Goal: Task Accomplishment & Management: Complete application form

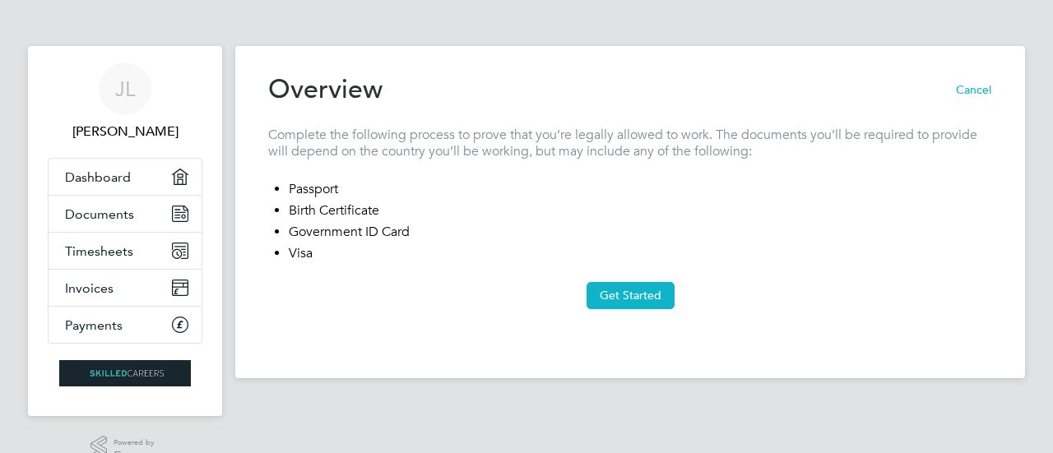
click at [624, 286] on button "Get Started" at bounding box center [631, 295] width 88 height 26
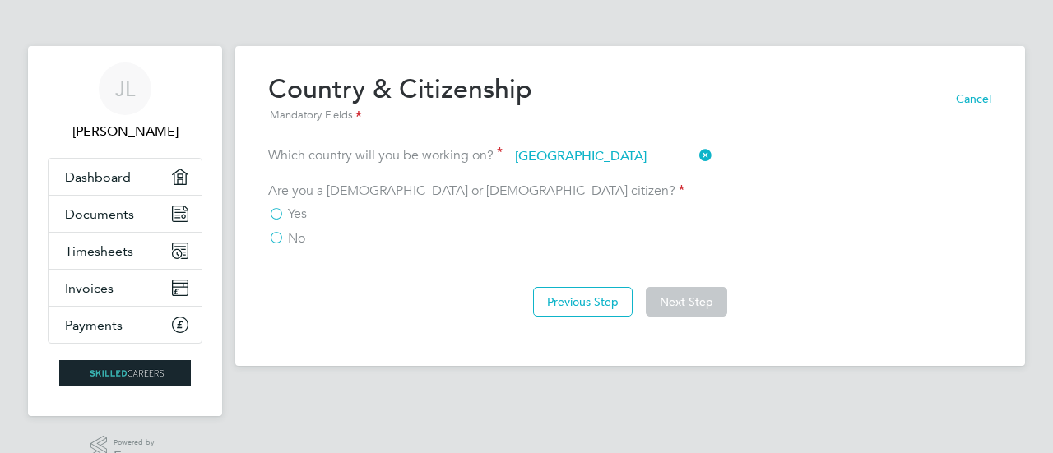
click at [275, 212] on label "Yes" at bounding box center [287, 214] width 39 height 16
click at [0, 0] on input "Yes" at bounding box center [0, 0] width 0 height 0
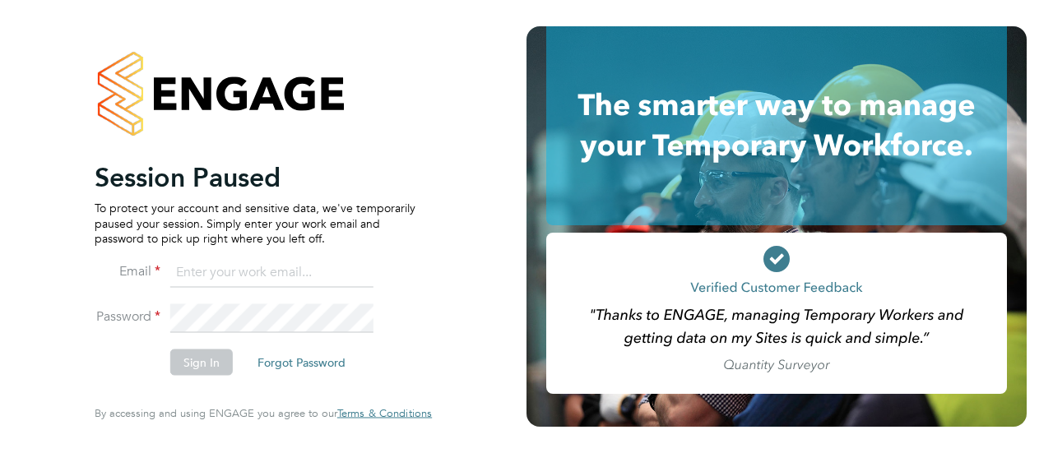
click at [185, 272] on input at bounding box center [271, 273] width 203 height 30
type input "[PERSON_NAME][EMAIL_ADDRESS][PERSON_NAME][PERSON_NAME][DOMAIN_NAME]"
click at [319, 361] on button "Forgot Password" at bounding box center [301, 363] width 114 height 26
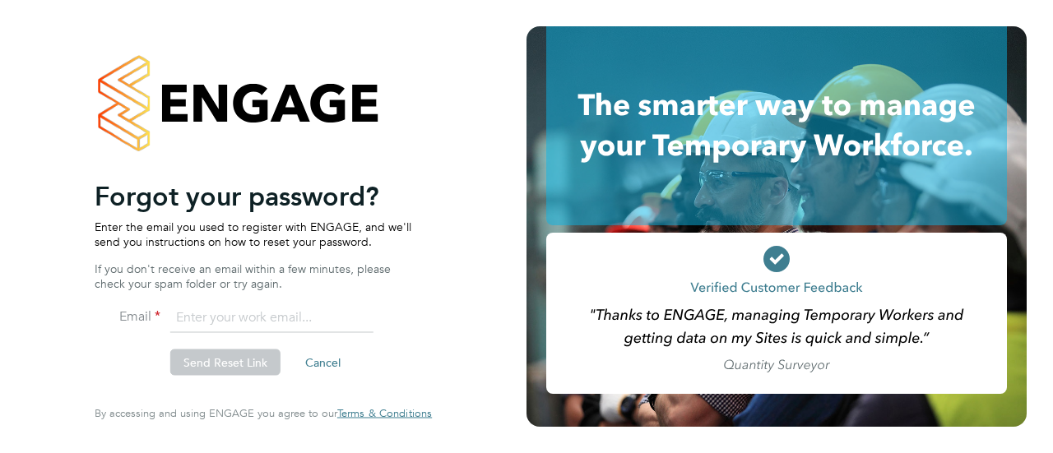
click at [180, 312] on input "email" at bounding box center [271, 319] width 203 height 30
type input "jennifer.lawson-lee@wates.co.uk"
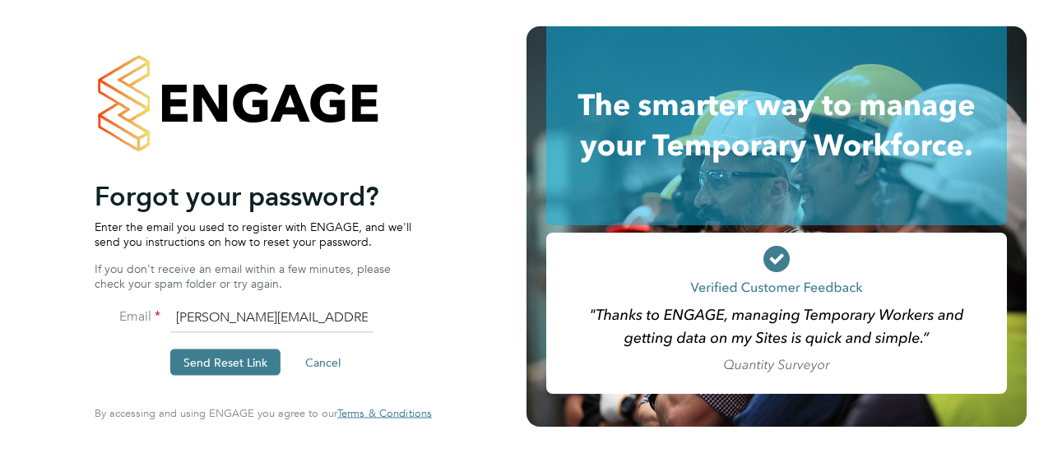
click at [234, 363] on button "Send Reset Link" at bounding box center [225, 363] width 110 height 26
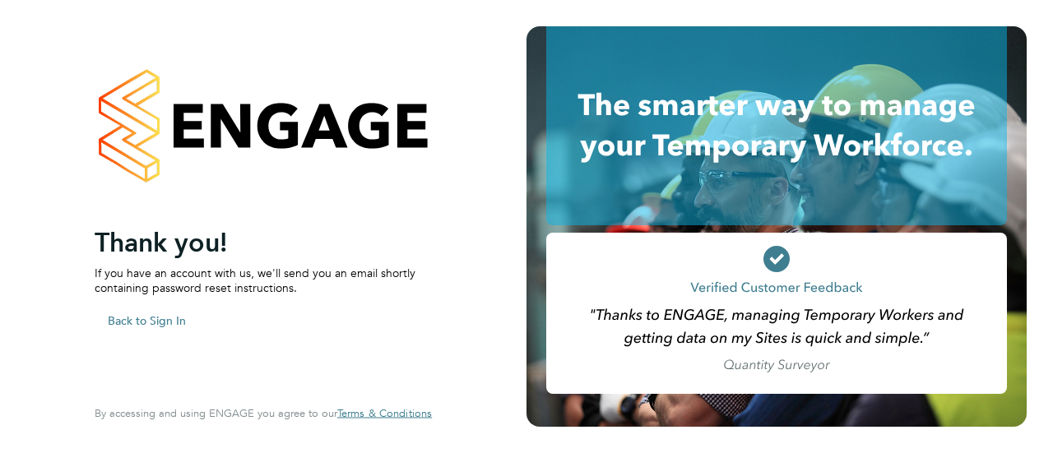
click at [165, 322] on button "Back to Sign In" at bounding box center [147, 320] width 105 height 26
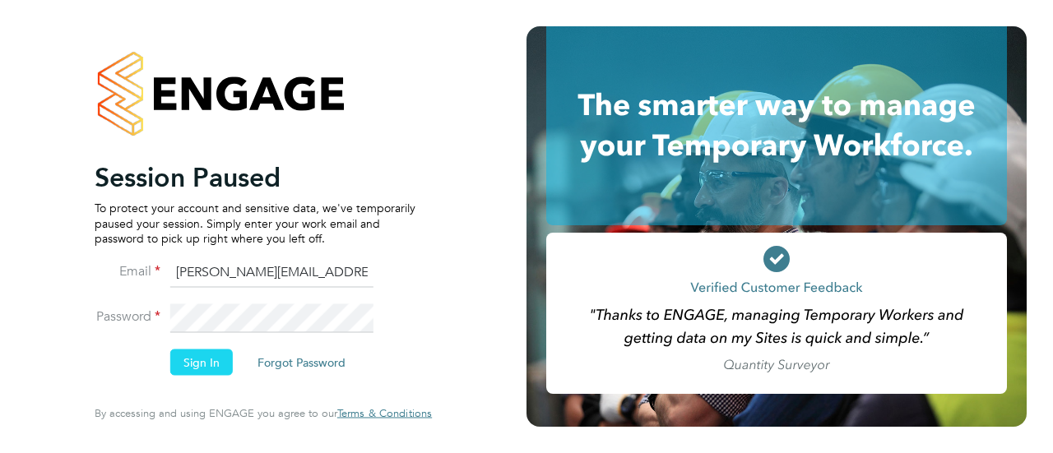
click at [199, 363] on button "Sign In" at bounding box center [201, 363] width 63 height 26
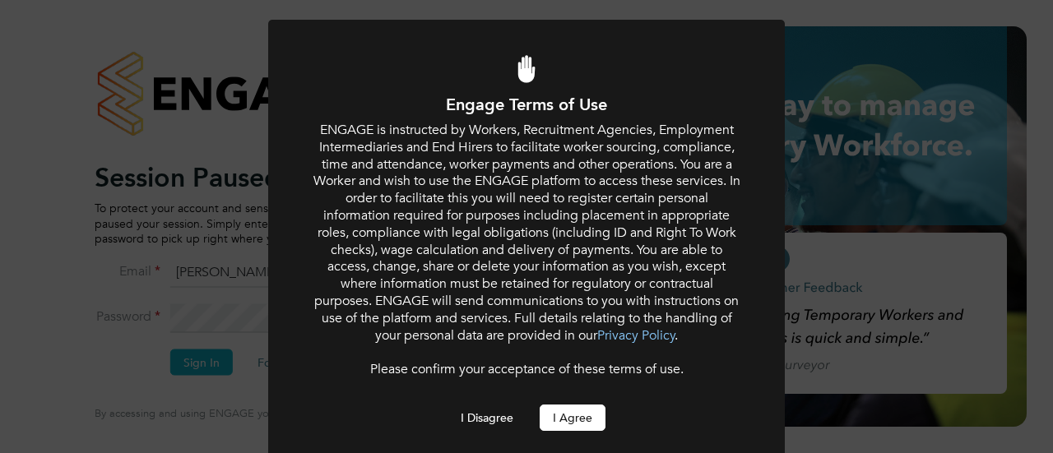
click at [586, 426] on button "I Agree" at bounding box center [573, 418] width 66 height 26
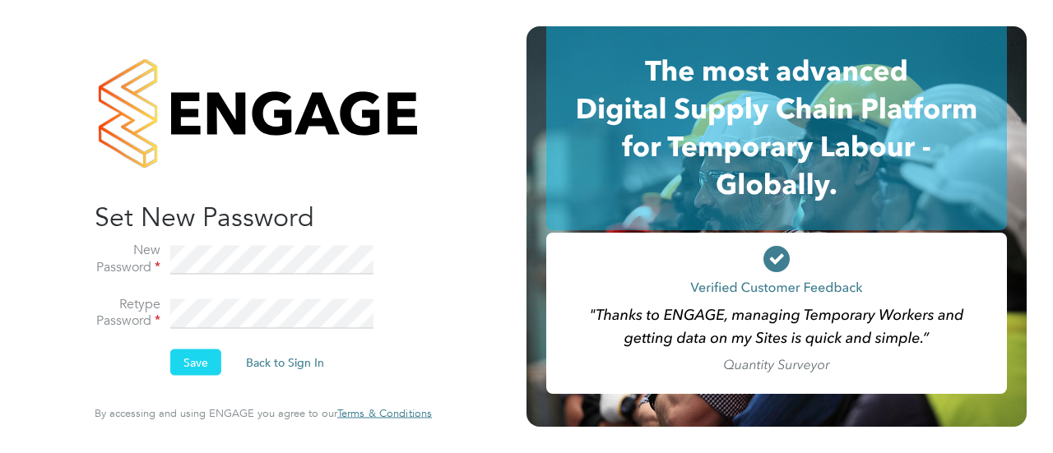
click at [199, 361] on button "Save" at bounding box center [195, 363] width 51 height 26
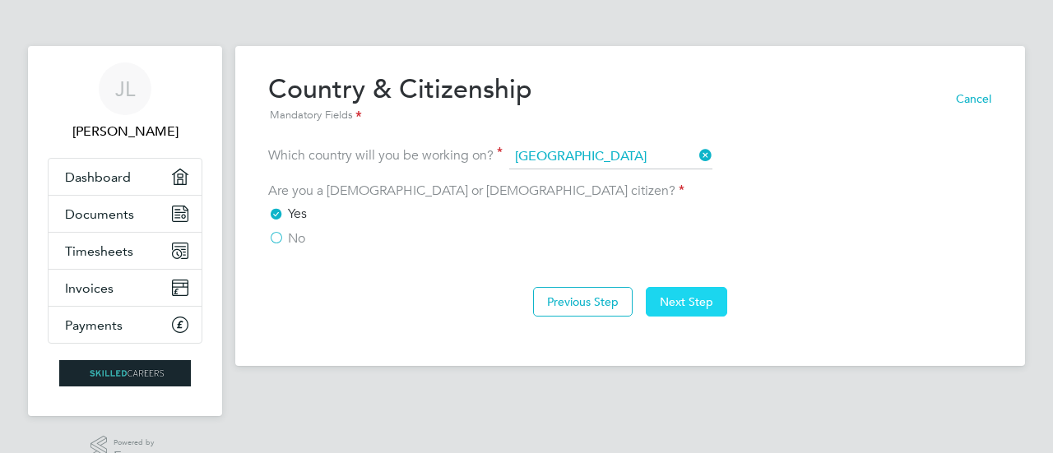
click at [687, 299] on button "Next Step" at bounding box center [686, 302] width 81 height 30
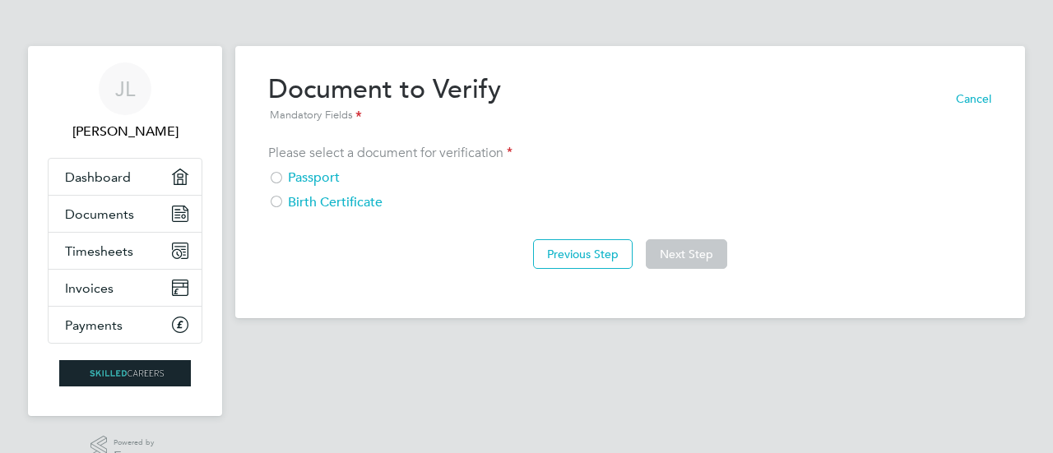
click at [276, 177] on div at bounding box center [276, 179] width 16 height 16
click at [688, 255] on button "Next Step" at bounding box center [686, 254] width 81 height 30
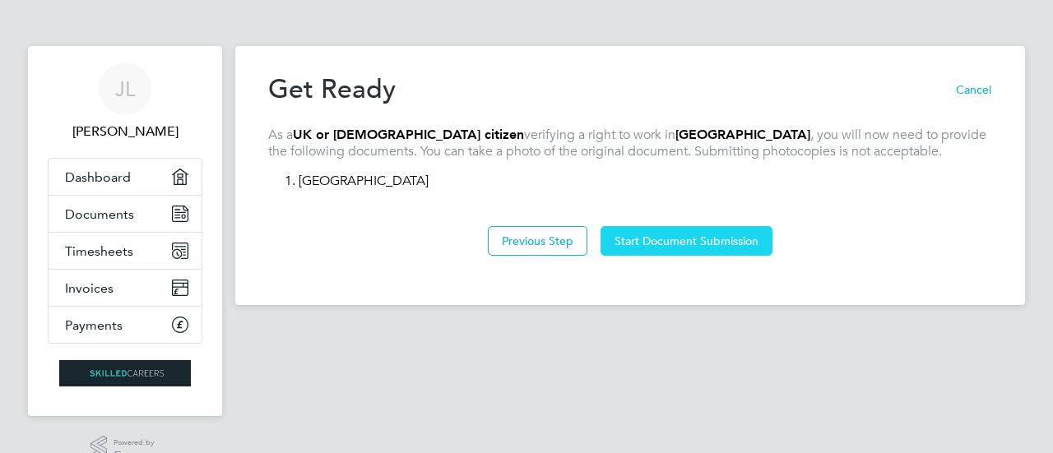
click at [680, 242] on button "Start Document Submission" at bounding box center [687, 241] width 172 height 30
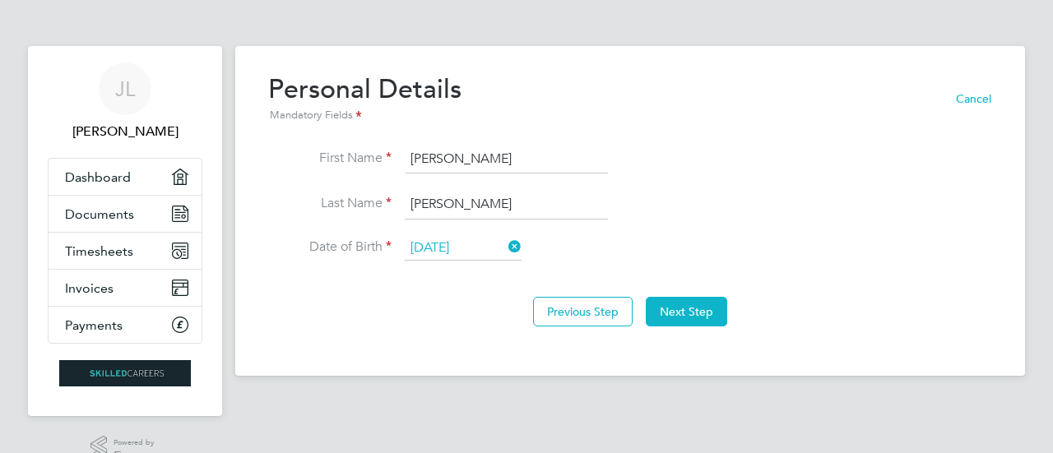
click at [495, 243] on input "05 Aug 2015" at bounding box center [463, 248] width 117 height 25
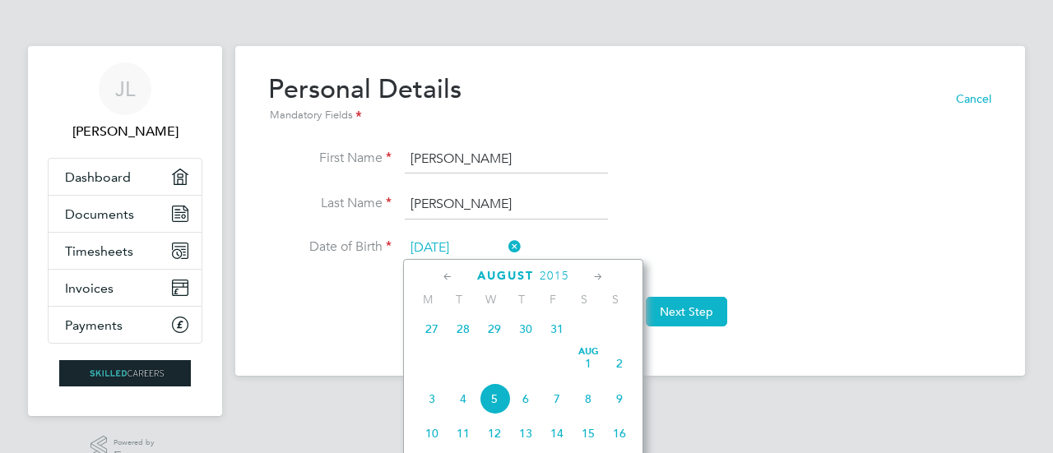
click at [448, 277] on icon at bounding box center [448, 277] width 16 height 18
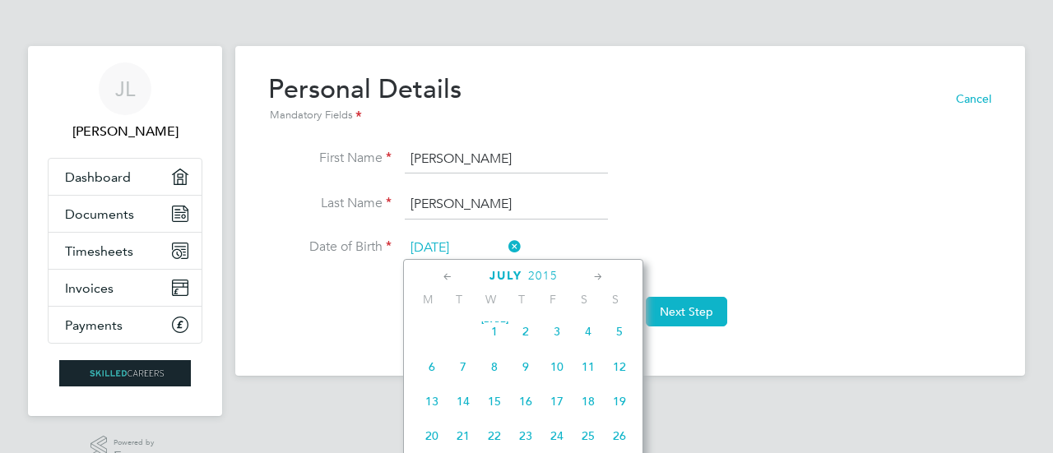
click at [448, 277] on icon at bounding box center [448, 277] width 16 height 18
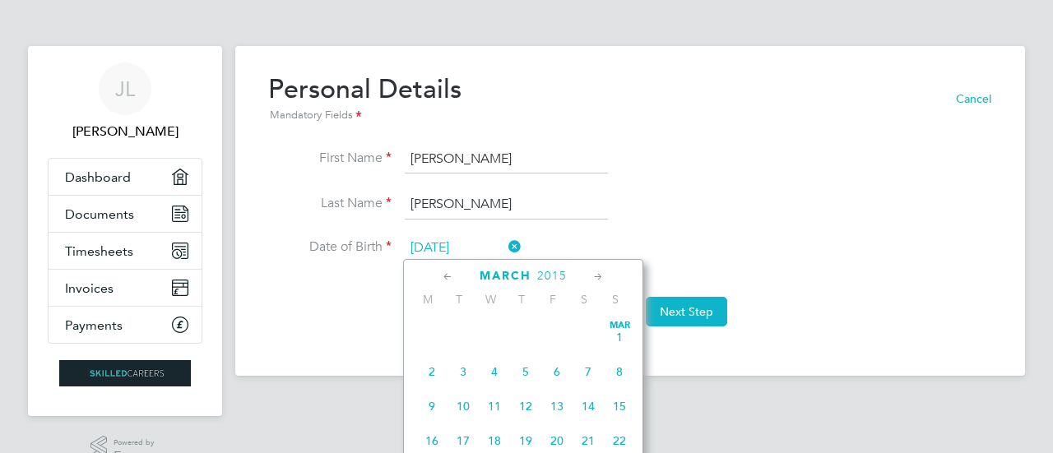
click at [448, 277] on icon at bounding box center [448, 277] width 16 height 18
drag, startPoint x: 411, startPoint y: 246, endPoint x: 496, endPoint y: 247, distance: 84.8
click at [496, 247] on input "05 Aug 2015" at bounding box center [463, 248] width 117 height 25
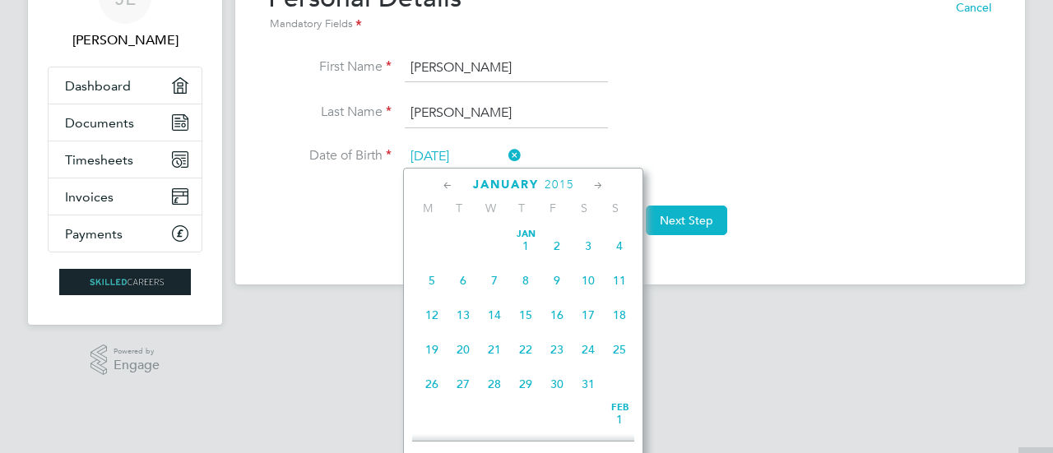
scroll to position [99, 0]
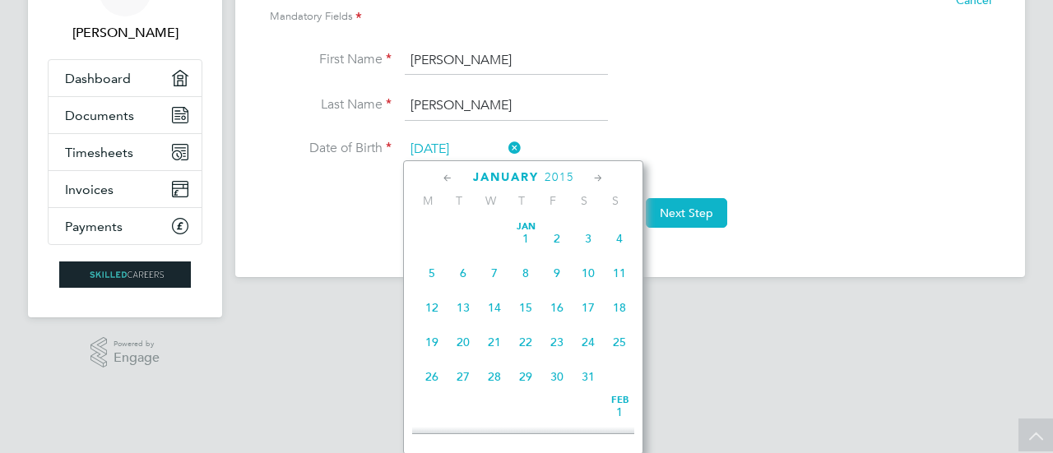
click at [494, 143] on input "05 Aug 2015" at bounding box center [463, 149] width 117 height 25
click at [485, 142] on input "05 Aug 2015" at bounding box center [463, 149] width 117 height 25
click at [444, 177] on icon at bounding box center [448, 179] width 16 height 18
click at [446, 177] on icon at bounding box center [448, 179] width 16 height 18
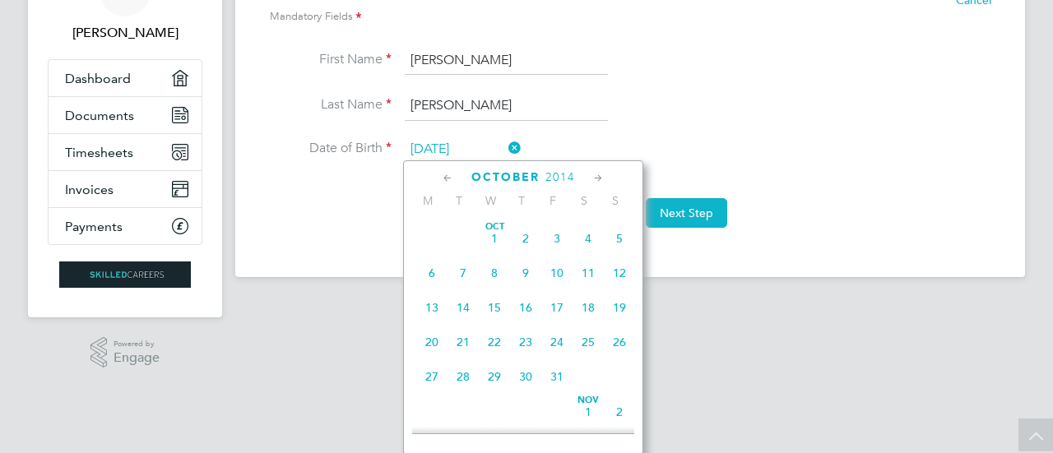
click at [446, 177] on icon at bounding box center [448, 179] width 16 height 18
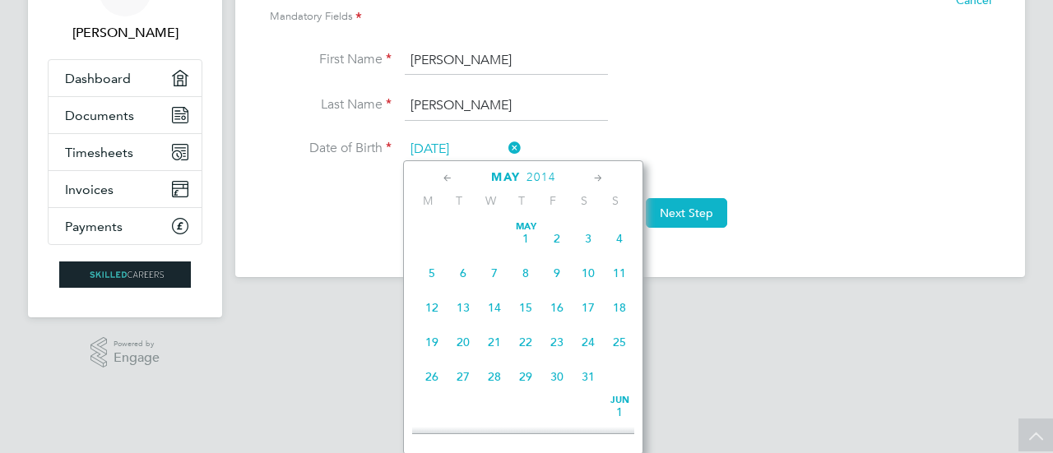
click at [446, 177] on icon at bounding box center [448, 179] width 16 height 18
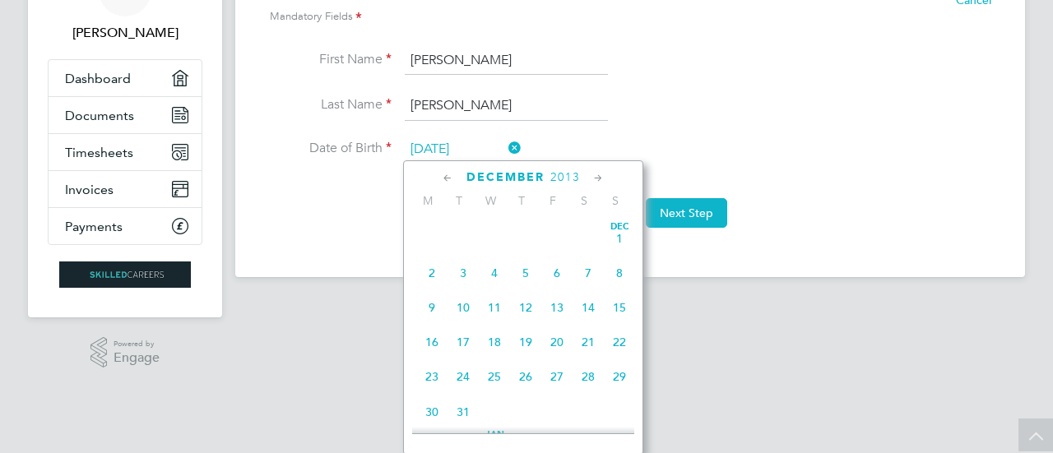
click at [446, 177] on icon at bounding box center [448, 179] width 16 height 18
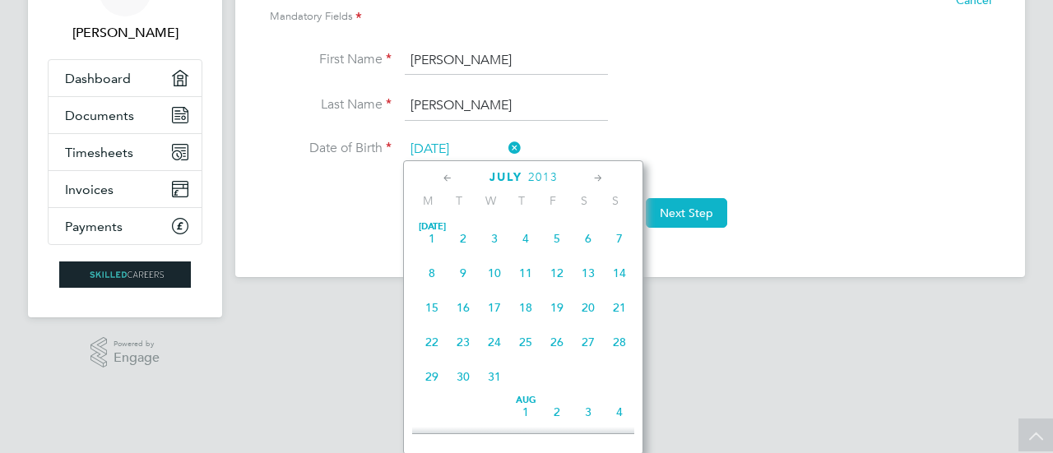
click at [446, 177] on icon at bounding box center [448, 179] width 16 height 18
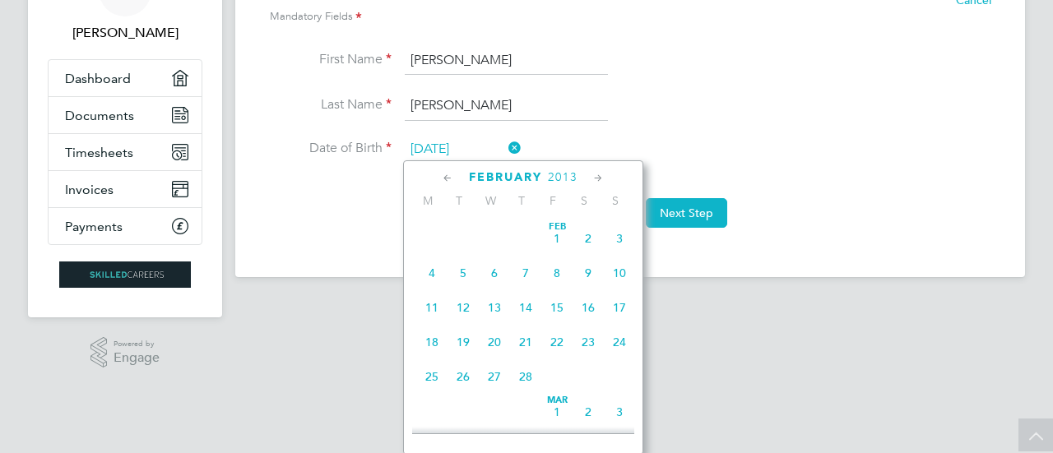
click at [446, 177] on icon at bounding box center [448, 179] width 16 height 18
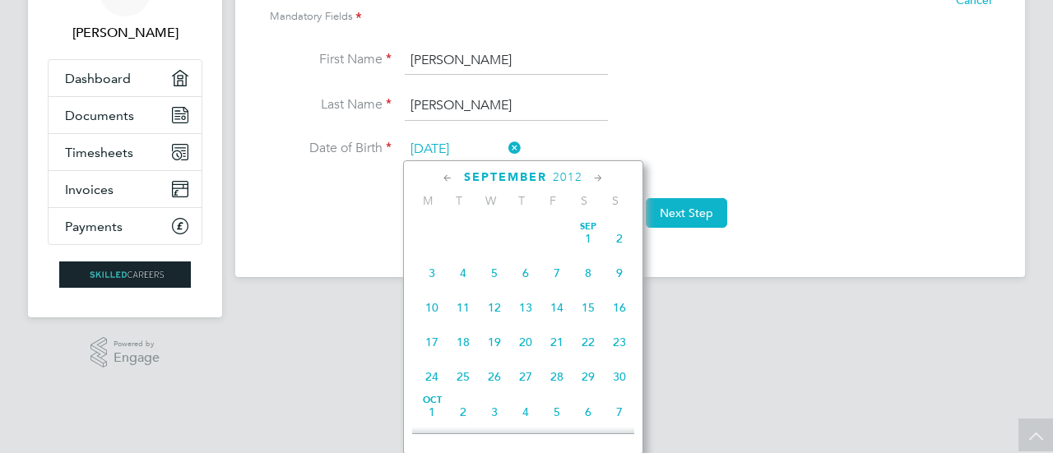
click at [446, 177] on icon at bounding box center [448, 179] width 16 height 18
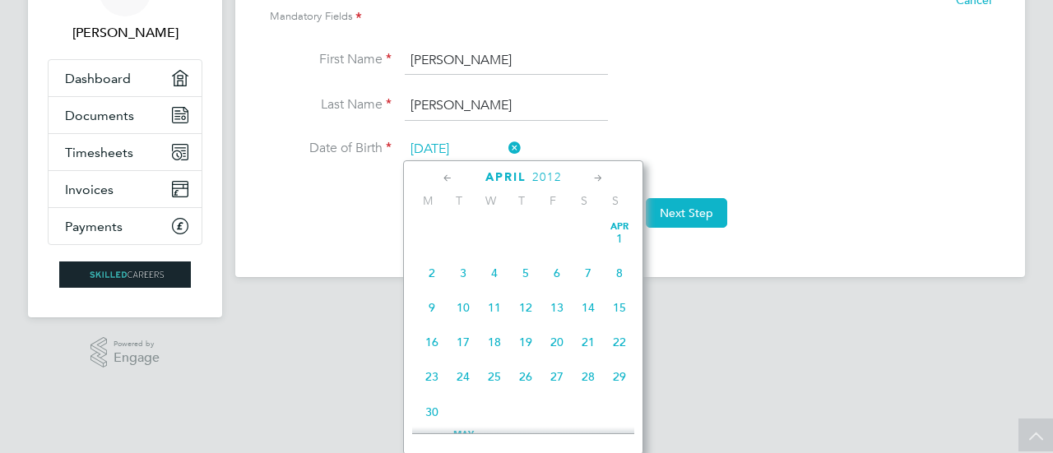
click at [446, 177] on icon at bounding box center [448, 179] width 16 height 18
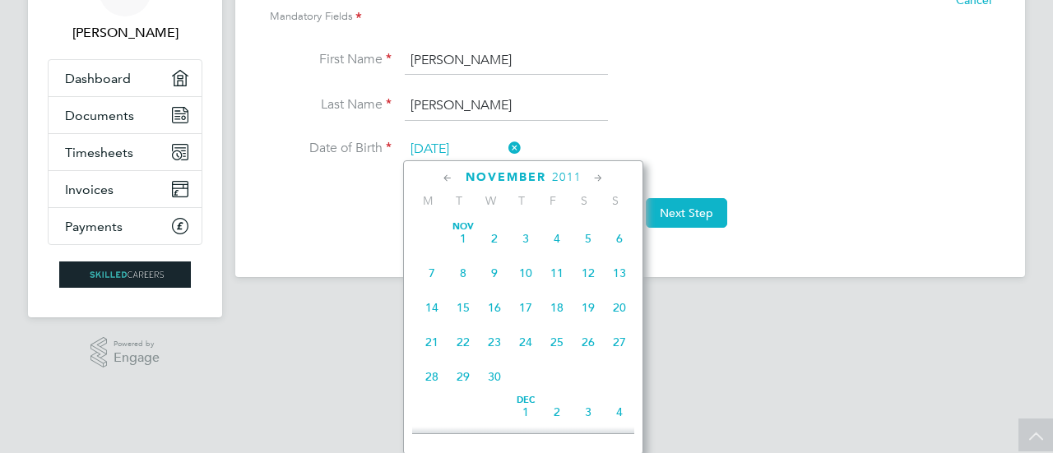
click at [446, 177] on icon at bounding box center [448, 179] width 16 height 18
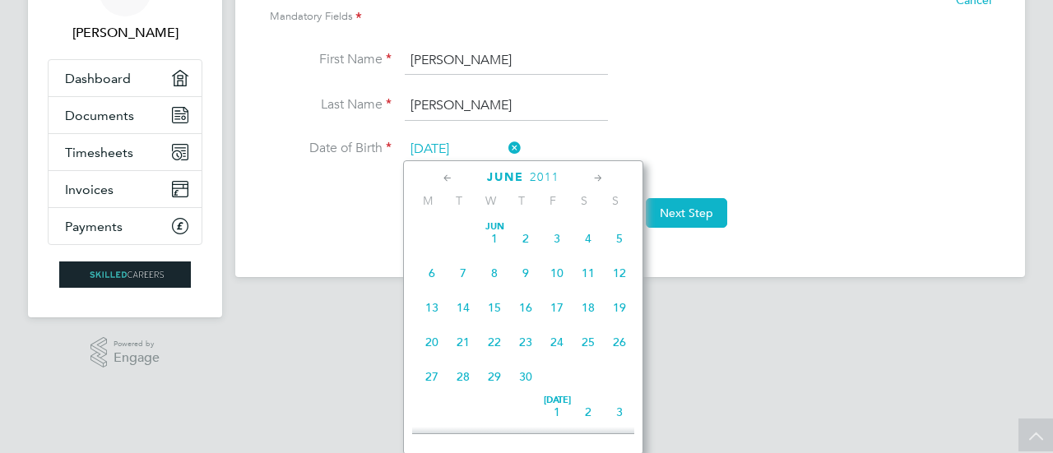
click at [446, 177] on icon at bounding box center [448, 179] width 16 height 18
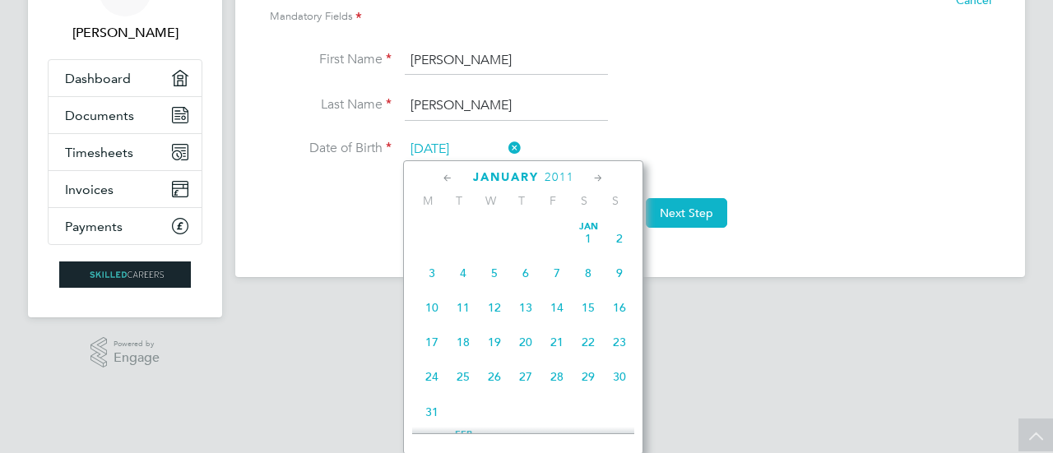
click at [446, 177] on icon at bounding box center [448, 179] width 16 height 18
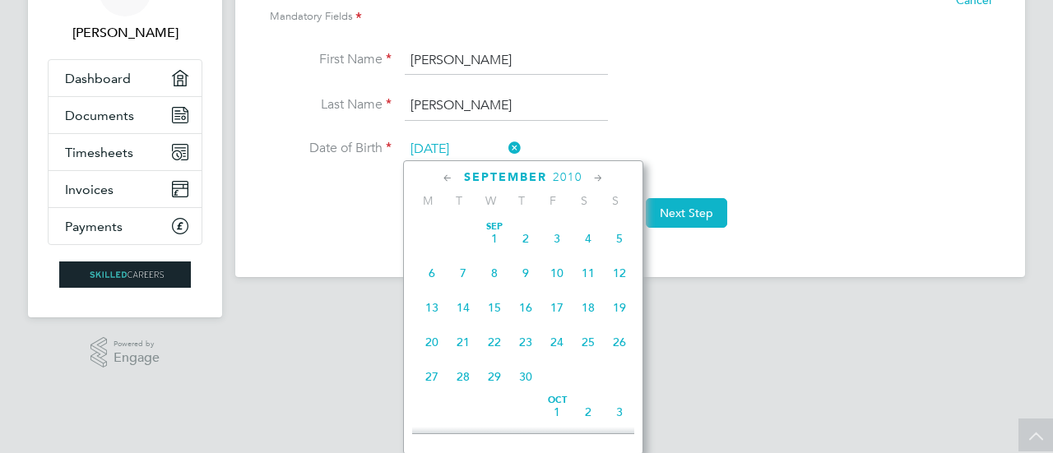
click at [446, 177] on icon at bounding box center [448, 179] width 16 height 18
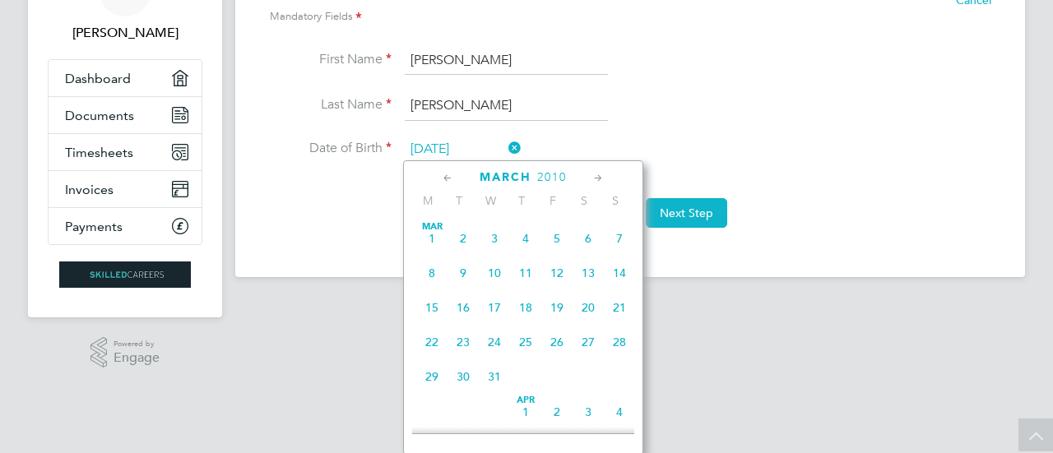
click at [446, 177] on icon at bounding box center [448, 179] width 16 height 18
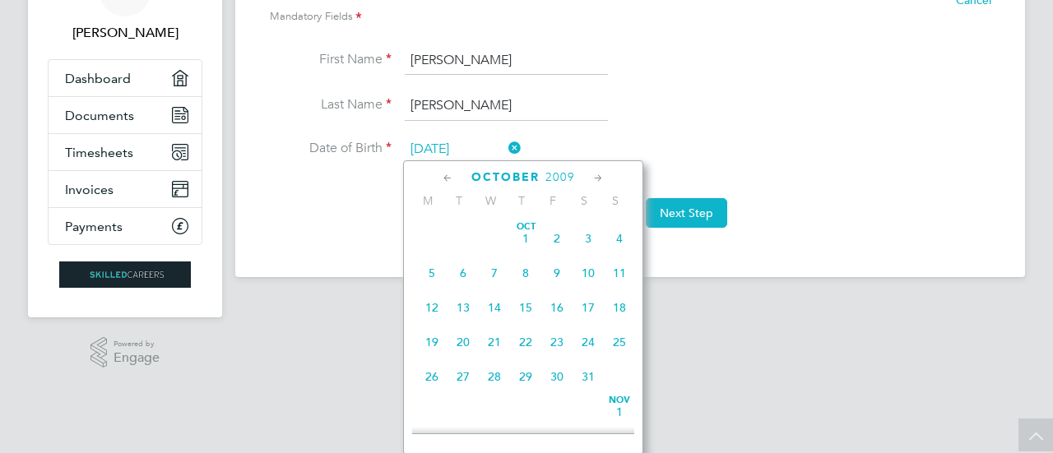
click at [446, 177] on icon at bounding box center [448, 179] width 16 height 18
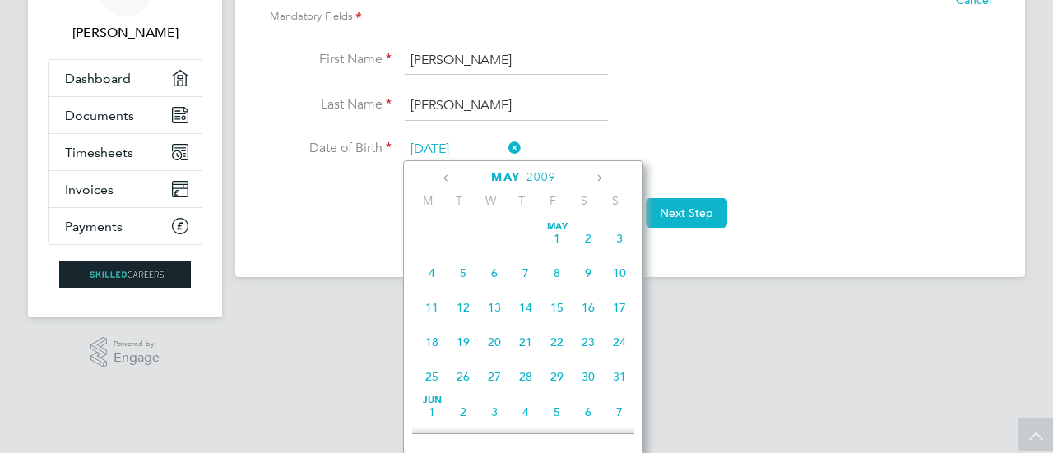
click at [446, 177] on icon at bounding box center [448, 179] width 16 height 18
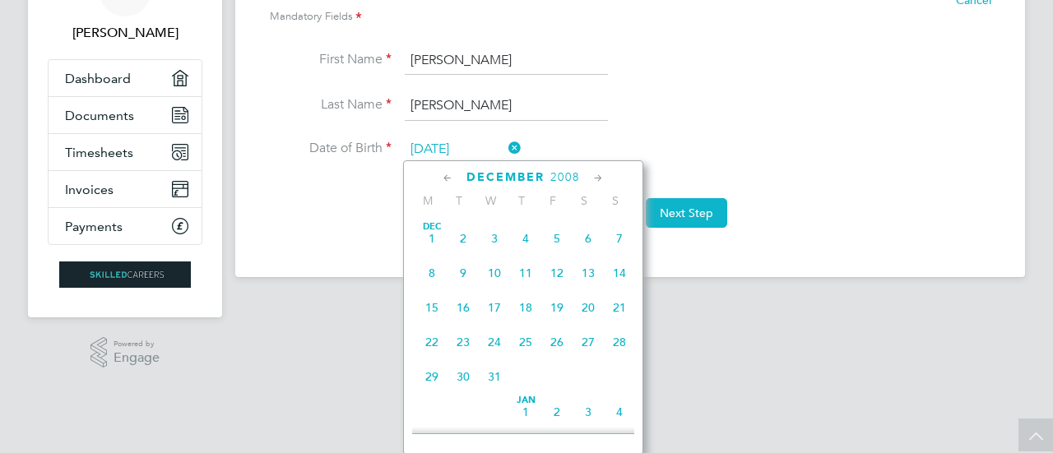
click at [446, 177] on icon at bounding box center [448, 179] width 16 height 18
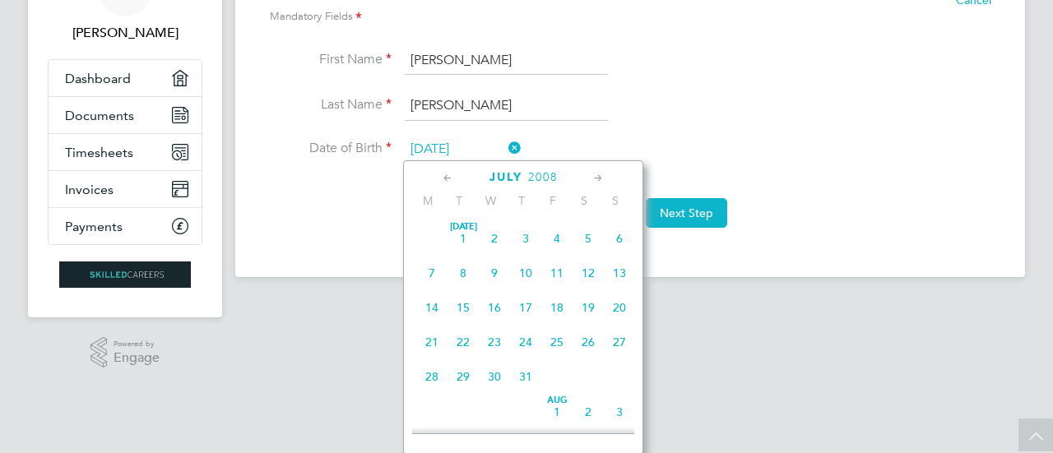
click at [446, 177] on icon at bounding box center [448, 179] width 16 height 18
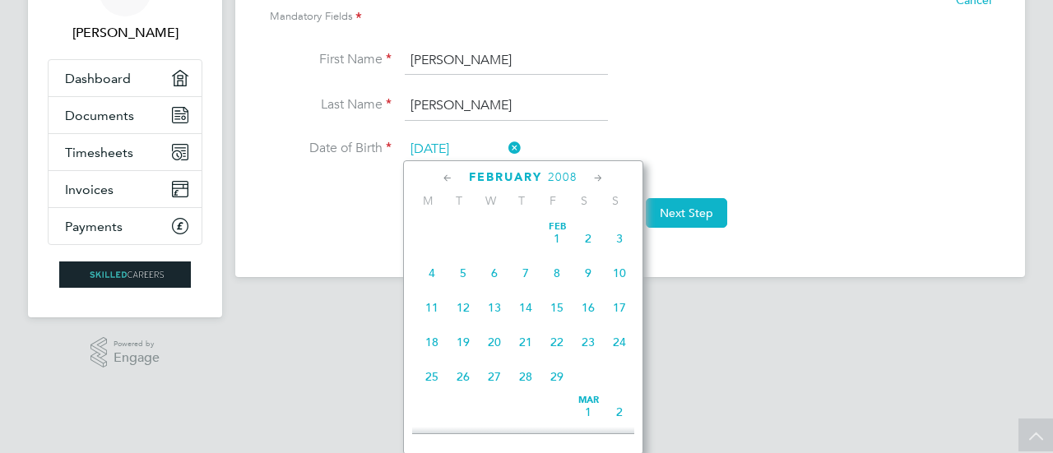
click at [446, 177] on icon at bounding box center [448, 179] width 16 height 18
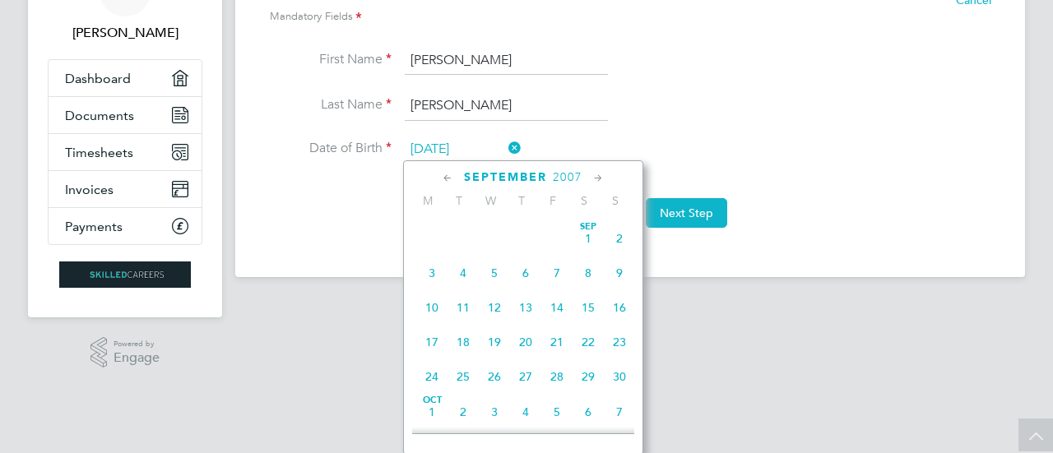
click at [446, 177] on icon at bounding box center [448, 179] width 16 height 18
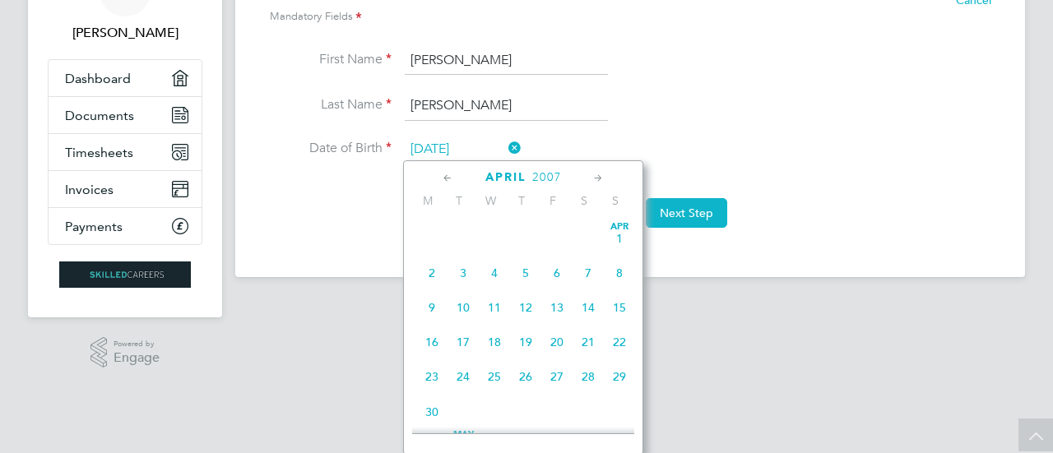
click at [446, 177] on icon at bounding box center [448, 179] width 16 height 18
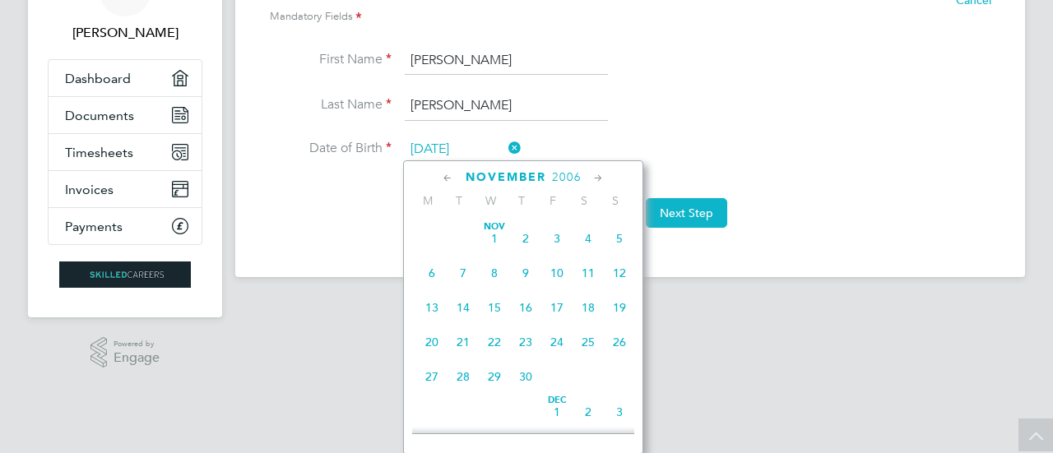
click at [446, 177] on icon at bounding box center [448, 179] width 16 height 18
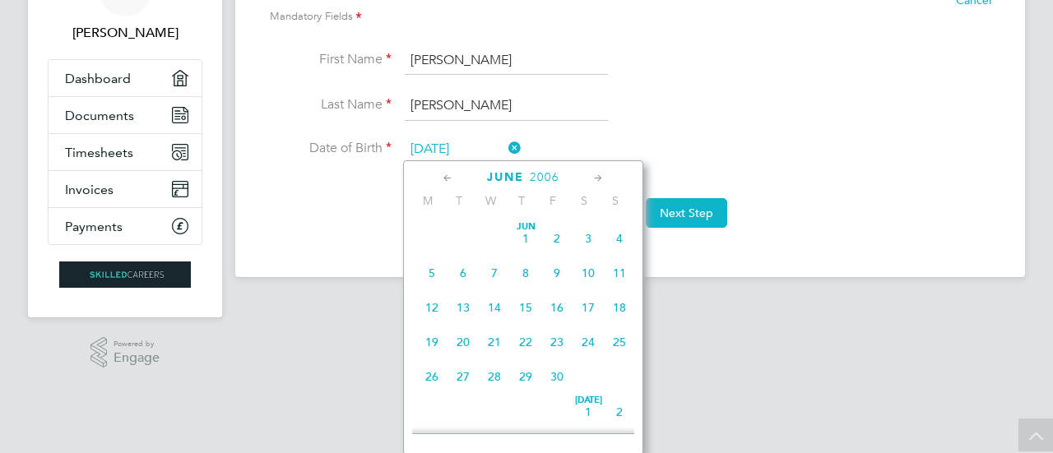
click at [446, 177] on icon at bounding box center [448, 179] width 16 height 18
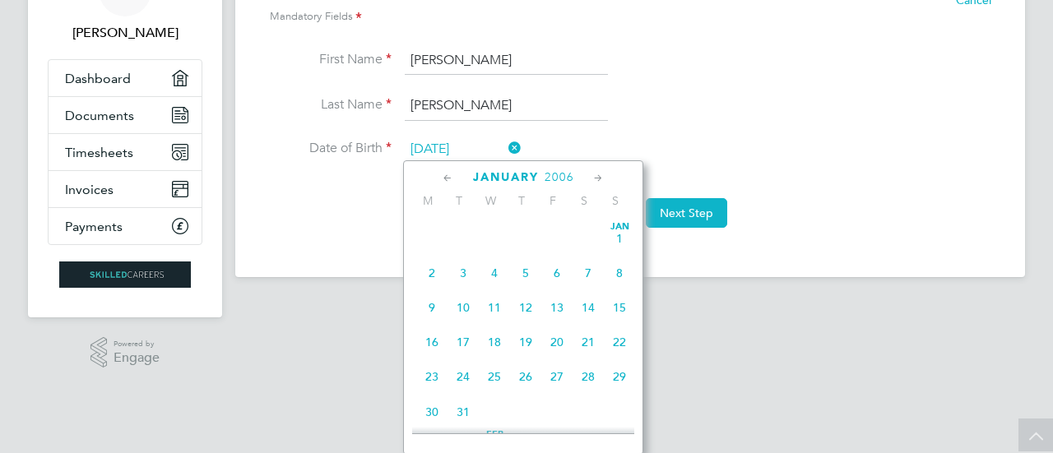
click at [446, 177] on icon at bounding box center [448, 179] width 16 height 18
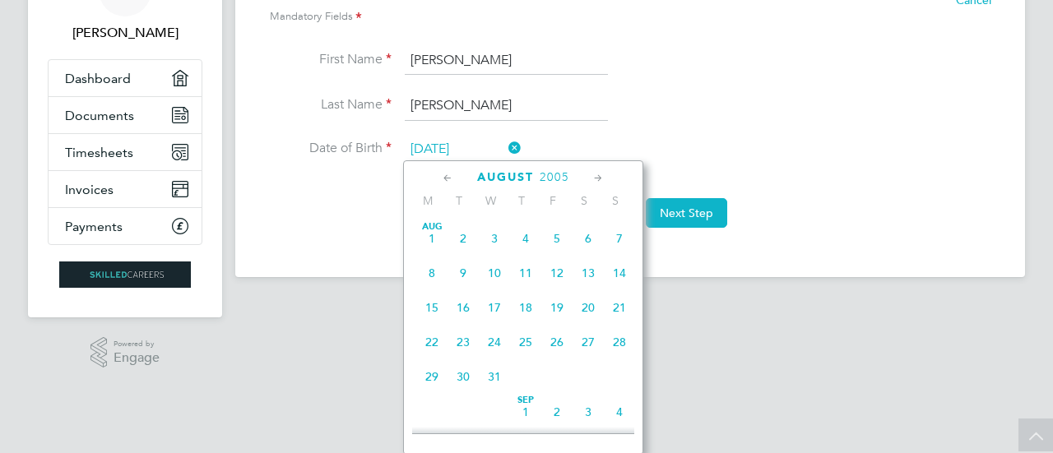
click at [446, 177] on icon at bounding box center [448, 179] width 16 height 18
click at [657, 141] on li "Date of Birth 05 Aug 2015" at bounding box center [630, 157] width 724 height 41
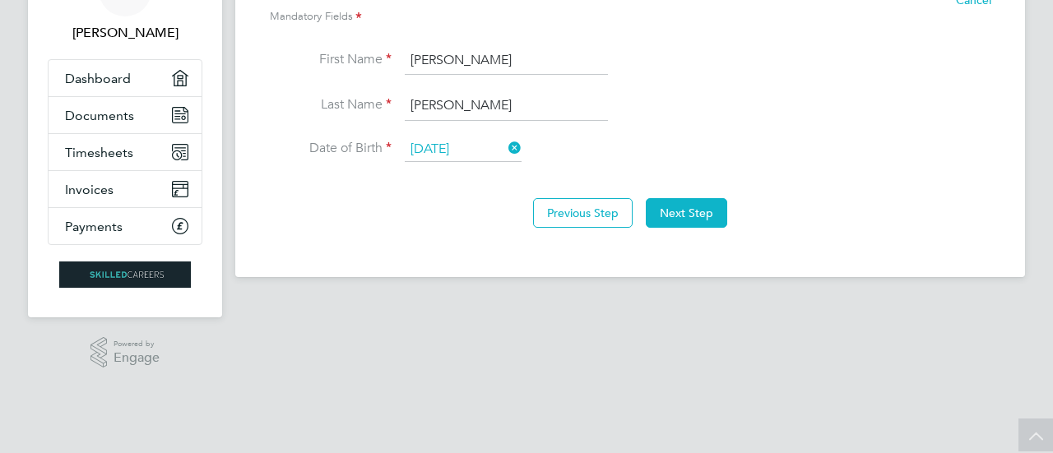
scroll to position [31, 0]
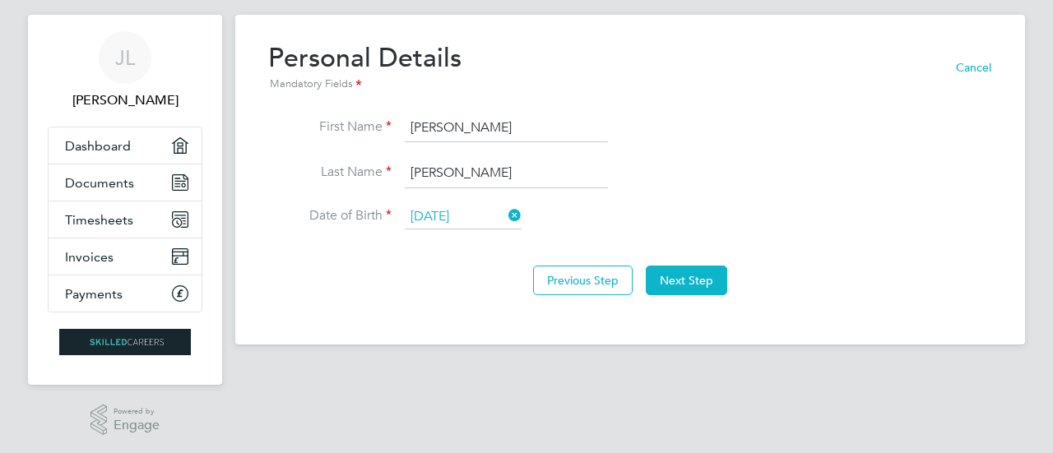
click at [444, 215] on input "05 Aug 2015" at bounding box center [463, 217] width 117 height 25
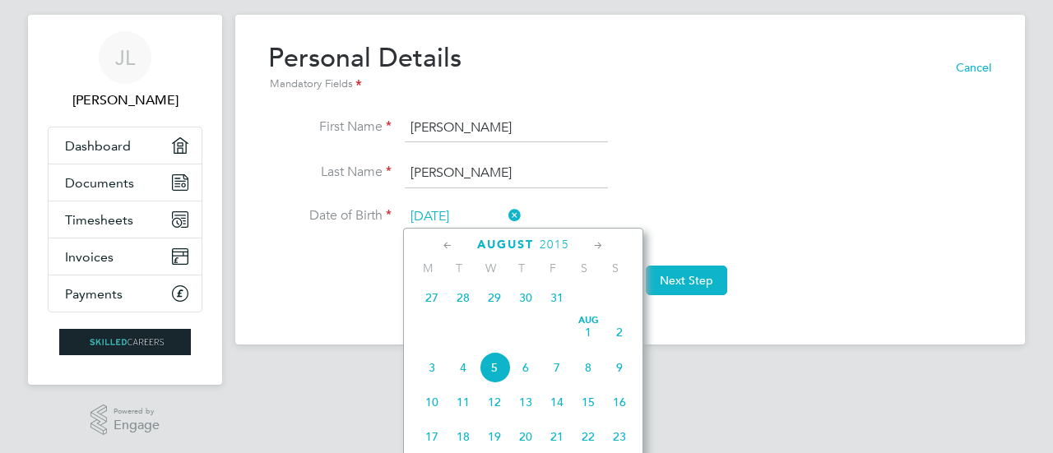
click at [424, 211] on input "05 Aug 2015" at bounding box center [463, 217] width 117 height 25
click at [454, 214] on input "05 Aug 2015" at bounding box center [463, 217] width 117 height 25
click at [489, 216] on input "05 Aug 2015" at bounding box center [463, 217] width 117 height 25
click at [448, 244] on icon at bounding box center [448, 246] width 16 height 18
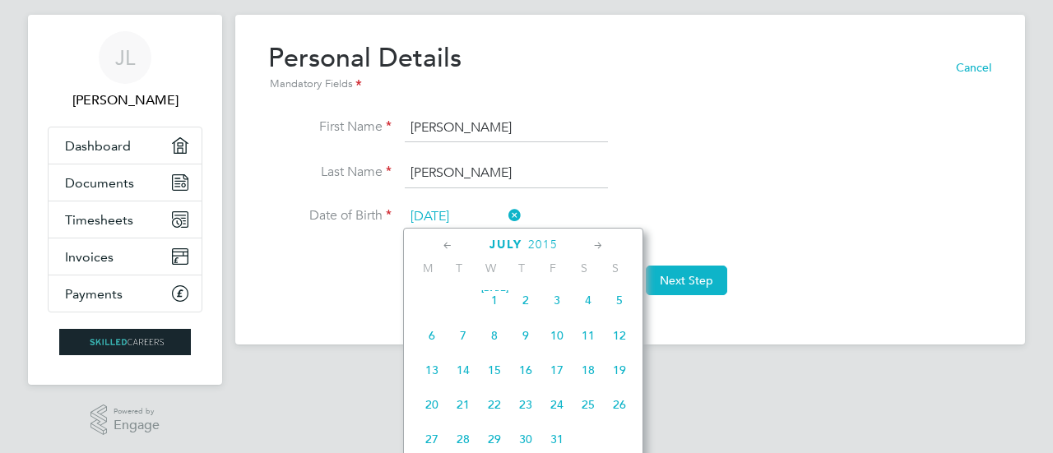
click at [448, 244] on icon at bounding box center [448, 246] width 16 height 18
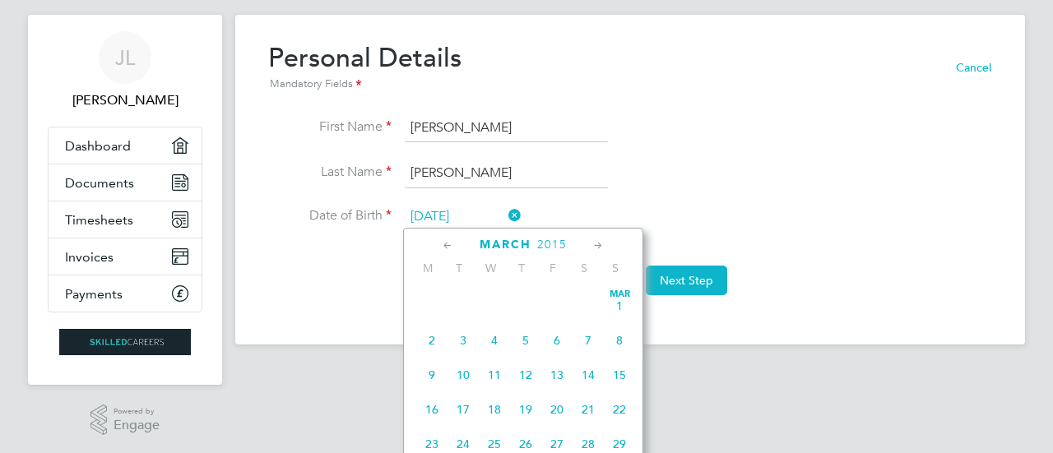
click at [448, 244] on icon at bounding box center [448, 246] width 16 height 18
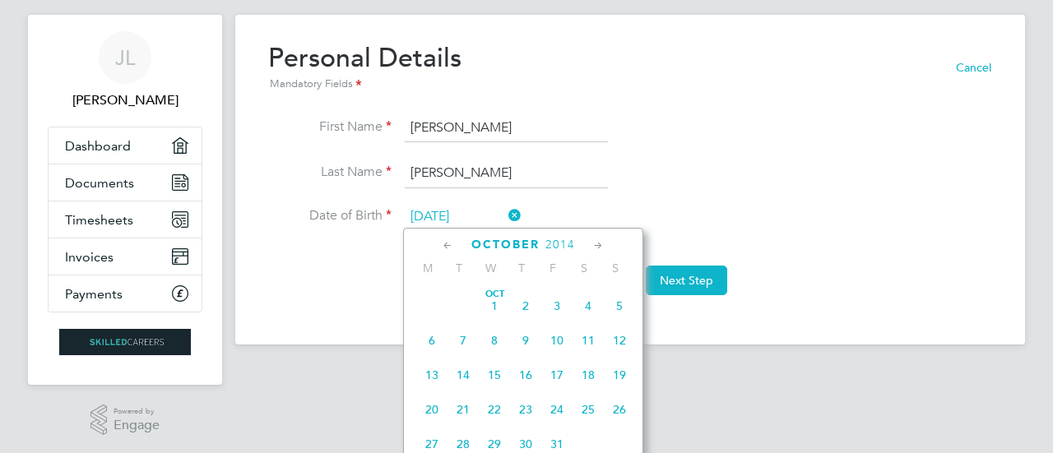
click at [448, 244] on icon at bounding box center [448, 246] width 16 height 18
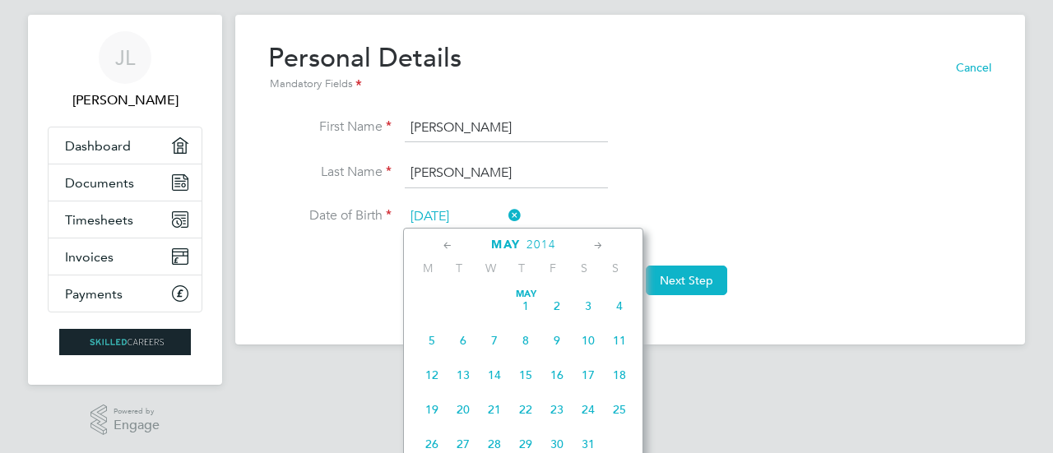
click at [448, 244] on icon at bounding box center [448, 246] width 16 height 18
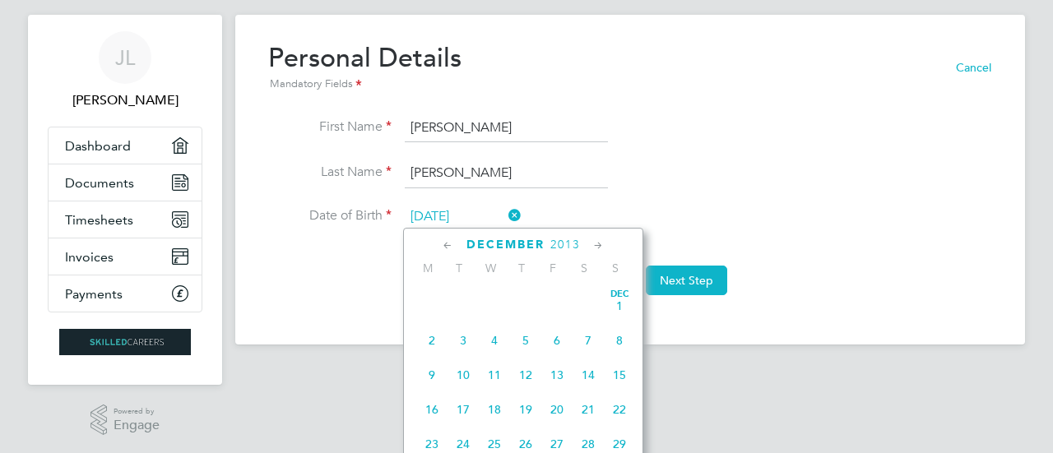
click at [448, 244] on icon at bounding box center [448, 246] width 16 height 18
click at [505, 213] on icon at bounding box center [505, 215] width 0 height 23
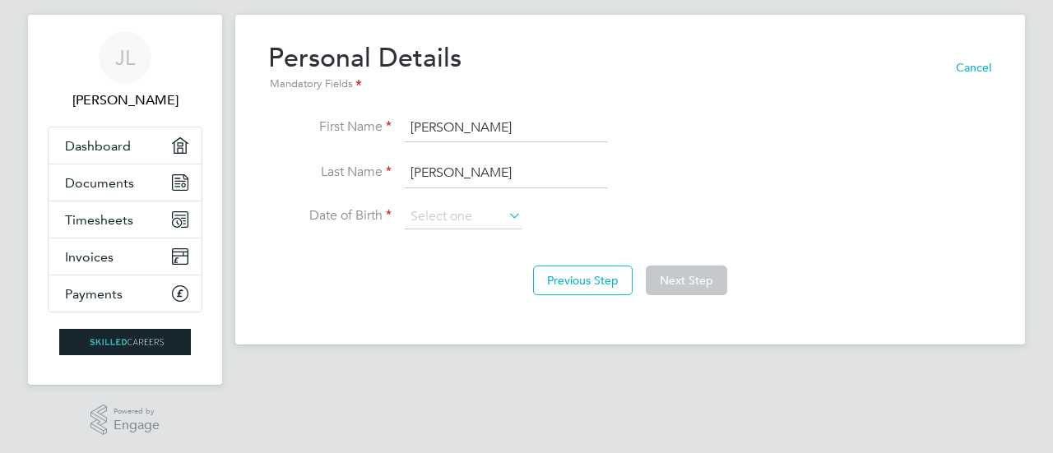
click at [505, 211] on icon at bounding box center [505, 215] width 0 height 23
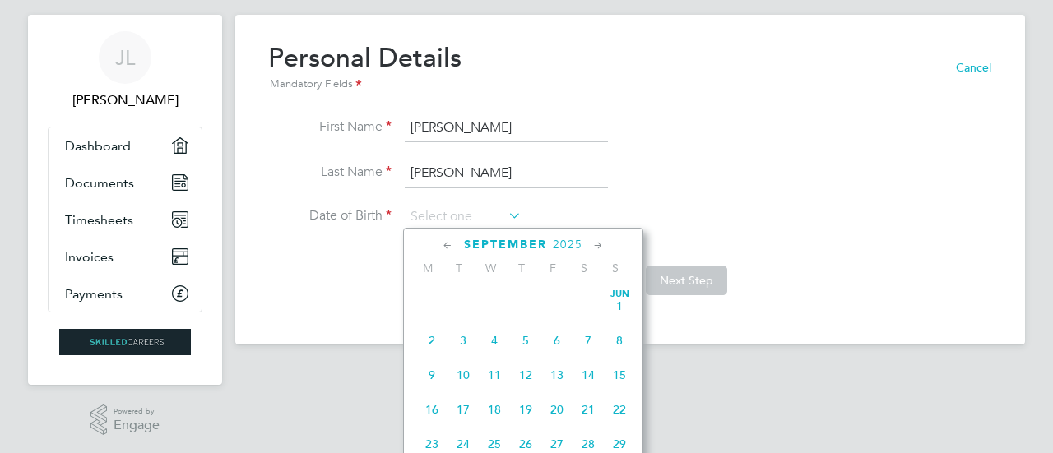
scroll to position [494, 0]
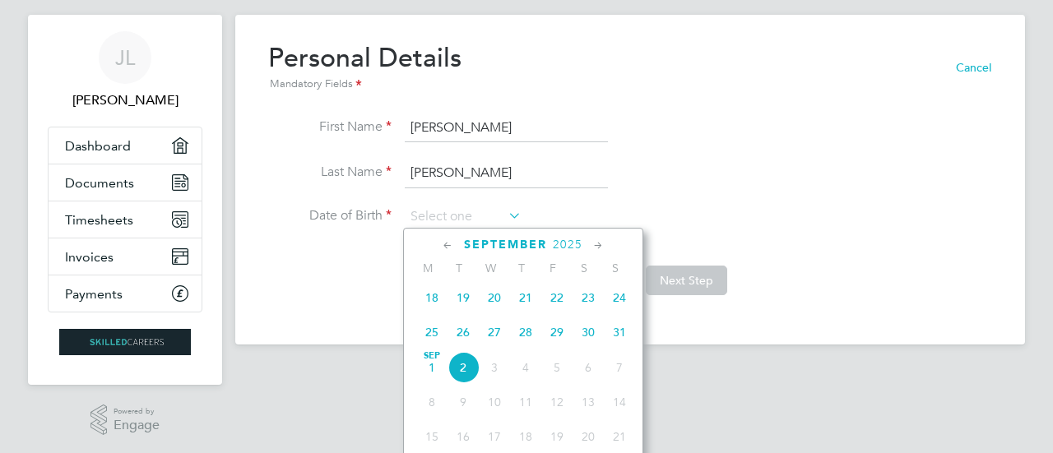
click at [448, 244] on icon at bounding box center [448, 246] width 16 height 18
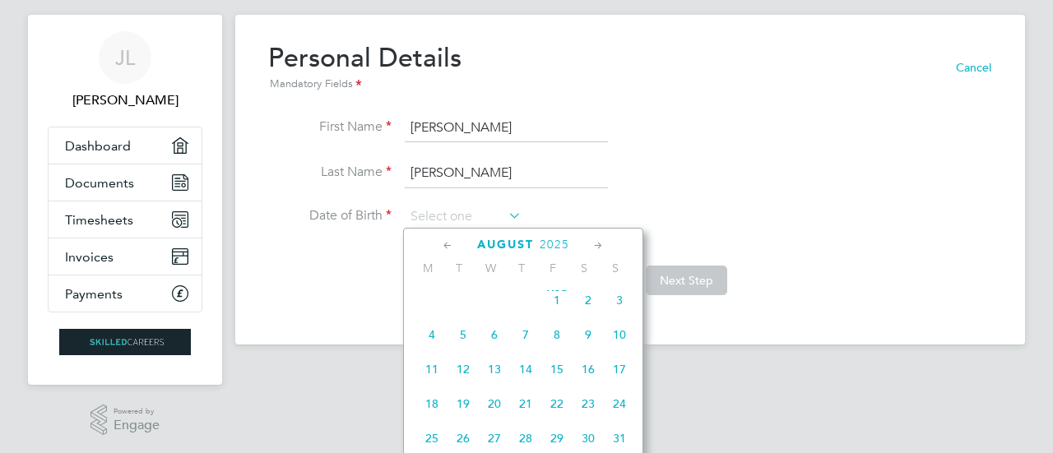
click at [448, 244] on icon at bounding box center [448, 246] width 16 height 18
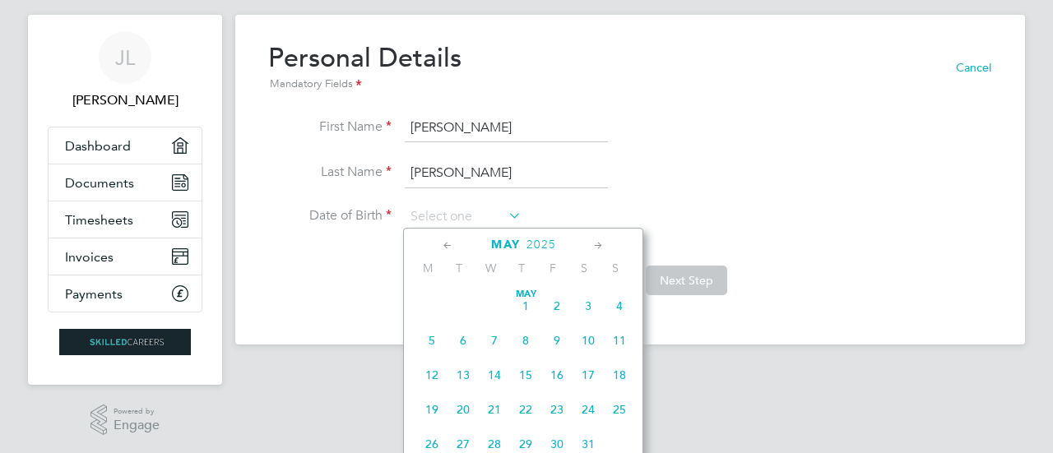
click at [448, 244] on icon at bounding box center [448, 246] width 16 height 18
click at [452, 239] on icon at bounding box center [448, 246] width 16 height 18
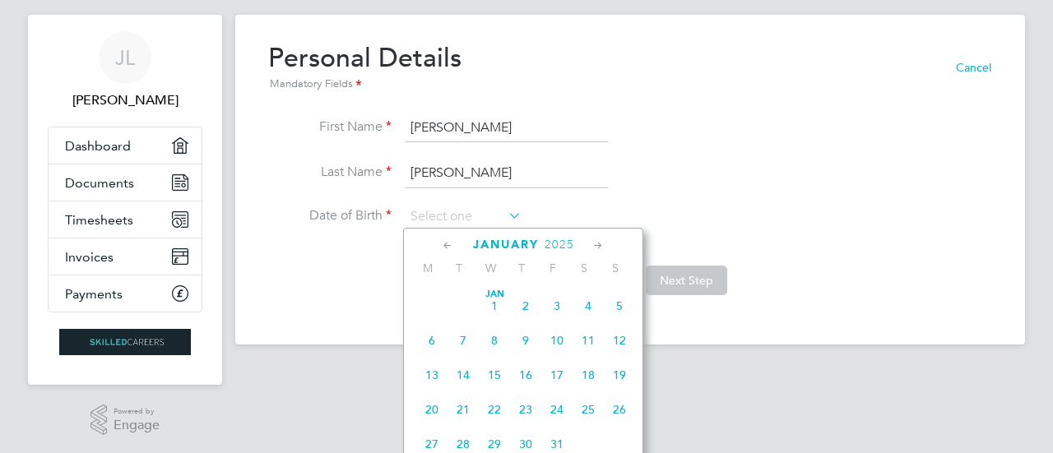
click at [452, 239] on icon at bounding box center [448, 246] width 16 height 18
click at [450, 240] on icon at bounding box center [448, 246] width 16 height 18
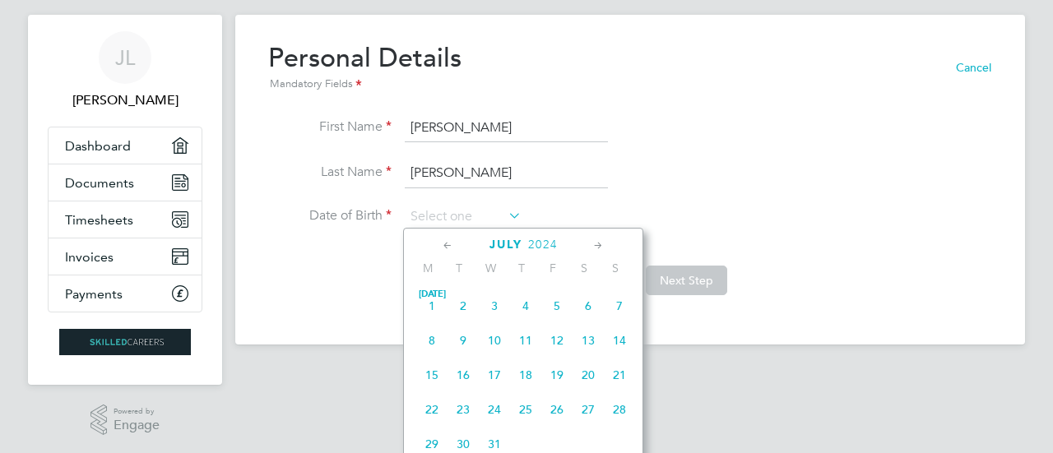
click at [449, 244] on icon at bounding box center [448, 246] width 16 height 18
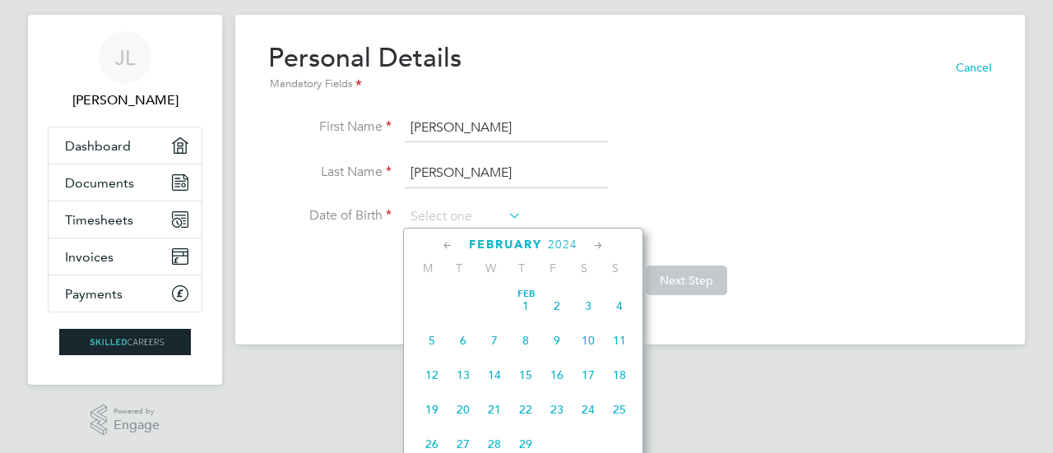
click at [449, 244] on icon at bounding box center [448, 246] width 16 height 18
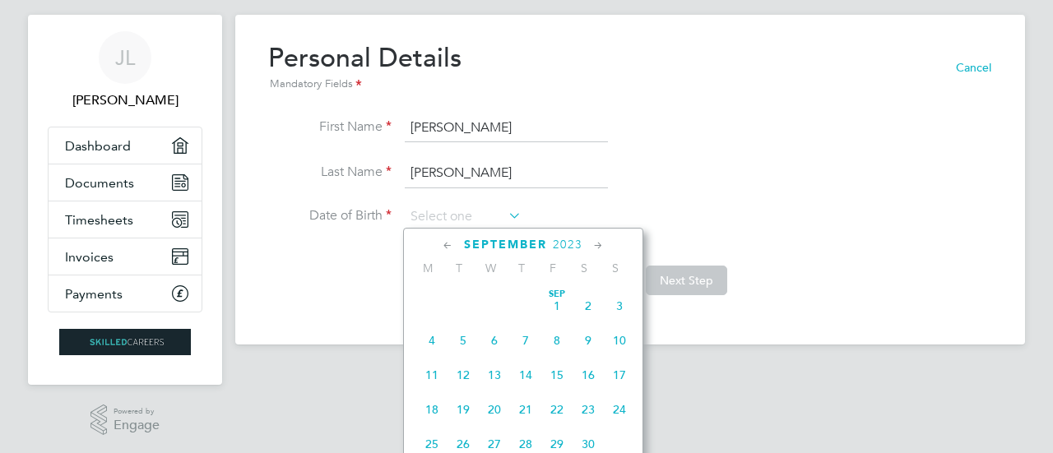
click at [449, 244] on icon at bounding box center [448, 246] width 16 height 18
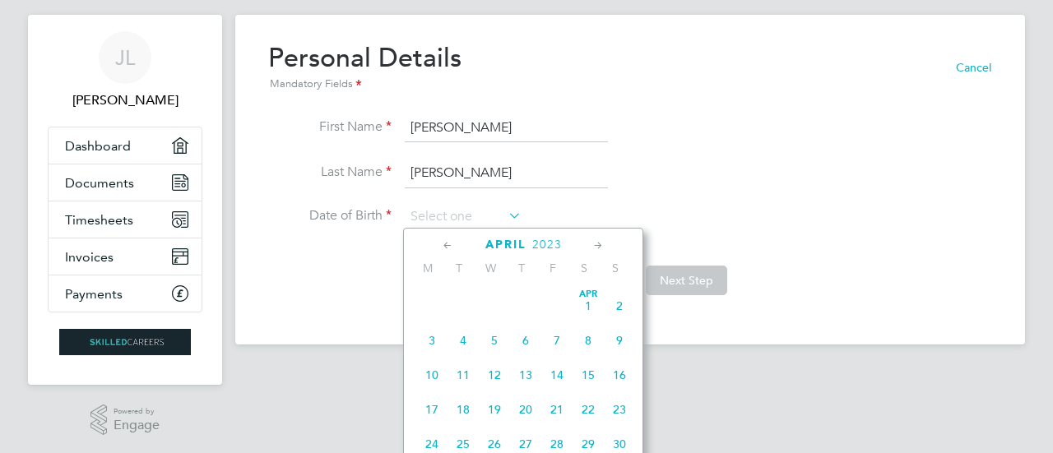
click at [449, 244] on icon at bounding box center [448, 246] width 16 height 18
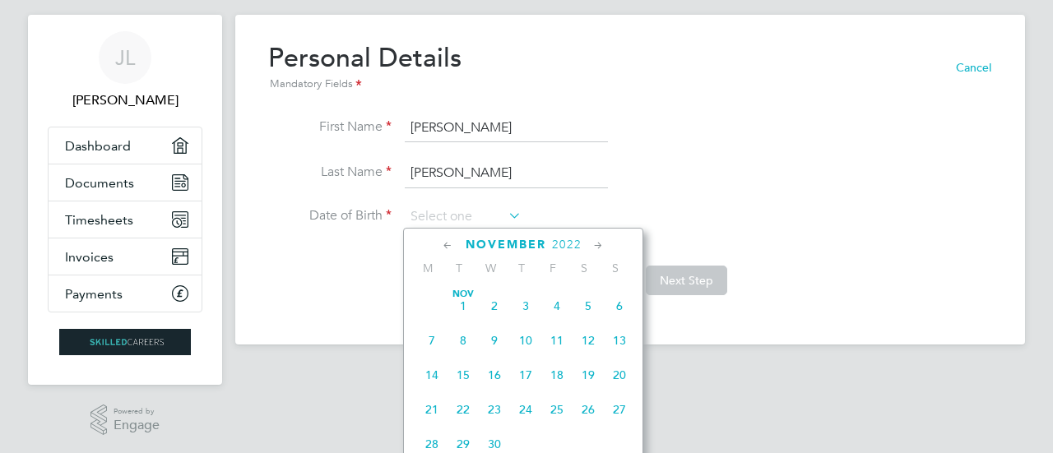
click at [449, 244] on icon at bounding box center [448, 246] width 16 height 18
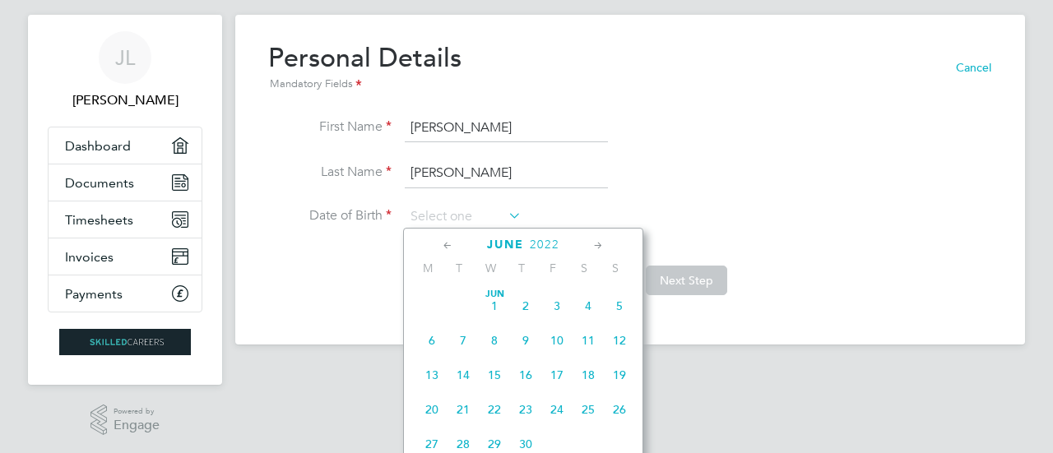
click at [449, 244] on icon at bounding box center [448, 246] width 16 height 18
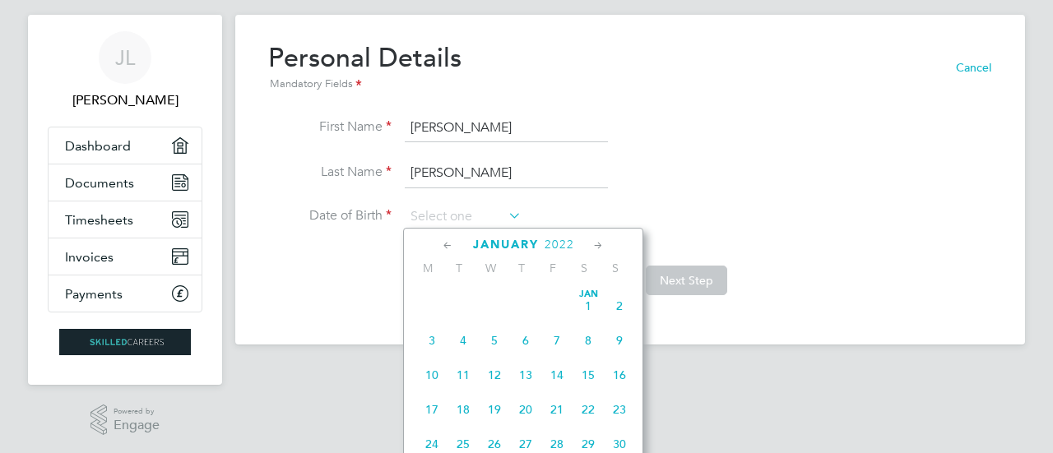
click at [449, 244] on icon at bounding box center [448, 246] width 16 height 18
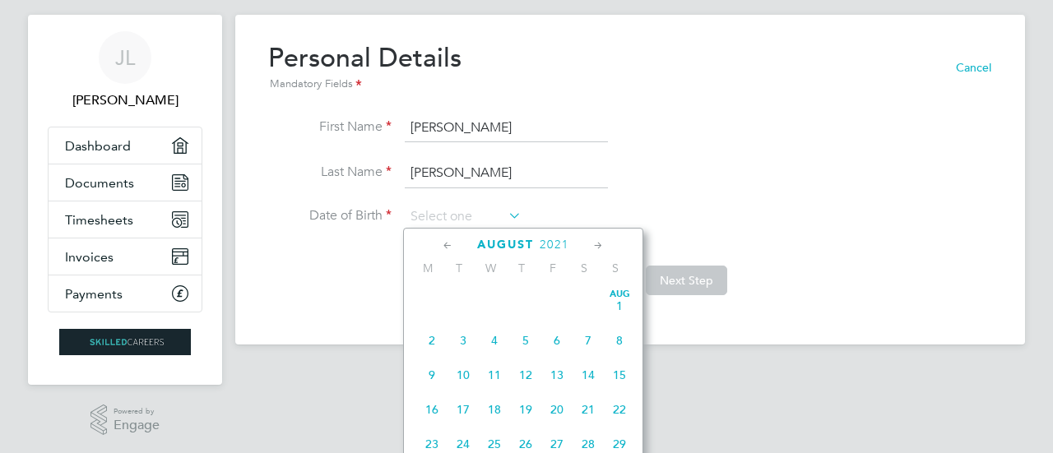
click at [449, 244] on icon at bounding box center [448, 246] width 16 height 18
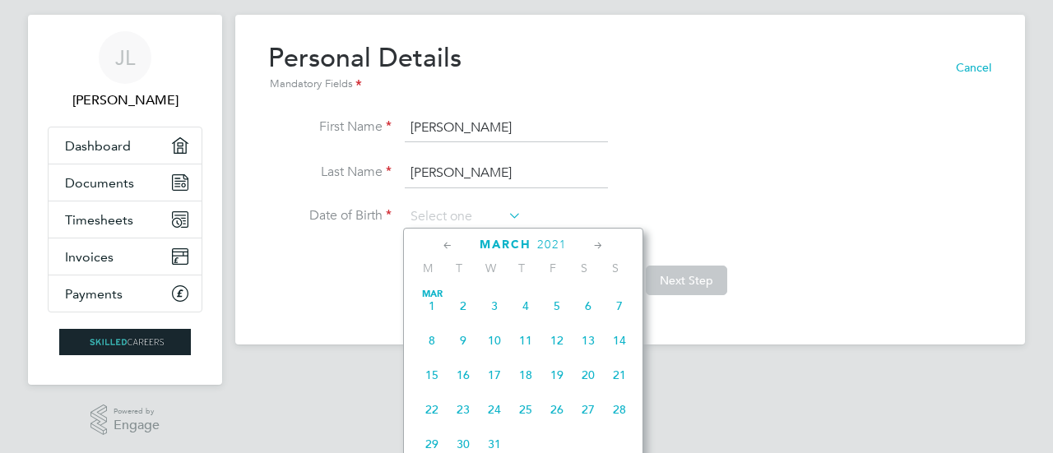
click at [449, 244] on icon at bounding box center [448, 246] width 16 height 18
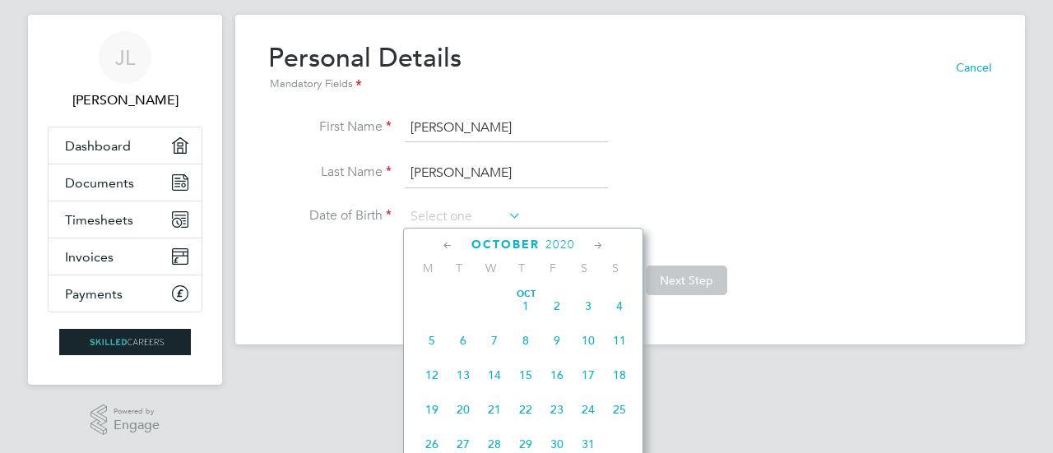
click at [449, 244] on icon at bounding box center [448, 246] width 16 height 18
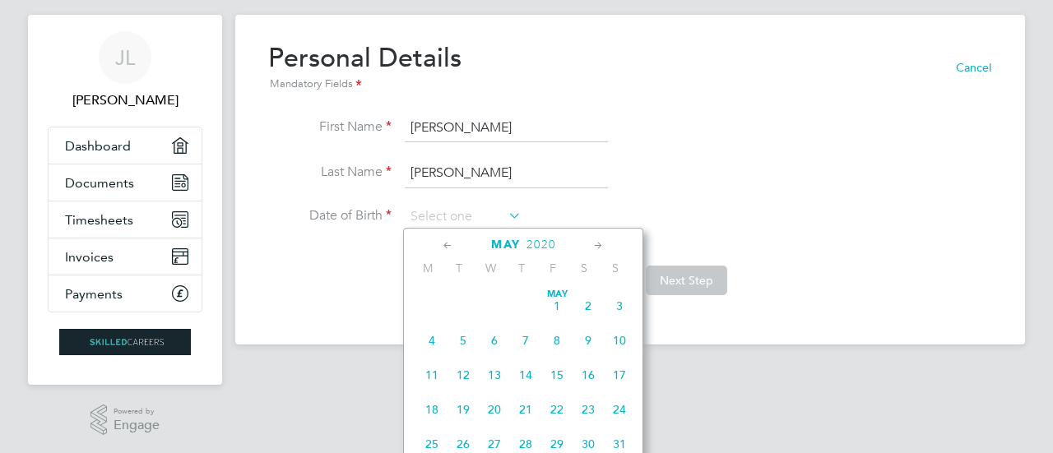
click at [449, 244] on icon at bounding box center [448, 246] width 16 height 18
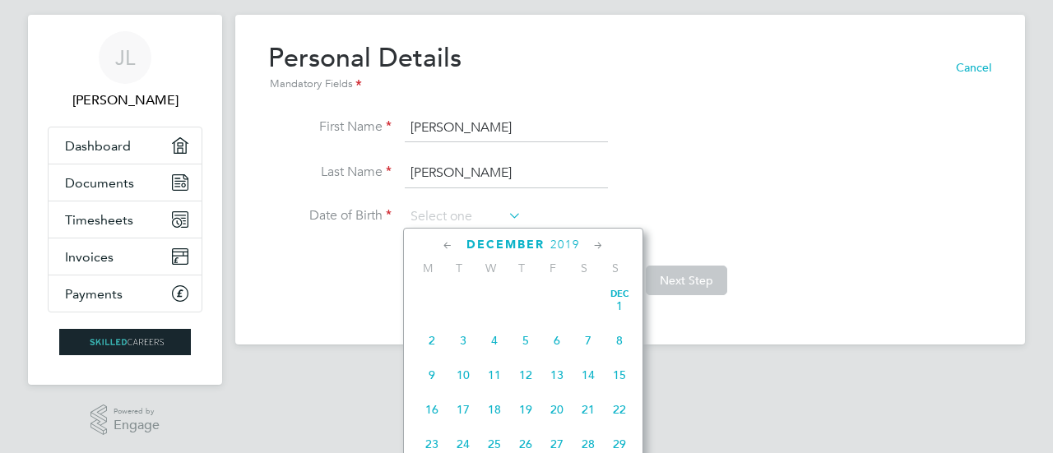
click at [449, 244] on icon at bounding box center [448, 246] width 16 height 18
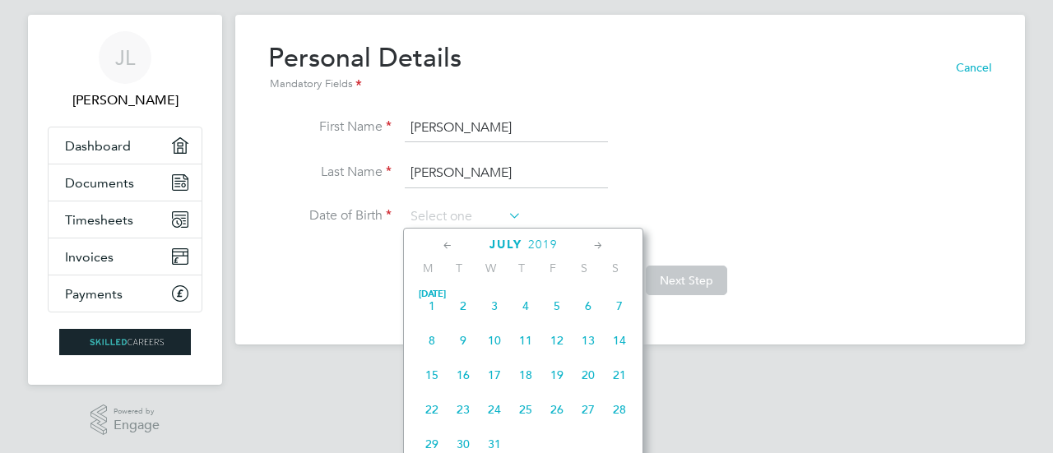
click at [449, 244] on icon at bounding box center [448, 246] width 16 height 18
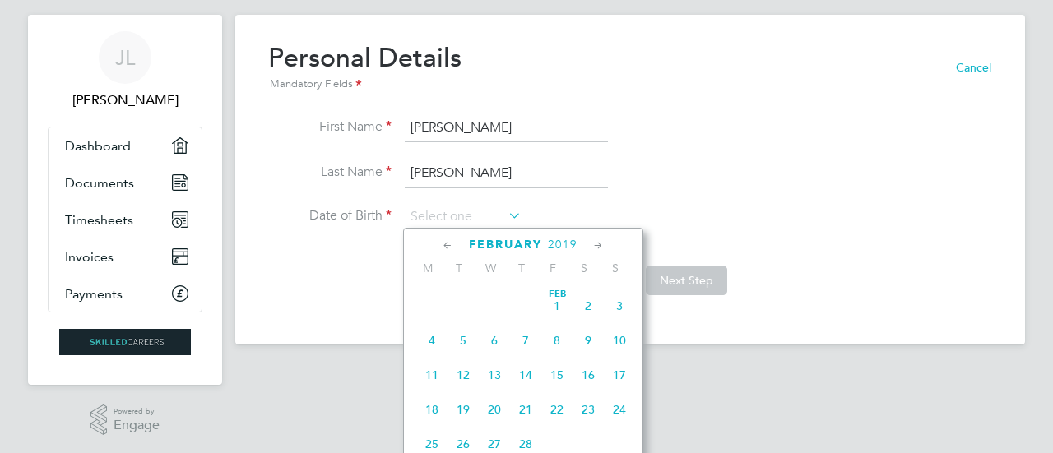
click at [449, 244] on icon at bounding box center [448, 246] width 16 height 18
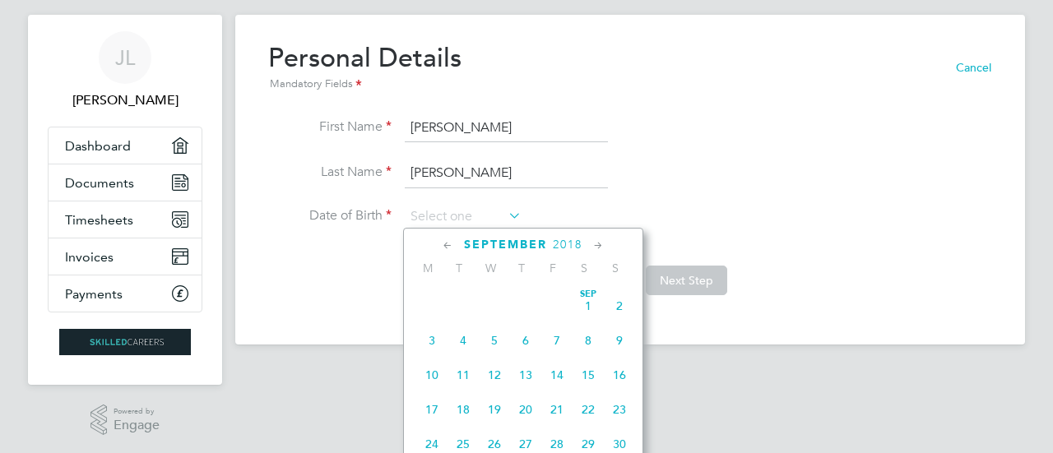
click at [449, 244] on icon at bounding box center [448, 246] width 16 height 18
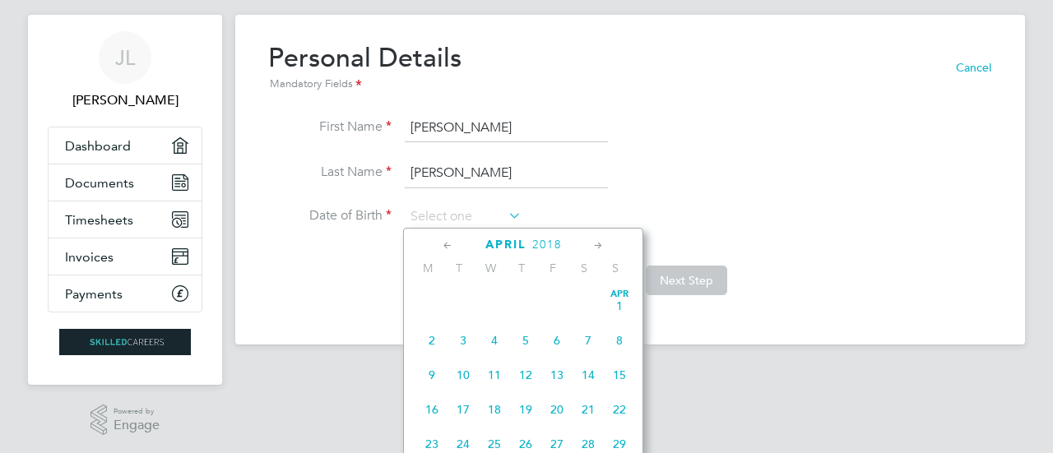
click at [449, 244] on icon at bounding box center [448, 246] width 16 height 18
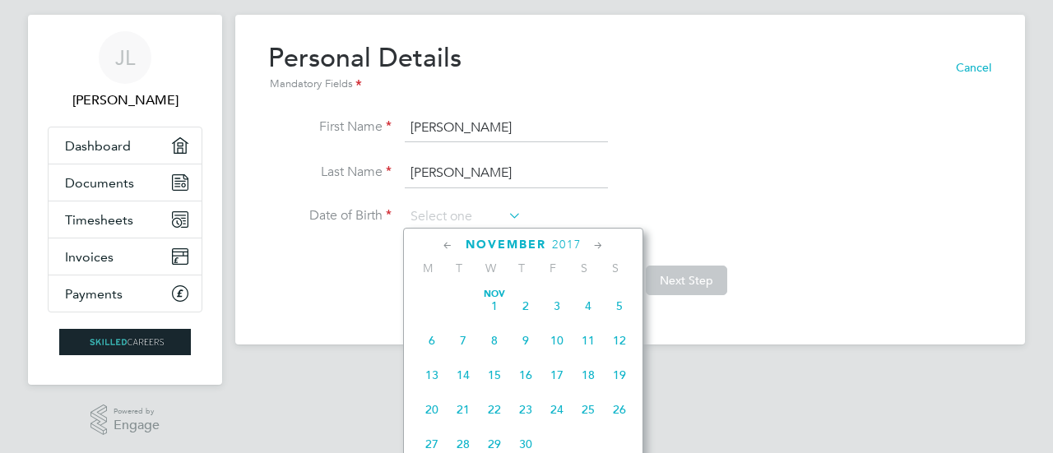
click at [449, 244] on icon at bounding box center [448, 246] width 16 height 18
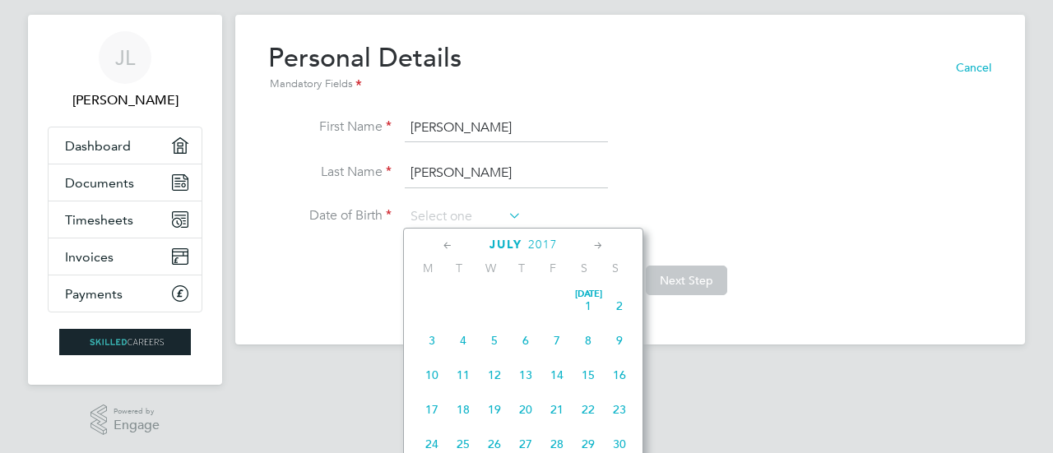
click at [449, 244] on icon at bounding box center [448, 246] width 16 height 18
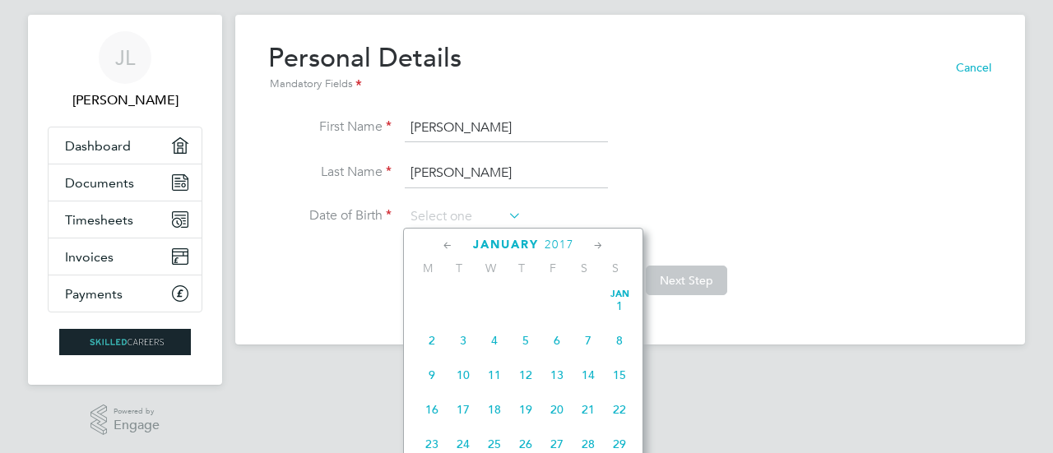
click at [449, 244] on icon at bounding box center [448, 246] width 16 height 18
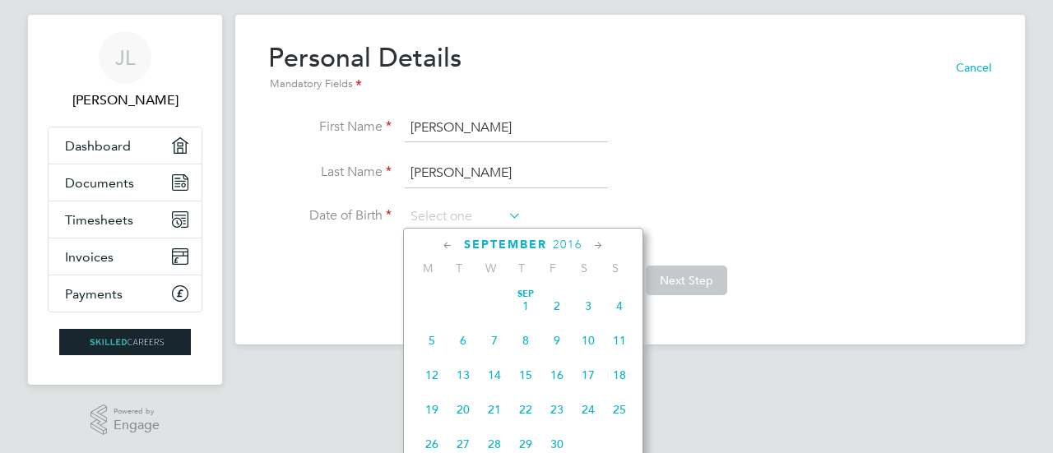
click at [449, 244] on icon at bounding box center [448, 246] width 16 height 18
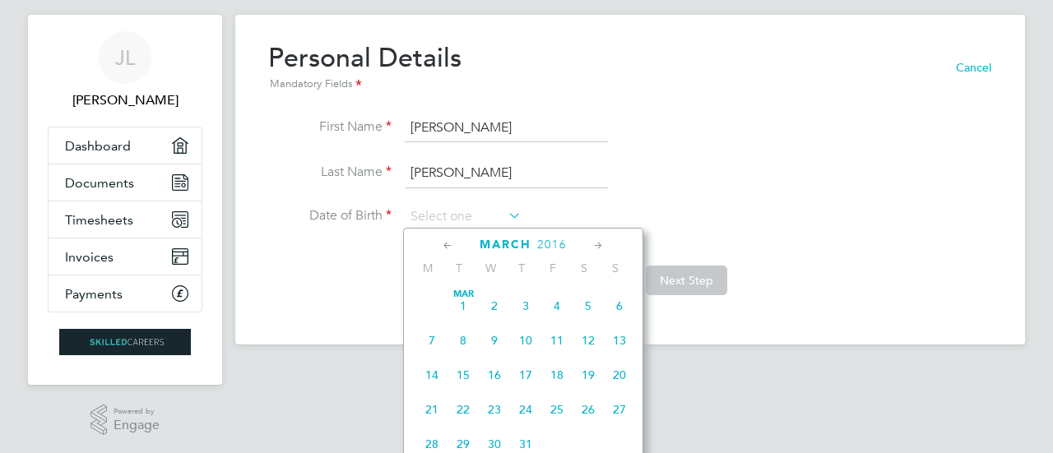
click at [449, 244] on icon at bounding box center [448, 246] width 16 height 18
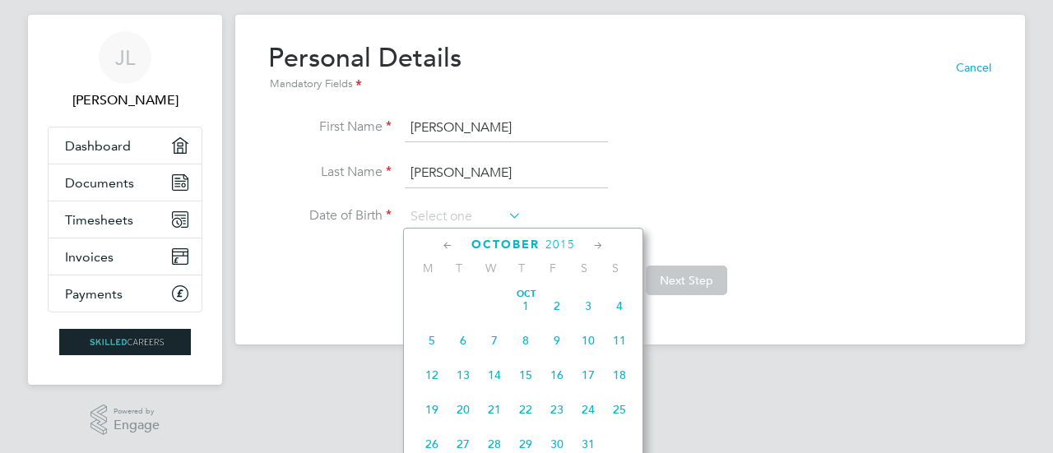
click at [449, 244] on icon at bounding box center [448, 246] width 16 height 18
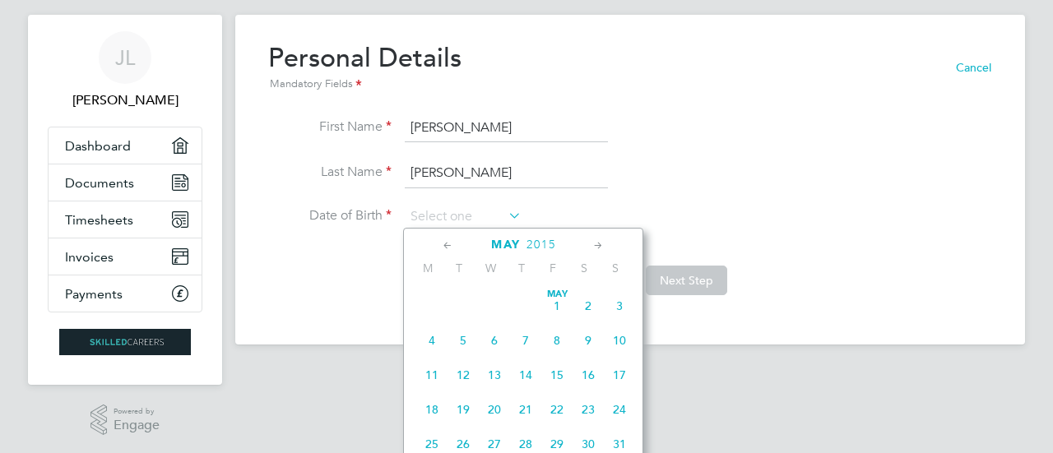
click at [449, 244] on icon at bounding box center [448, 246] width 16 height 18
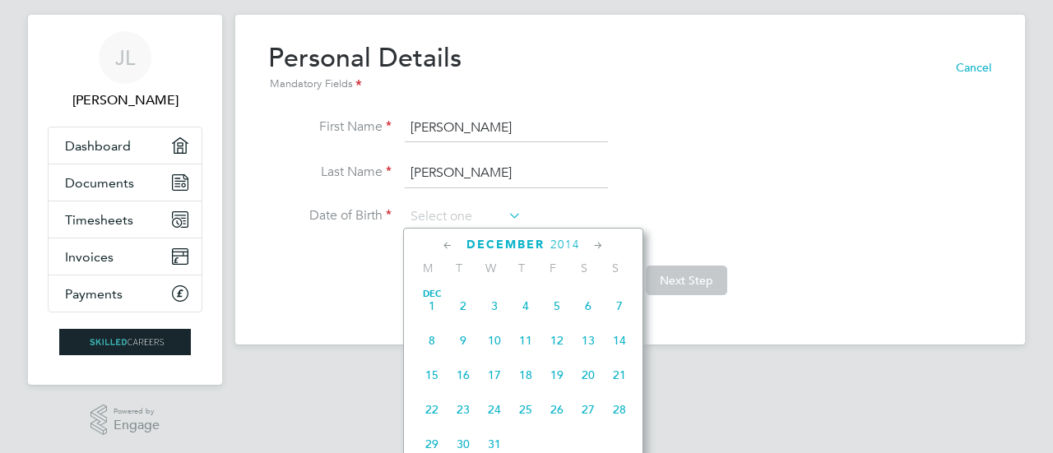
click at [449, 244] on icon at bounding box center [448, 246] width 16 height 18
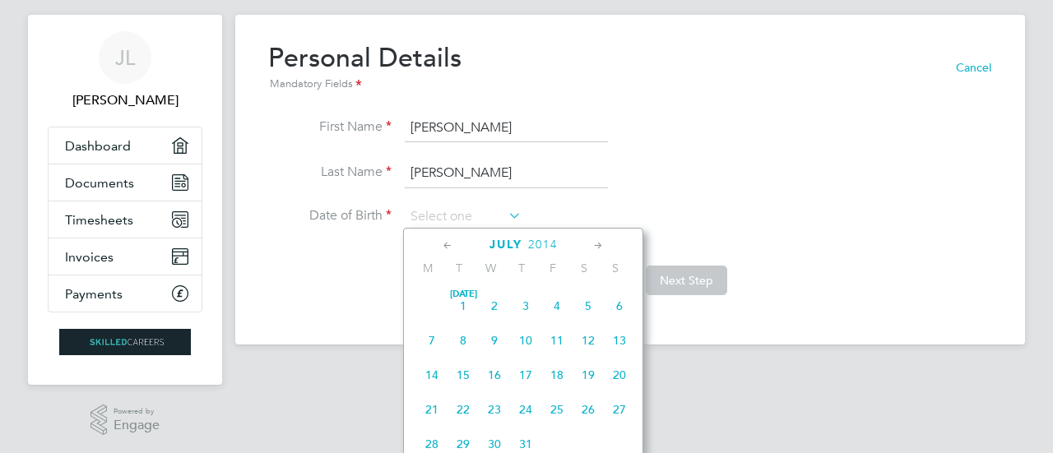
click at [449, 244] on icon at bounding box center [448, 246] width 16 height 18
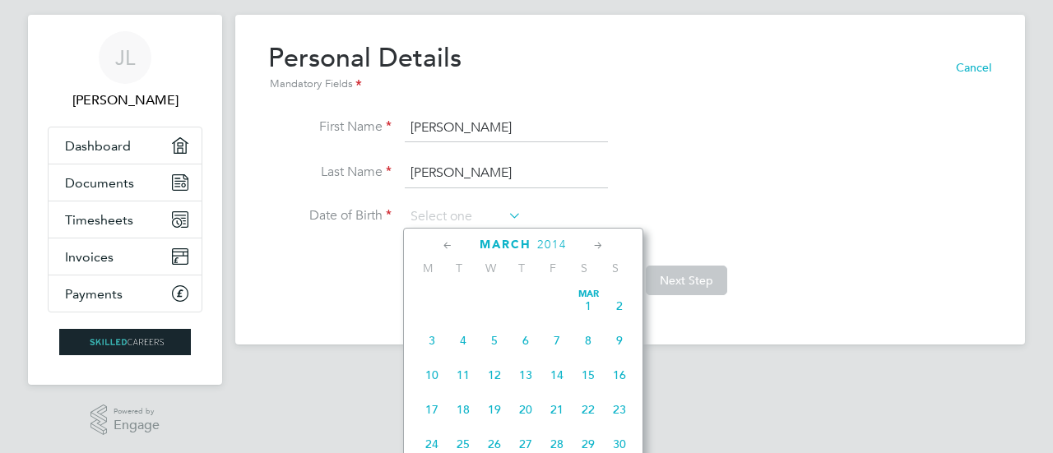
click at [449, 244] on icon at bounding box center [448, 246] width 16 height 18
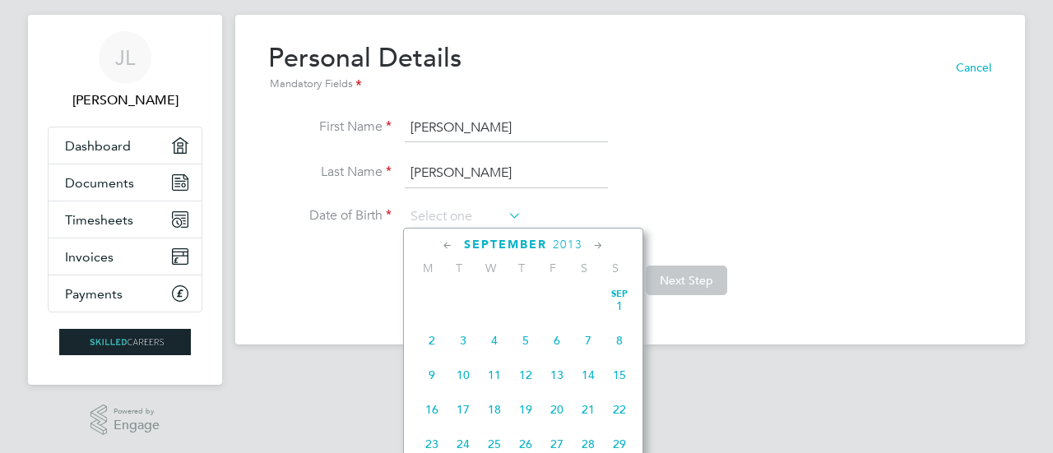
click at [449, 244] on icon at bounding box center [448, 246] width 16 height 18
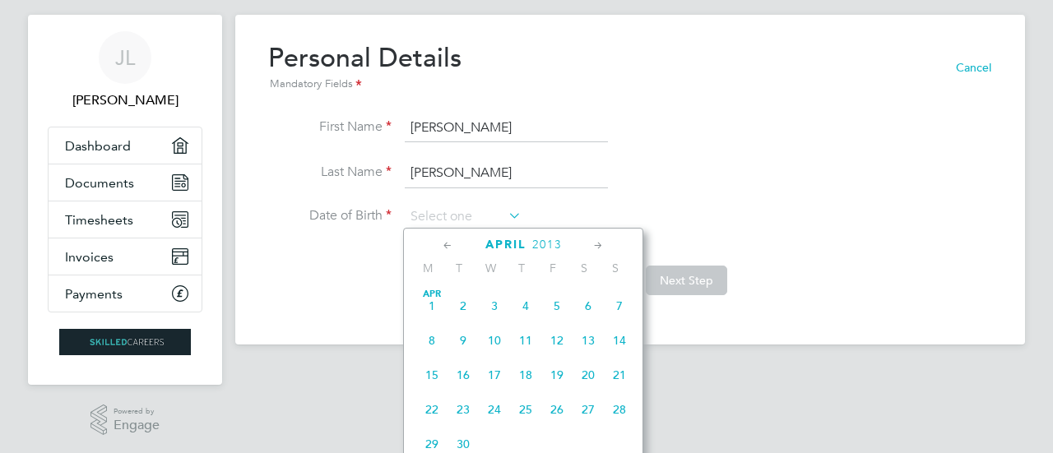
click at [449, 244] on icon at bounding box center [448, 246] width 16 height 18
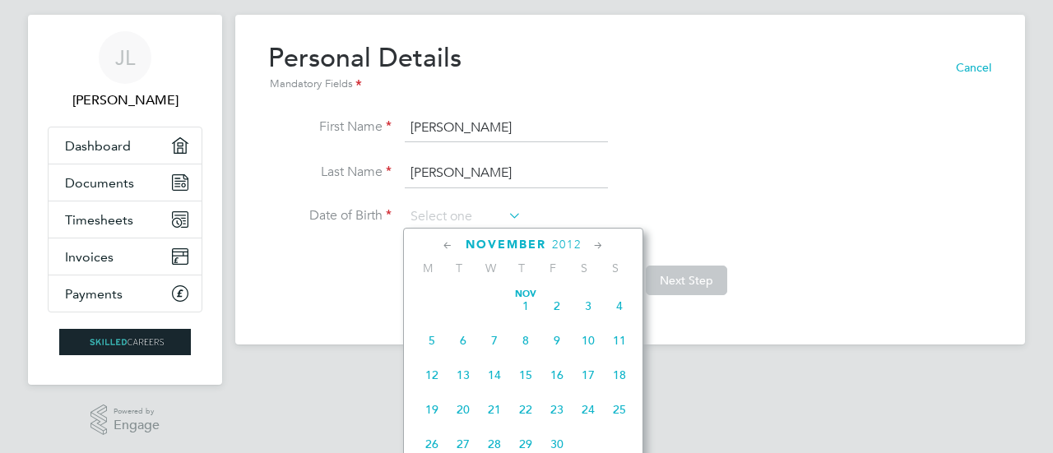
click at [449, 244] on icon at bounding box center [448, 246] width 16 height 18
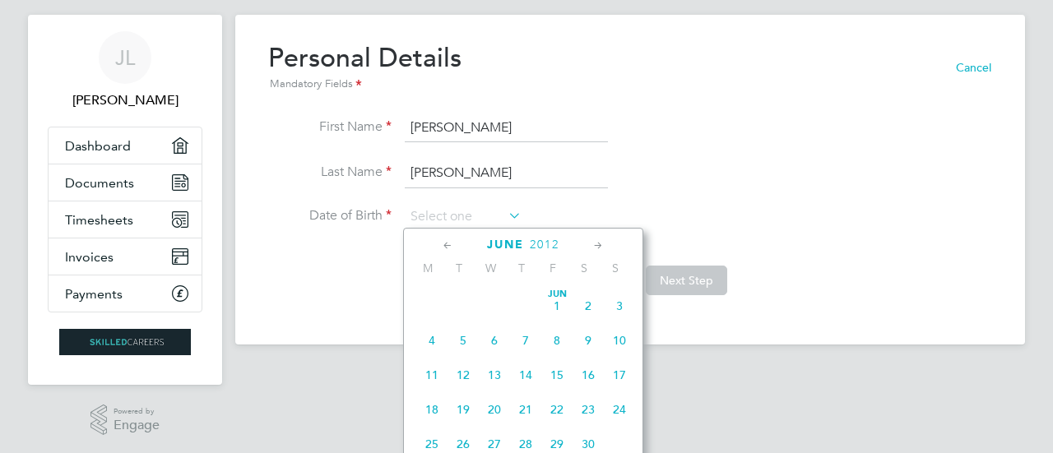
click at [449, 244] on icon at bounding box center [448, 246] width 16 height 18
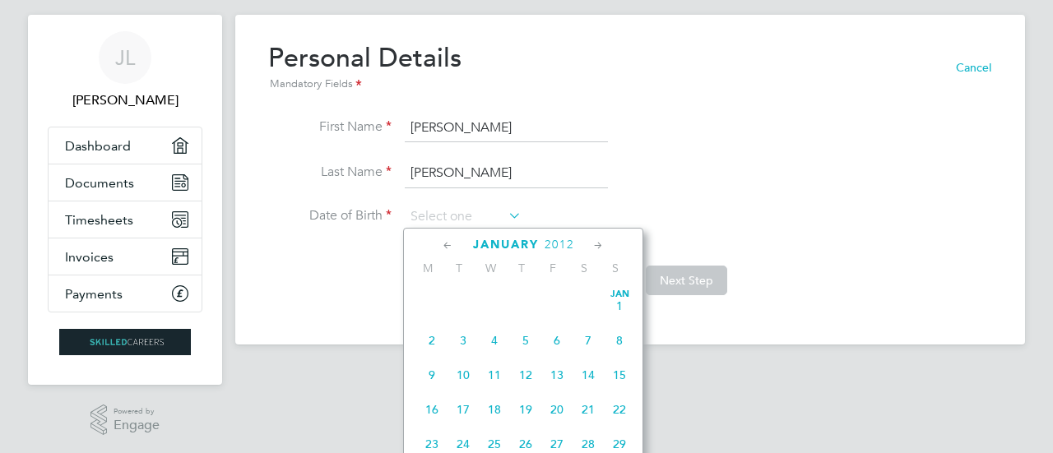
click at [449, 244] on icon at bounding box center [448, 246] width 16 height 18
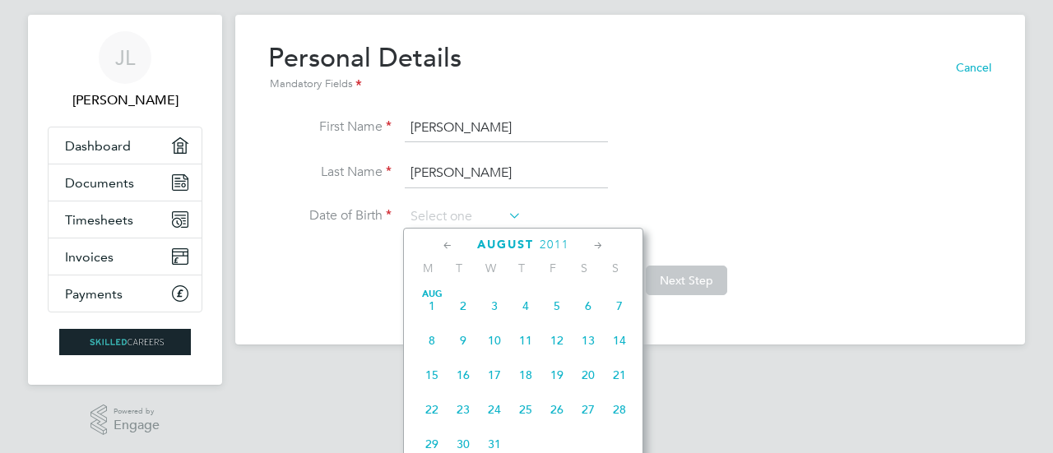
click at [449, 244] on icon at bounding box center [448, 246] width 16 height 18
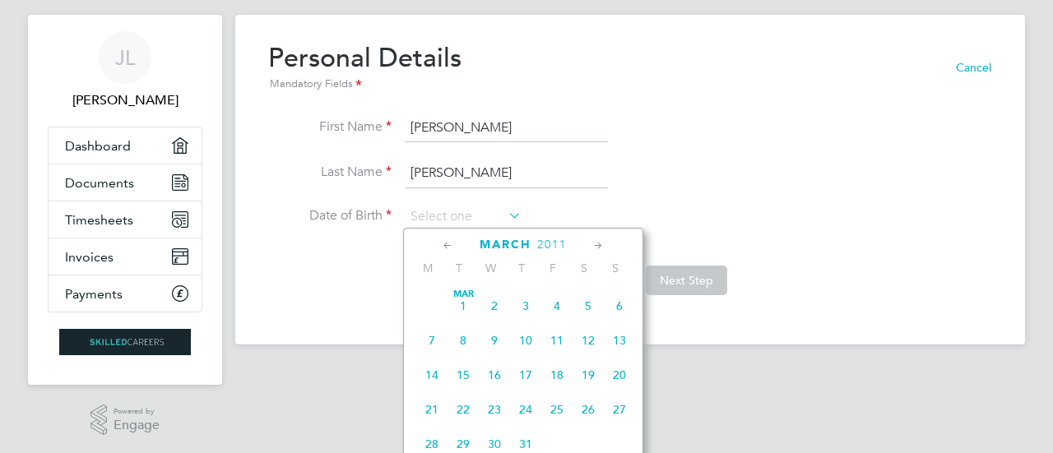
click at [449, 244] on icon at bounding box center [448, 246] width 16 height 18
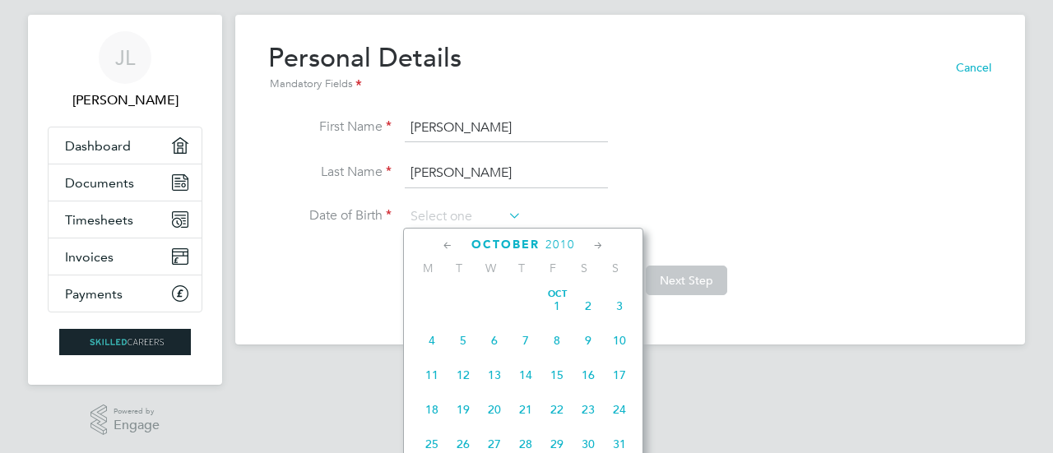
click at [449, 244] on icon at bounding box center [448, 246] width 16 height 18
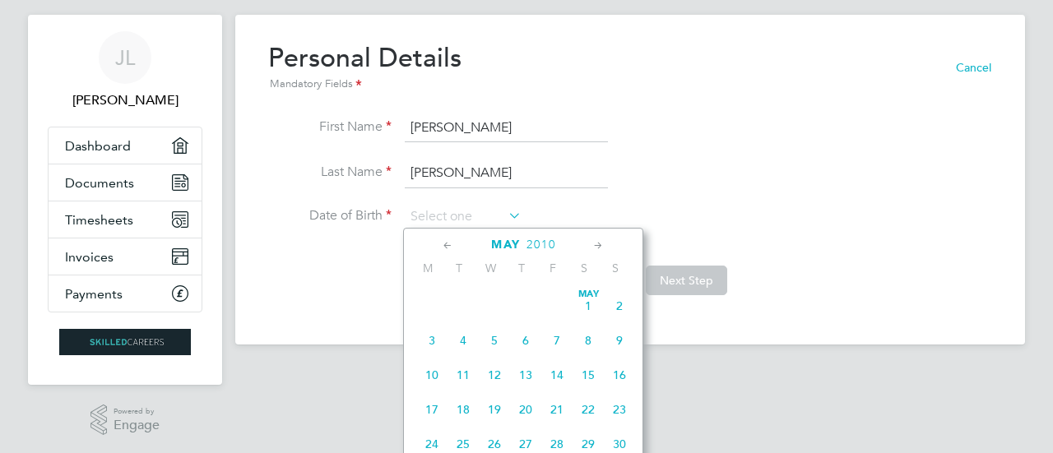
click at [449, 244] on icon at bounding box center [448, 246] width 16 height 18
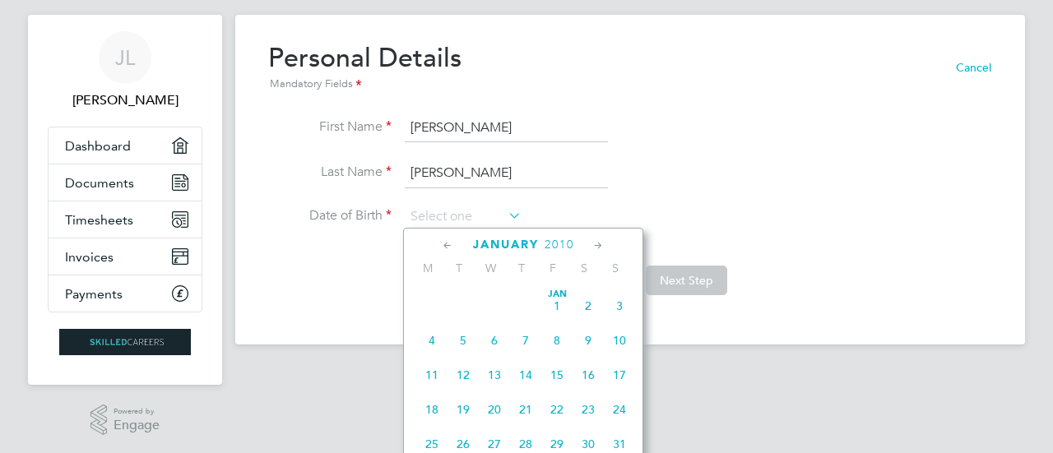
click at [449, 244] on icon at bounding box center [448, 246] width 16 height 18
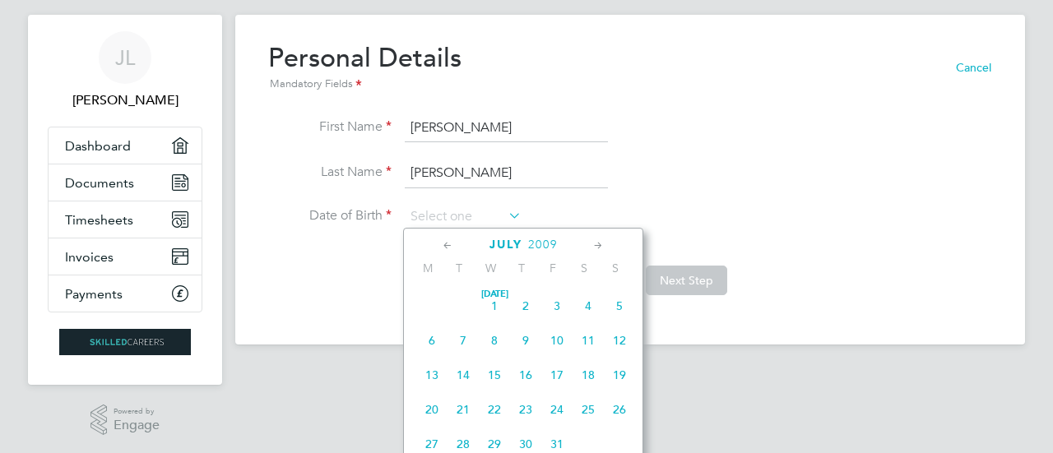
click at [449, 244] on icon at bounding box center [448, 246] width 16 height 18
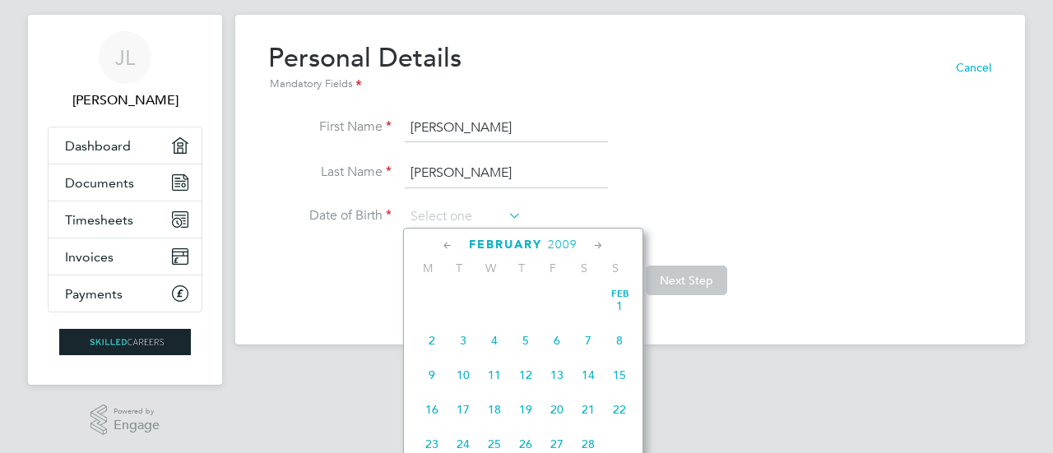
click at [449, 244] on icon at bounding box center [448, 246] width 16 height 18
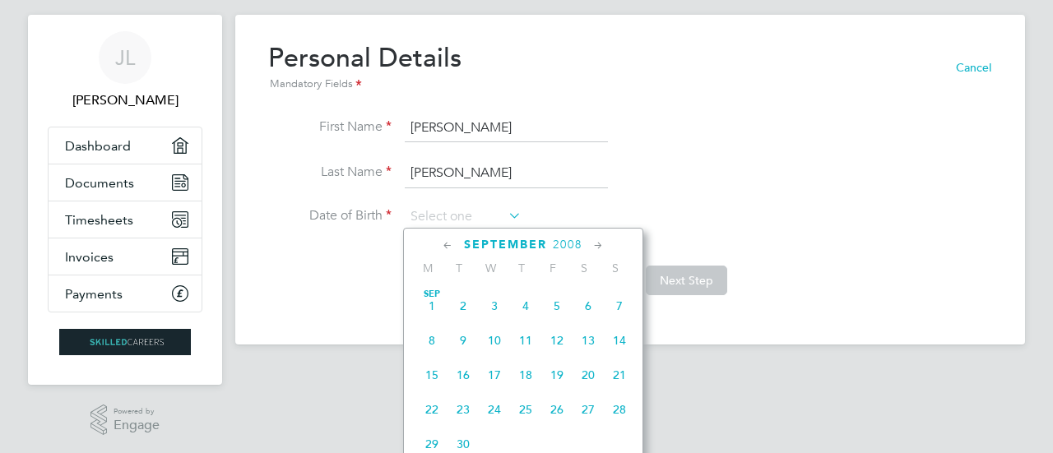
click at [449, 244] on icon at bounding box center [448, 246] width 16 height 18
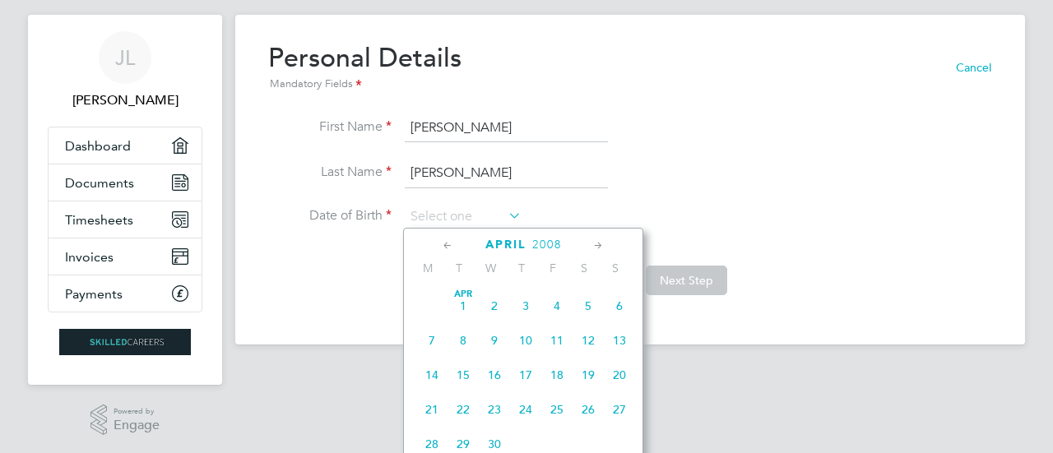
click at [449, 244] on icon at bounding box center [448, 246] width 16 height 18
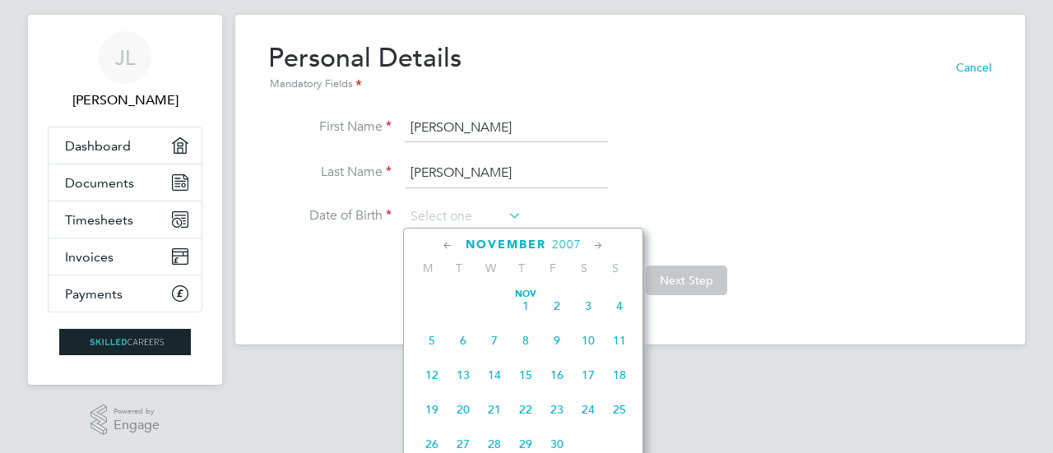
click at [449, 244] on icon at bounding box center [448, 246] width 16 height 18
click at [448, 244] on icon at bounding box center [448, 246] width 16 height 18
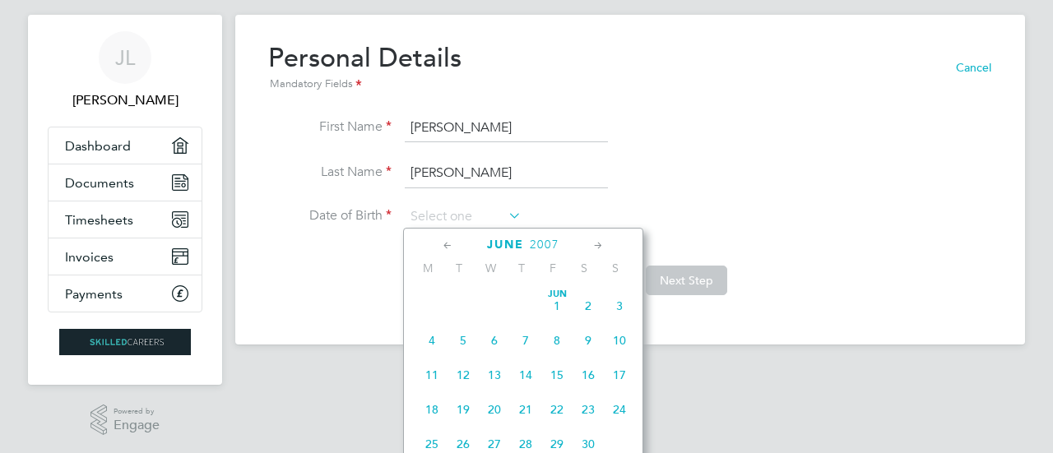
click at [448, 244] on icon at bounding box center [448, 246] width 16 height 18
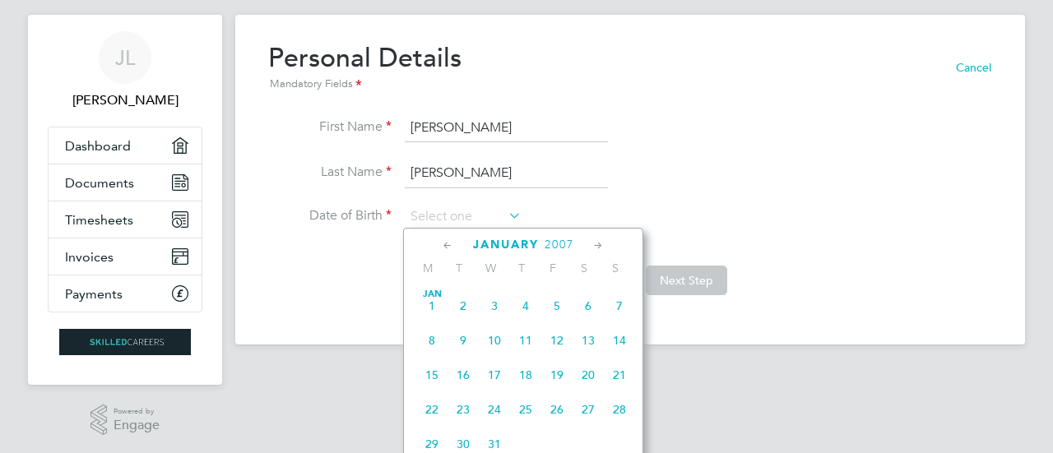
click at [448, 244] on icon at bounding box center [448, 246] width 16 height 18
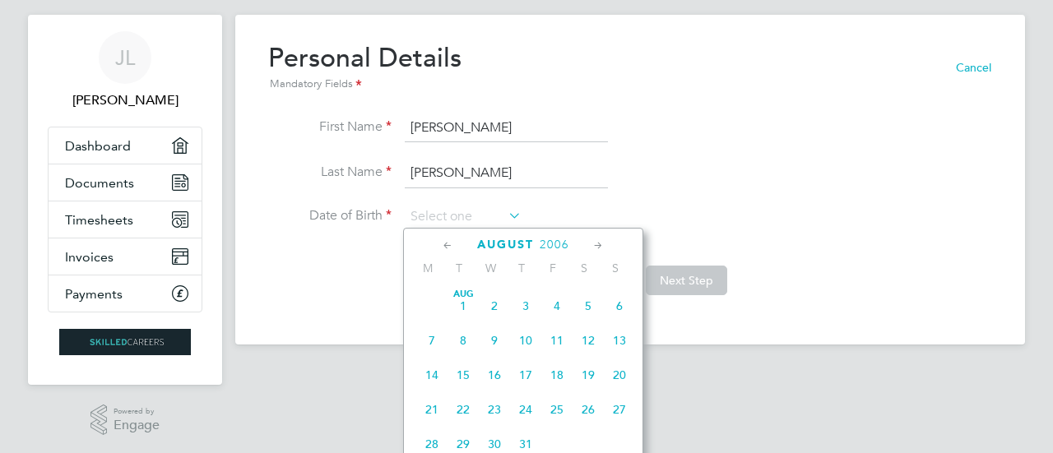
click at [448, 244] on icon at bounding box center [448, 246] width 16 height 18
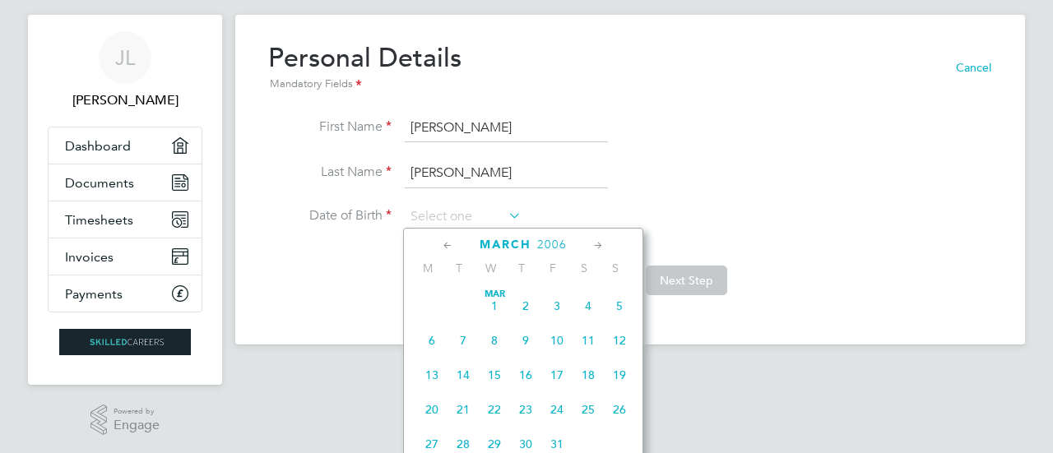
click at [448, 244] on icon at bounding box center [448, 246] width 16 height 18
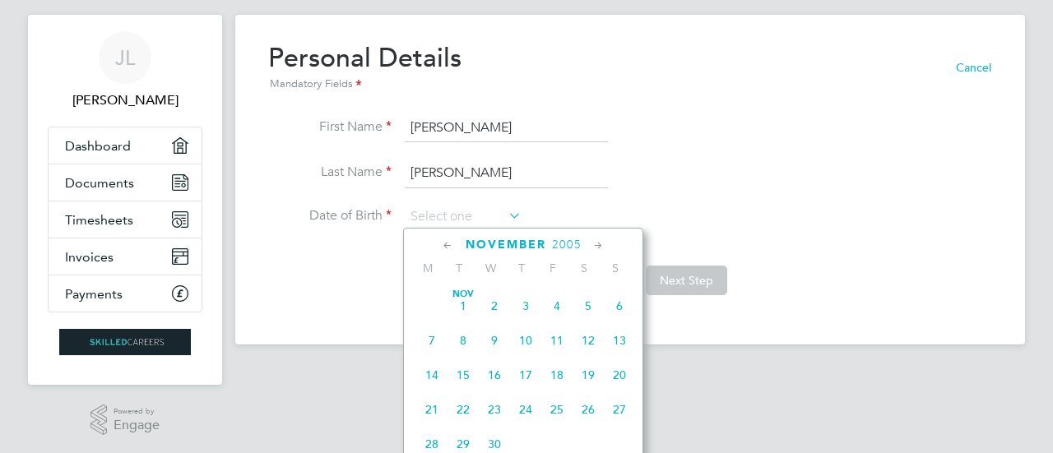
click at [448, 244] on icon at bounding box center [448, 246] width 16 height 18
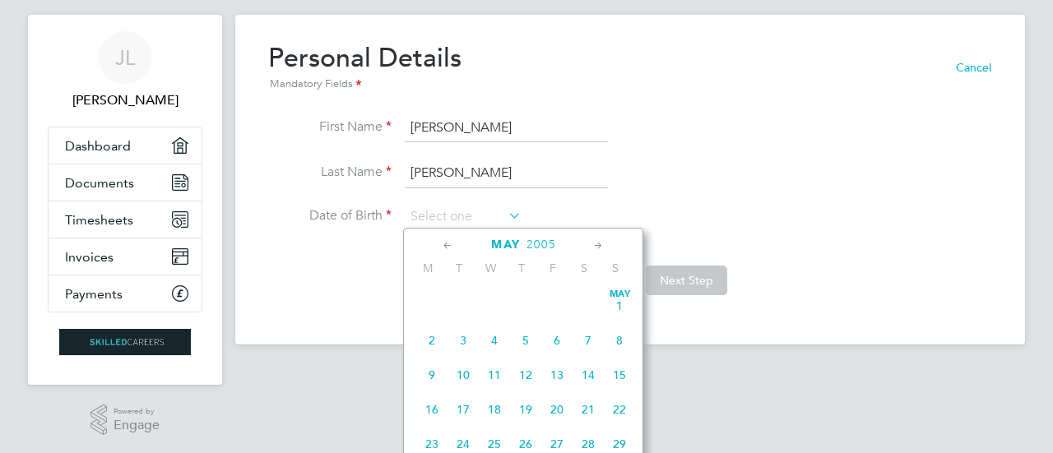
click at [448, 244] on icon at bounding box center [448, 246] width 16 height 18
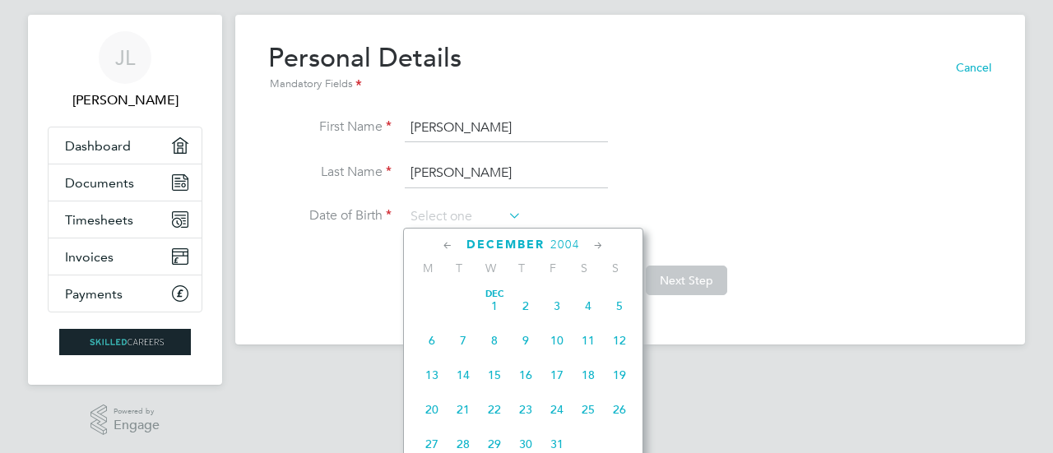
click at [448, 244] on icon at bounding box center [448, 246] width 16 height 18
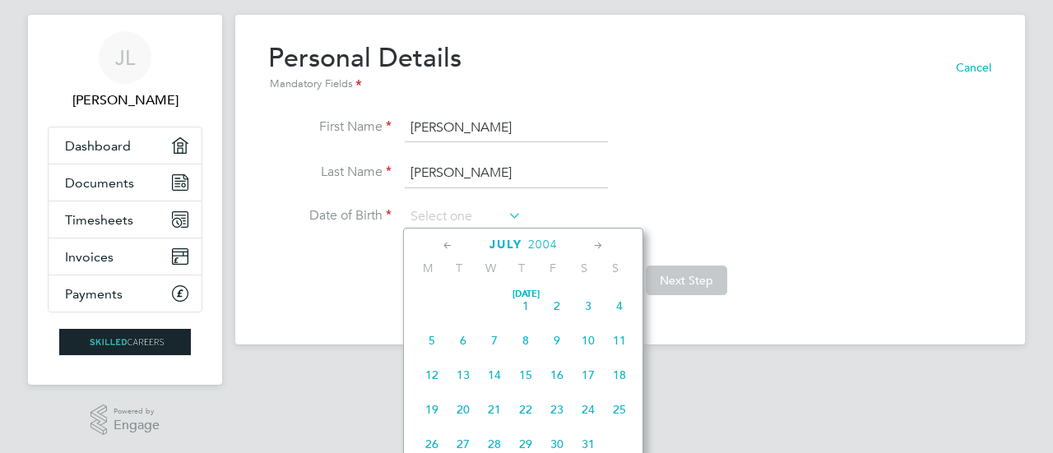
click at [448, 244] on icon at bounding box center [448, 246] width 16 height 18
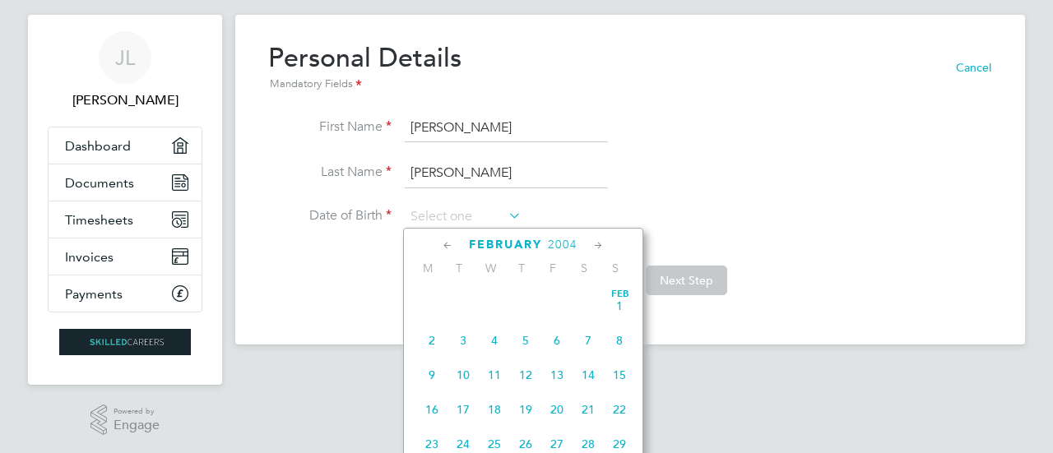
click at [448, 244] on icon at bounding box center [448, 246] width 16 height 18
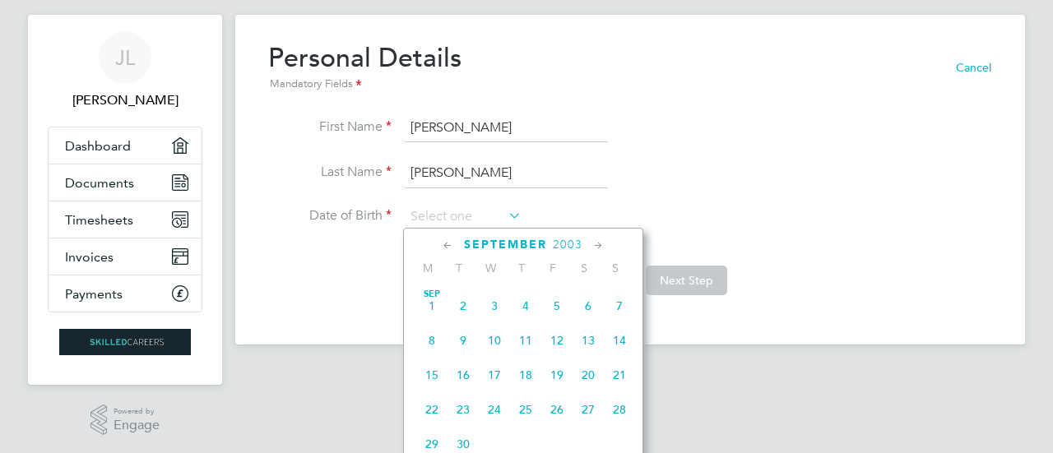
click at [448, 244] on icon at bounding box center [448, 246] width 16 height 18
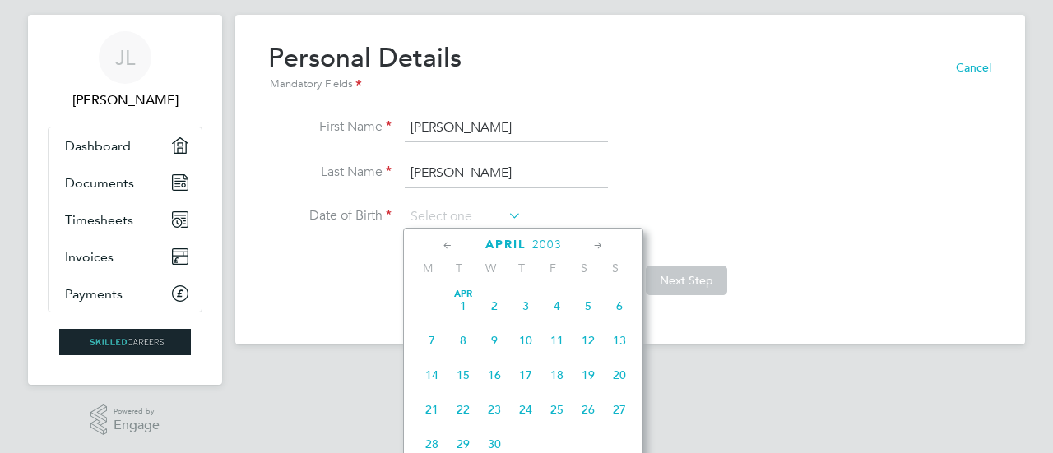
click at [448, 244] on icon at bounding box center [448, 246] width 16 height 18
click at [447, 244] on icon at bounding box center [448, 246] width 16 height 18
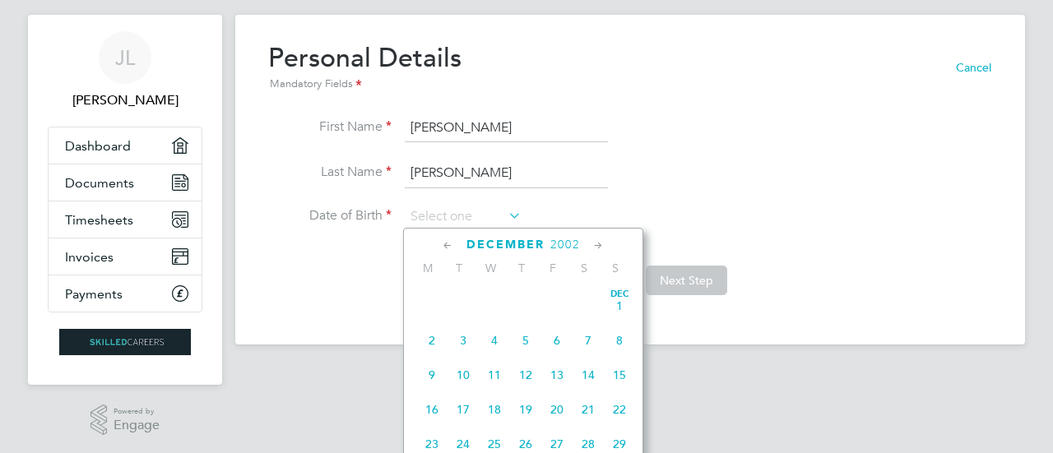
click at [457, 239] on div "December 2002" at bounding box center [523, 245] width 222 height 16
click at [445, 243] on icon at bounding box center [448, 246] width 16 height 18
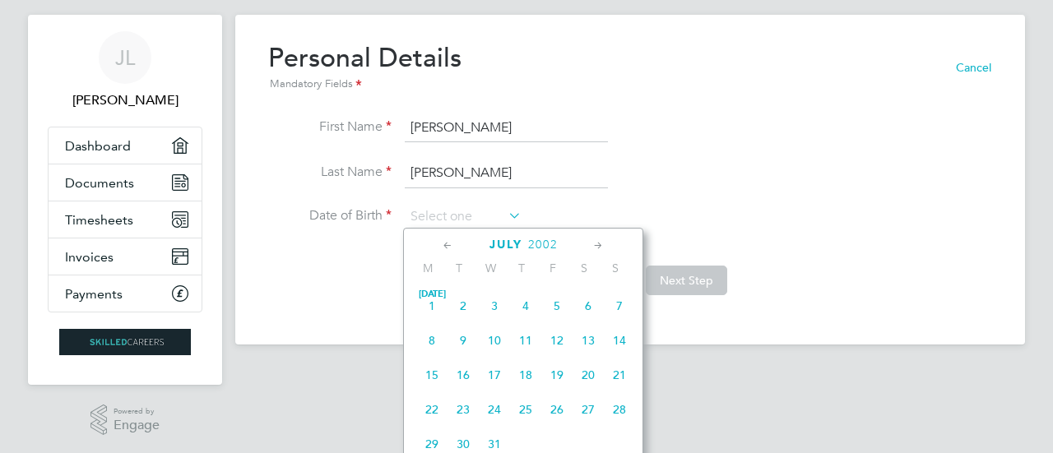
click at [445, 243] on icon at bounding box center [448, 246] width 16 height 18
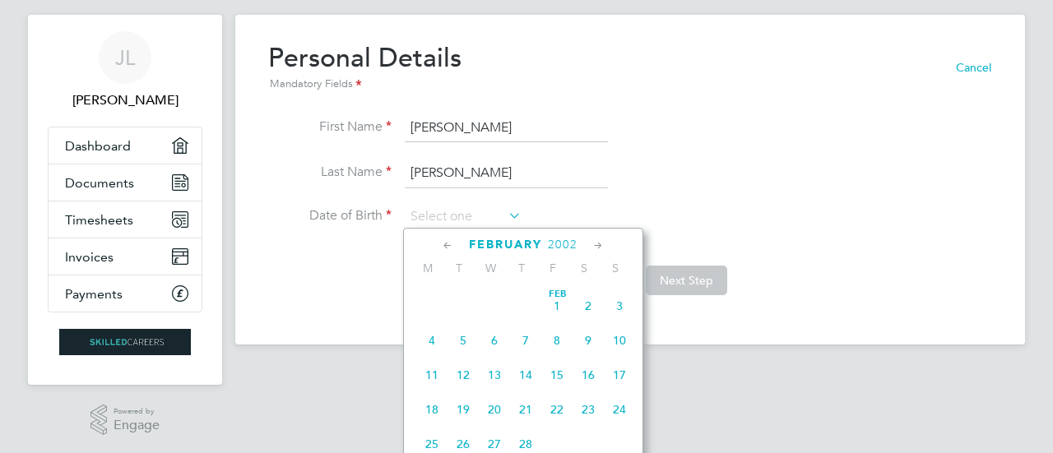
click at [445, 243] on icon at bounding box center [448, 246] width 16 height 18
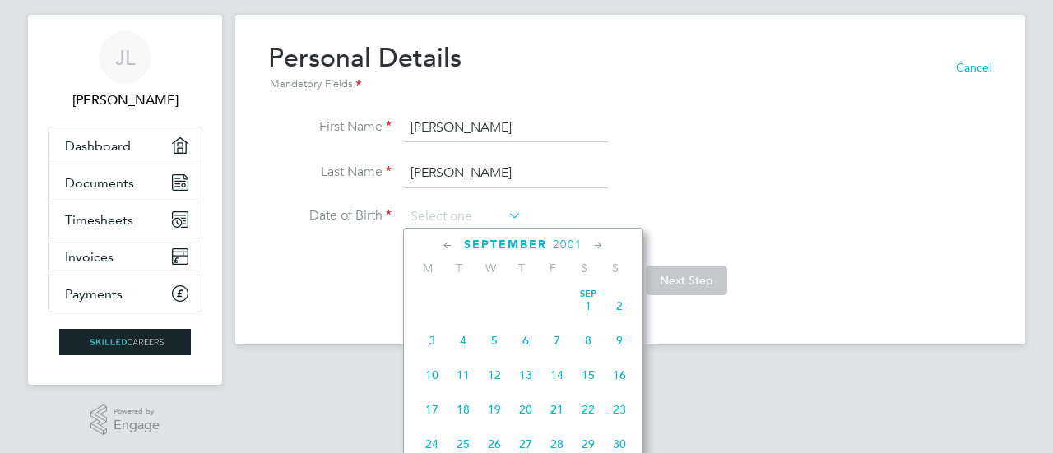
click at [445, 243] on icon at bounding box center [448, 246] width 16 height 18
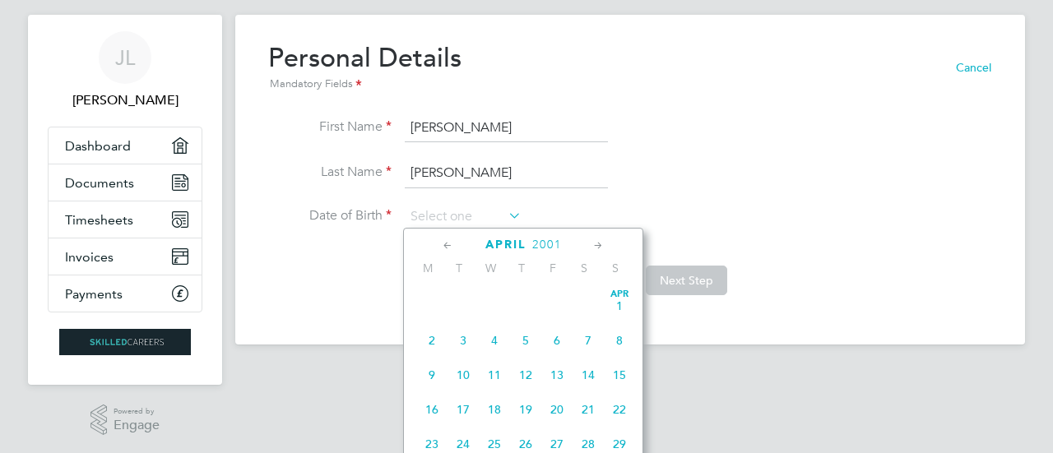
click at [445, 243] on icon at bounding box center [448, 246] width 16 height 18
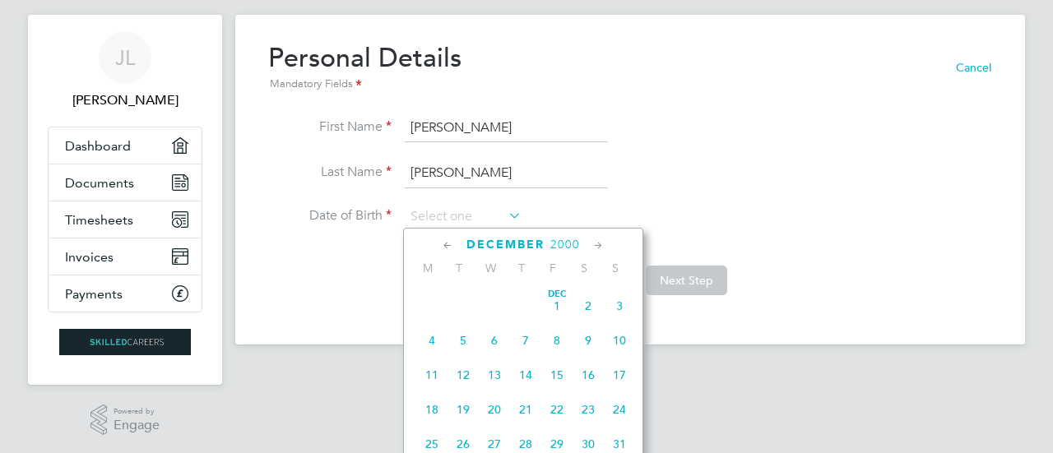
click at [445, 243] on icon at bounding box center [448, 246] width 16 height 18
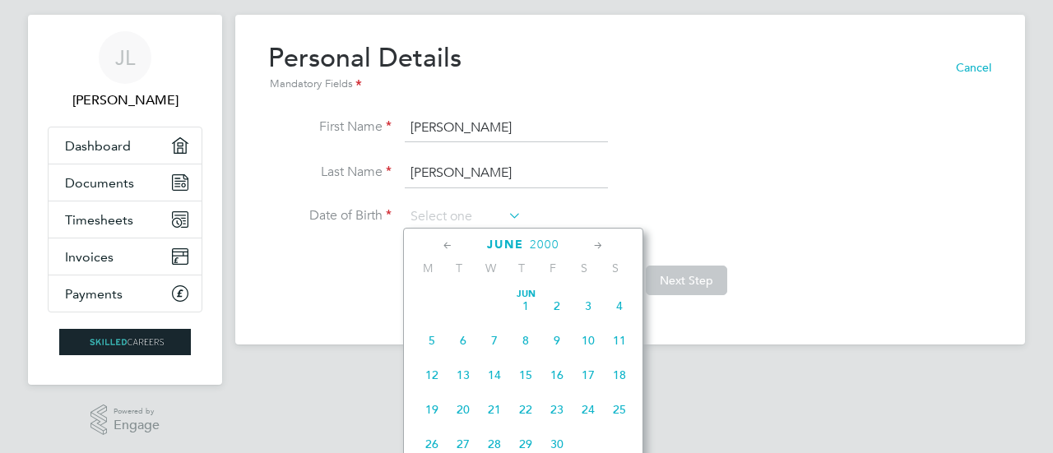
click at [445, 243] on icon at bounding box center [448, 246] width 16 height 18
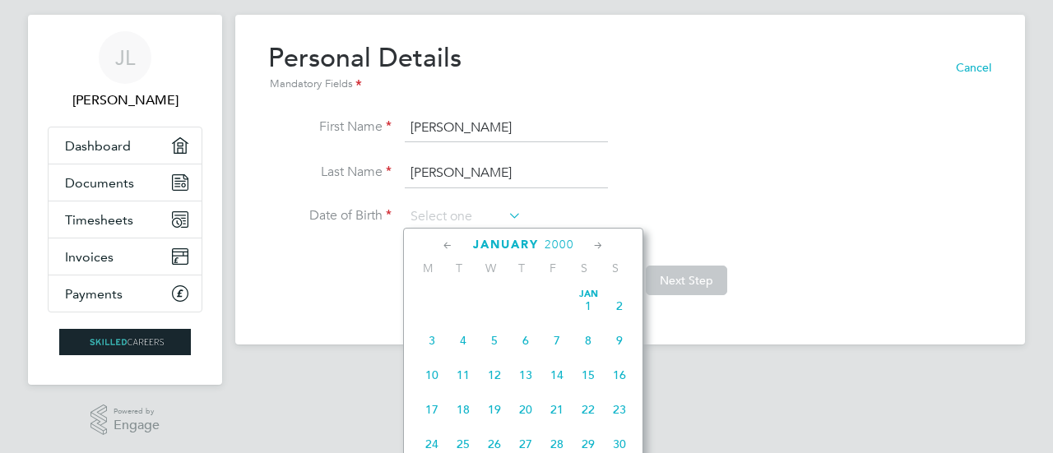
click at [445, 243] on icon at bounding box center [448, 246] width 16 height 18
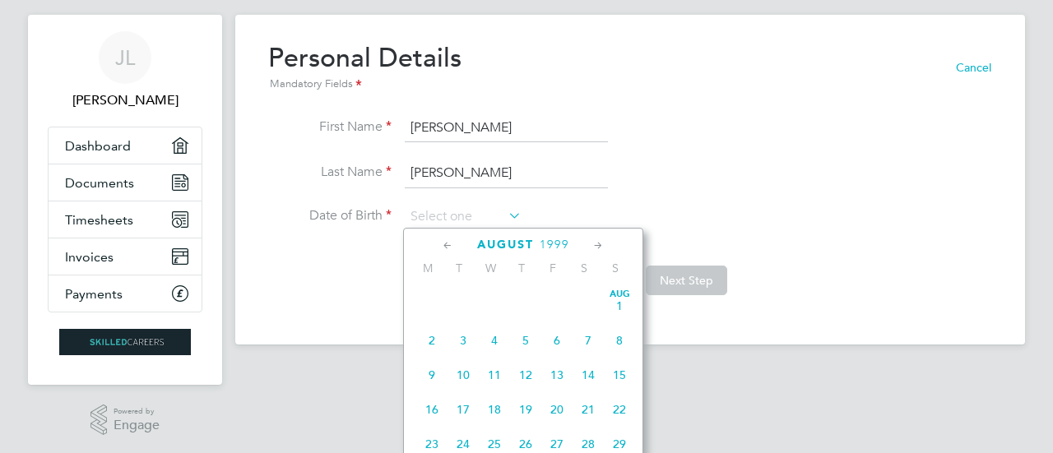
click at [445, 243] on icon at bounding box center [448, 246] width 16 height 18
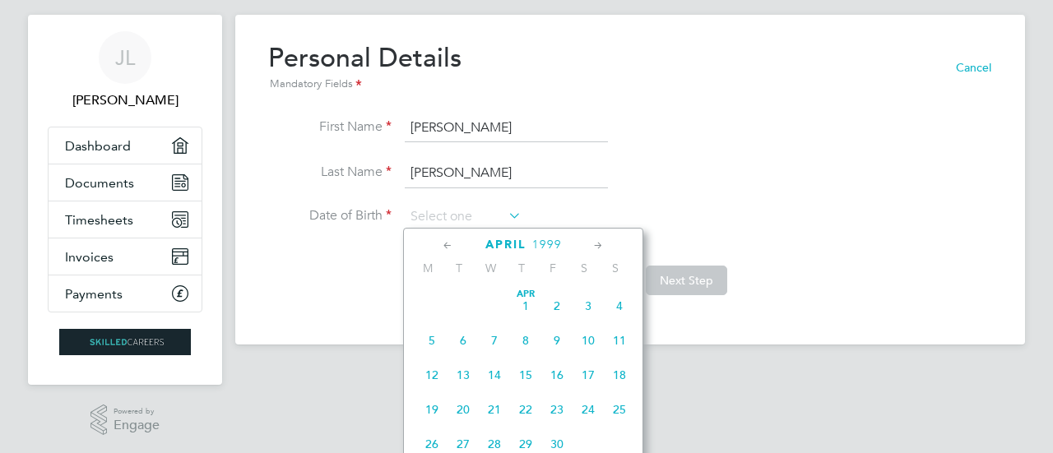
click at [445, 243] on icon at bounding box center [448, 246] width 16 height 18
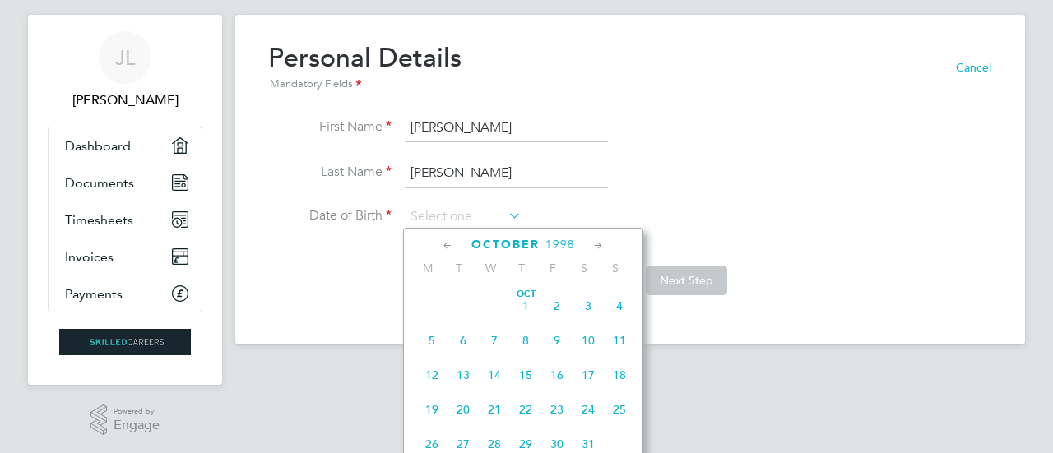
click at [445, 243] on icon at bounding box center [448, 246] width 16 height 18
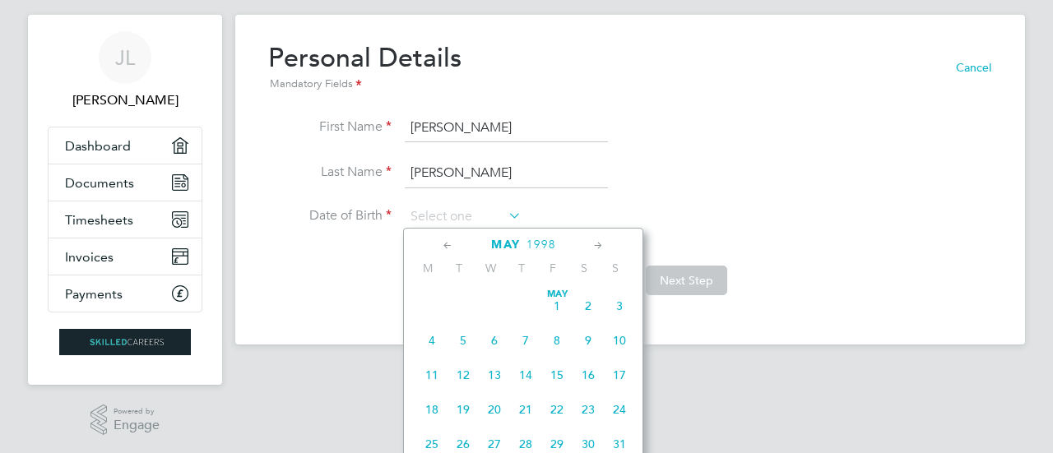
click at [445, 243] on icon at bounding box center [448, 246] width 16 height 18
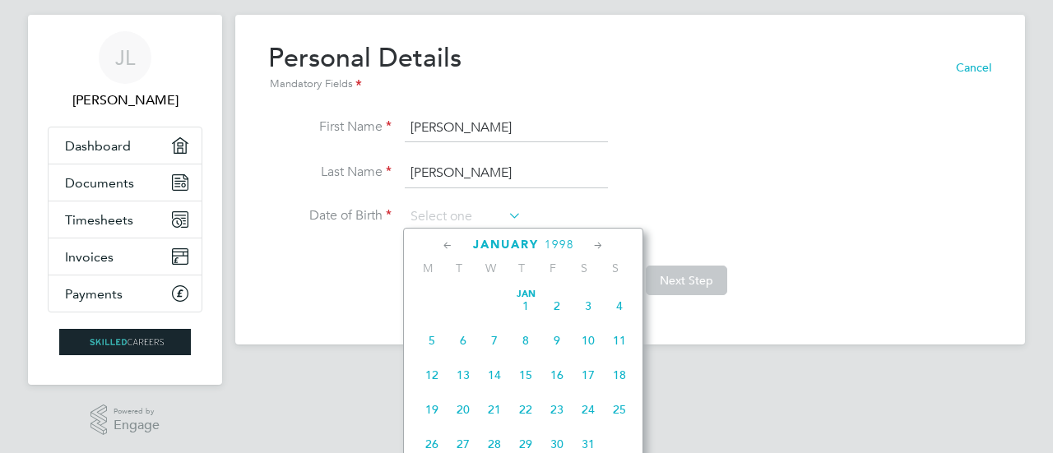
click at [445, 243] on icon at bounding box center [448, 246] width 16 height 18
click at [444, 243] on icon at bounding box center [448, 246] width 16 height 18
click at [440, 243] on icon at bounding box center [448, 246] width 16 height 18
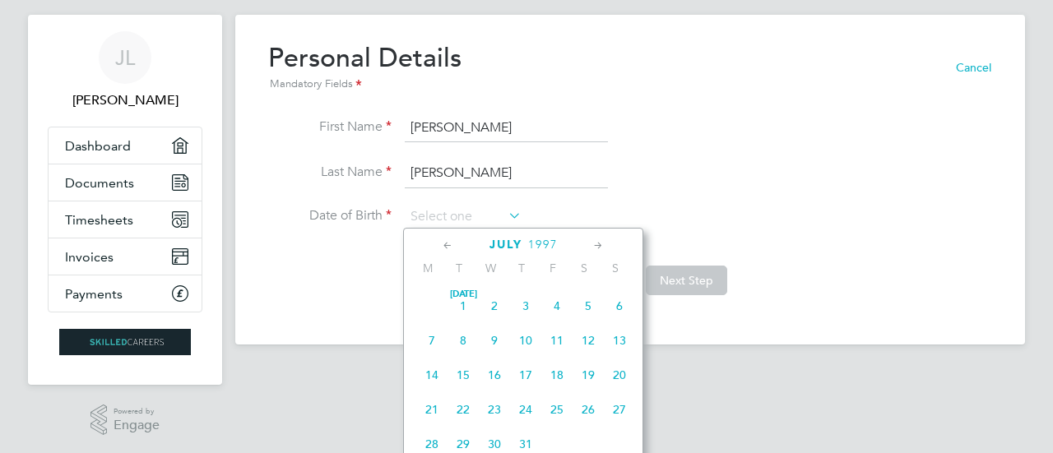
click at [440, 243] on icon at bounding box center [448, 246] width 16 height 18
click at [445, 246] on icon at bounding box center [448, 246] width 16 height 18
click at [444, 247] on icon at bounding box center [448, 246] width 16 height 18
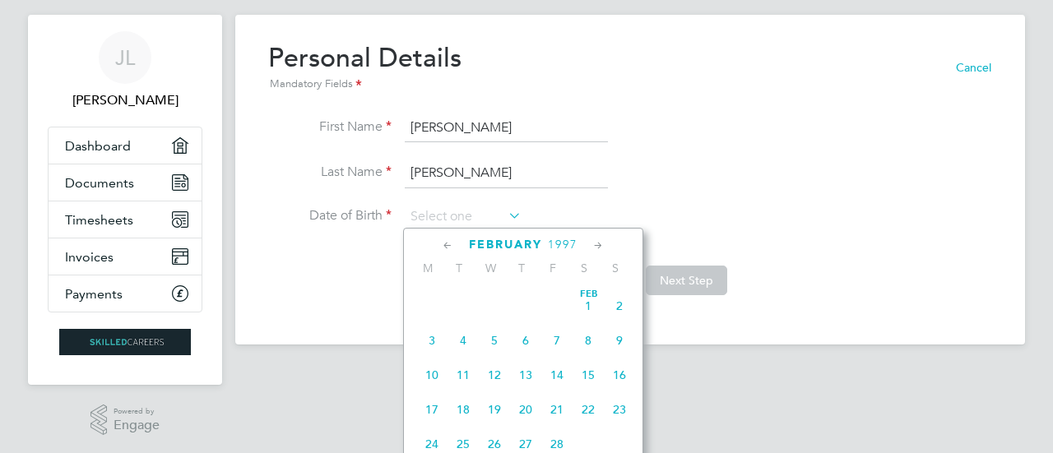
click at [444, 247] on icon at bounding box center [448, 246] width 16 height 18
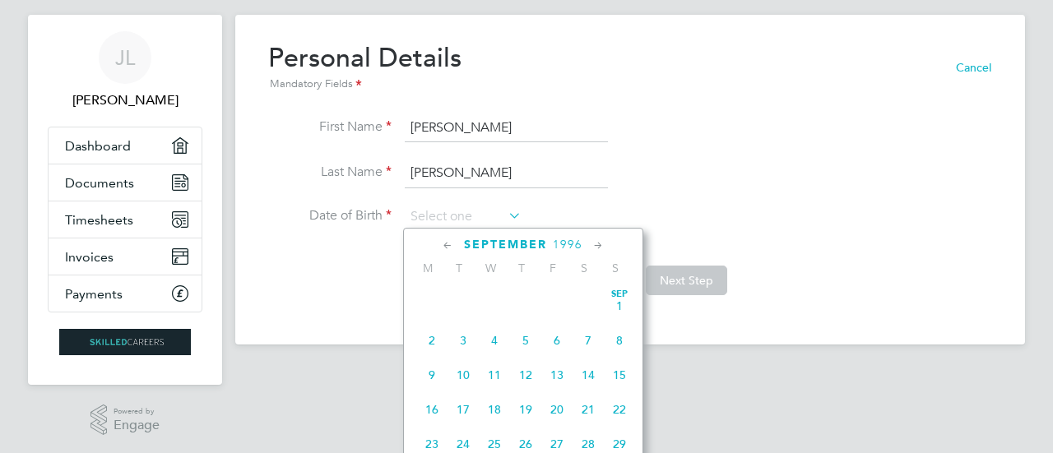
click at [444, 247] on icon at bounding box center [448, 246] width 16 height 18
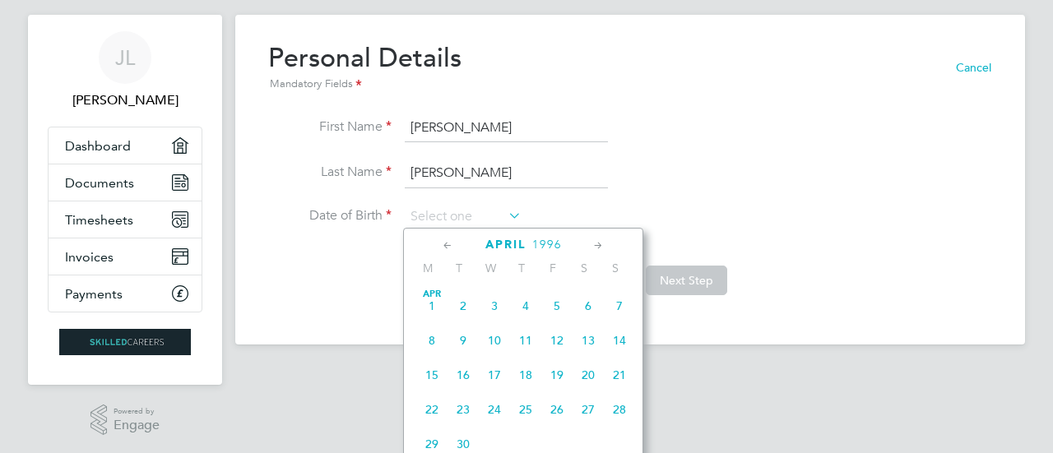
click at [444, 247] on icon at bounding box center [448, 246] width 16 height 18
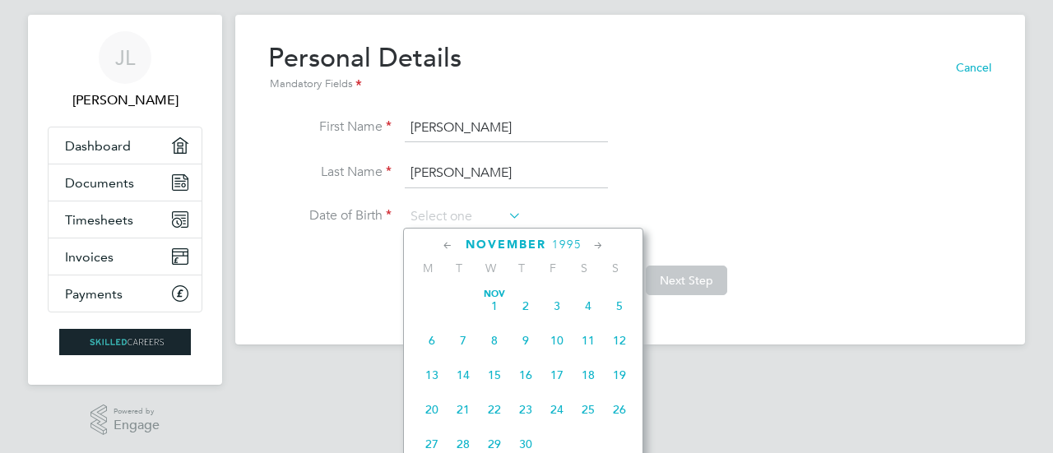
click at [444, 247] on icon at bounding box center [448, 246] width 16 height 18
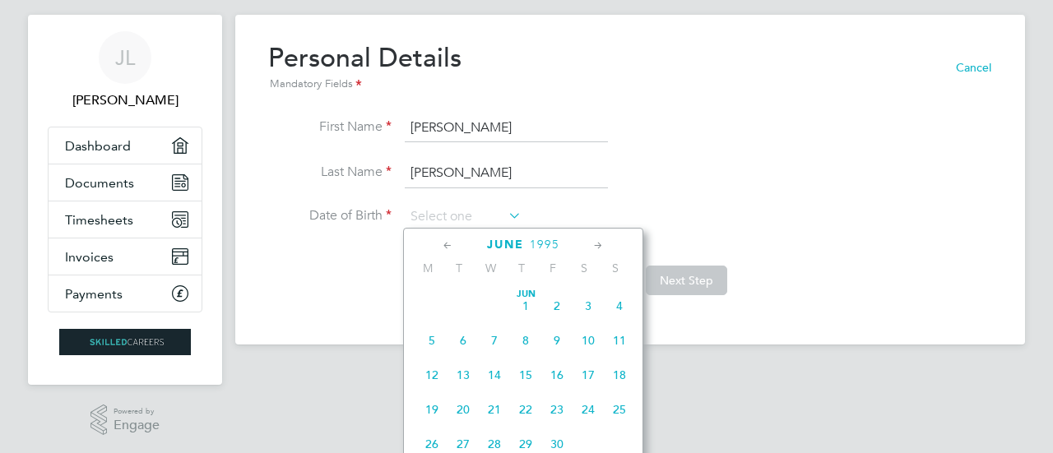
click at [444, 247] on icon at bounding box center [448, 246] width 16 height 18
click at [444, 248] on icon at bounding box center [448, 246] width 16 height 18
click at [443, 248] on icon at bounding box center [448, 246] width 16 height 18
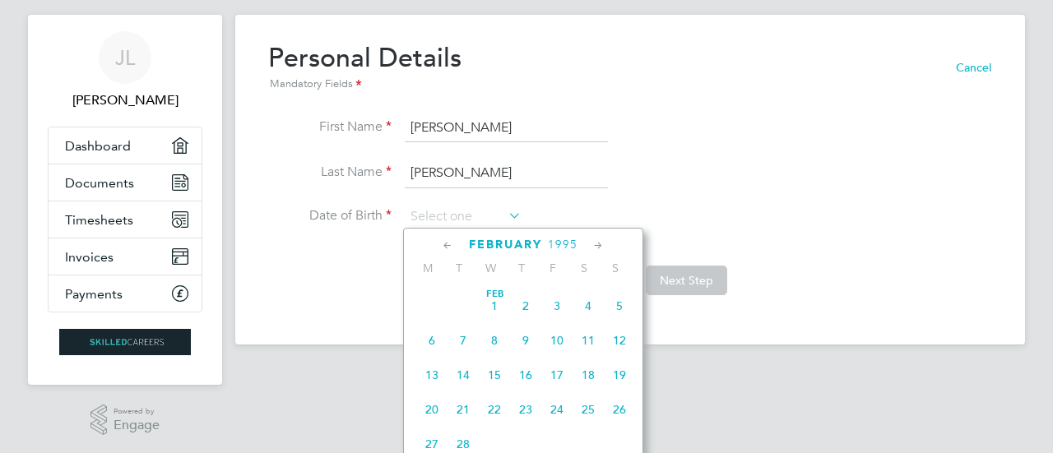
click at [443, 248] on icon at bounding box center [448, 246] width 16 height 18
click at [447, 246] on icon at bounding box center [448, 246] width 16 height 18
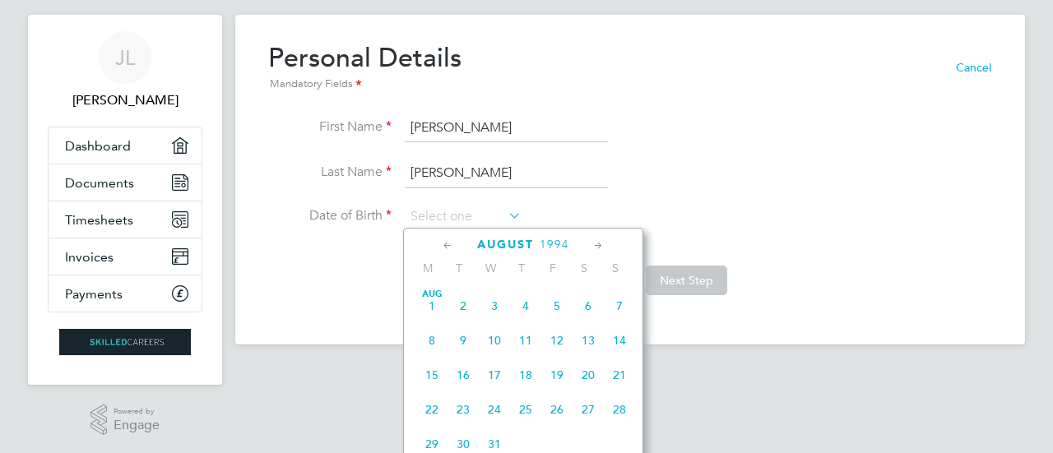
click at [447, 246] on icon at bounding box center [448, 246] width 16 height 18
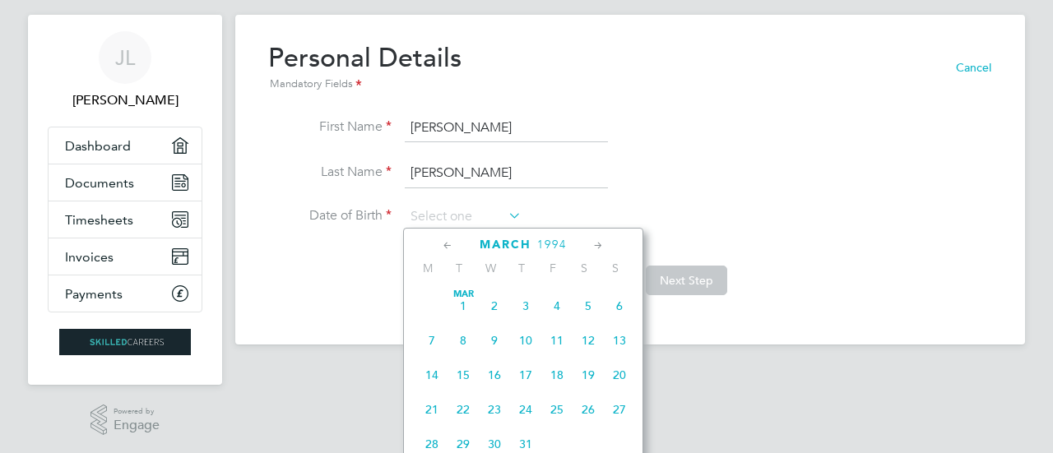
click at [447, 246] on icon at bounding box center [448, 246] width 16 height 18
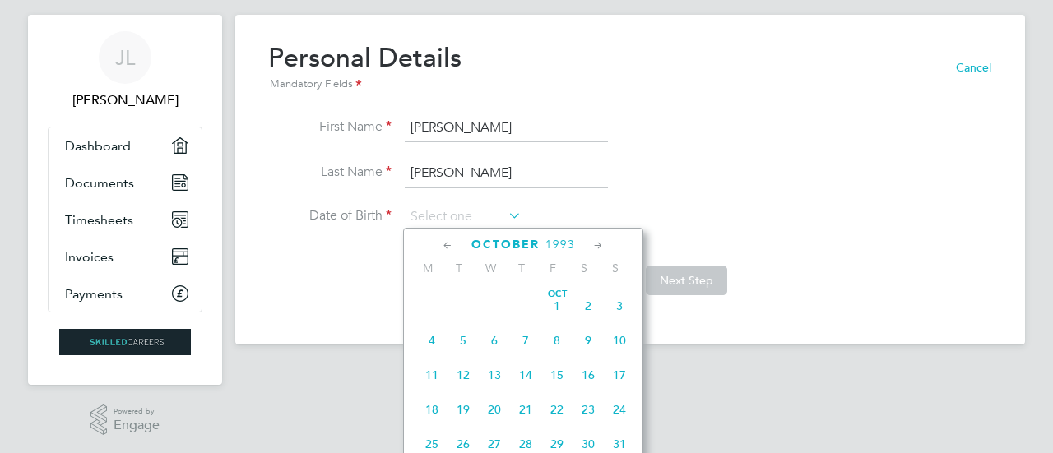
click at [447, 246] on icon at bounding box center [448, 246] width 16 height 18
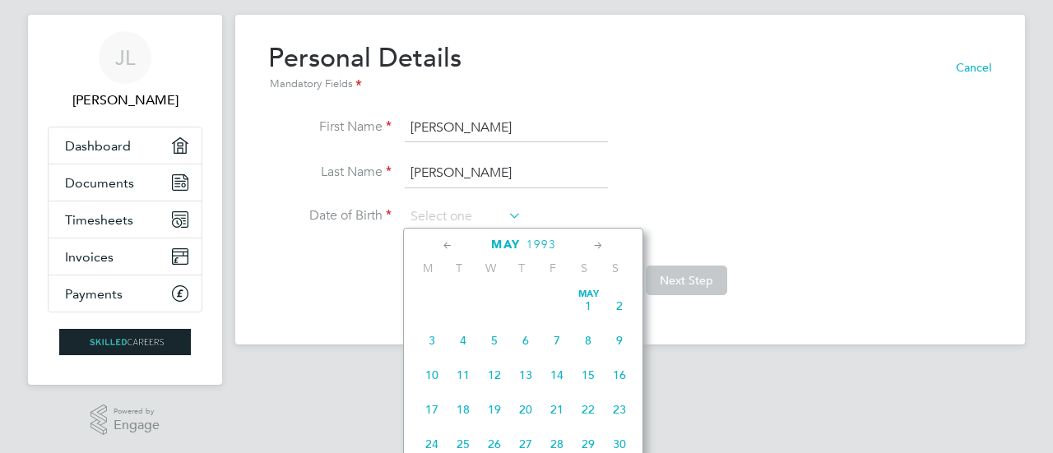
click at [447, 246] on icon at bounding box center [448, 246] width 16 height 18
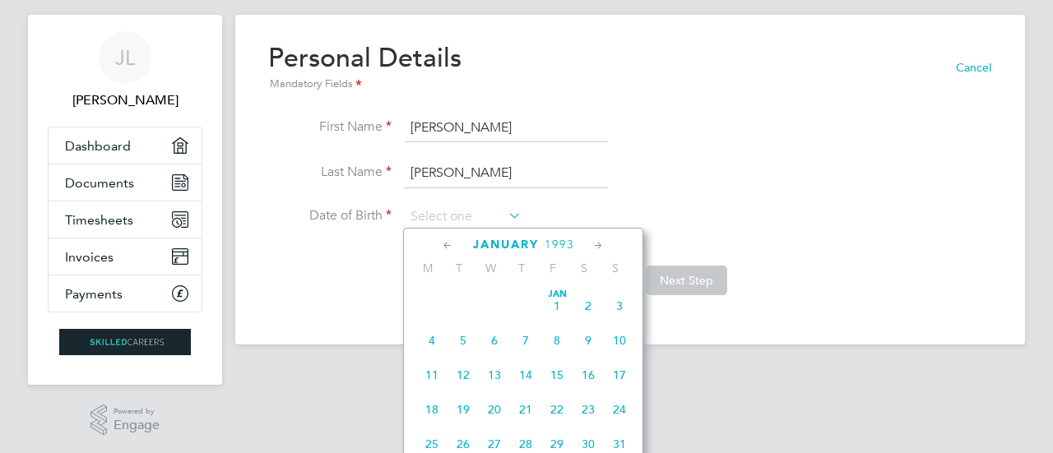
click at [447, 246] on icon at bounding box center [448, 246] width 16 height 18
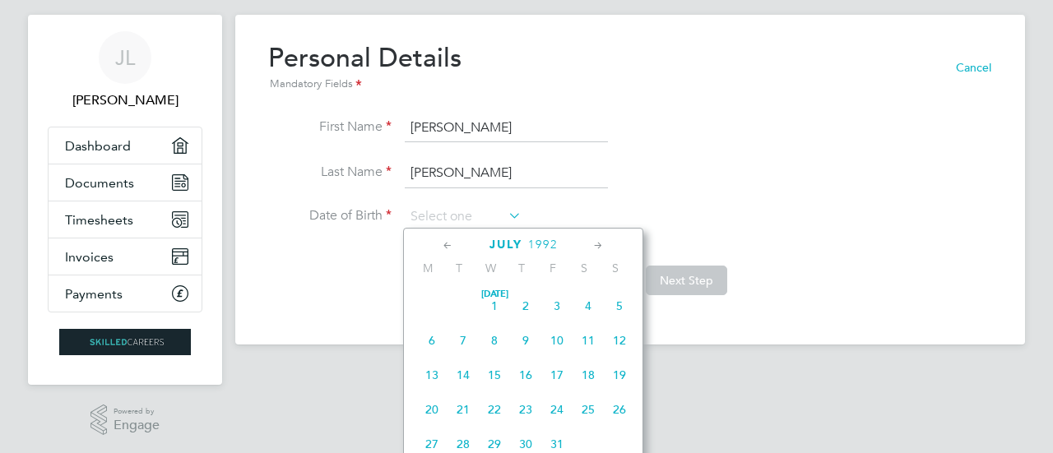
click at [447, 246] on icon at bounding box center [448, 246] width 16 height 18
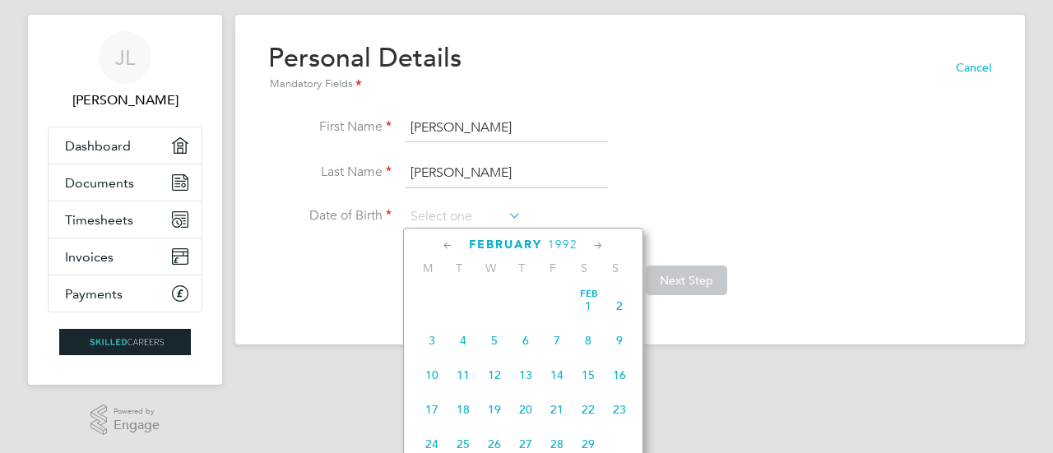
click at [447, 246] on icon at bounding box center [448, 246] width 16 height 18
click at [446, 246] on icon at bounding box center [448, 246] width 16 height 18
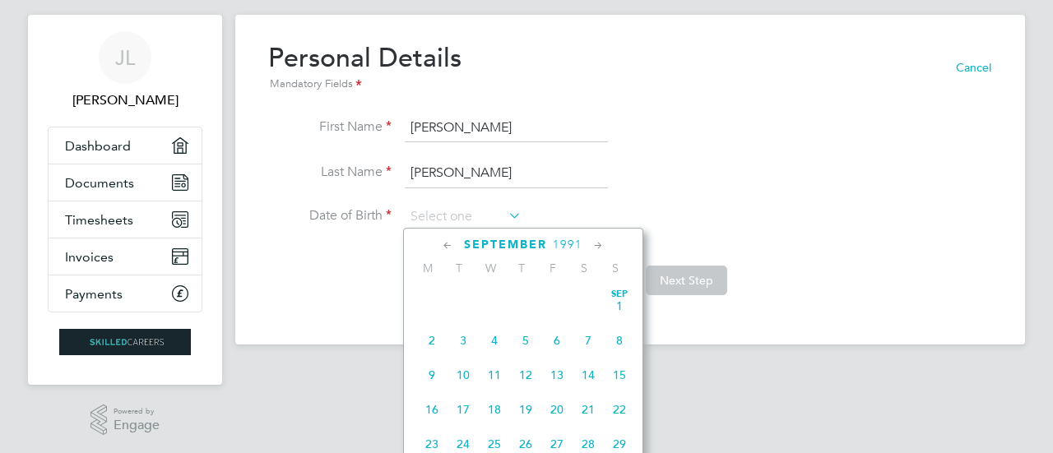
click at [446, 246] on icon at bounding box center [448, 246] width 16 height 18
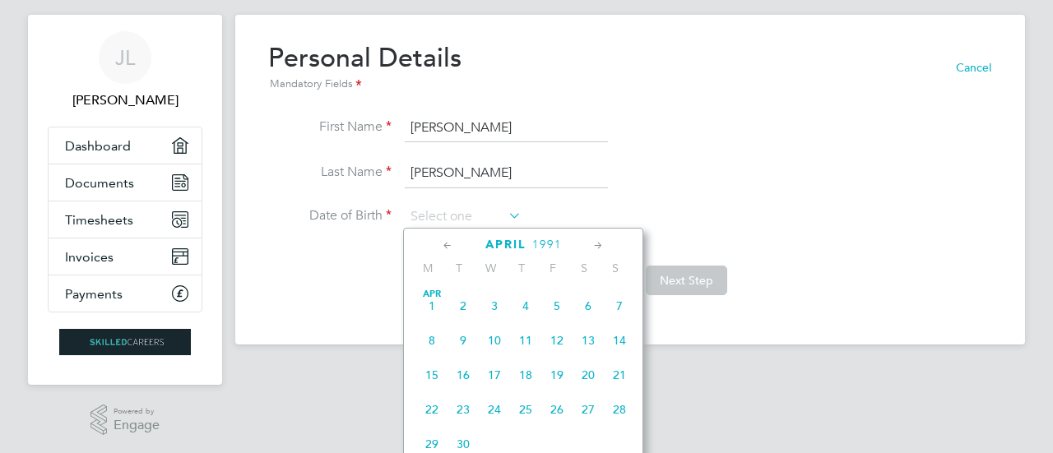
click at [446, 246] on icon at bounding box center [448, 246] width 16 height 18
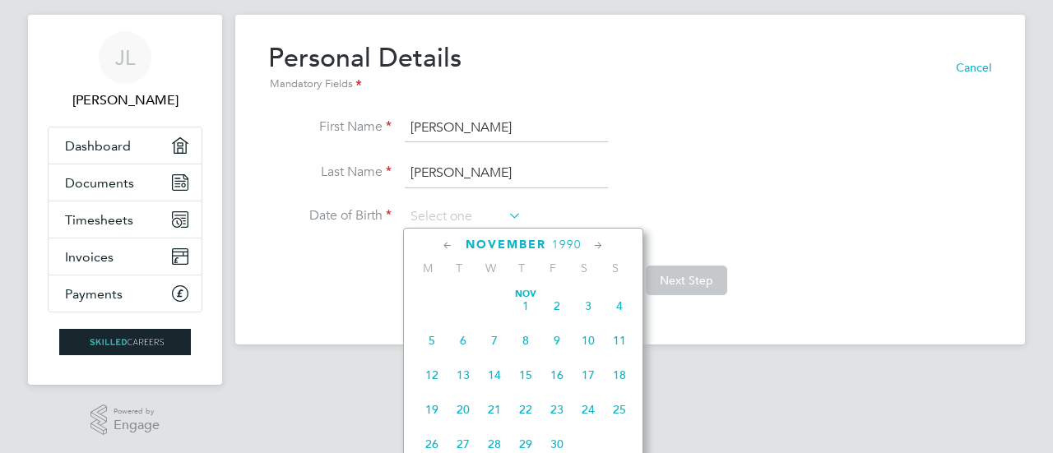
click at [446, 246] on icon at bounding box center [448, 246] width 16 height 18
click at [446, 244] on icon at bounding box center [448, 246] width 16 height 18
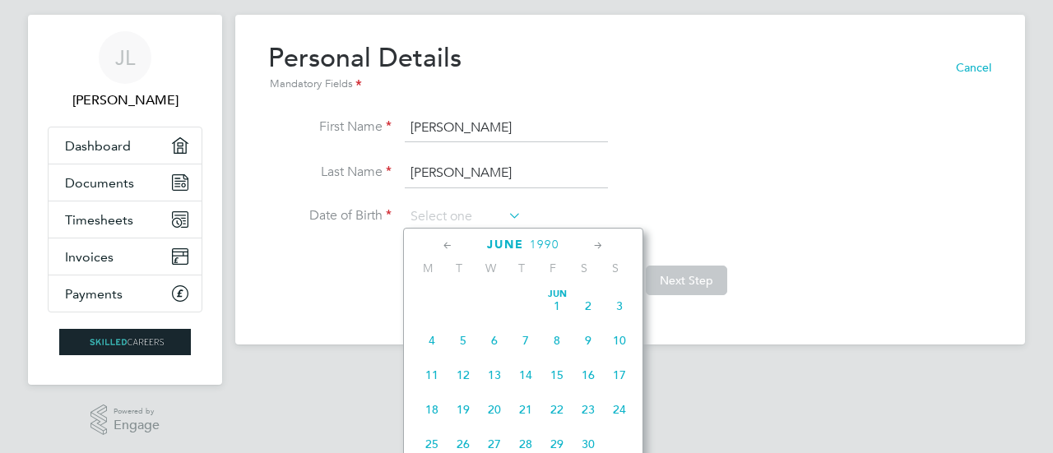
click at [446, 244] on icon at bounding box center [448, 246] width 16 height 18
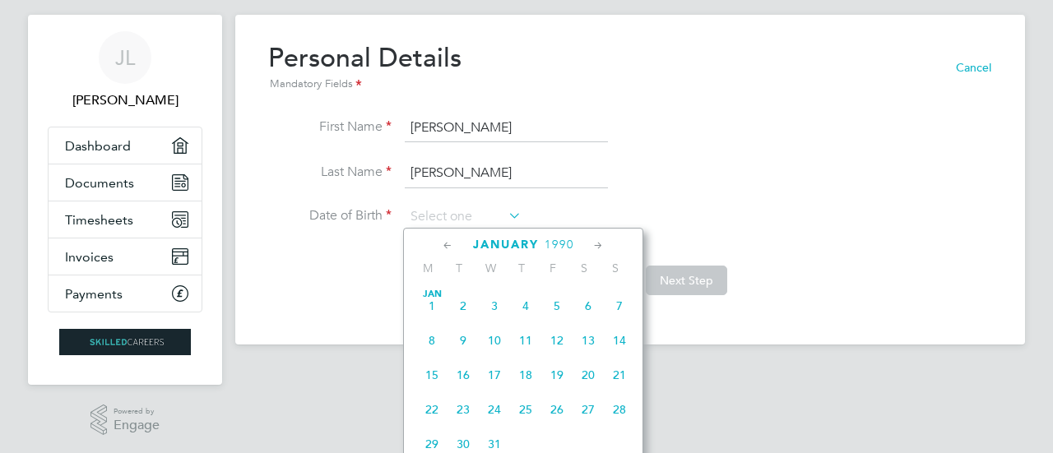
click at [446, 244] on icon at bounding box center [448, 246] width 16 height 18
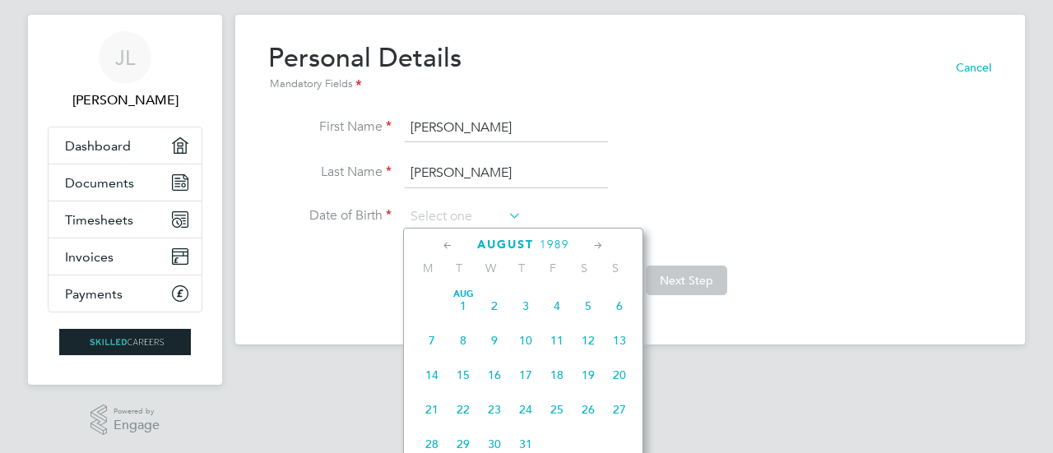
click at [446, 244] on icon at bounding box center [448, 246] width 16 height 18
click at [445, 244] on icon at bounding box center [448, 246] width 16 height 18
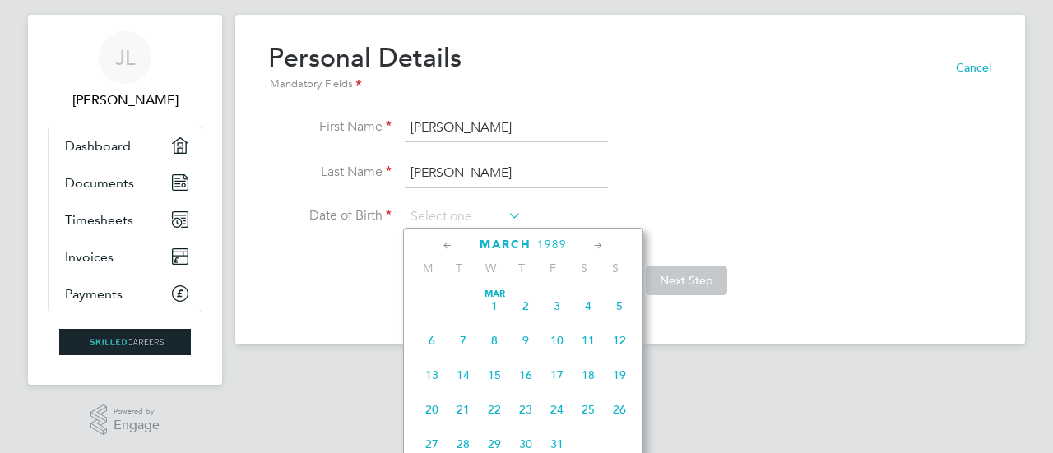
click at [445, 244] on icon at bounding box center [448, 246] width 16 height 18
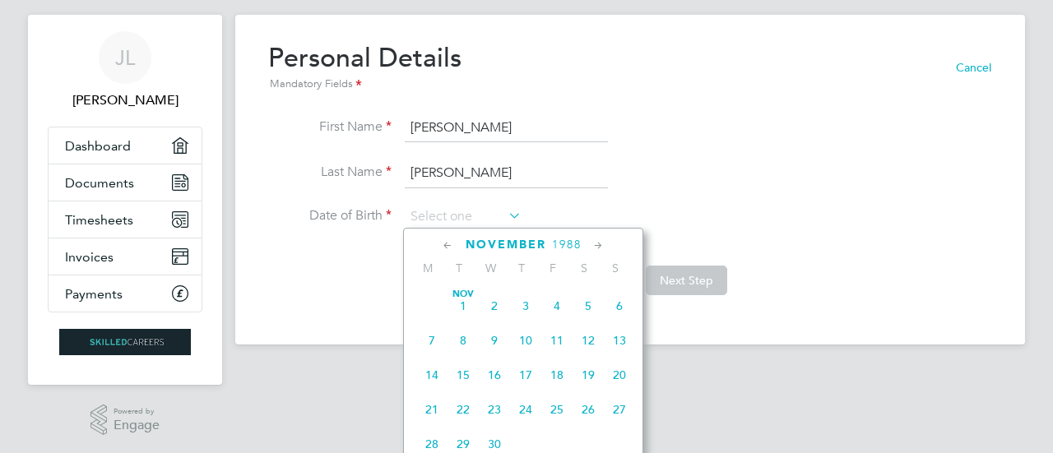
click at [445, 244] on icon at bounding box center [448, 246] width 16 height 18
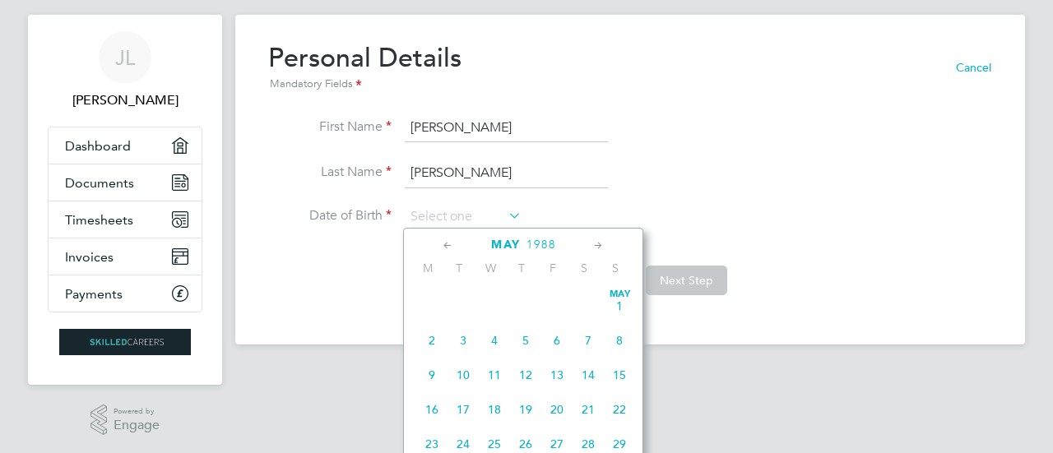
click at [445, 244] on icon at bounding box center [448, 246] width 16 height 18
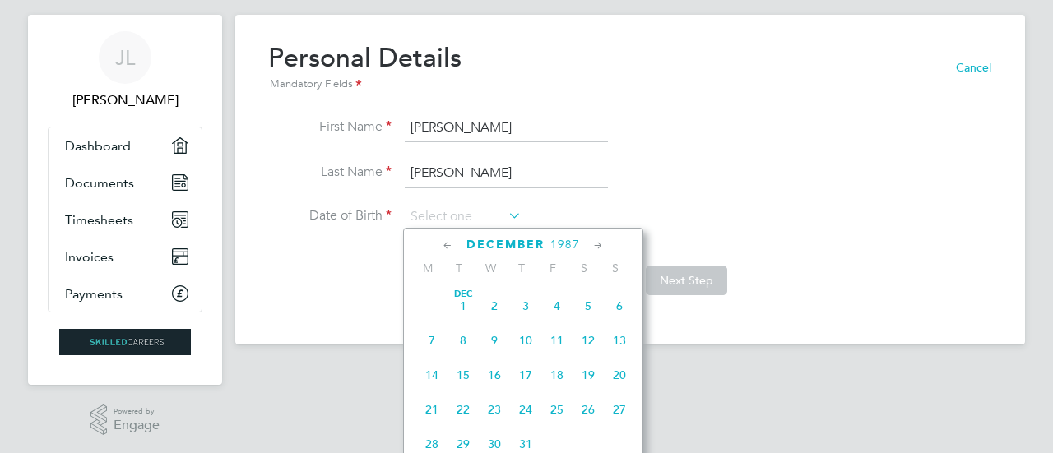
click at [445, 244] on icon at bounding box center [448, 246] width 16 height 18
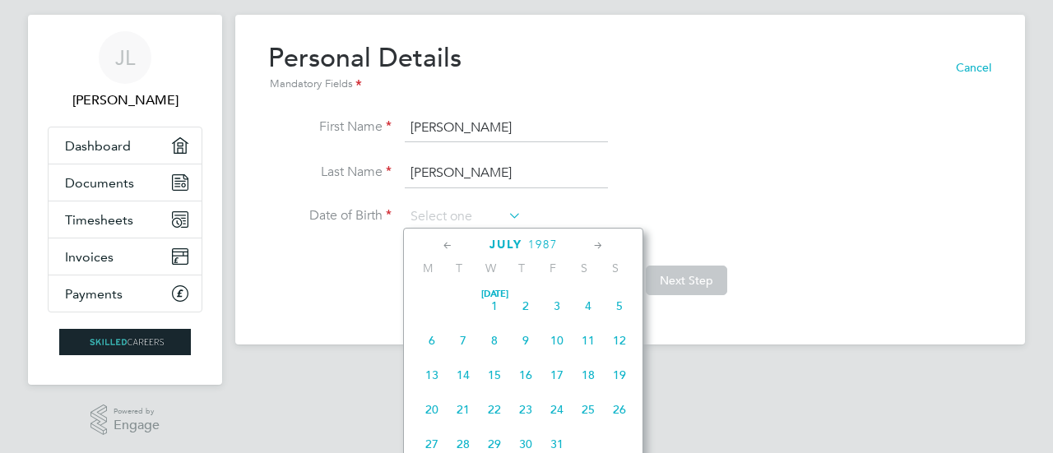
click at [445, 244] on icon at bounding box center [448, 246] width 16 height 18
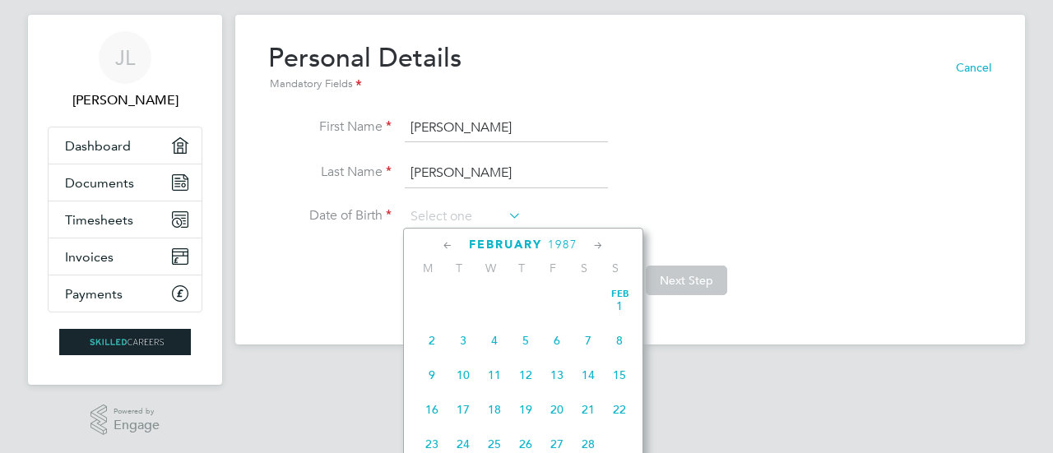
click at [445, 244] on icon at bounding box center [448, 246] width 16 height 18
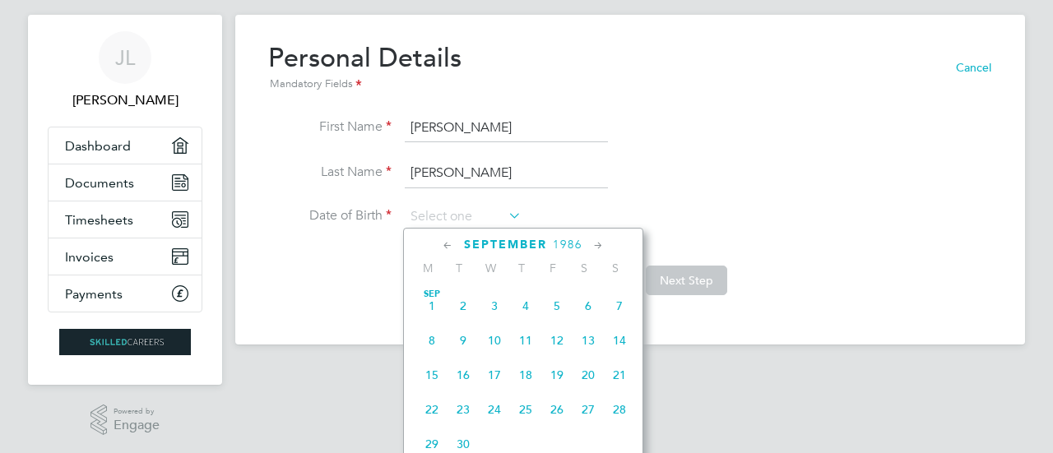
click at [445, 244] on icon at bounding box center [448, 246] width 16 height 18
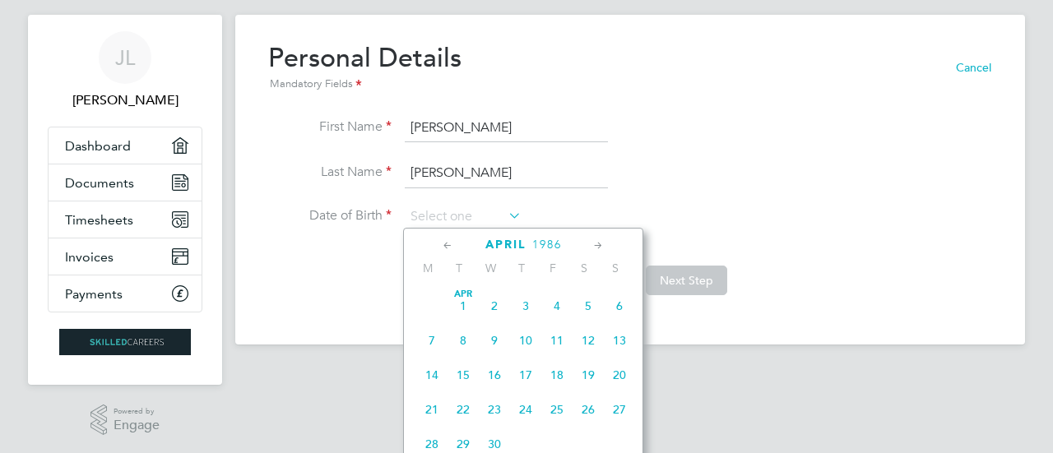
click at [445, 244] on icon at bounding box center [448, 246] width 16 height 18
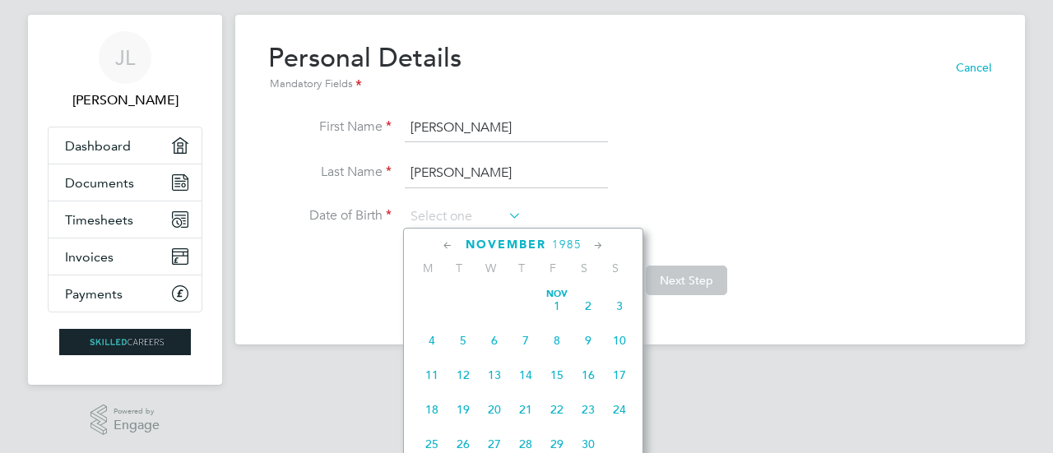
click at [445, 244] on icon at bounding box center [448, 246] width 16 height 18
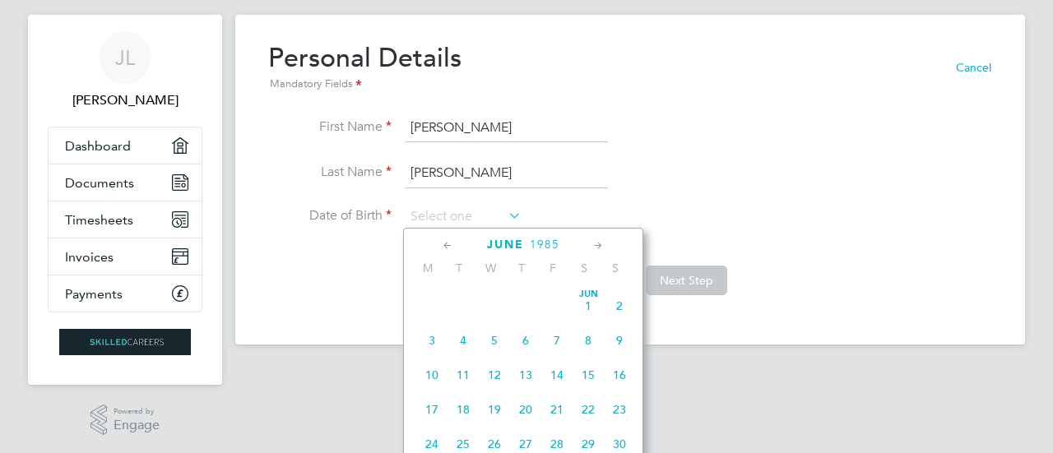
click at [445, 244] on icon at bounding box center [448, 246] width 16 height 18
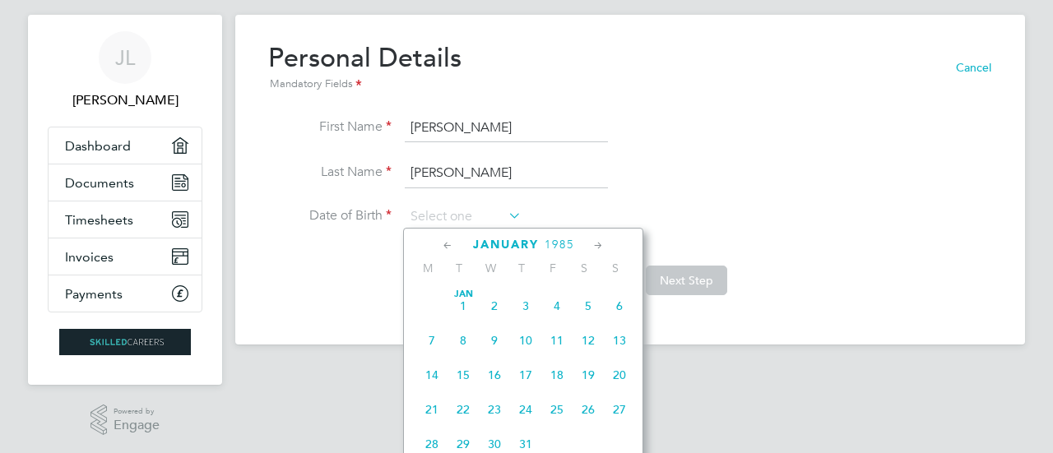
click at [445, 244] on icon at bounding box center [448, 246] width 16 height 18
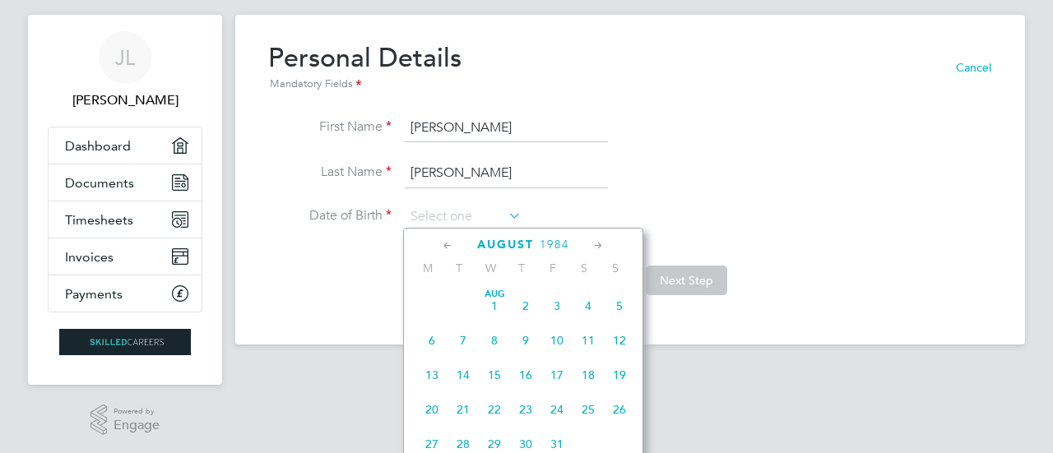
click at [445, 244] on icon at bounding box center [448, 246] width 16 height 18
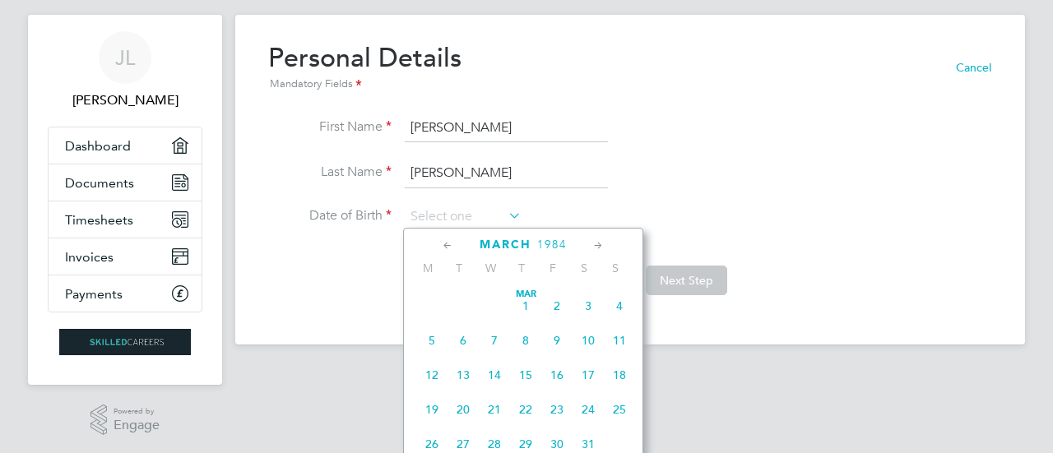
click at [445, 244] on icon at bounding box center [448, 246] width 16 height 18
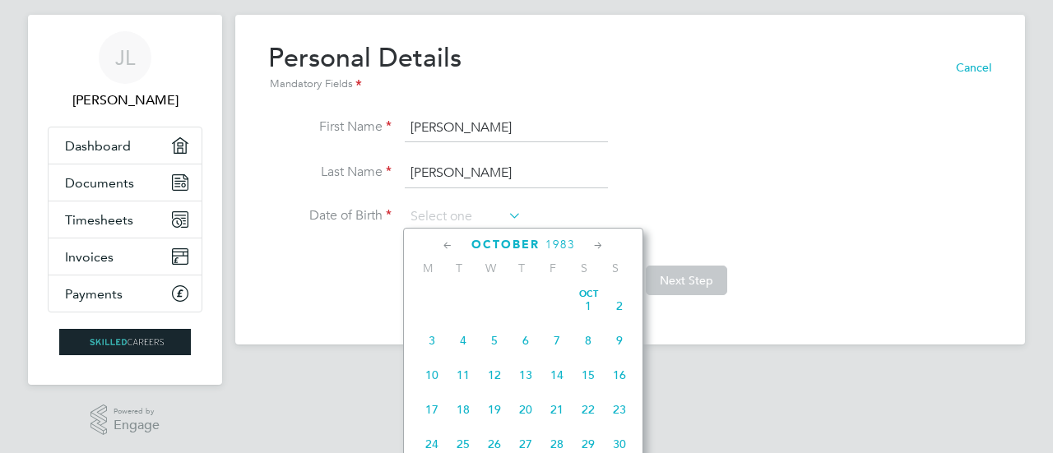
click at [445, 244] on icon at bounding box center [448, 246] width 16 height 18
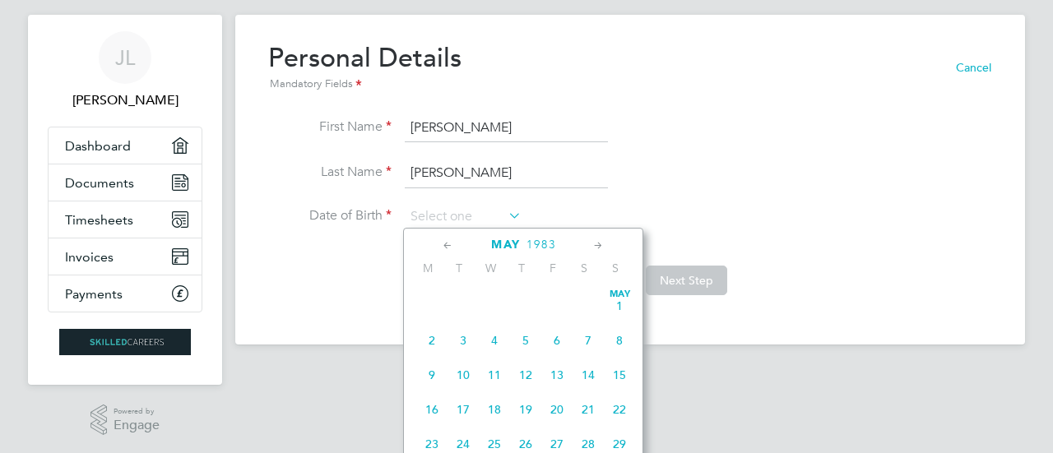
click at [445, 244] on icon at bounding box center [448, 246] width 16 height 18
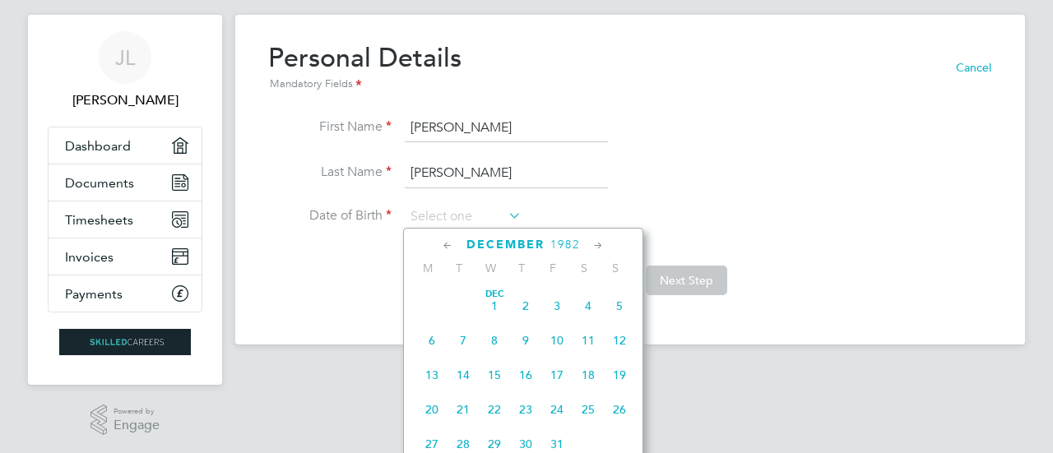
click at [445, 244] on icon at bounding box center [448, 246] width 16 height 18
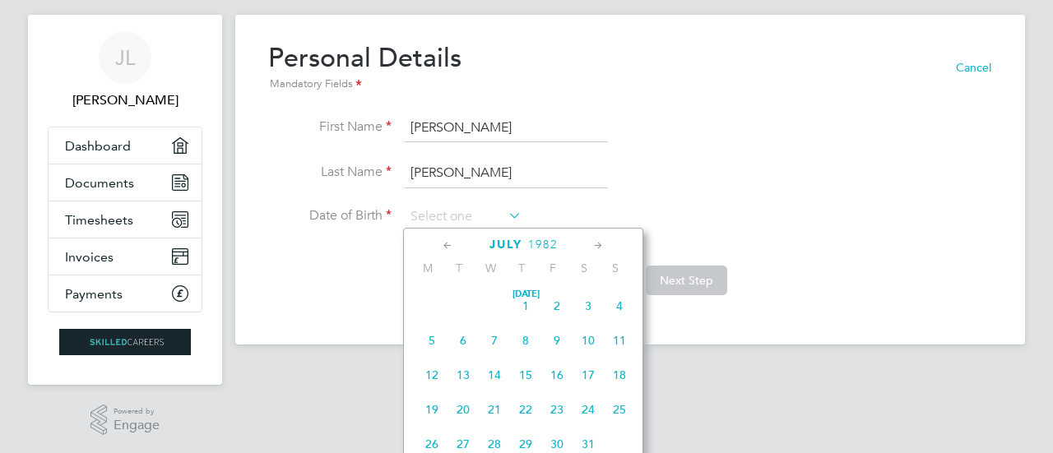
click at [445, 244] on icon at bounding box center [448, 246] width 16 height 18
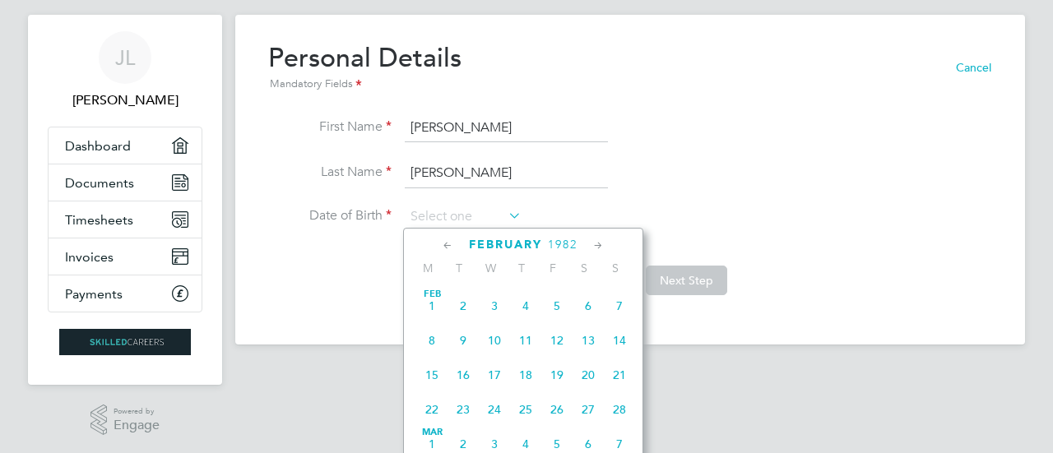
click at [445, 244] on icon at bounding box center [448, 246] width 16 height 18
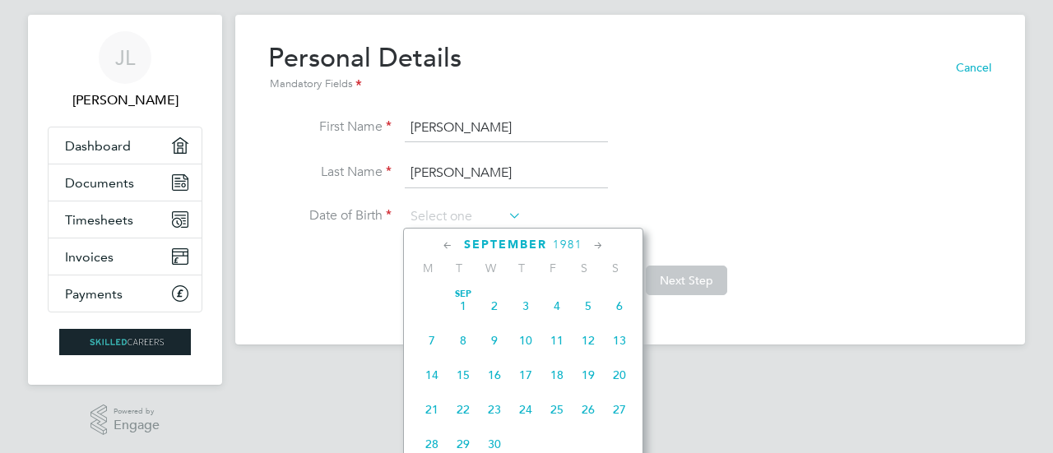
click at [445, 244] on icon at bounding box center [448, 246] width 16 height 18
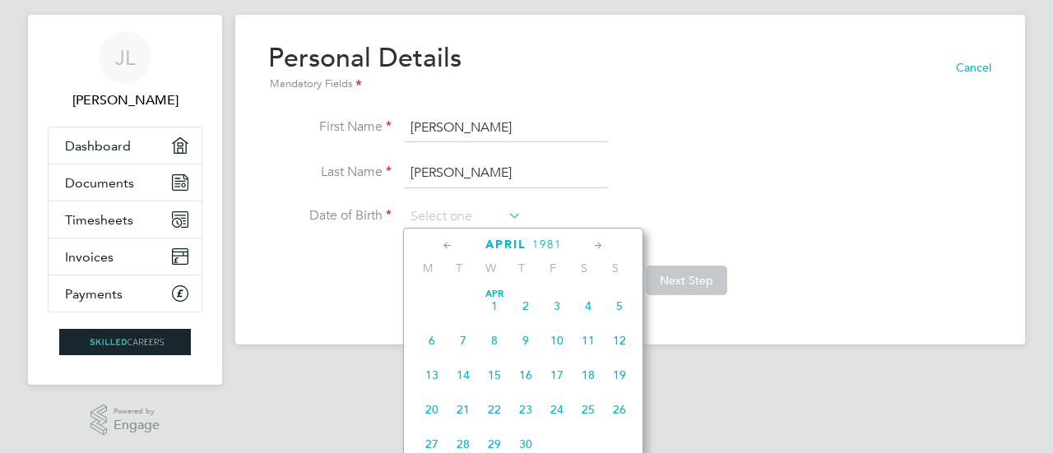
click at [445, 244] on icon at bounding box center [448, 246] width 16 height 18
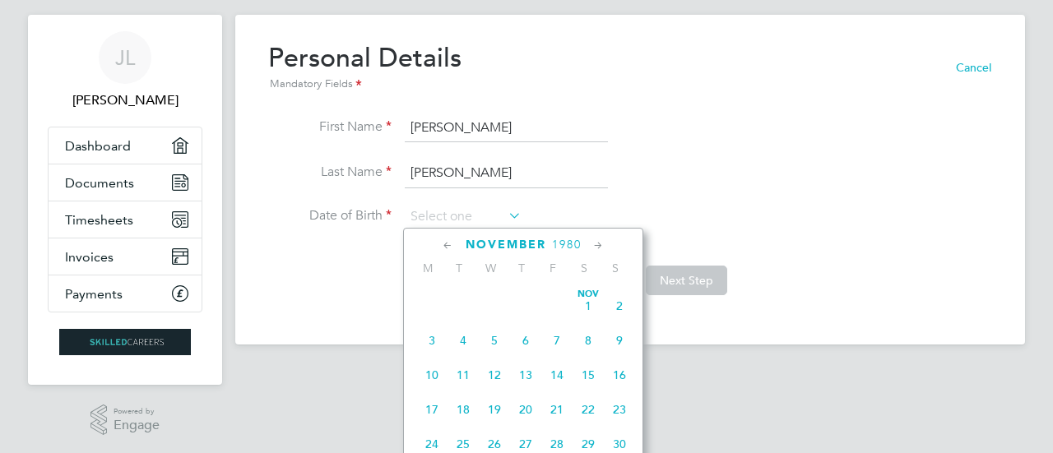
click at [445, 244] on icon at bounding box center [448, 246] width 16 height 18
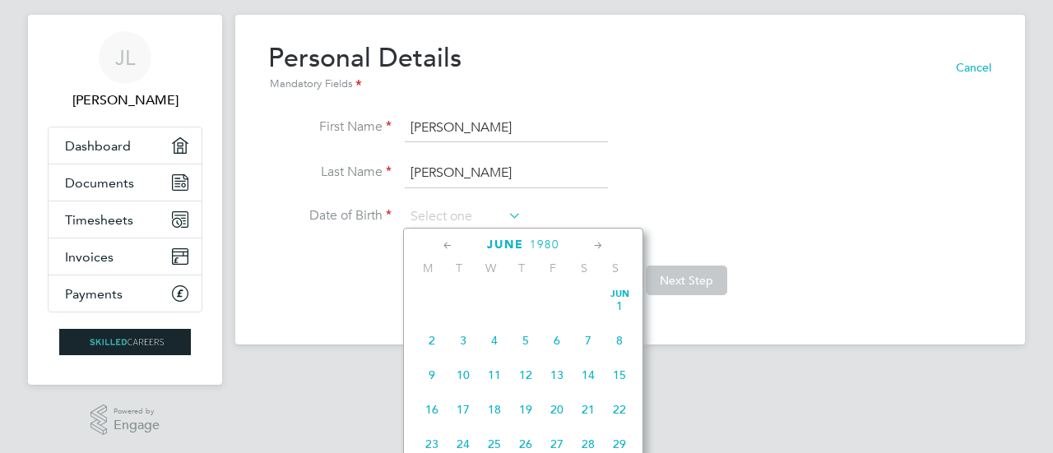
click at [445, 244] on icon at bounding box center [448, 246] width 16 height 18
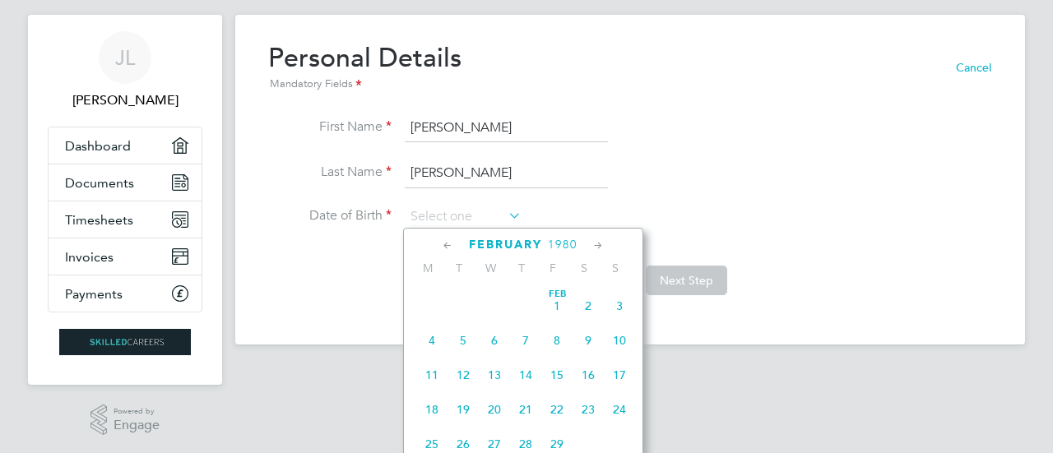
click at [445, 244] on icon at bounding box center [448, 246] width 16 height 18
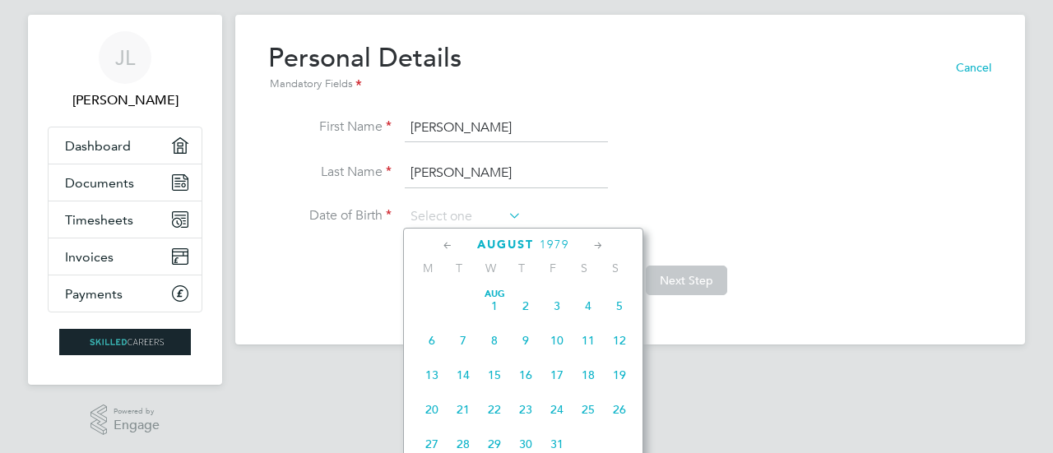
click at [444, 242] on icon at bounding box center [448, 246] width 16 height 18
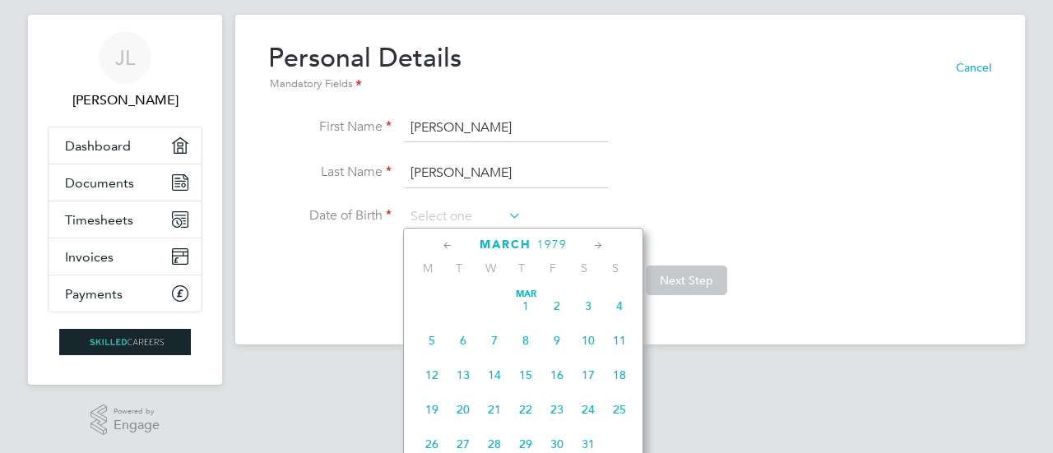
click at [444, 242] on icon at bounding box center [448, 246] width 16 height 18
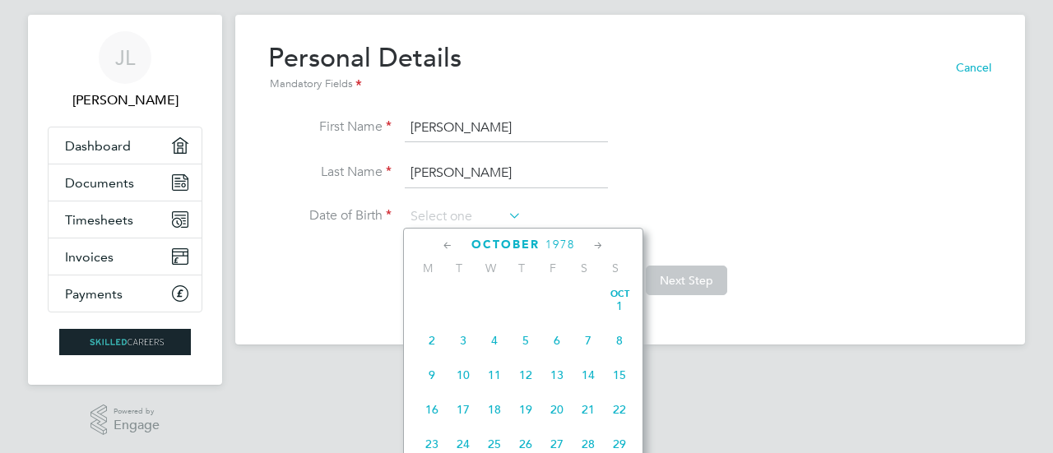
click at [444, 242] on icon at bounding box center [448, 246] width 16 height 18
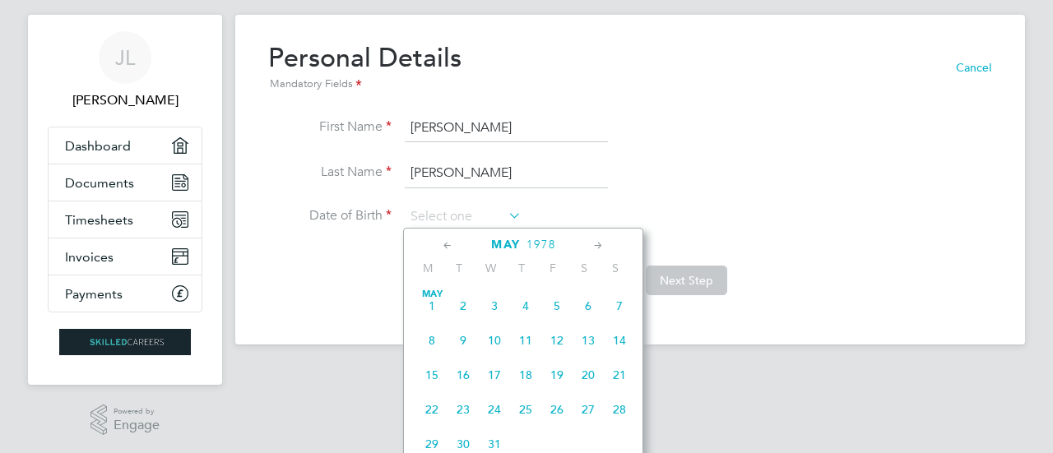
click at [444, 242] on icon at bounding box center [448, 246] width 16 height 18
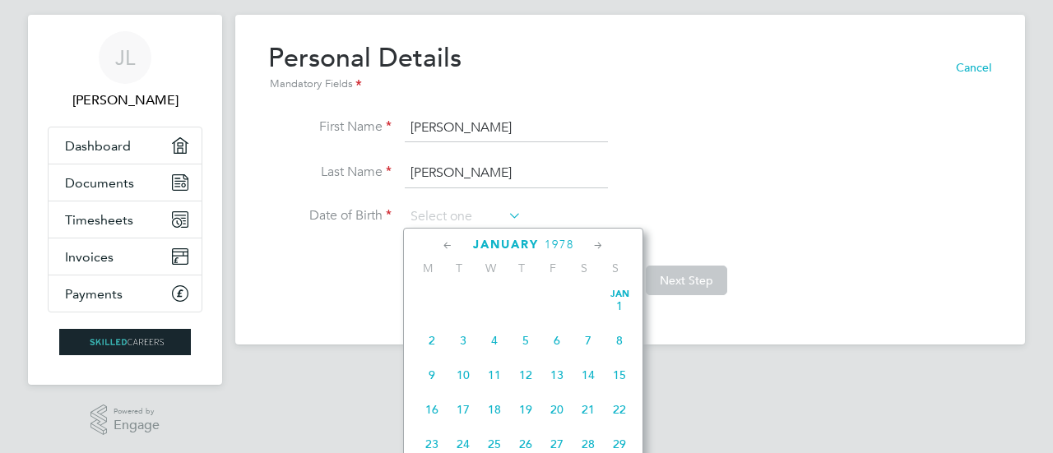
click at [444, 242] on icon at bounding box center [448, 246] width 16 height 18
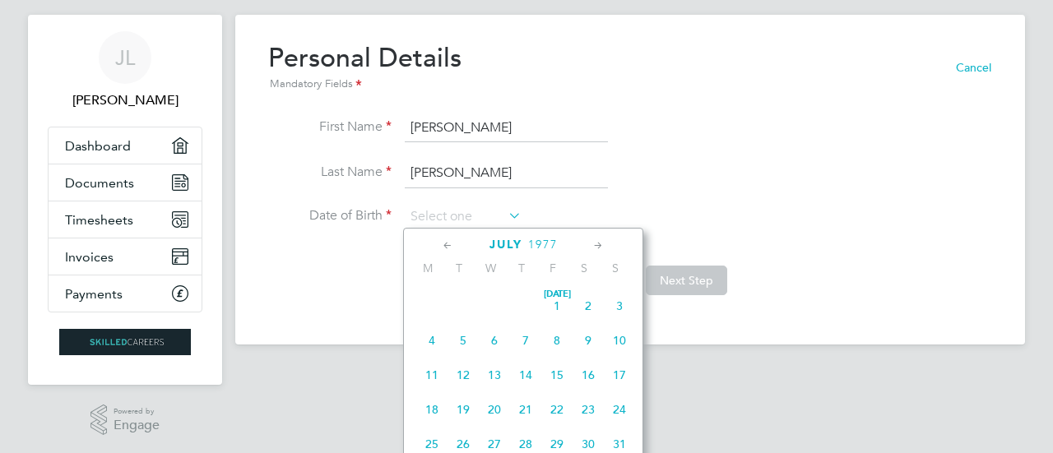
click at [444, 242] on icon at bounding box center [448, 246] width 16 height 18
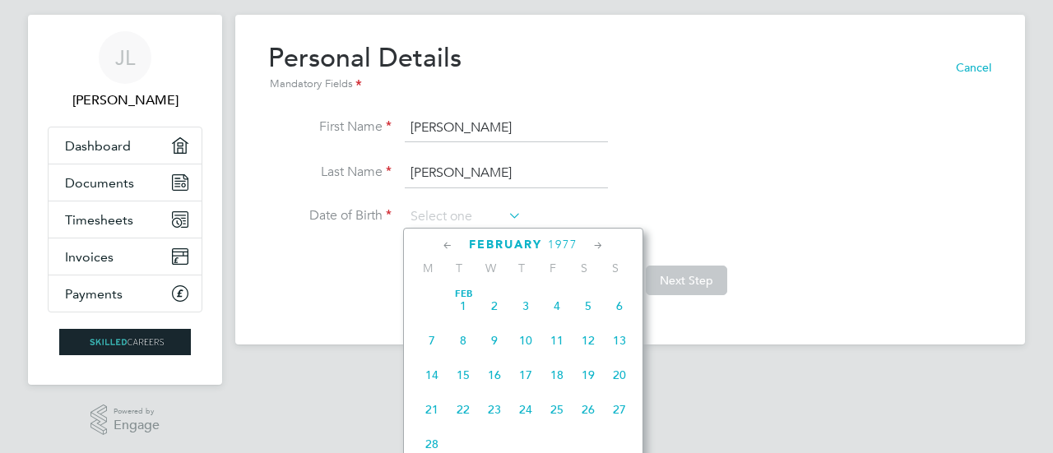
click at [444, 242] on icon at bounding box center [448, 246] width 16 height 18
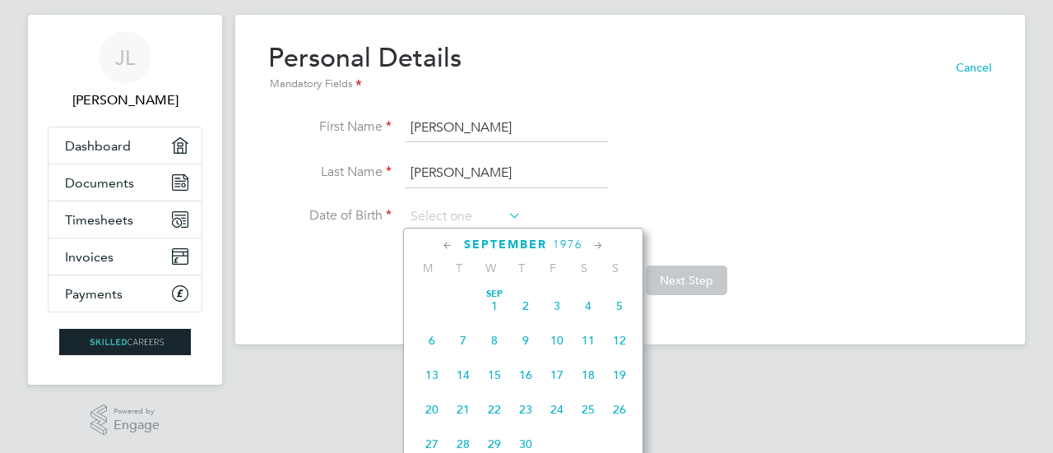
click at [444, 242] on icon at bounding box center [448, 246] width 16 height 18
click
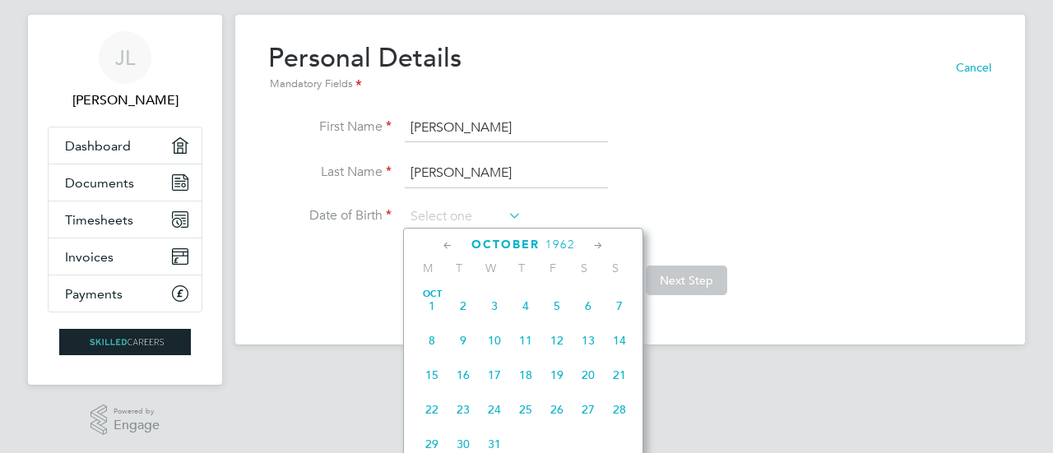
type input "[DATE]"
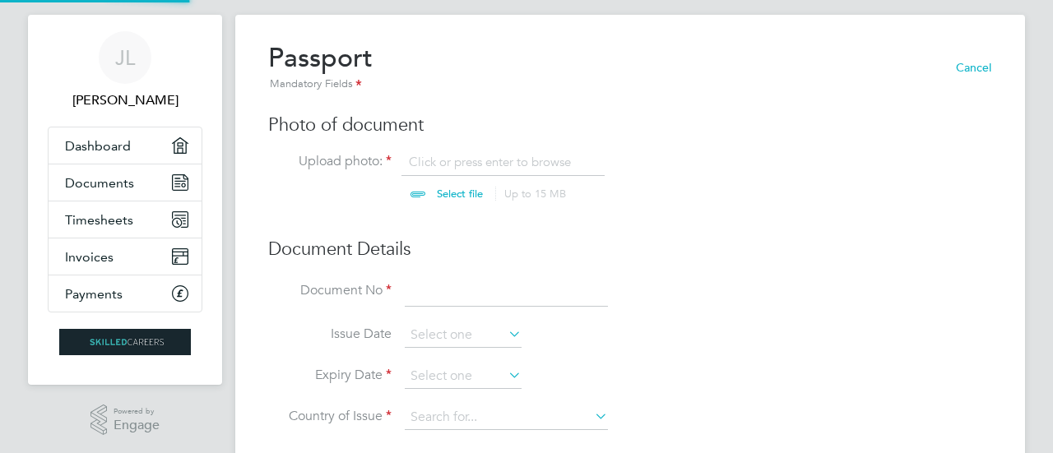
scroll to position [21, 204]
click at [487, 164] on input "file" at bounding box center [475, 178] width 258 height 49
click at [457, 191] on input "file" at bounding box center [475, 178] width 258 height 49
type input "C:\fakepath\J Lawson-Lee.jpg"
click at [431, 295] on input at bounding box center [506, 293] width 203 height 30
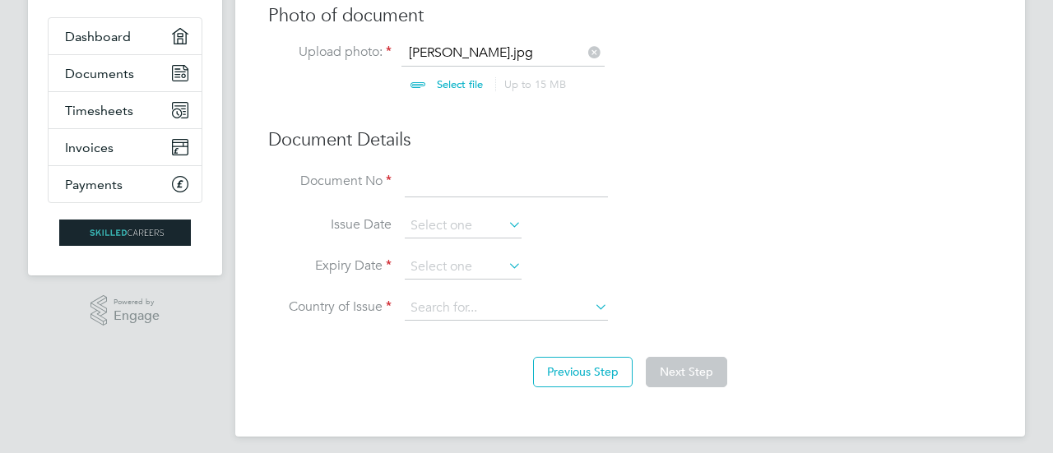
scroll to position [146, 0]
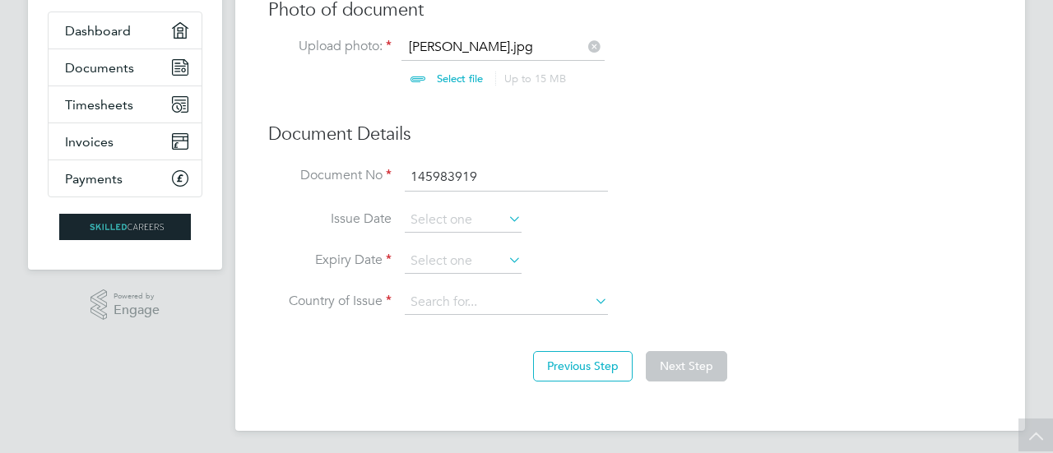
type input "145983919"
click at [505, 218] on icon at bounding box center [505, 218] width 0 height 23
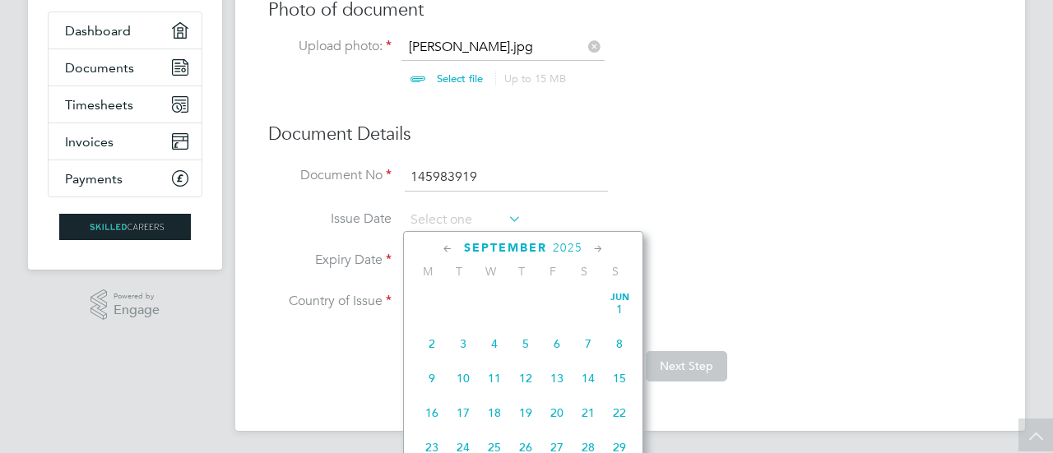
scroll to position [494, 0]
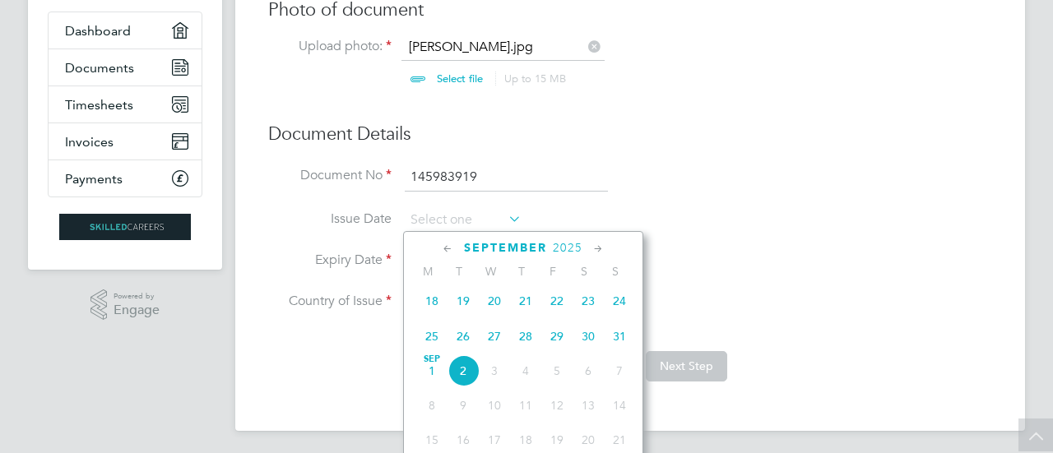
click at [446, 248] on icon at bounding box center [448, 249] width 16 height 18
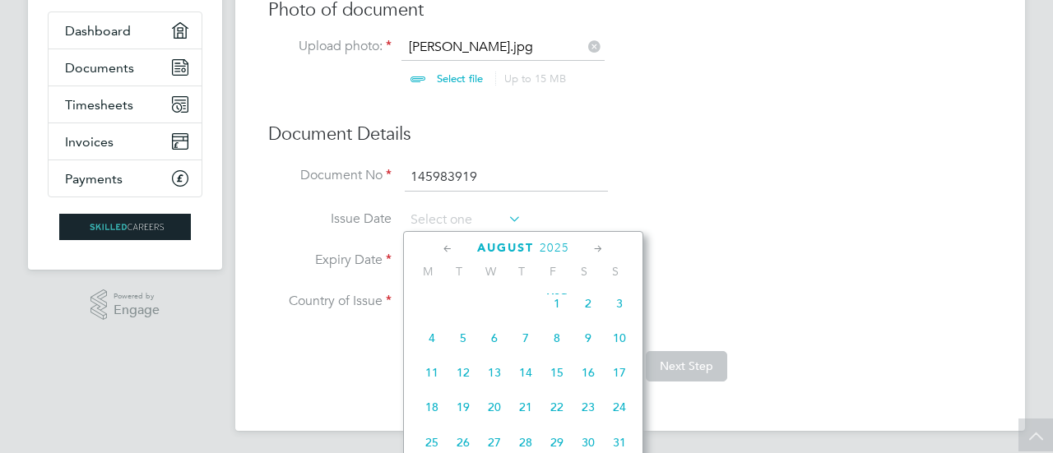
click at [446, 248] on icon at bounding box center [448, 249] width 16 height 18
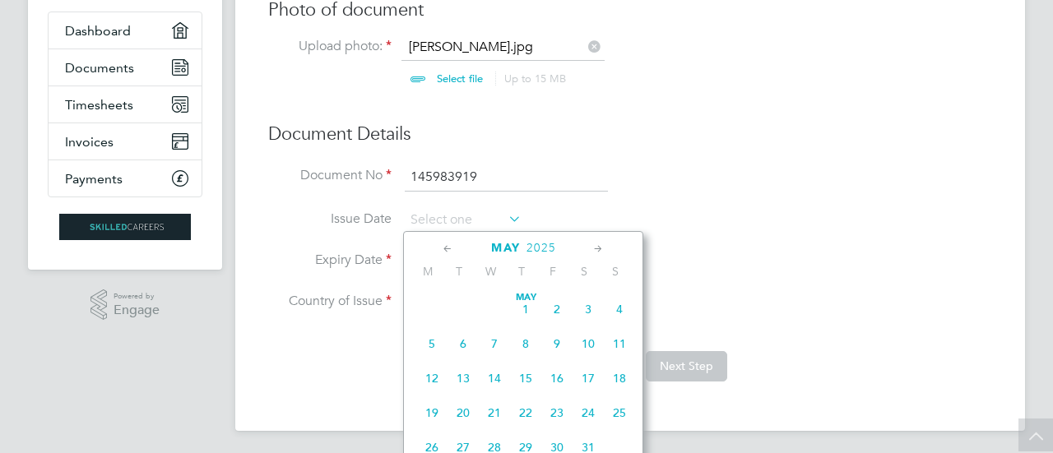
click at [446, 248] on icon at bounding box center [448, 249] width 16 height 18
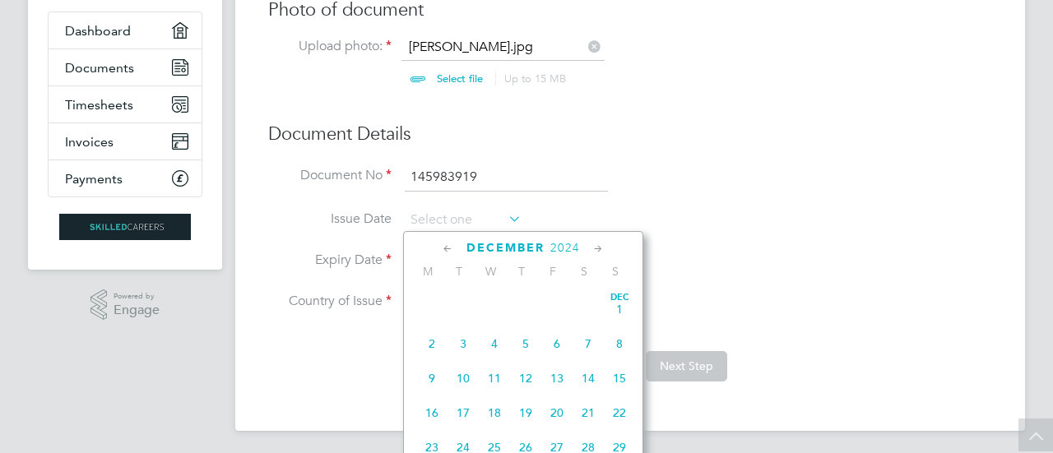
click at [446, 248] on icon at bounding box center [448, 249] width 16 height 18
click at [525, 340] on span "5" at bounding box center [525, 343] width 31 height 31
click at [478, 218] on input "05 Sep 2024" at bounding box center [463, 220] width 117 height 25
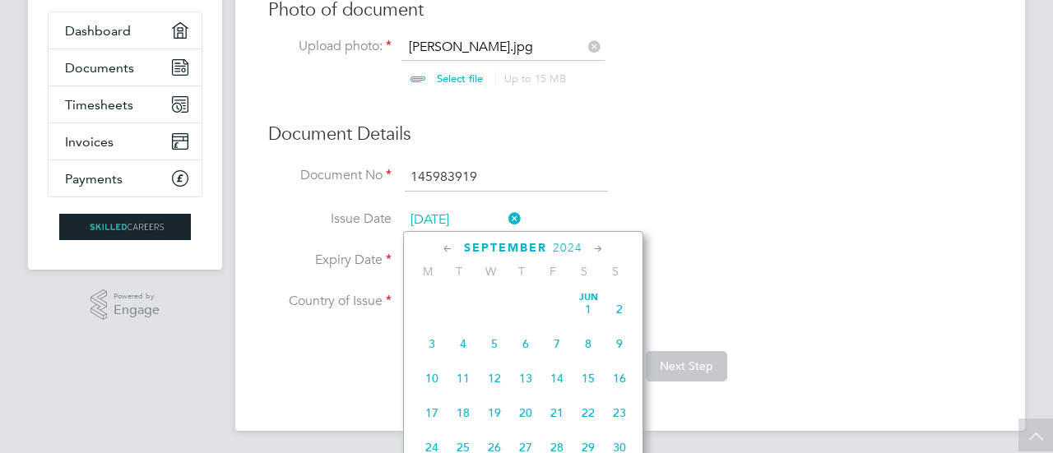
scroll to position [494, 0]
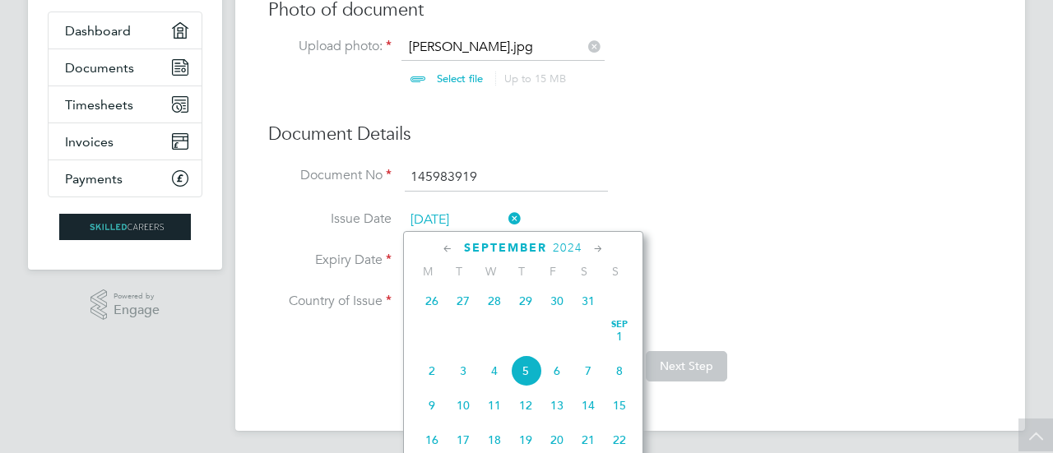
click at [431, 376] on span "2" at bounding box center [431, 371] width 31 height 31
type input "02 Sep 2024"
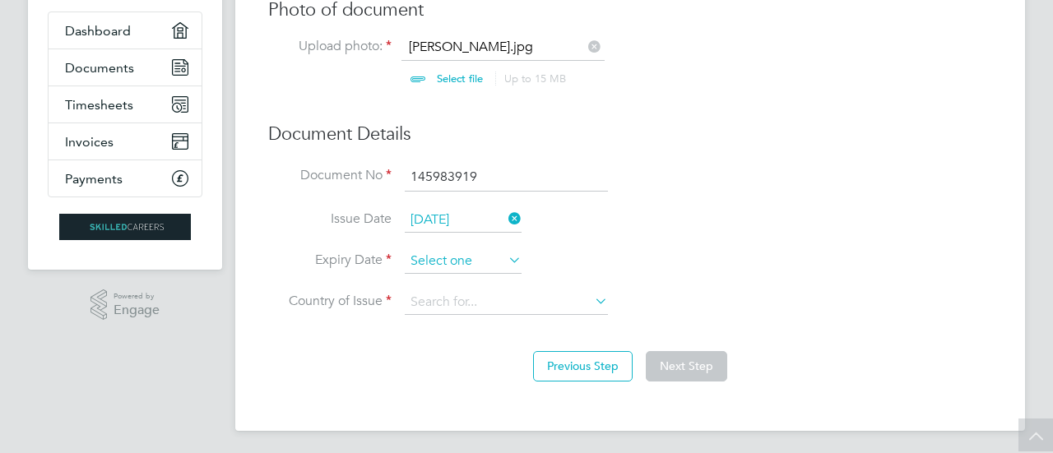
click at [451, 256] on input at bounding box center [463, 261] width 117 height 25
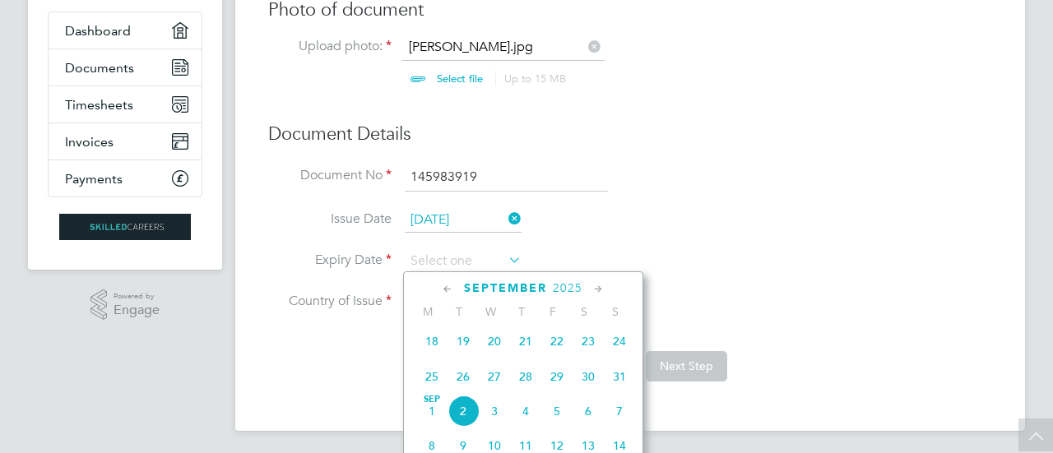
click at [599, 287] on icon at bounding box center [599, 290] width 16 height 18
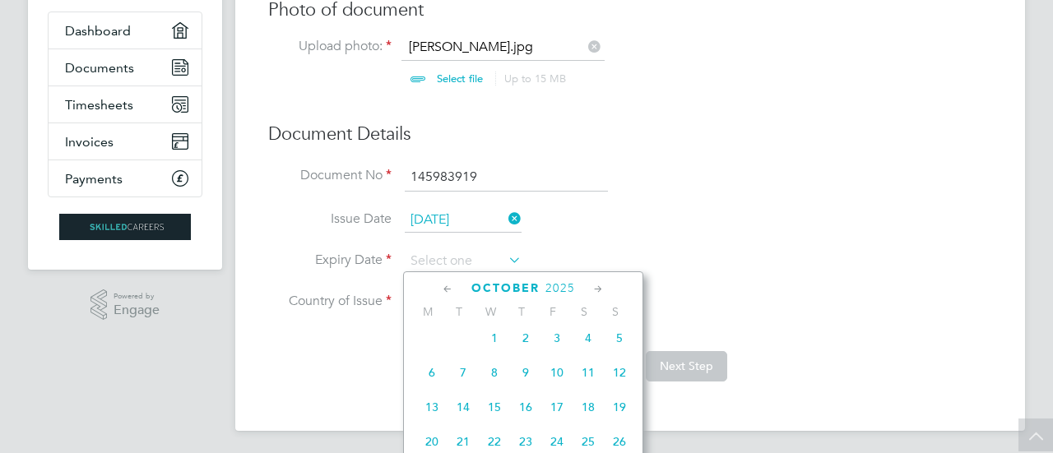
click at [599, 287] on icon at bounding box center [599, 290] width 16 height 18
click at [597, 290] on icon at bounding box center [599, 290] width 16 height 18
click at [597, 289] on icon at bounding box center [599, 290] width 16 height 18
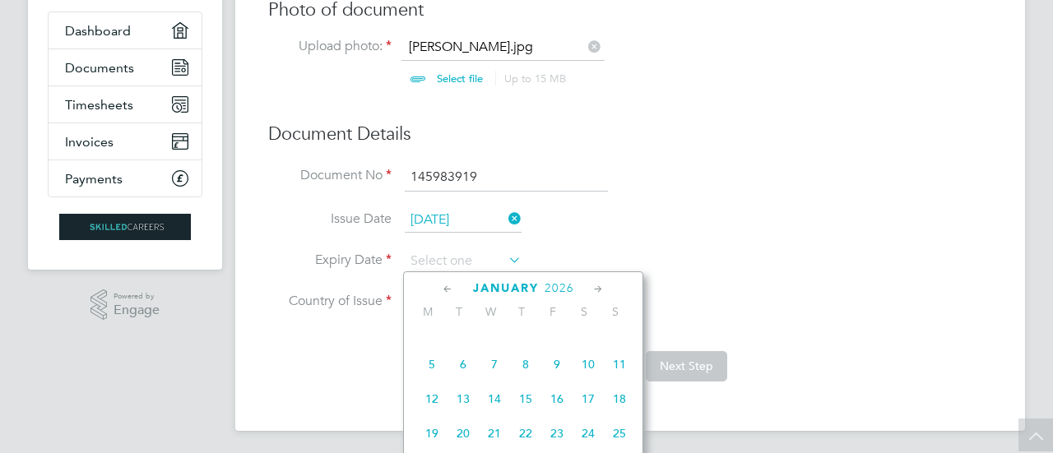
click at [597, 289] on icon at bounding box center [599, 290] width 16 height 18
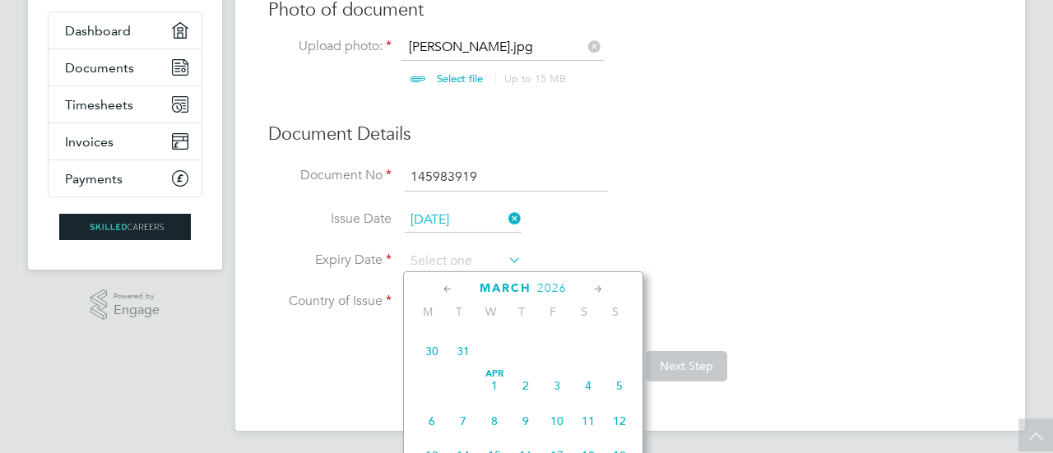
click at [597, 289] on icon at bounding box center [599, 290] width 16 height 18
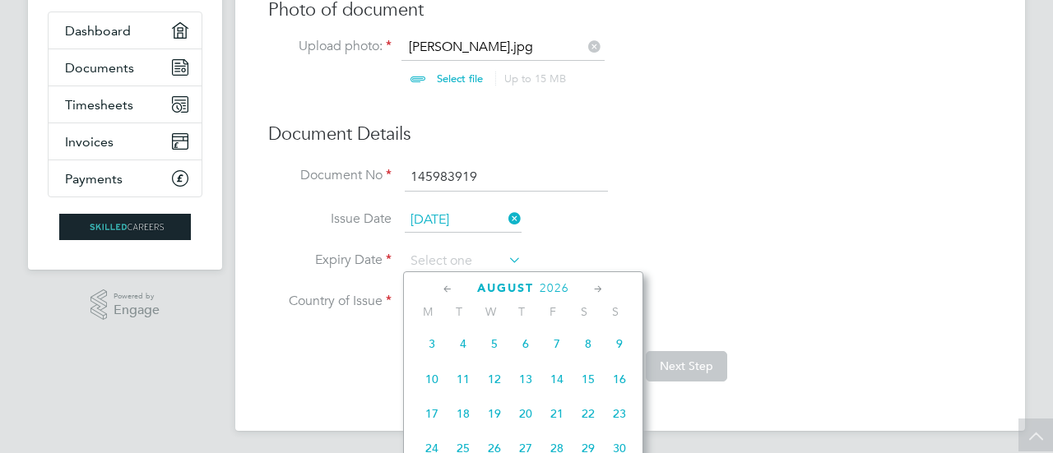
click at [597, 289] on icon at bounding box center [599, 290] width 16 height 18
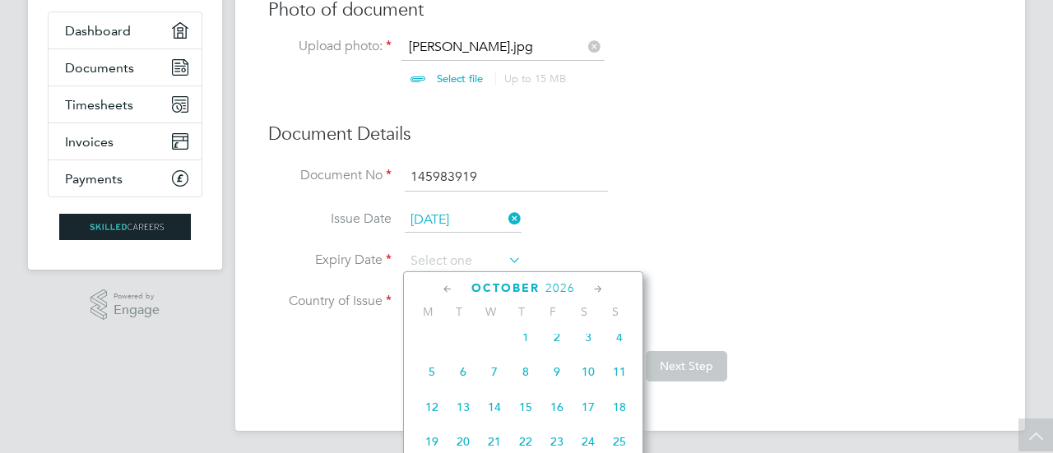
click at [597, 287] on icon at bounding box center [599, 290] width 16 height 18
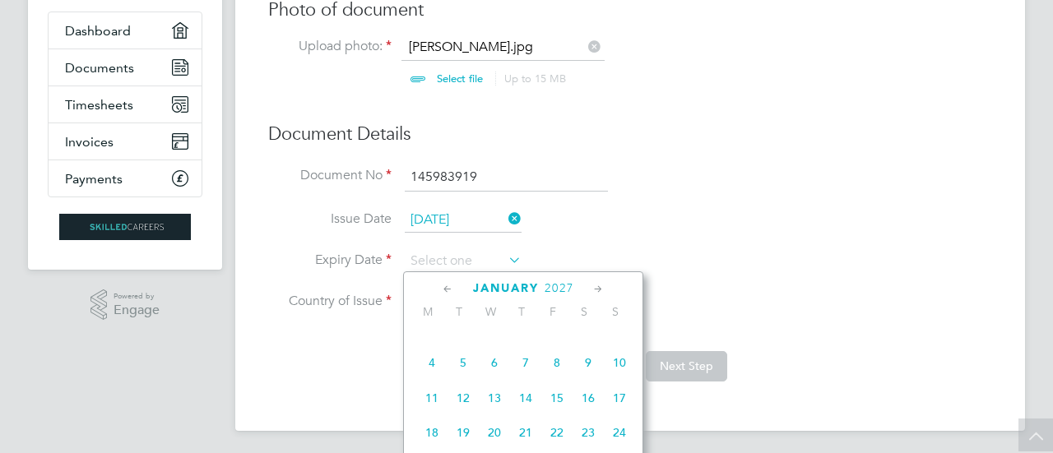
click at [597, 287] on icon at bounding box center [599, 290] width 16 height 18
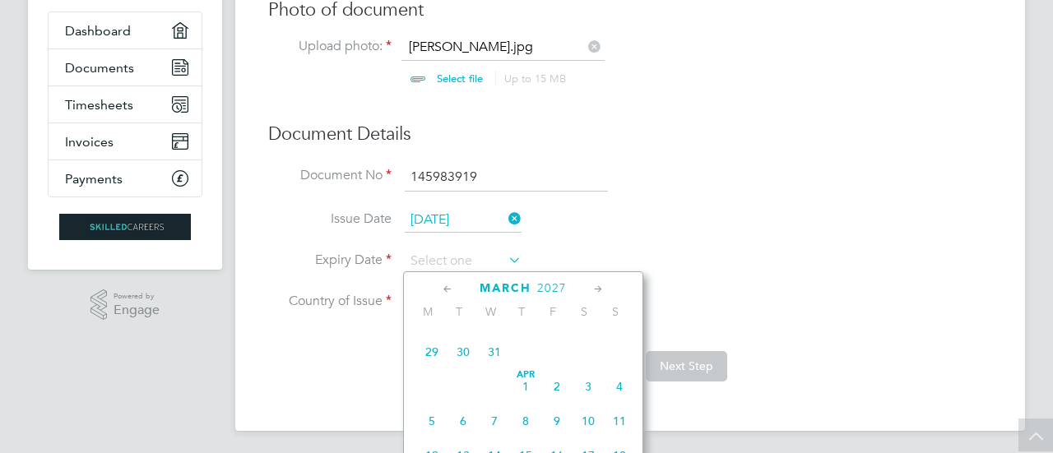
click at [597, 287] on icon at bounding box center [599, 290] width 16 height 18
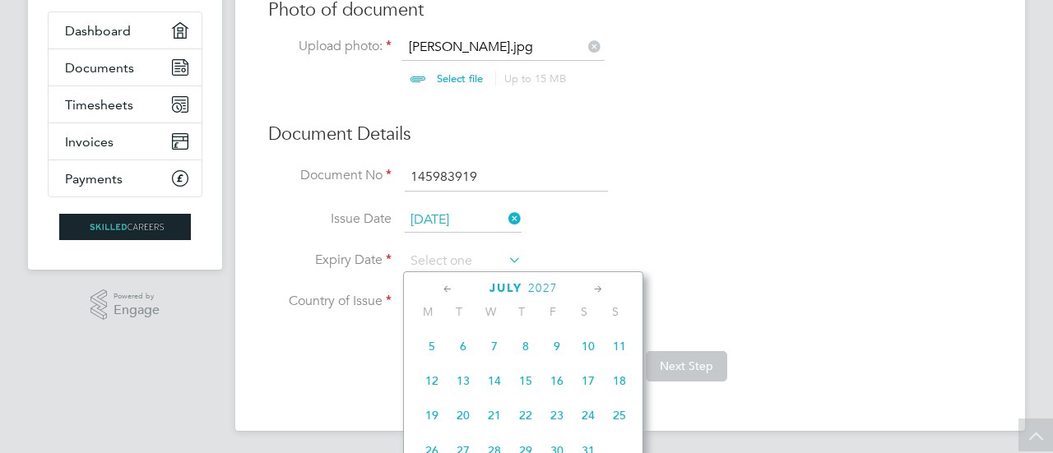
click at [597, 287] on icon at bounding box center [599, 290] width 16 height 18
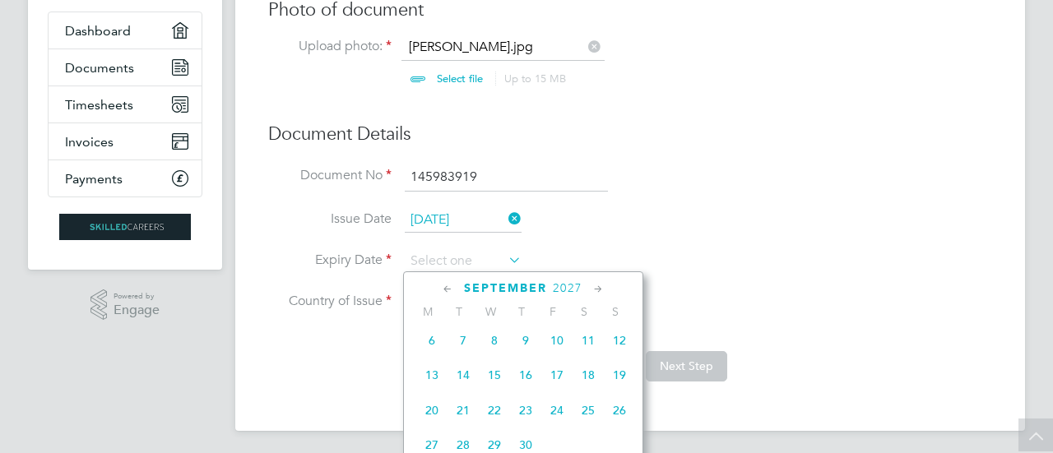
click at [597, 287] on icon at bounding box center [599, 290] width 16 height 18
click at [597, 286] on icon at bounding box center [599, 290] width 16 height 18
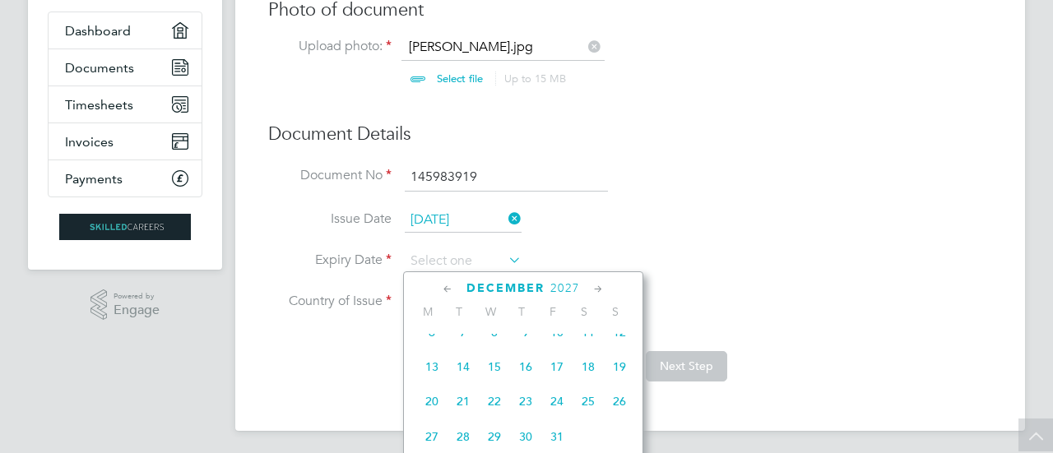
click at [597, 286] on icon at bounding box center [599, 290] width 16 height 18
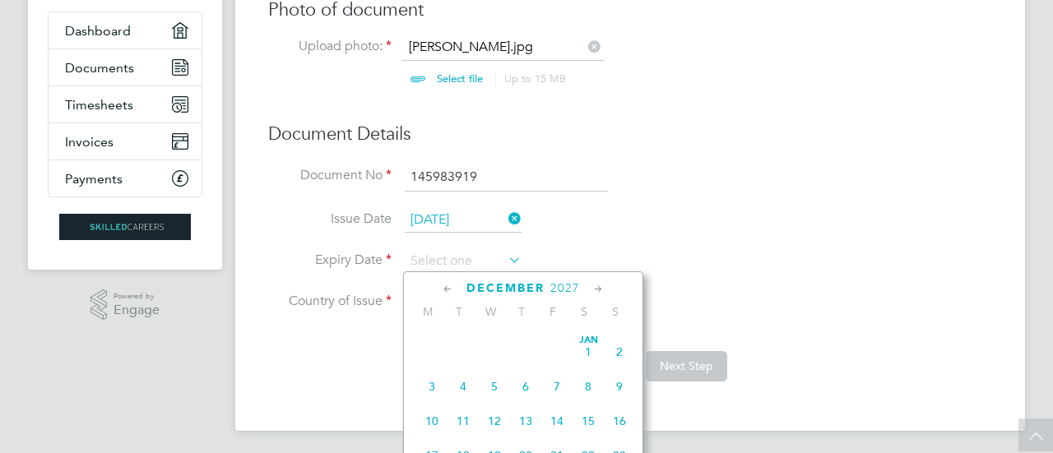
click at [597, 286] on icon at bounding box center [599, 290] width 16 height 18
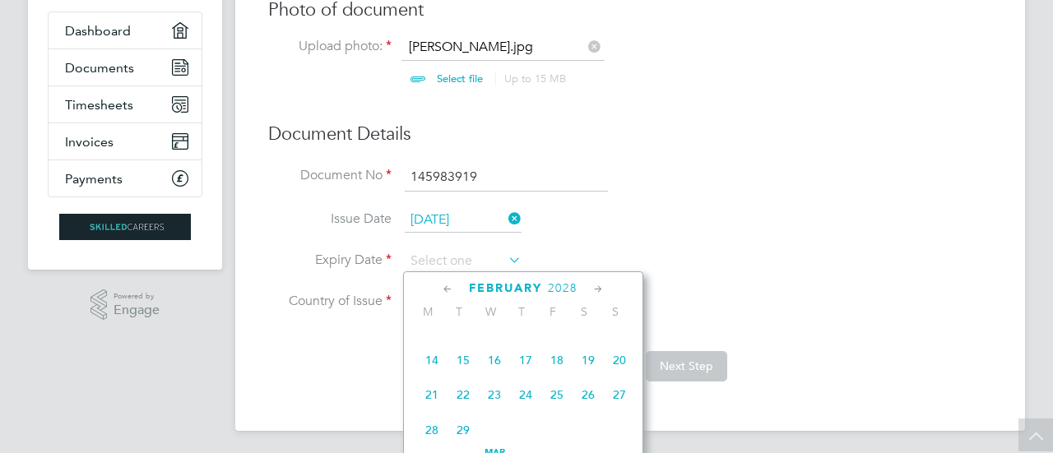
click at [597, 286] on icon at bounding box center [599, 290] width 16 height 18
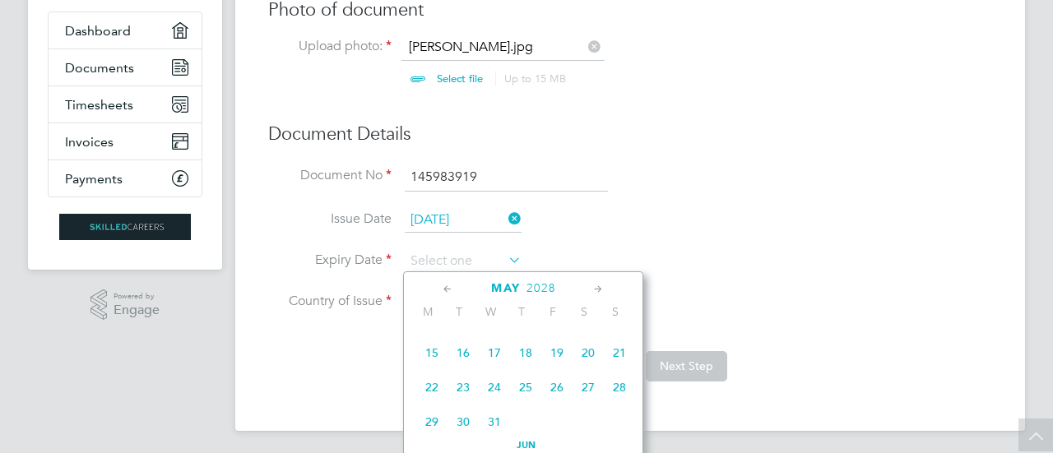
click at [597, 286] on icon at bounding box center [599, 290] width 16 height 18
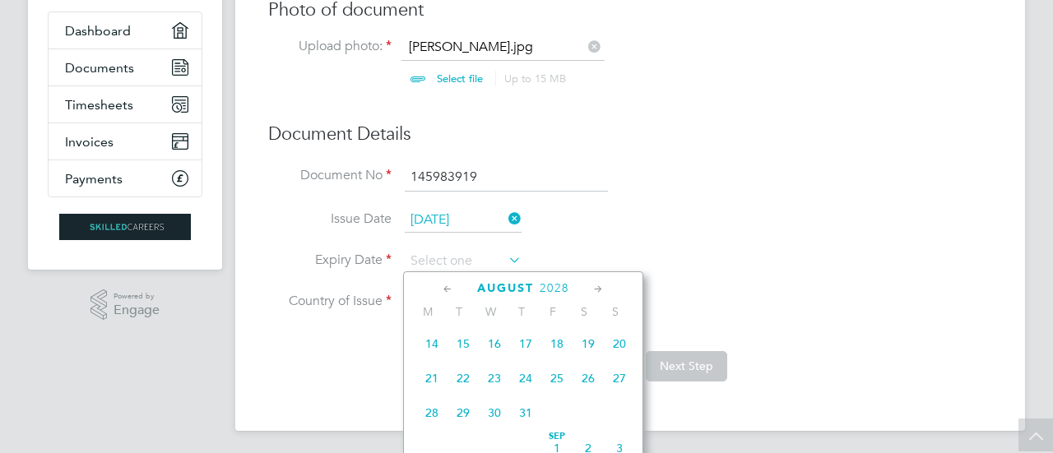
click at [597, 286] on icon at bounding box center [599, 290] width 16 height 18
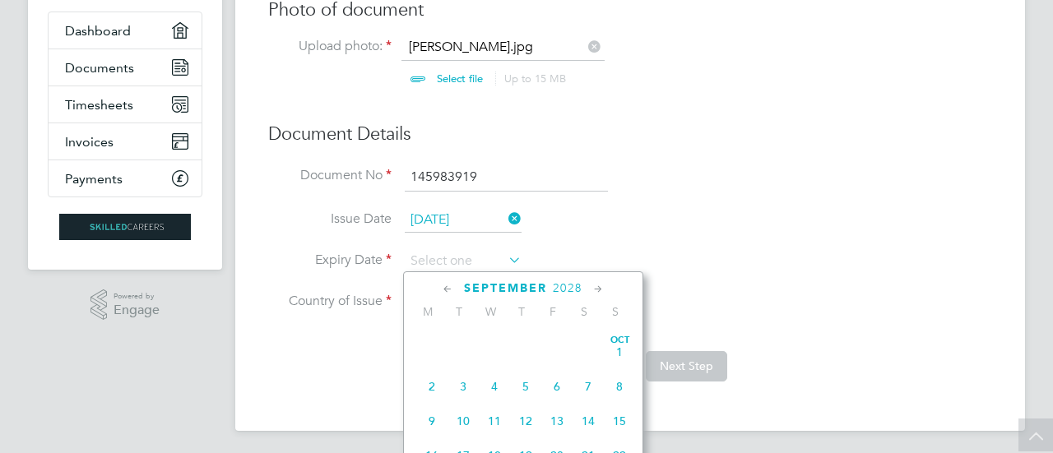
click at [597, 286] on icon at bounding box center [599, 290] width 16 height 18
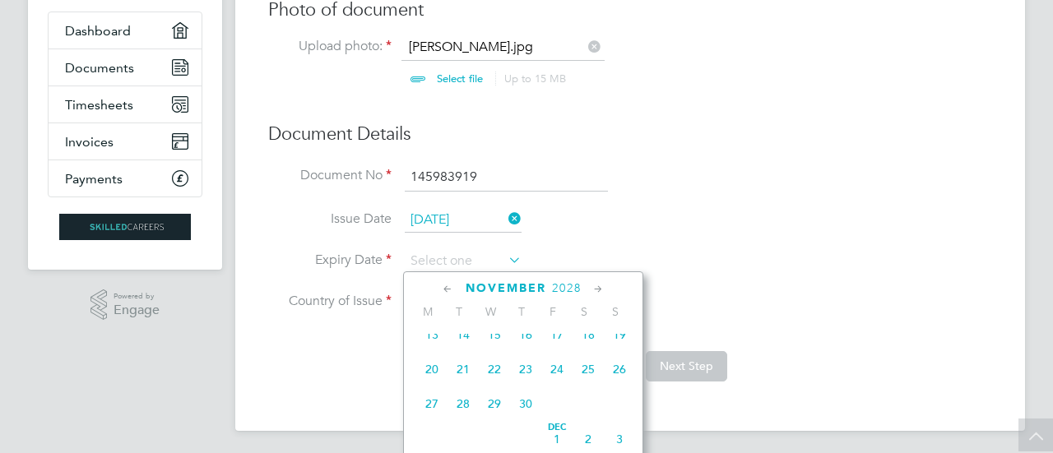
click at [597, 286] on icon at bounding box center [599, 290] width 16 height 18
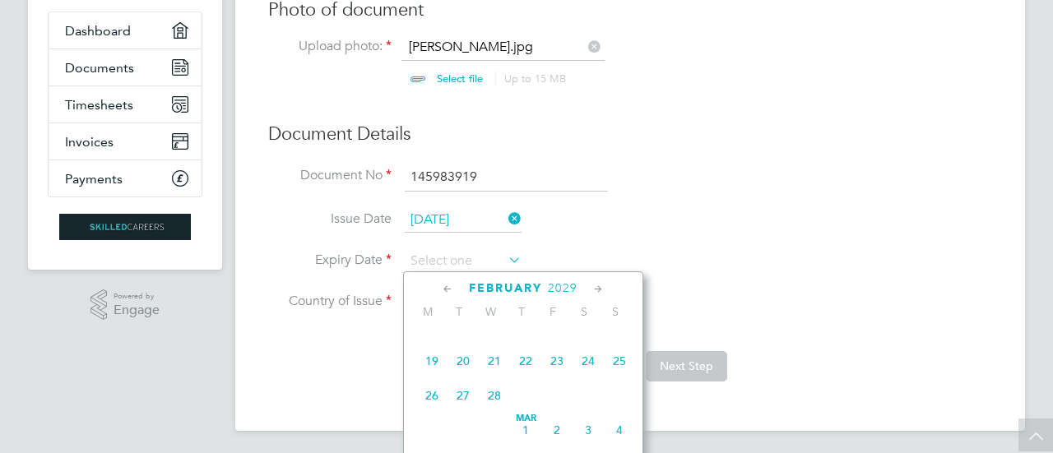
click at [597, 286] on icon at bounding box center [599, 290] width 16 height 18
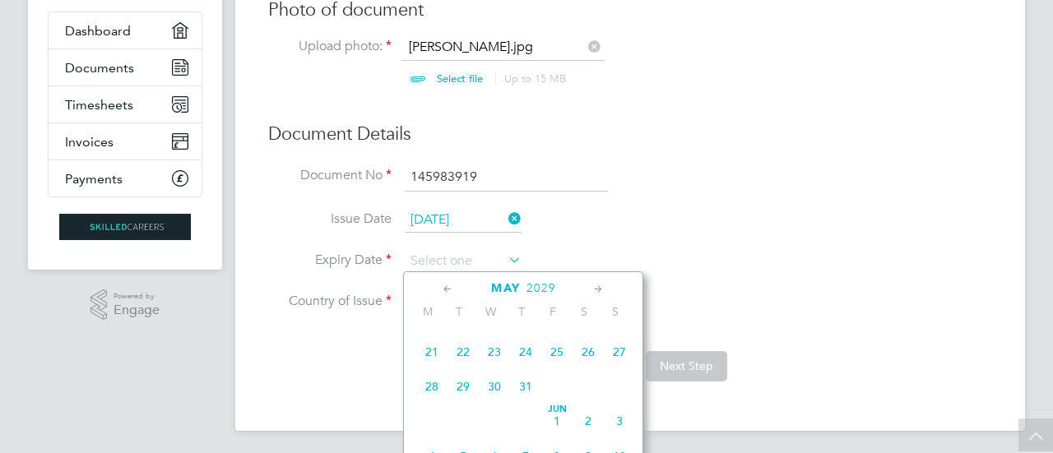
click at [597, 286] on icon at bounding box center [599, 290] width 16 height 18
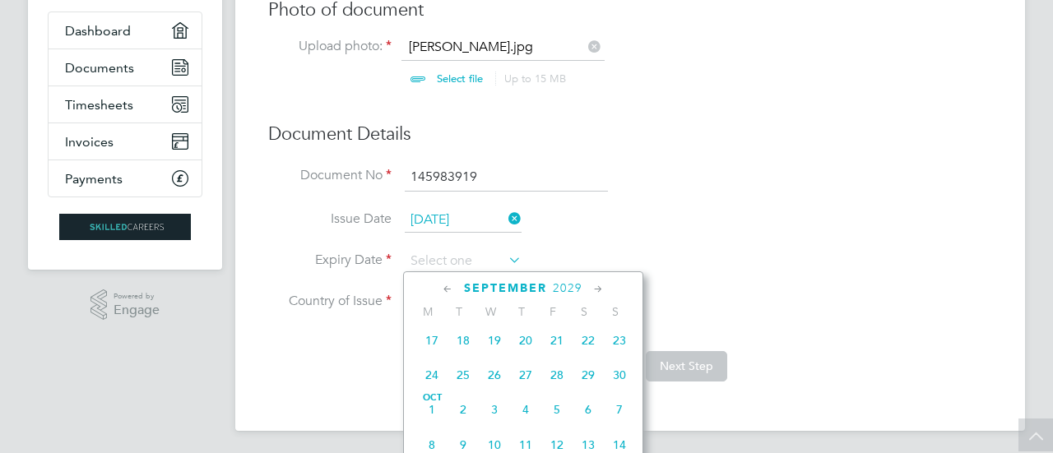
click at [597, 286] on icon at bounding box center [599, 290] width 16 height 18
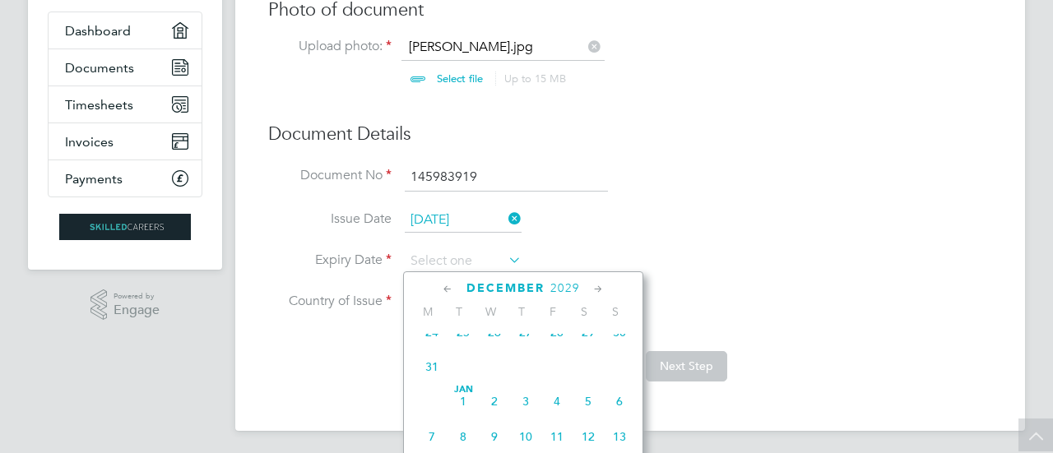
click at [597, 286] on icon at bounding box center [599, 290] width 16 height 18
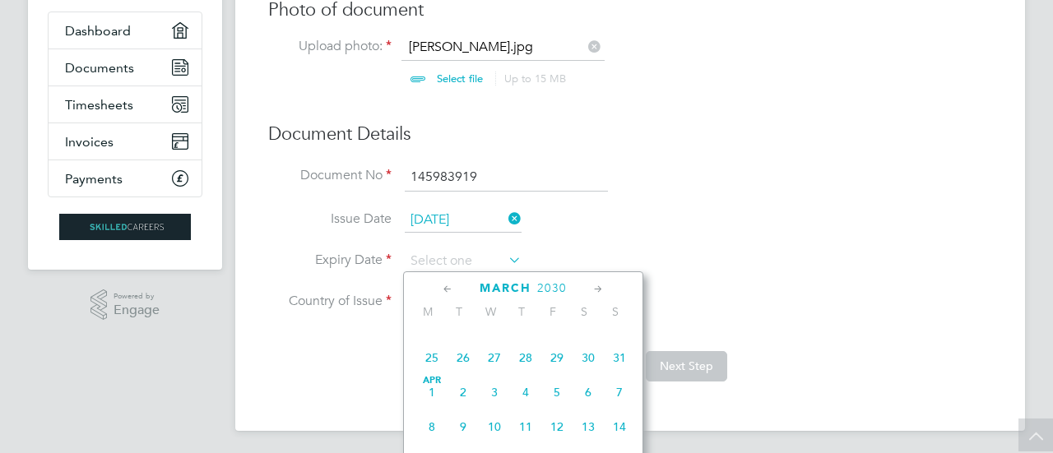
click at [597, 286] on icon at bounding box center [599, 290] width 16 height 18
click at [597, 285] on icon at bounding box center [599, 290] width 16 height 18
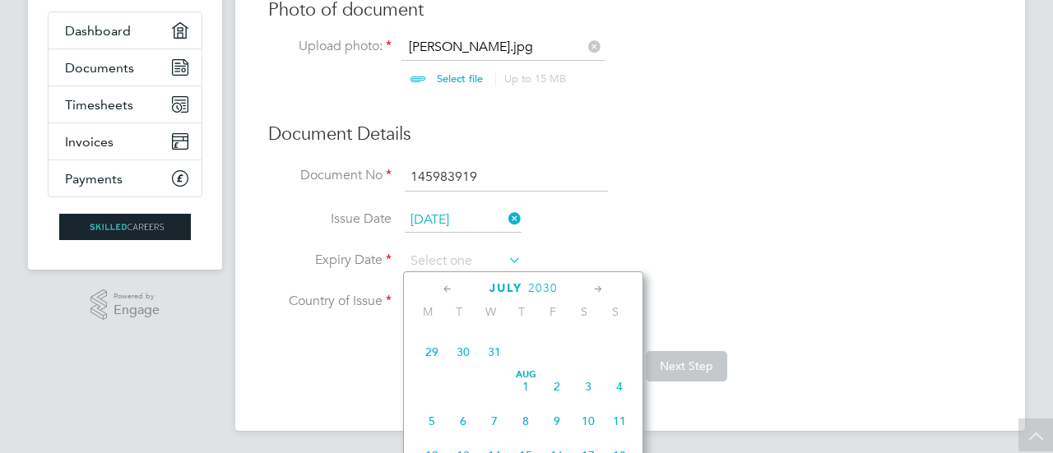
click at [597, 285] on icon at bounding box center [599, 290] width 16 height 18
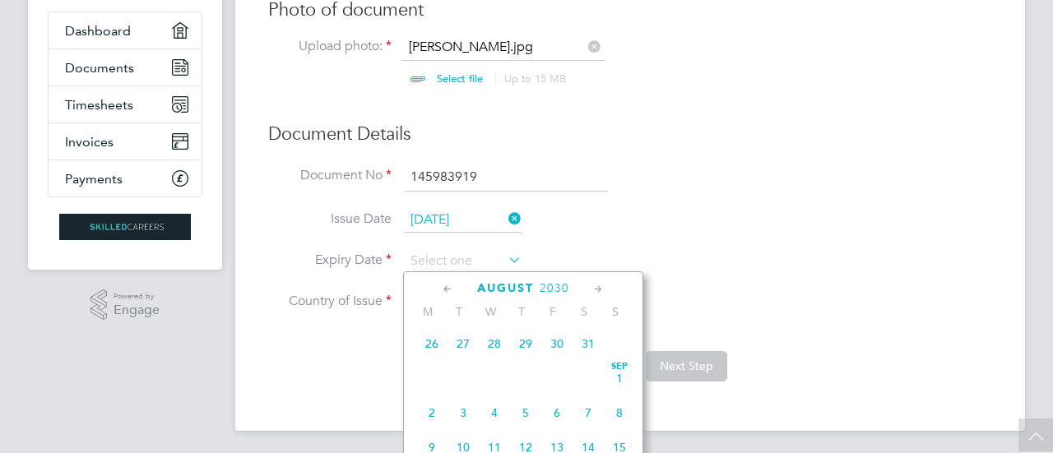
click at [597, 285] on icon at bounding box center [599, 290] width 16 height 18
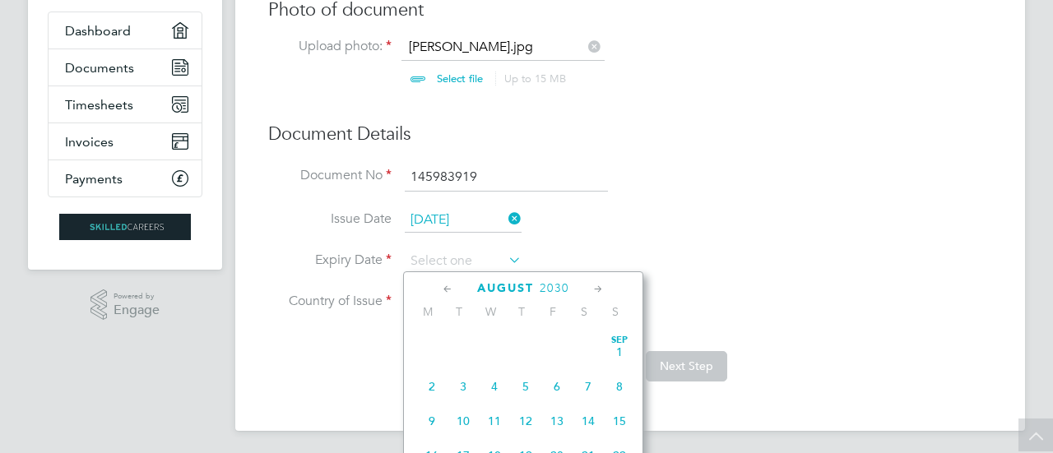
click at [596, 285] on icon at bounding box center [599, 290] width 16 height 18
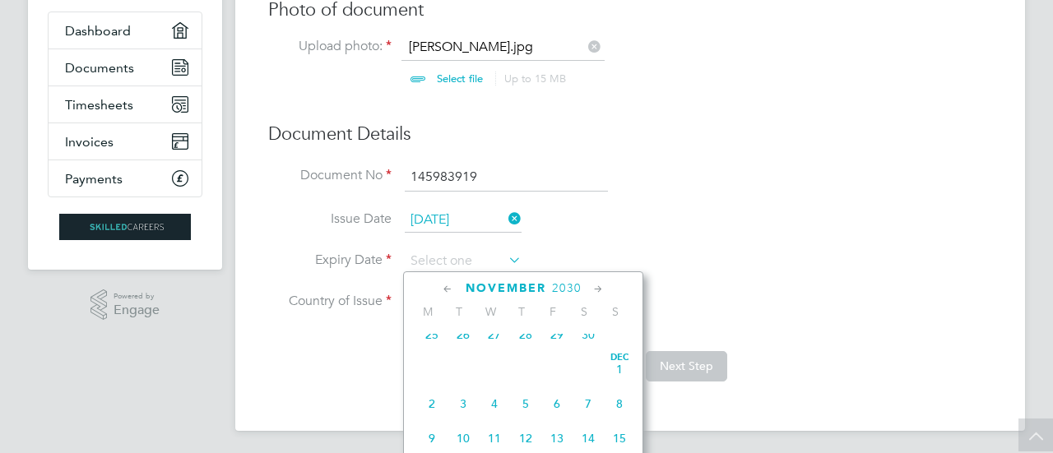
click at [596, 285] on icon at bounding box center [599, 290] width 16 height 18
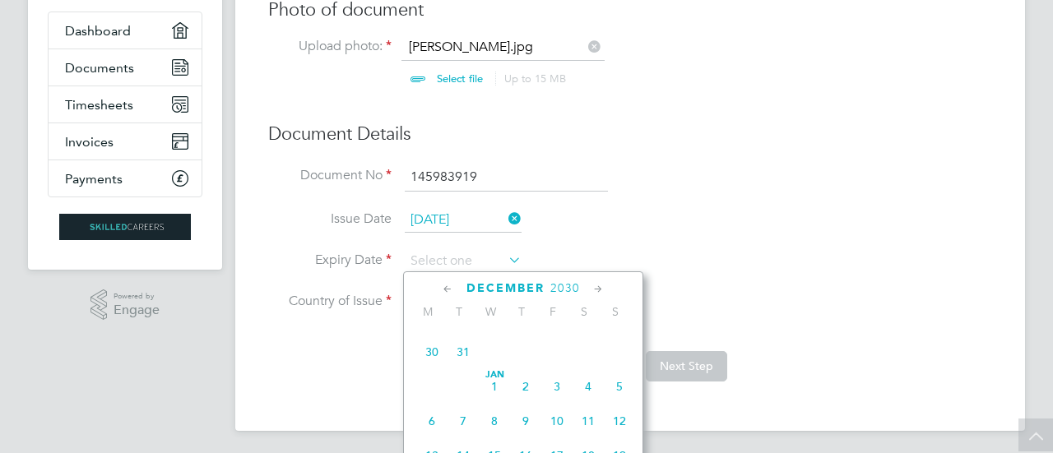
click at [596, 285] on icon at bounding box center [599, 290] width 16 height 18
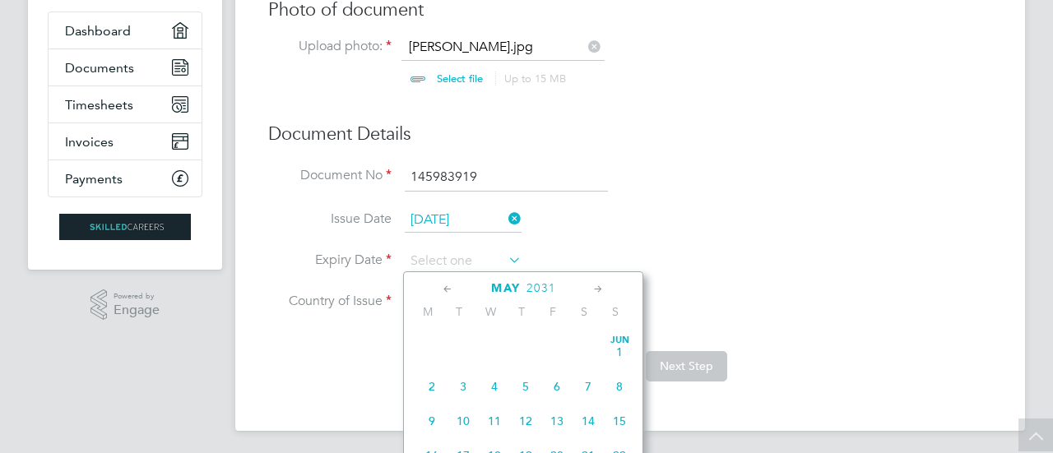
click at [596, 285] on icon at bounding box center [599, 290] width 16 height 18
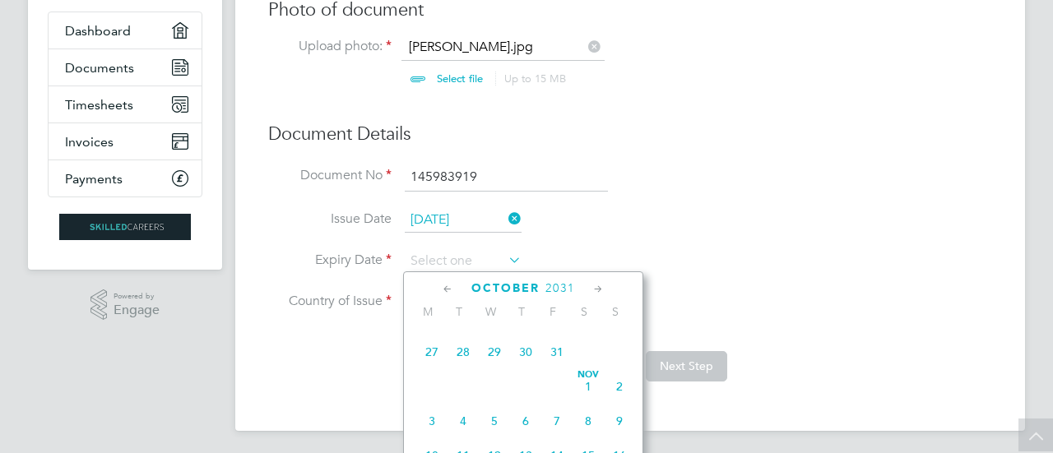
click at [596, 285] on icon at bounding box center [599, 290] width 16 height 18
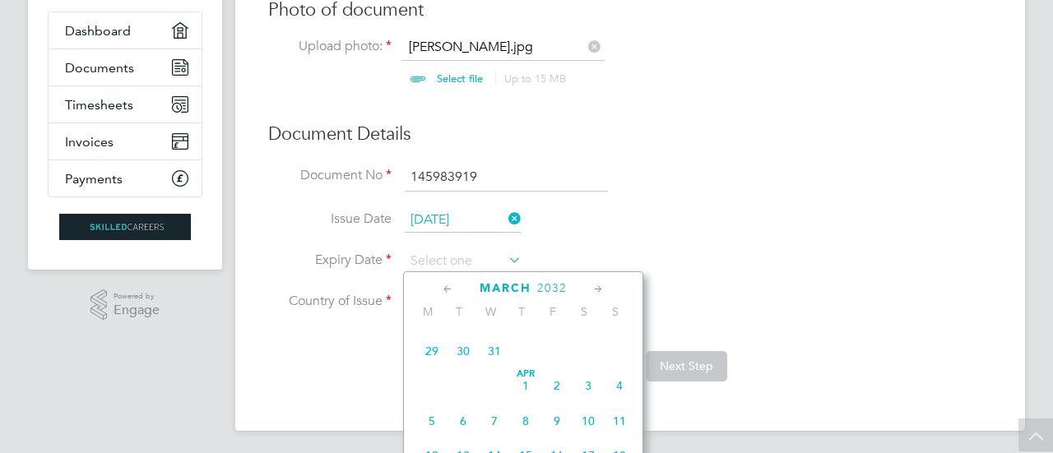
click at [596, 285] on icon at bounding box center [599, 290] width 16 height 18
click at [596, 284] on icon at bounding box center [599, 290] width 16 height 18
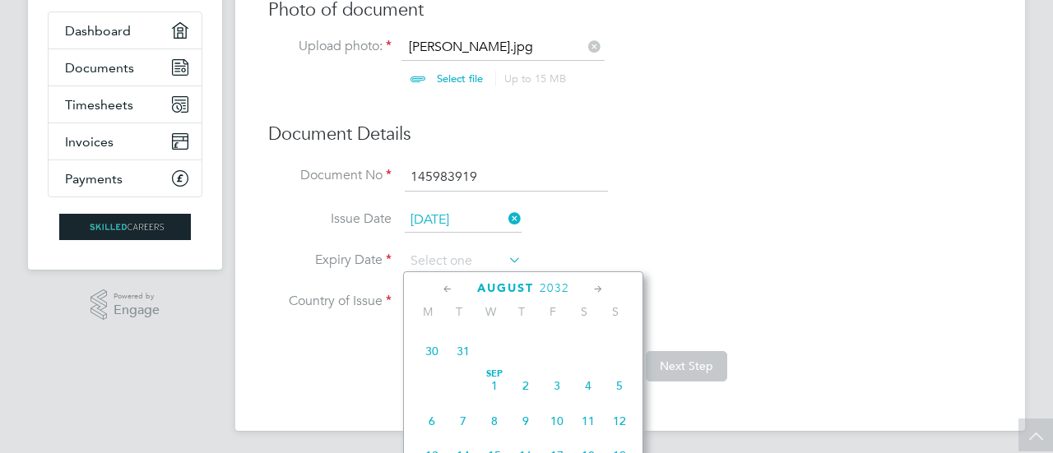
click at [596, 284] on icon at bounding box center [599, 290] width 16 height 18
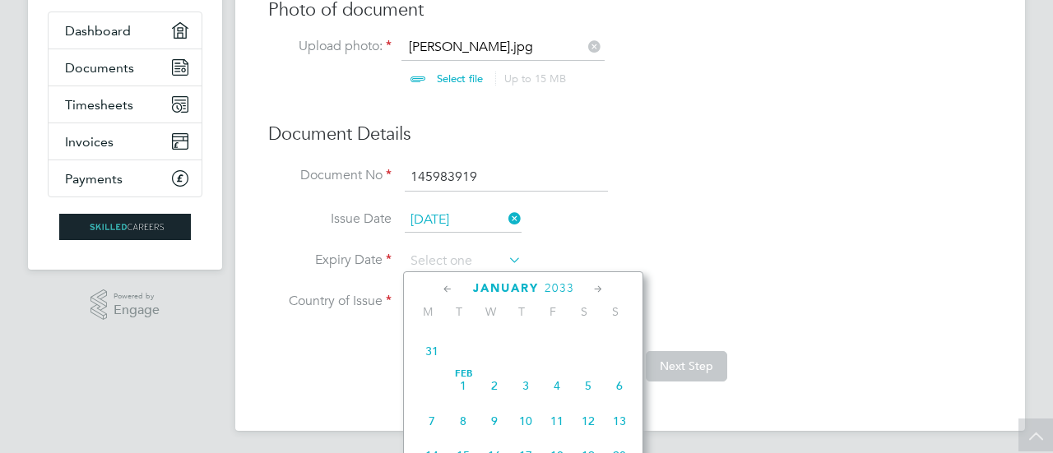
click at [596, 284] on icon at bounding box center [599, 290] width 16 height 18
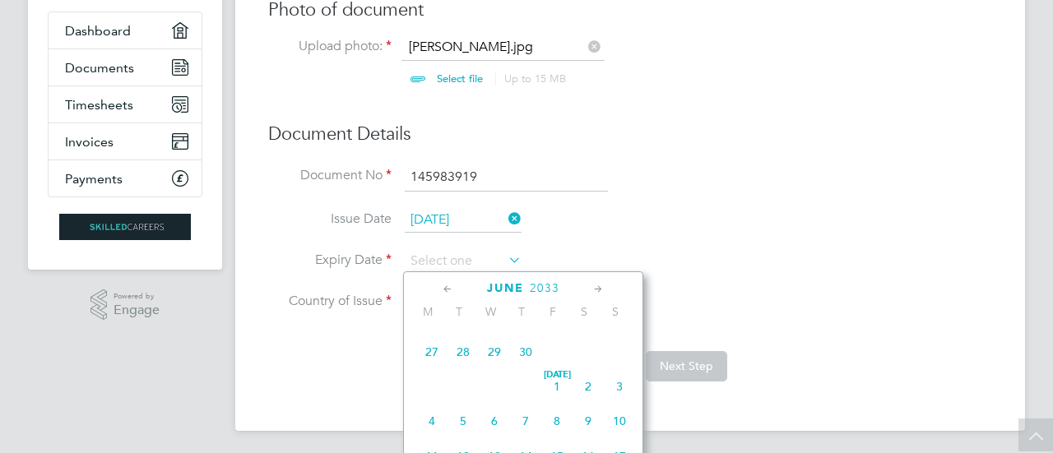
click at [596, 284] on icon at bounding box center [599, 290] width 16 height 18
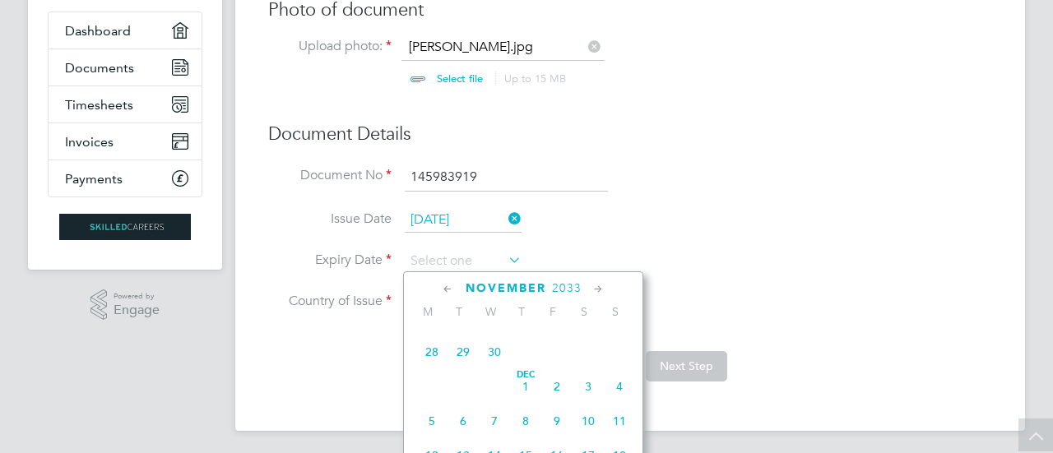
click at [596, 284] on icon at bounding box center [599, 290] width 16 height 18
click at [526, 229] on span "2" at bounding box center [525, 213] width 31 height 31
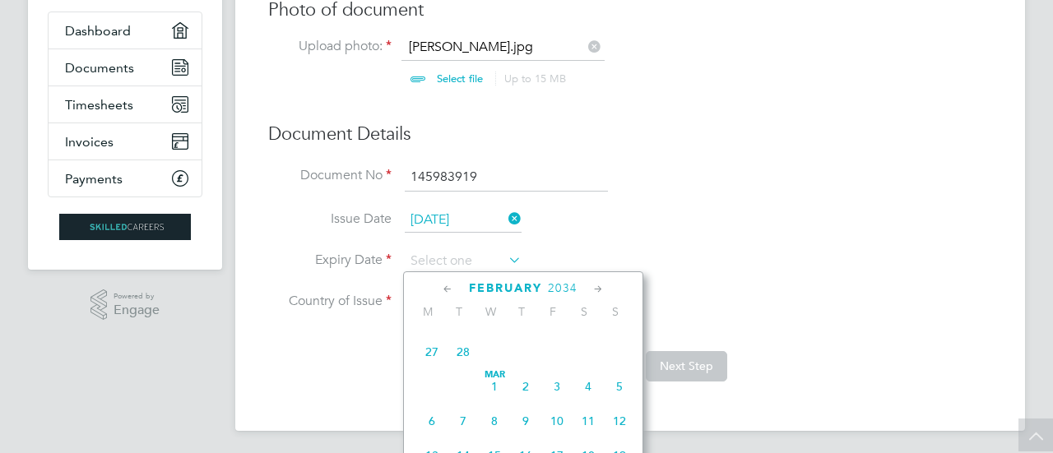
type input "02 Feb 2034"
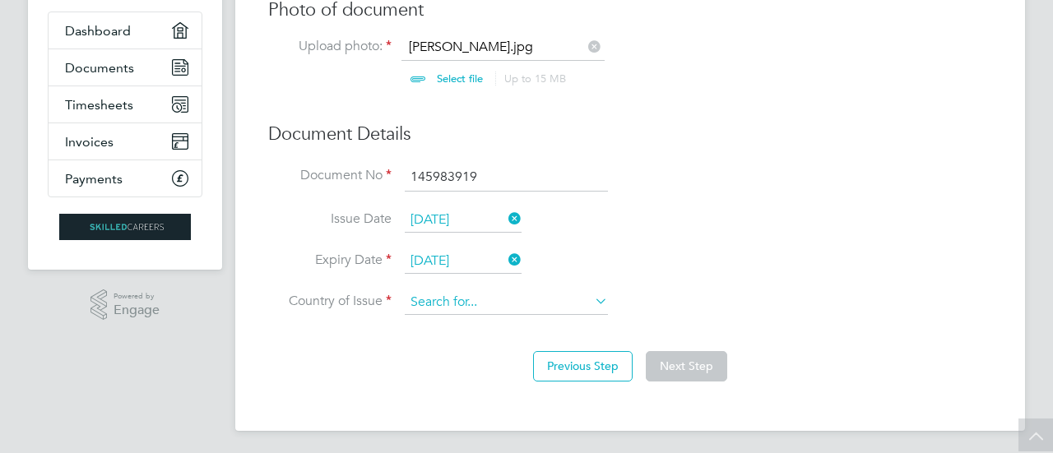
click at [447, 292] on input at bounding box center [506, 302] width 203 height 25
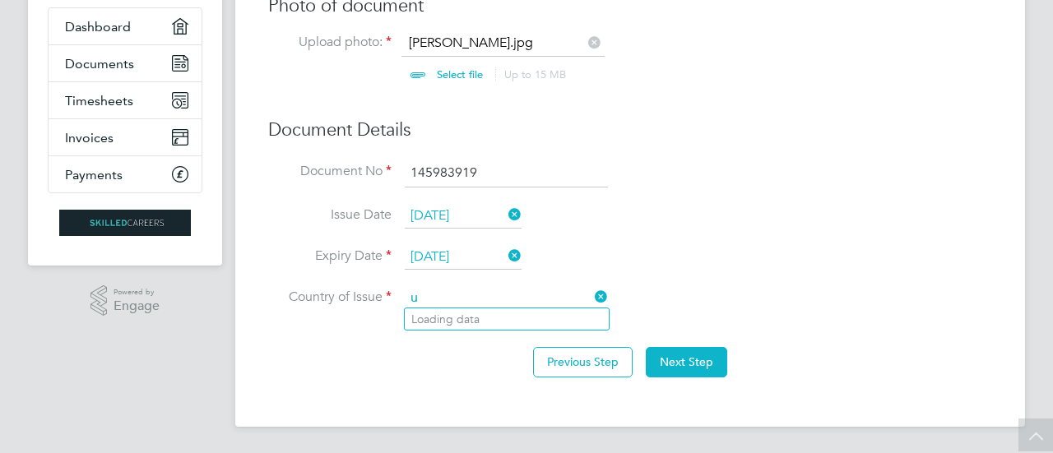
scroll to position [146, 0]
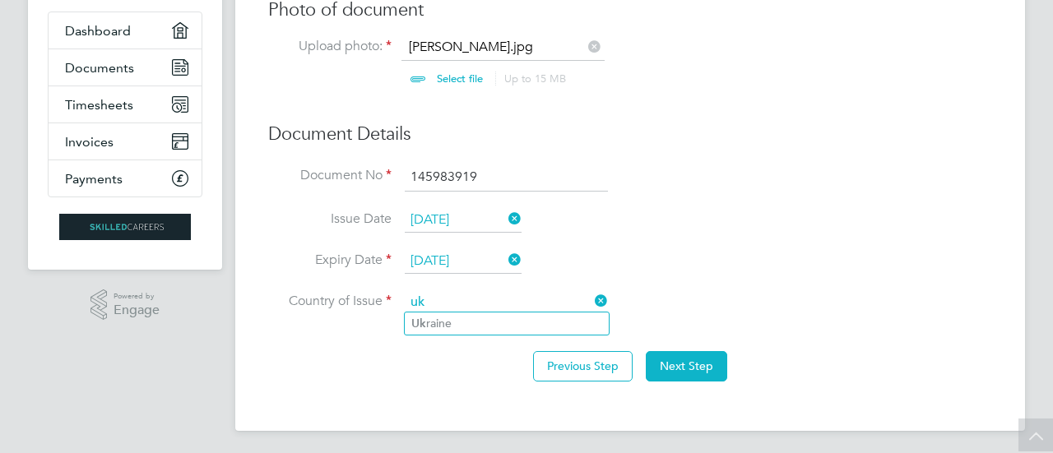
type input "u"
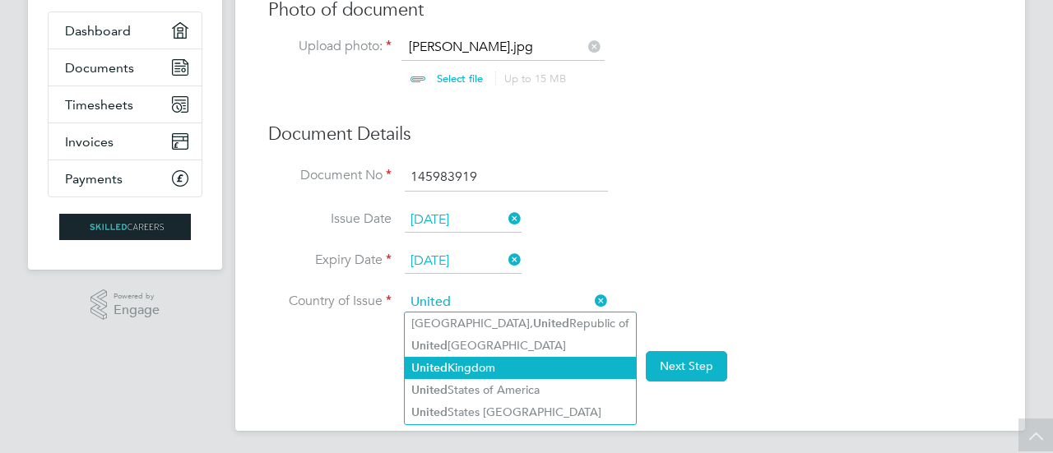
click at [489, 365] on li "United Kingdom" at bounding box center [520, 368] width 231 height 22
type input "United Kingdom"
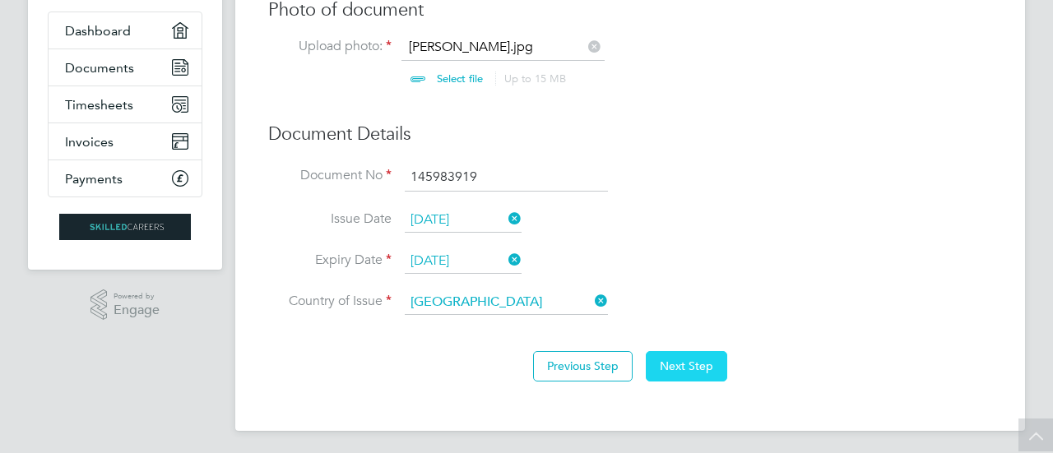
click at [697, 362] on button "Next Step" at bounding box center [686, 366] width 81 height 30
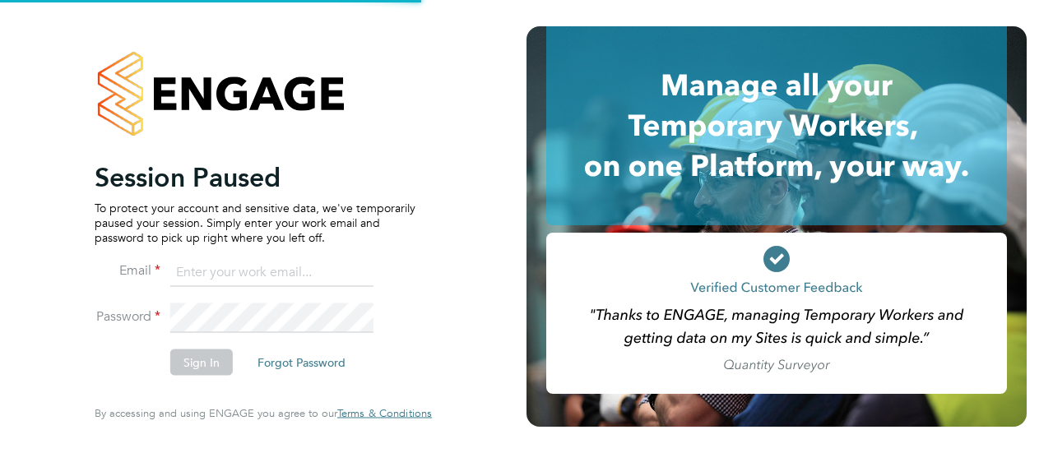
type input "[PERSON_NAME][EMAIL_ADDRESS][PERSON_NAME][PERSON_NAME][DOMAIN_NAME]"
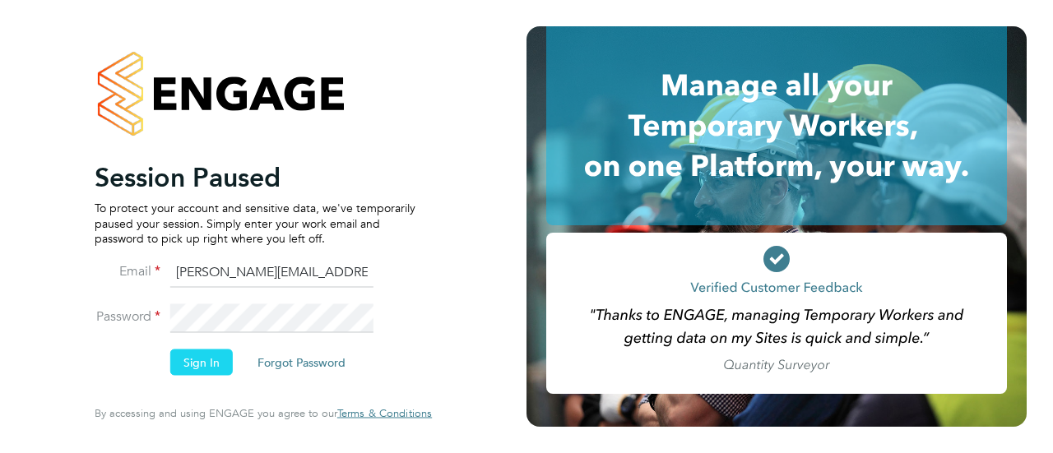
click at [216, 363] on button "Sign In" at bounding box center [201, 363] width 63 height 26
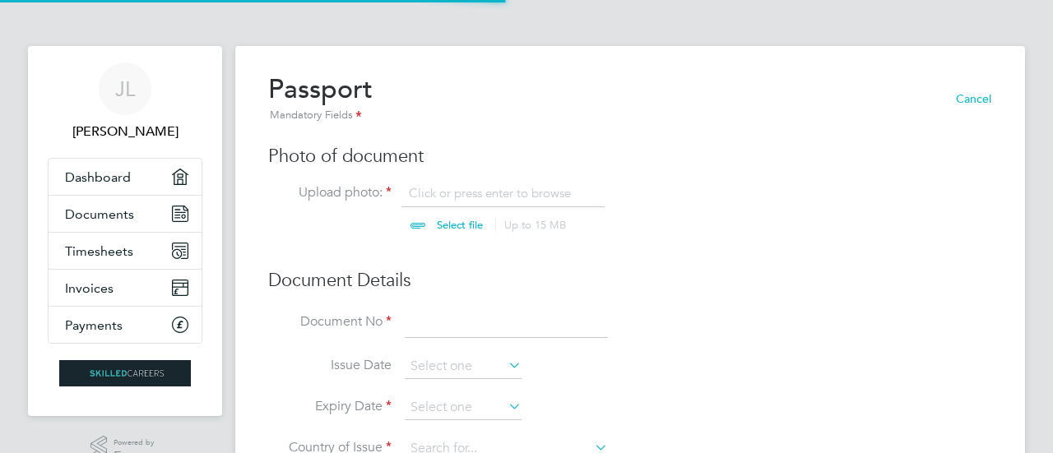
scroll to position [21, 204]
click at [467, 219] on input "file" at bounding box center [475, 209] width 258 height 49
type input "C:\fakepath\[PERSON_NAME].jpg"
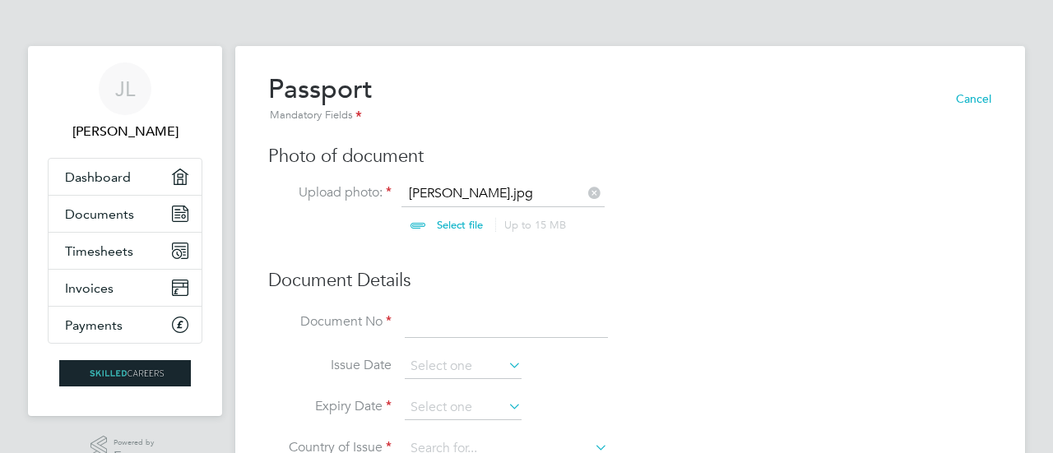
click at [437, 327] on input at bounding box center [506, 324] width 203 height 30
type input "145983919"
click at [462, 367] on input at bounding box center [463, 367] width 117 height 25
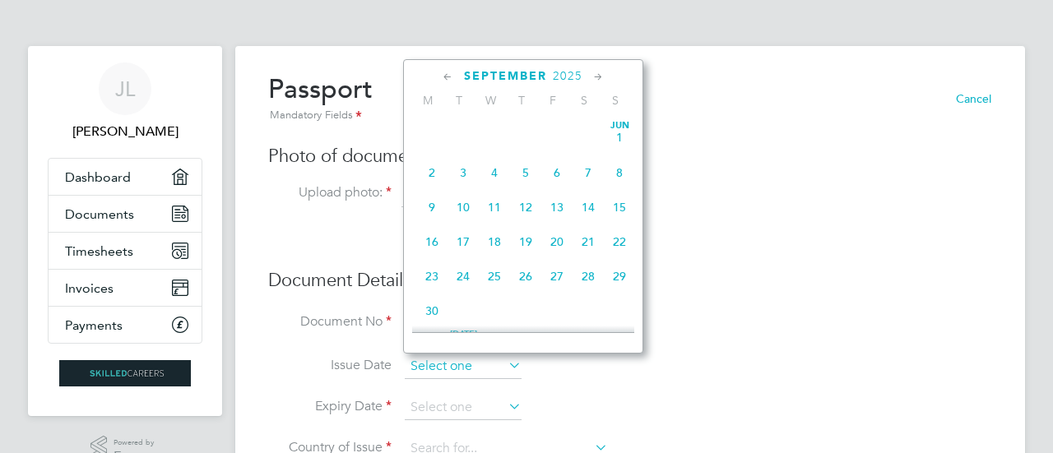
scroll to position [494, 0]
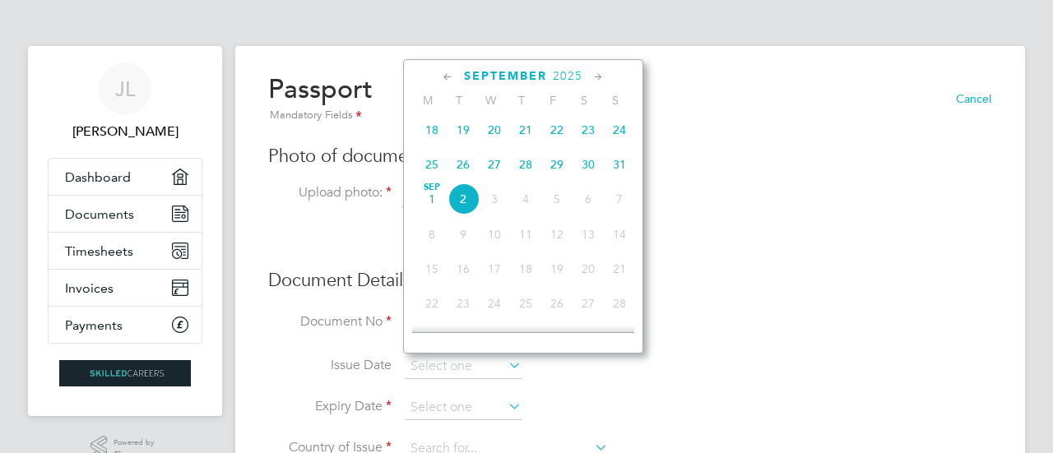
click at [448, 79] on icon at bounding box center [448, 77] width 16 height 18
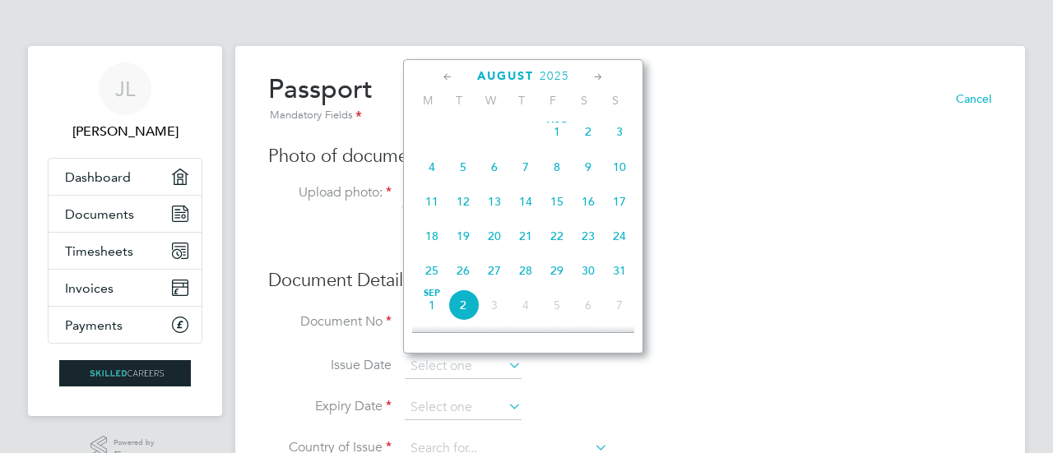
click at [448, 78] on icon at bounding box center [448, 77] width 16 height 18
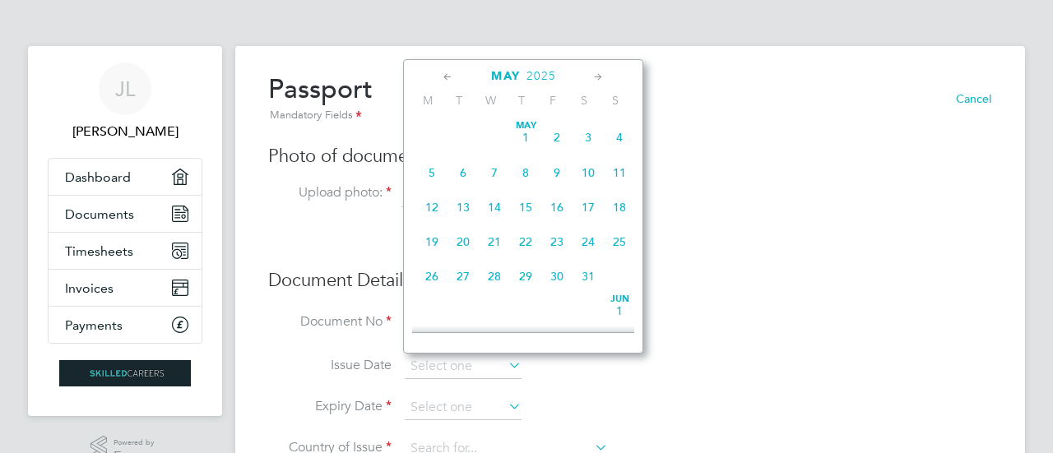
click at [448, 78] on icon at bounding box center [448, 77] width 16 height 18
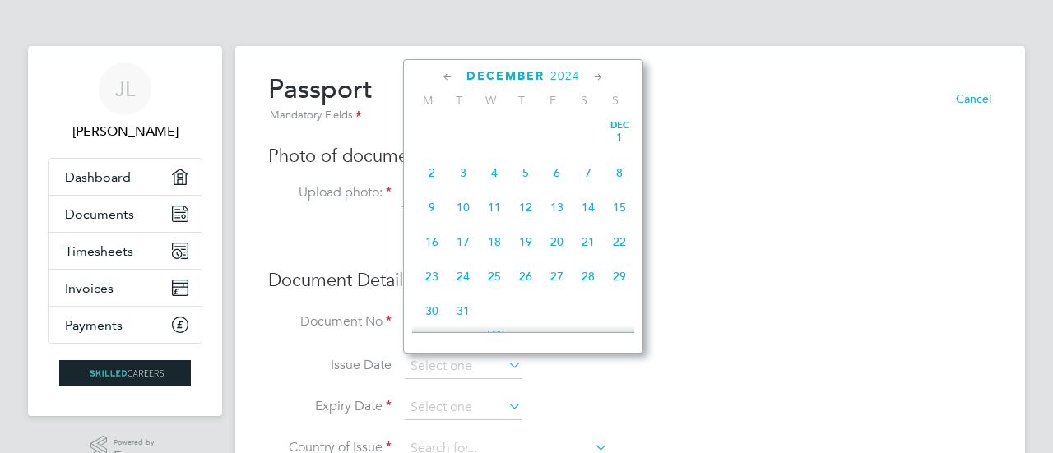
click at [448, 78] on icon at bounding box center [448, 77] width 16 height 18
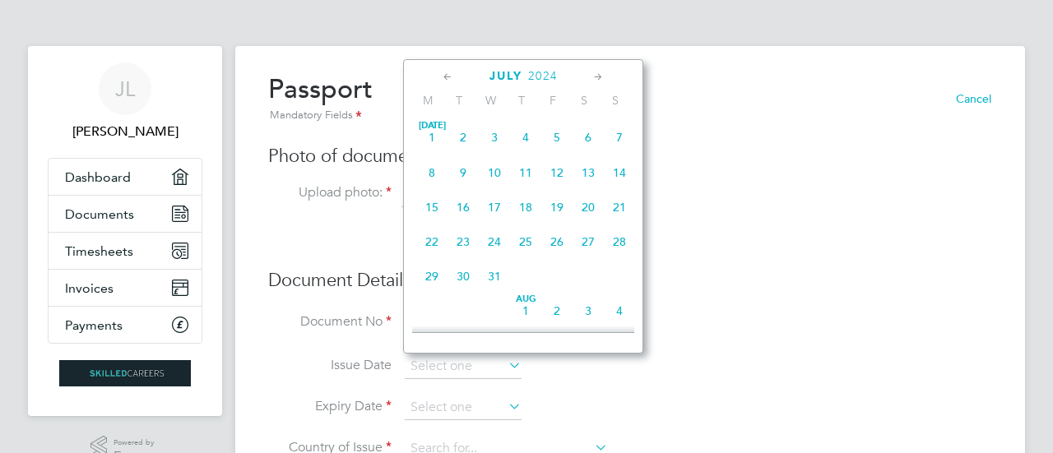
click at [448, 78] on icon at bounding box center [448, 77] width 16 height 18
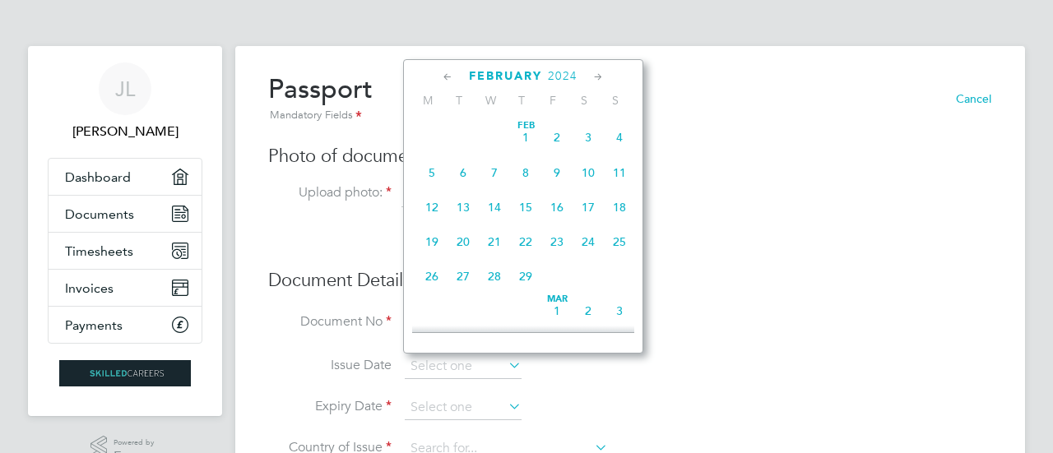
click at [558, 139] on span "2" at bounding box center [556, 137] width 31 height 31
type input "02 Feb 2024"
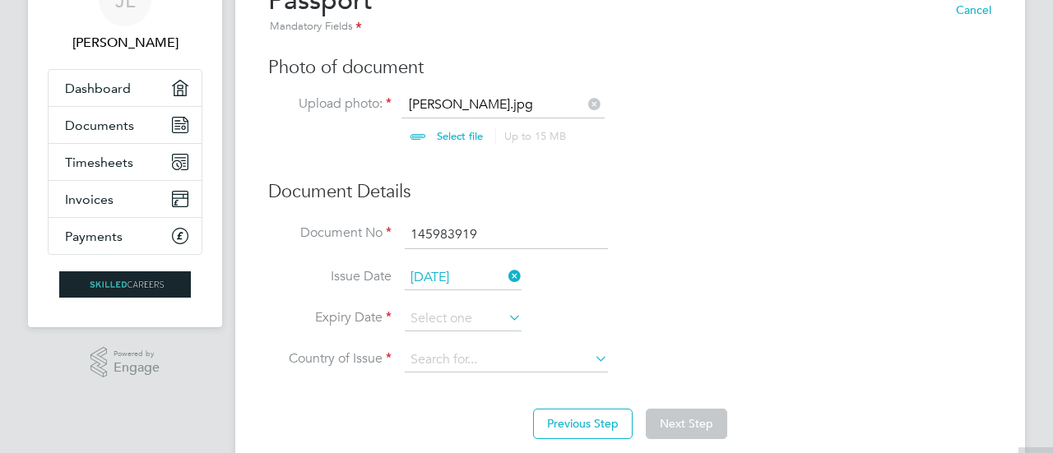
scroll to position [146, 0]
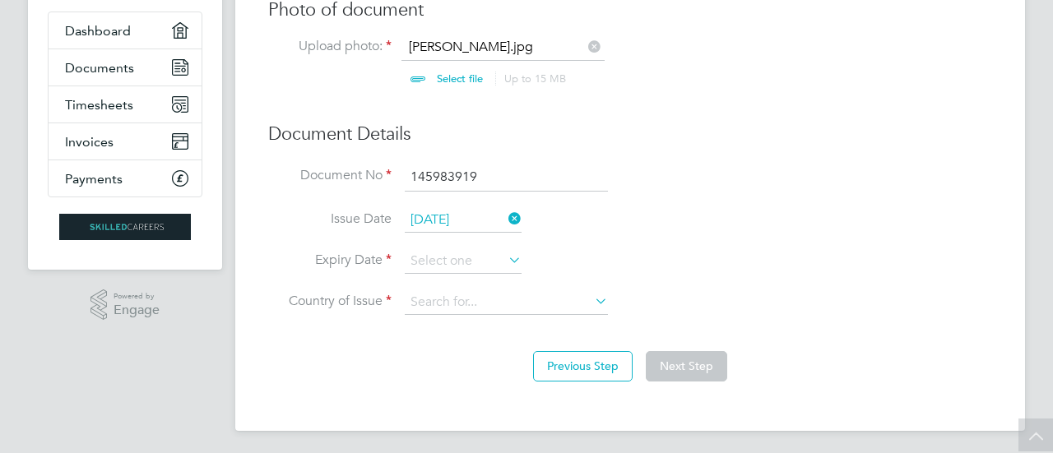
click at [505, 258] on icon at bounding box center [505, 260] width 0 height 23
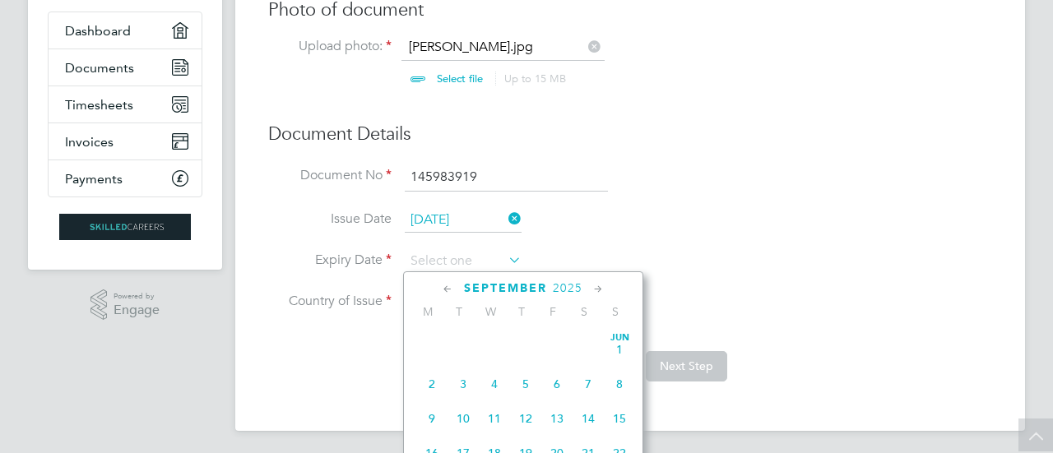
scroll to position [494, 0]
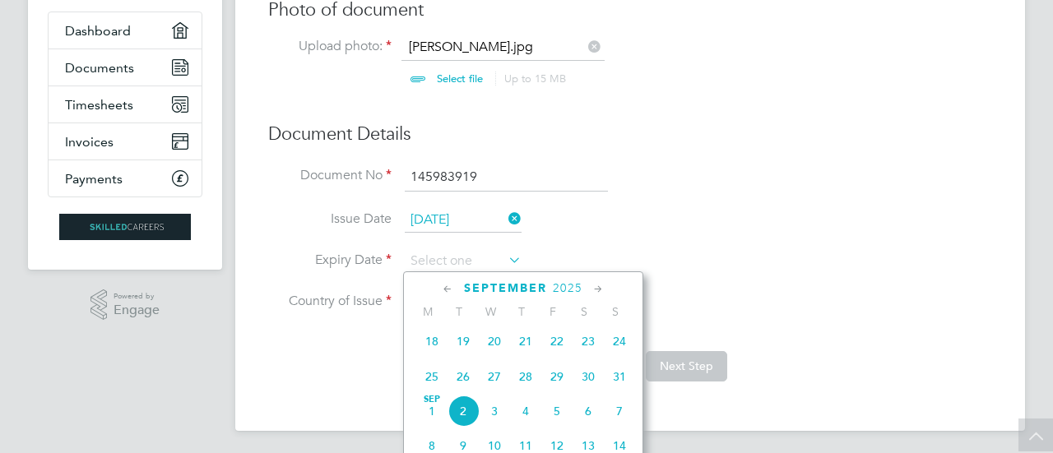
click at [598, 290] on icon at bounding box center [599, 290] width 16 height 18
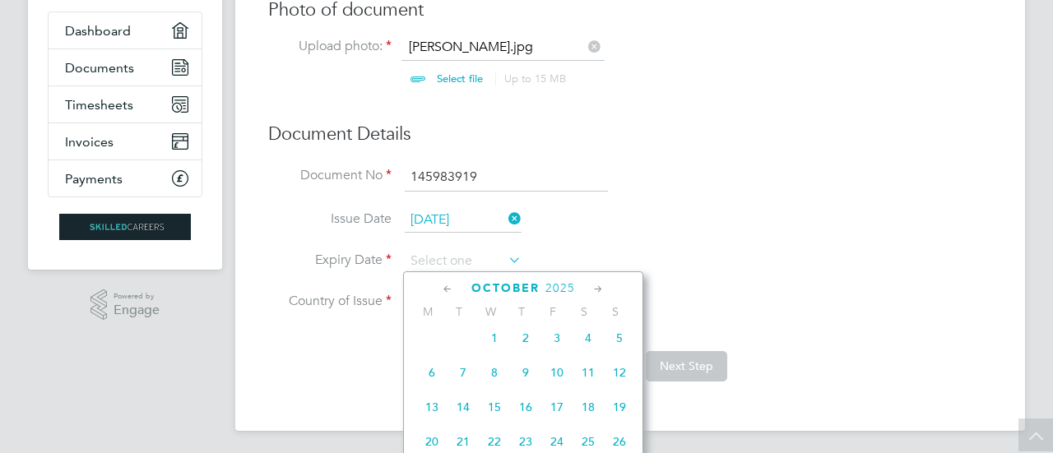
click at [599, 289] on icon at bounding box center [599, 290] width 16 height 18
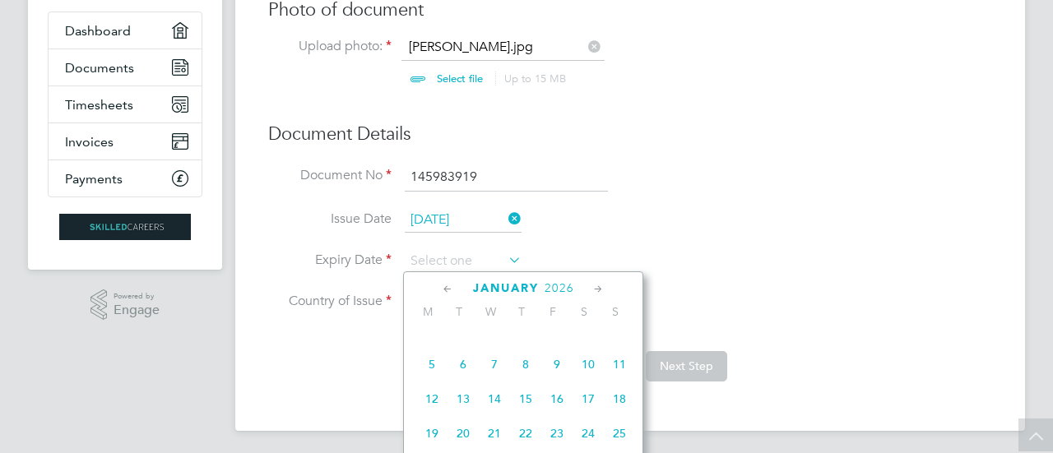
click at [598, 289] on icon at bounding box center [599, 290] width 16 height 18
click at [597, 289] on icon at bounding box center [599, 290] width 16 height 18
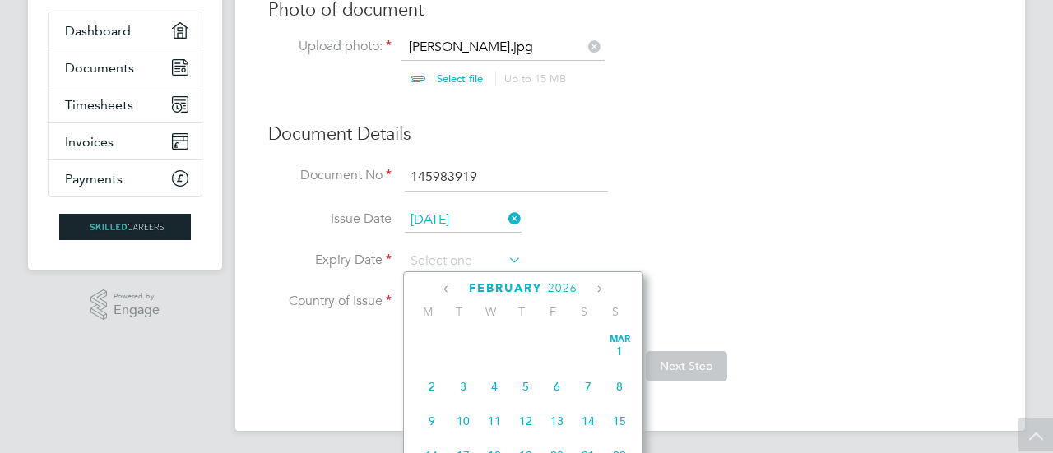
click at [597, 289] on icon at bounding box center [599, 290] width 16 height 18
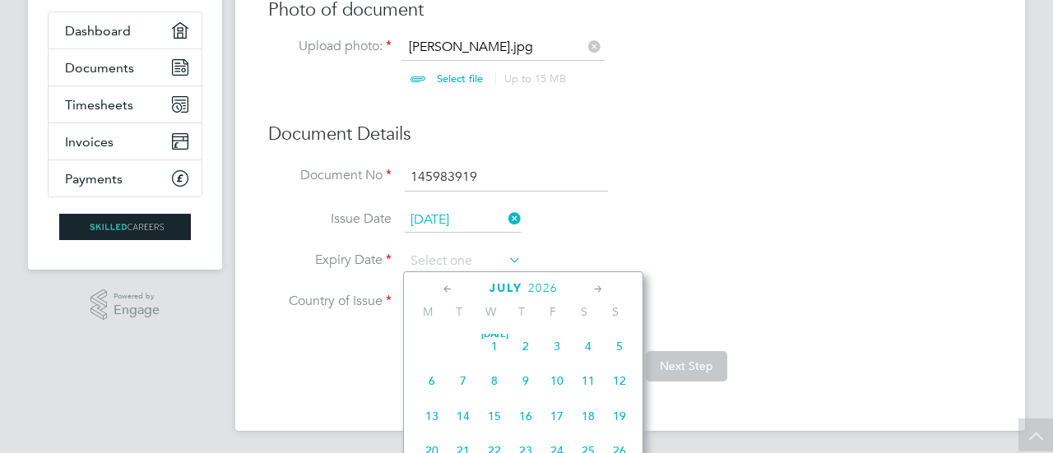
click at [597, 289] on icon at bounding box center [599, 290] width 16 height 18
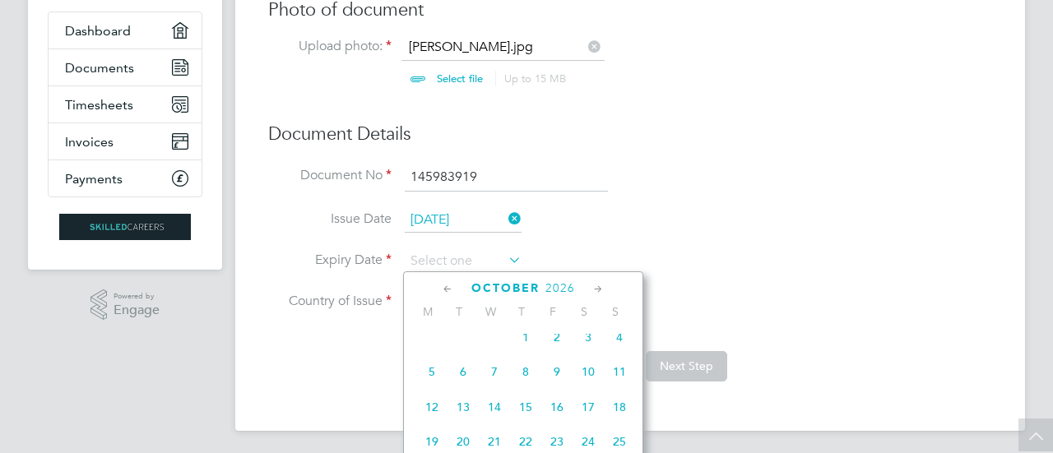
click at [597, 289] on icon at bounding box center [599, 290] width 16 height 18
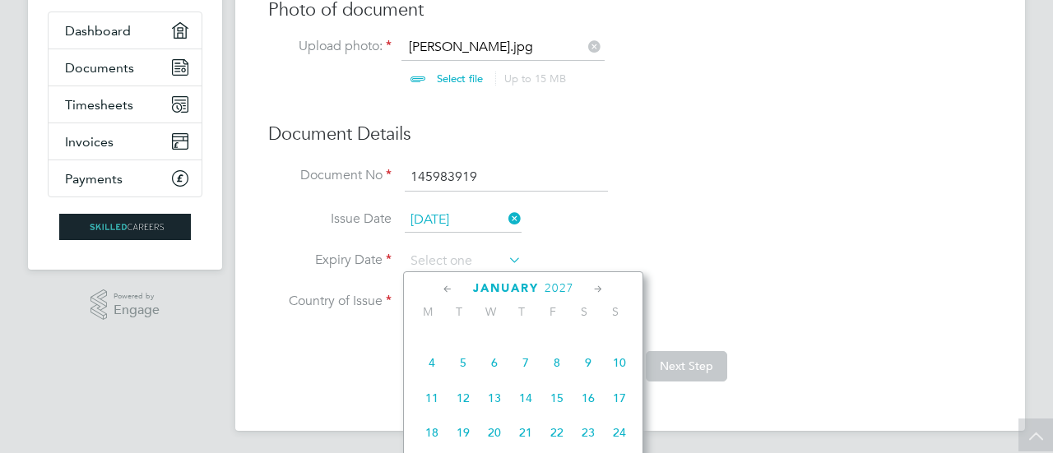
click at [597, 289] on icon at bounding box center [599, 290] width 16 height 18
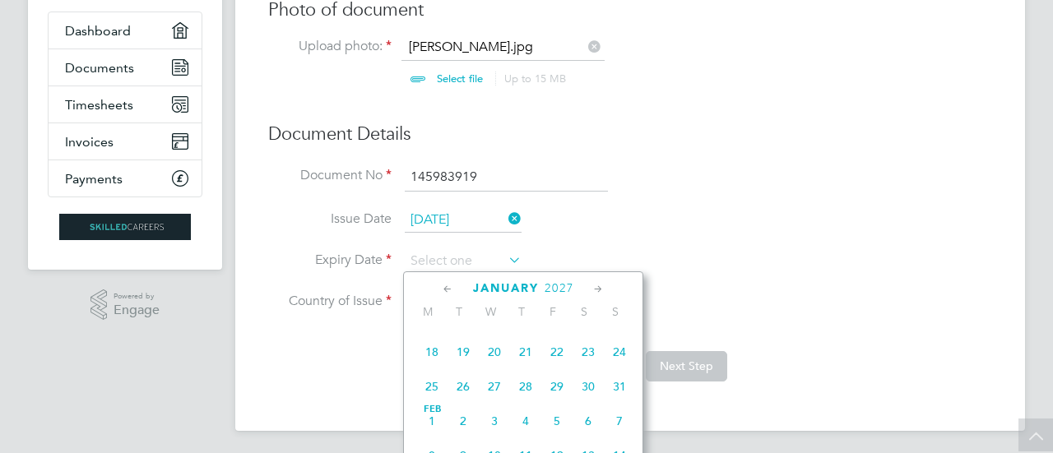
click at [597, 289] on icon at bounding box center [599, 290] width 16 height 18
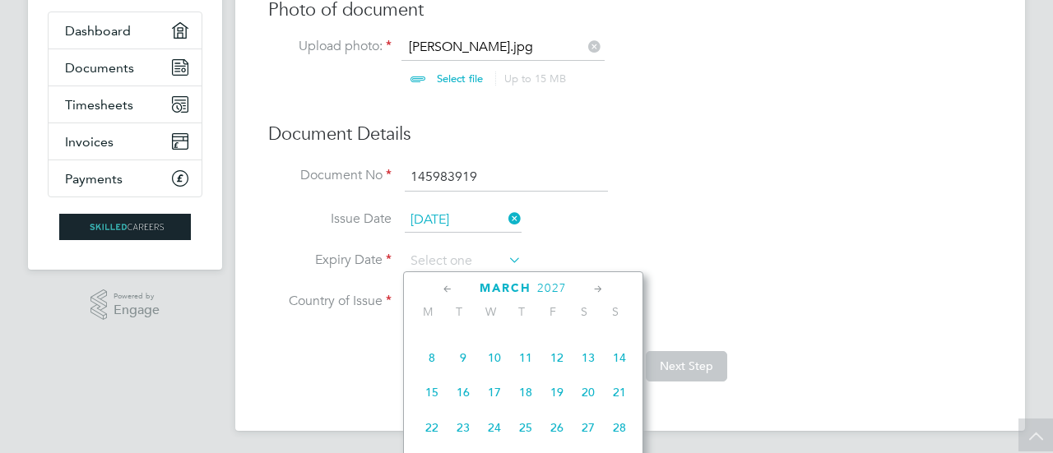
click at [597, 289] on icon at bounding box center [599, 290] width 16 height 18
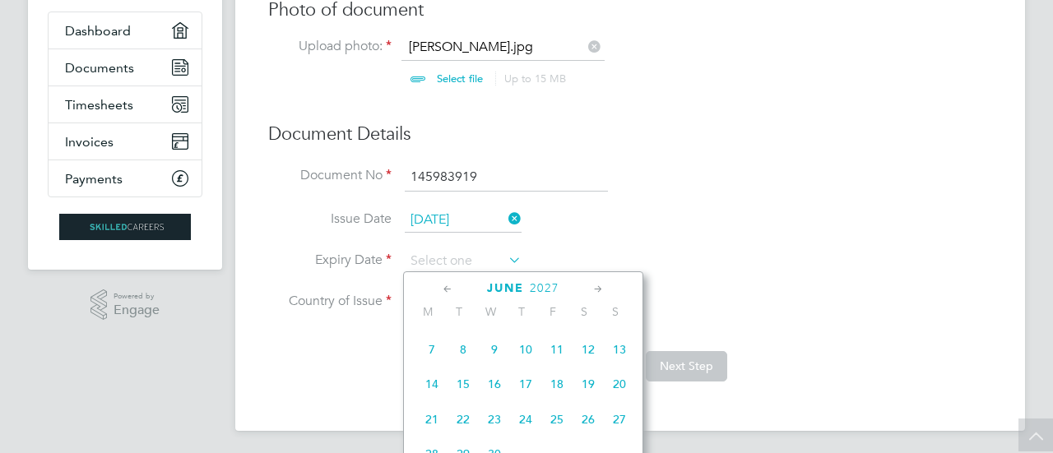
click at [597, 289] on icon at bounding box center [599, 290] width 16 height 18
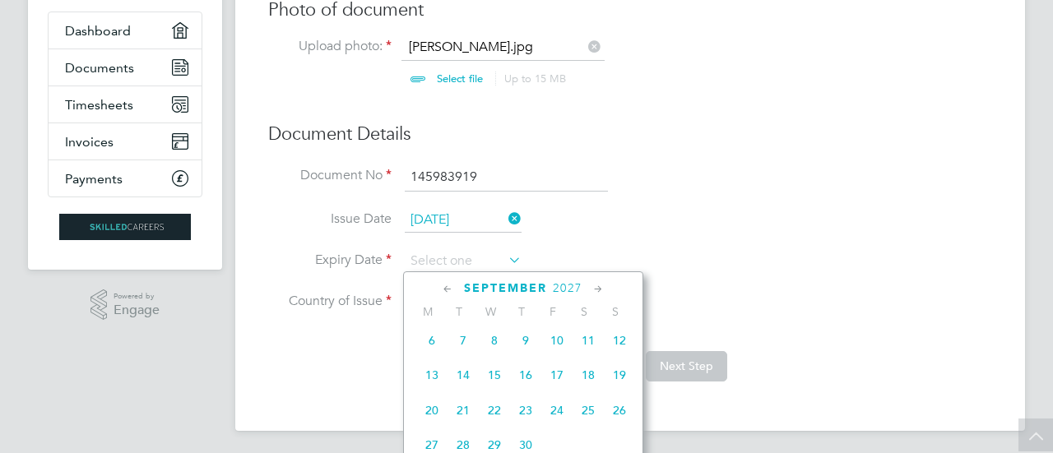
click at [597, 289] on icon at bounding box center [599, 290] width 16 height 18
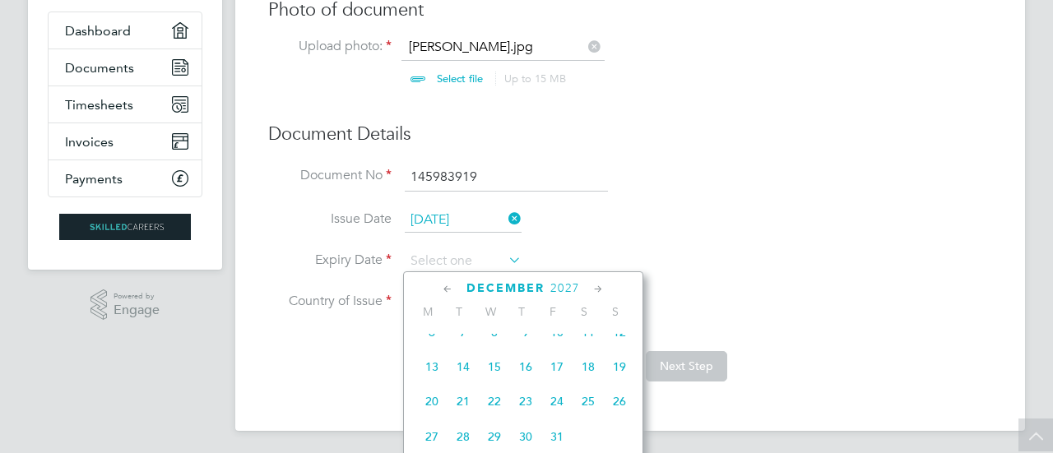
click at [597, 289] on icon at bounding box center [599, 290] width 16 height 18
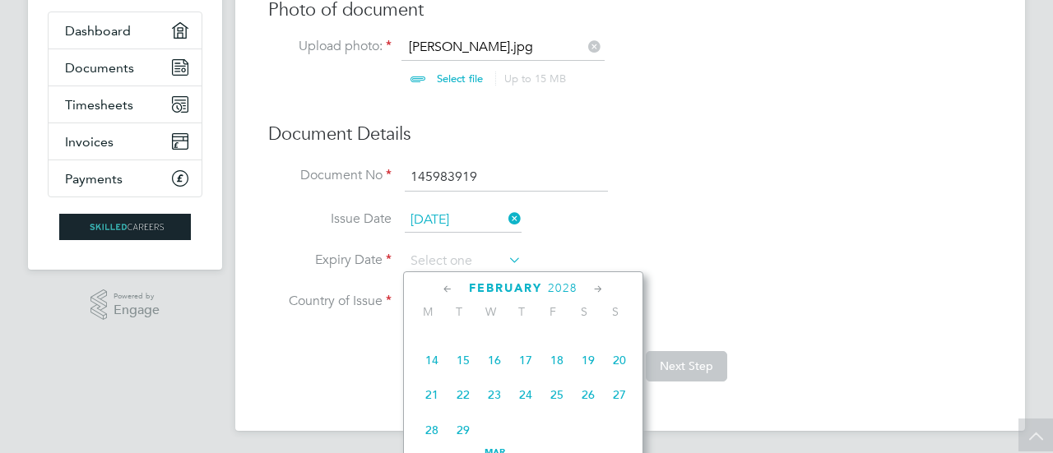
click at [597, 289] on icon at bounding box center [599, 290] width 16 height 18
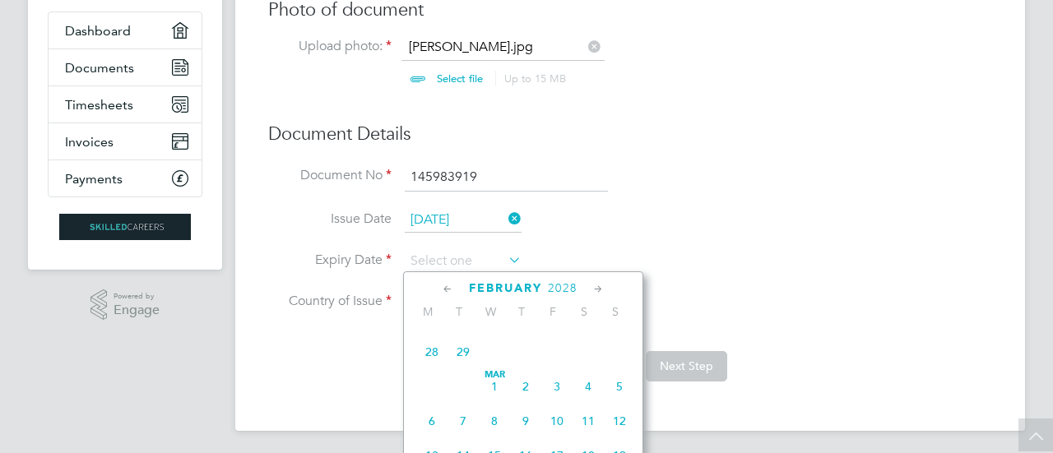
click at [597, 289] on icon at bounding box center [599, 290] width 16 height 18
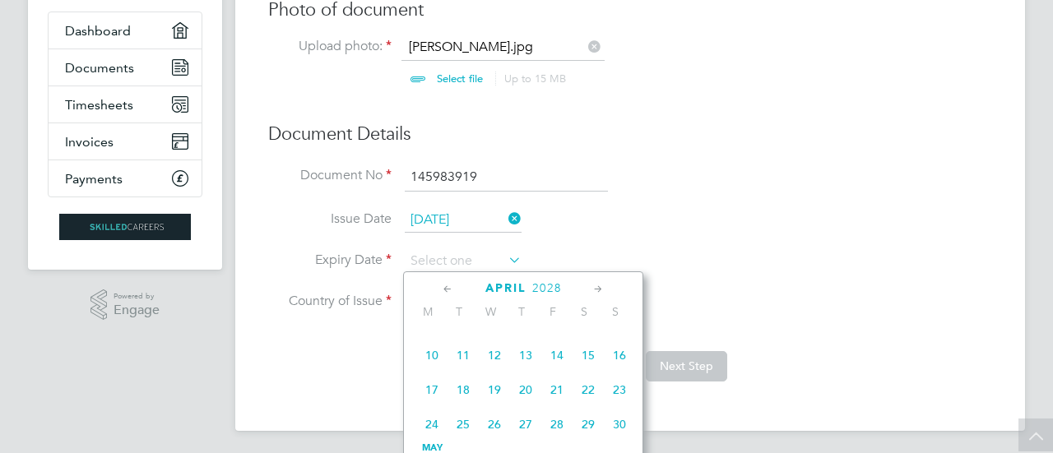
click at [597, 289] on icon at bounding box center [599, 290] width 16 height 18
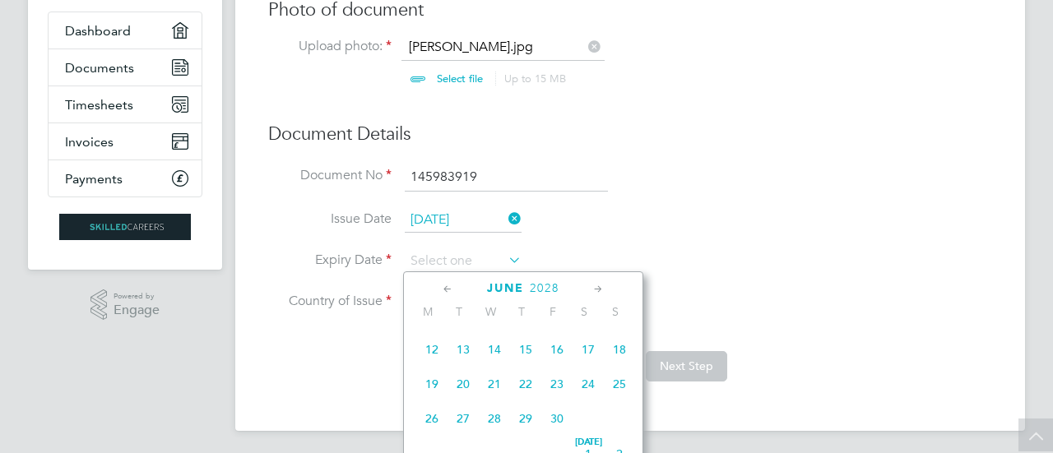
click at [597, 289] on icon at bounding box center [599, 290] width 16 height 18
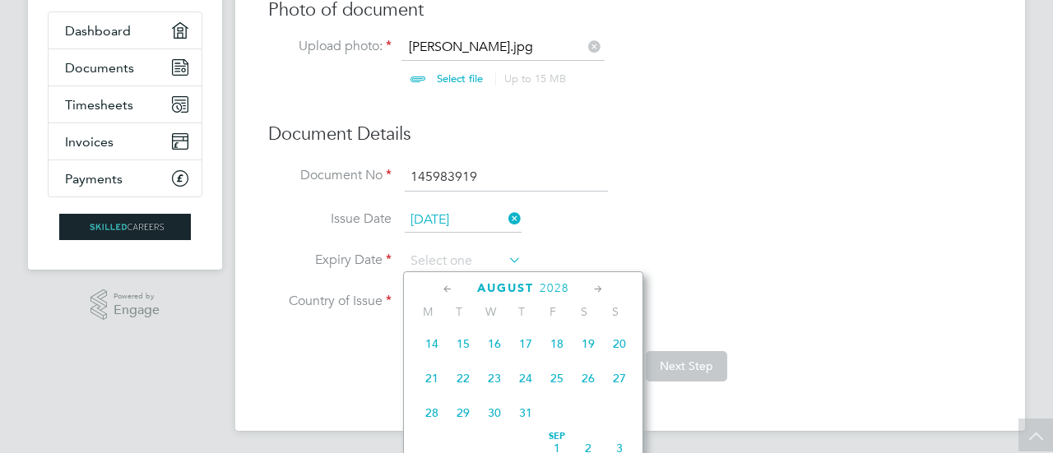
click at [597, 289] on icon at bounding box center [599, 290] width 16 height 18
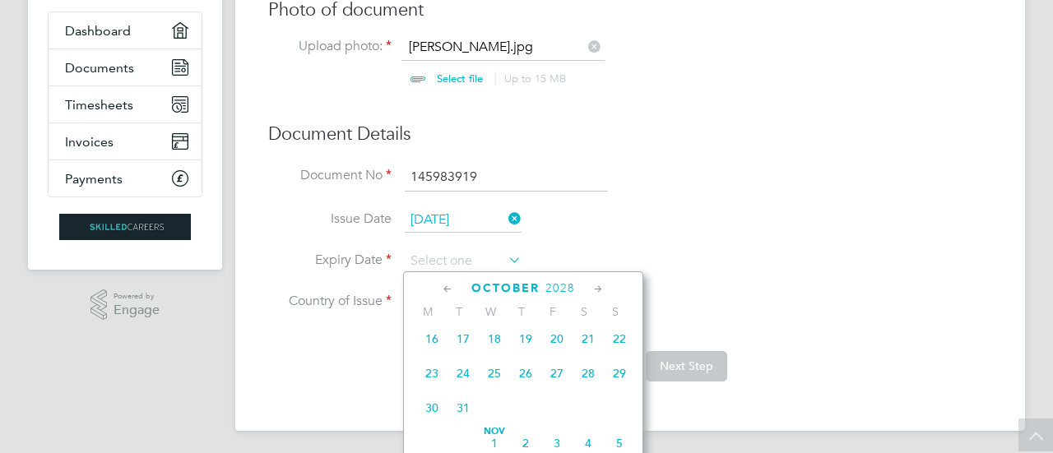
click at [597, 289] on icon at bounding box center [599, 290] width 16 height 18
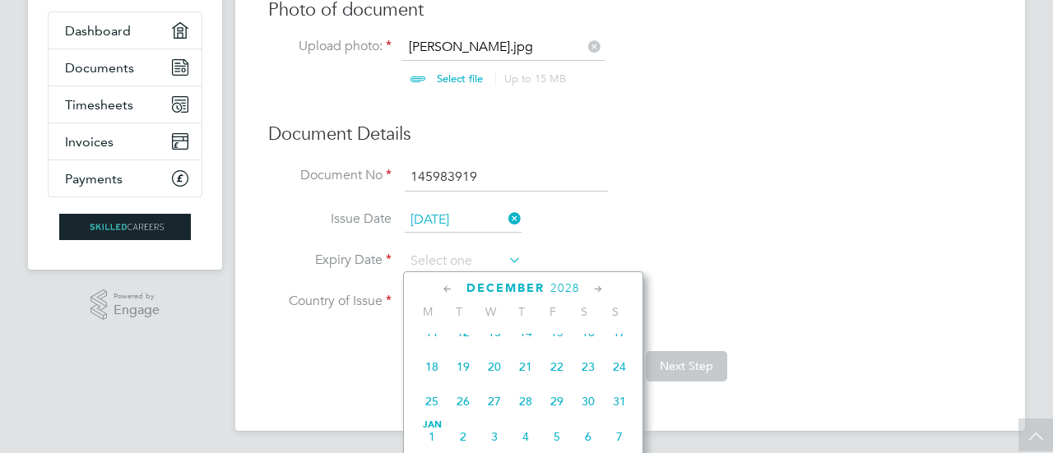
click at [597, 289] on icon at bounding box center [599, 290] width 16 height 18
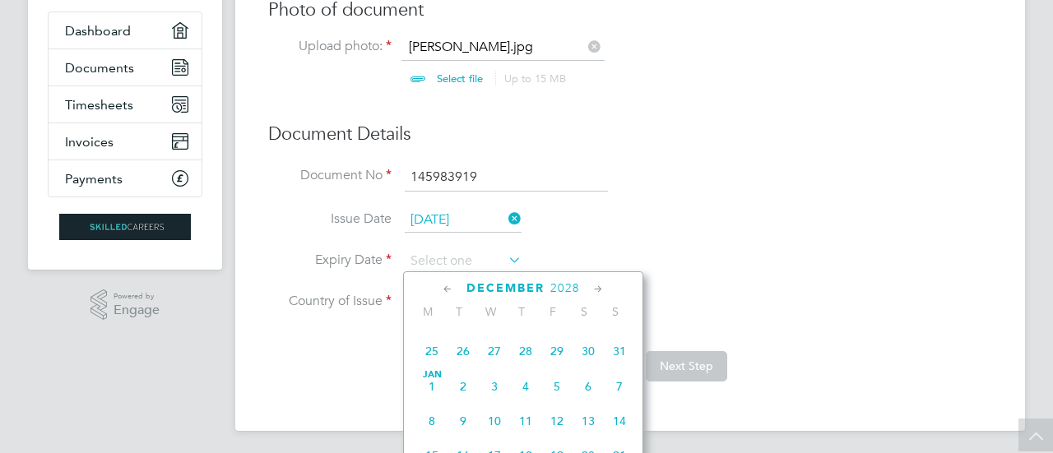
click at [597, 289] on icon at bounding box center [599, 290] width 16 height 18
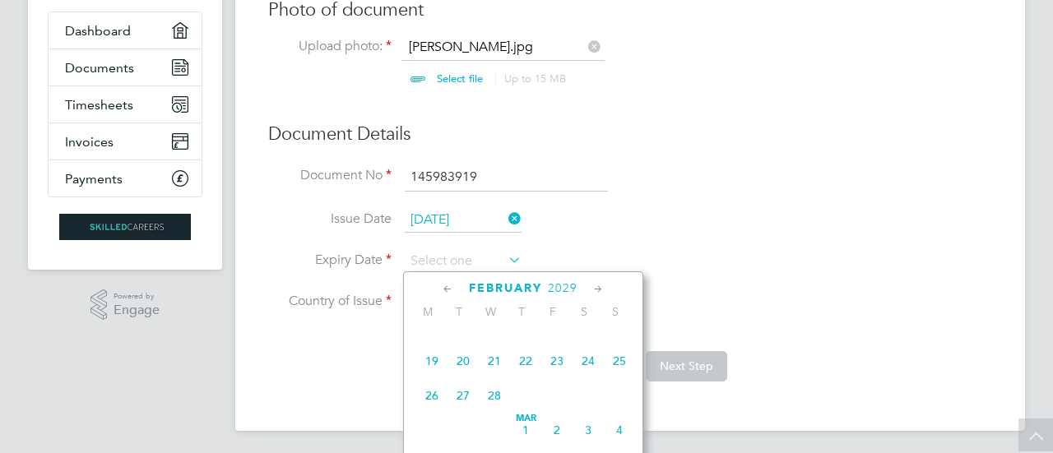
click at [597, 289] on icon at bounding box center [599, 290] width 16 height 18
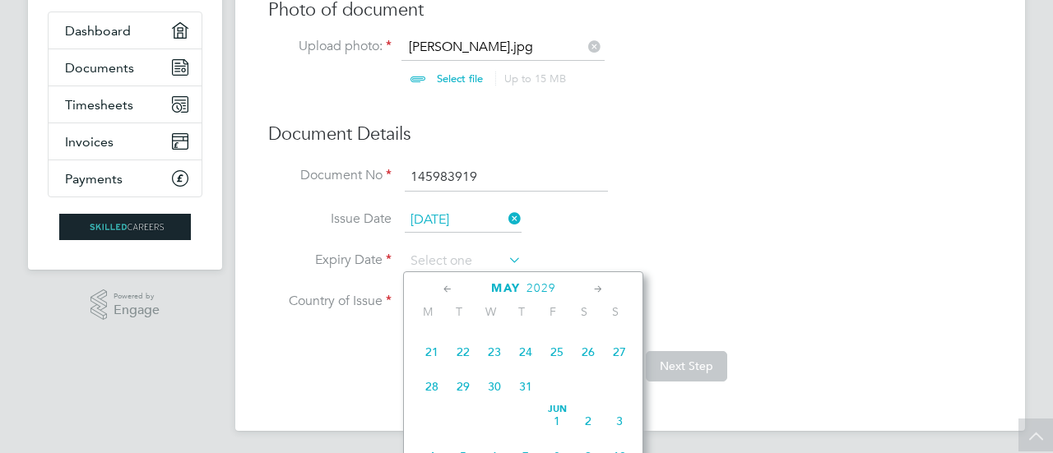
click at [597, 289] on icon at bounding box center [599, 290] width 16 height 18
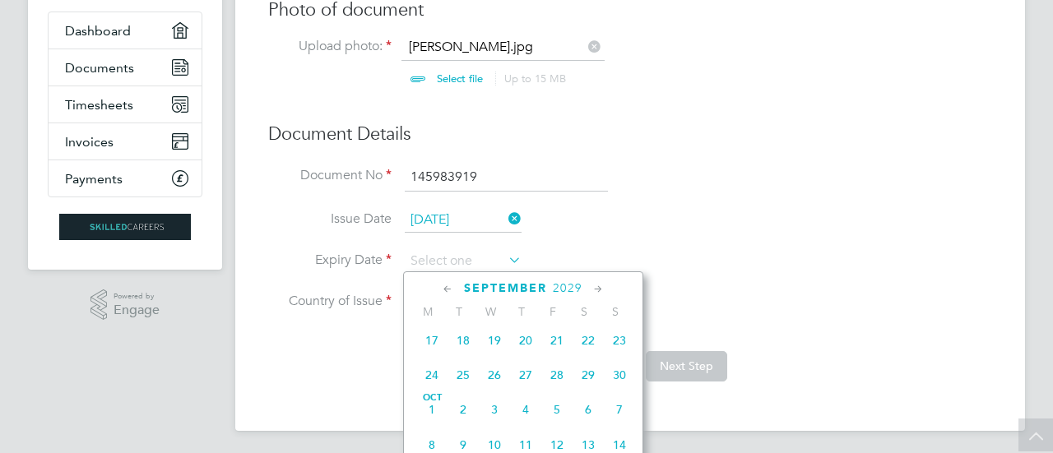
click at [597, 289] on icon at bounding box center [599, 290] width 16 height 18
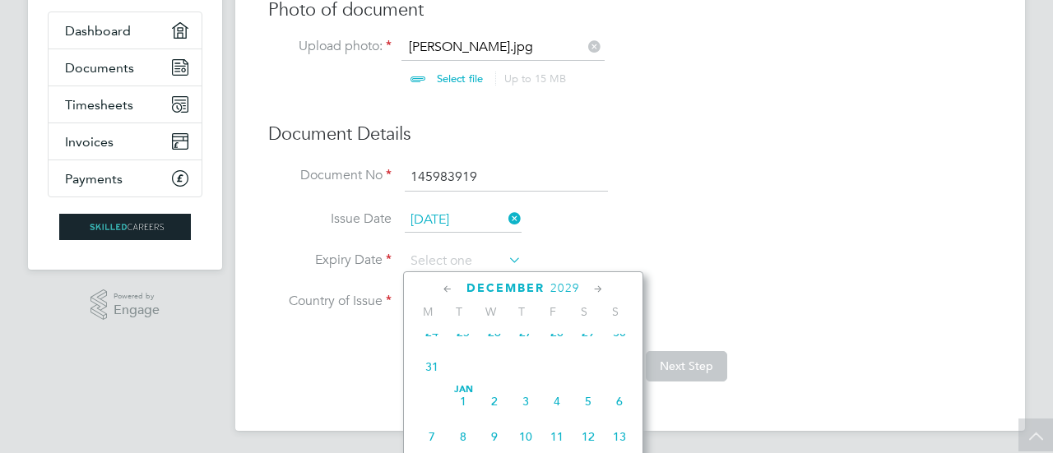
click at [597, 289] on icon at bounding box center [599, 290] width 16 height 18
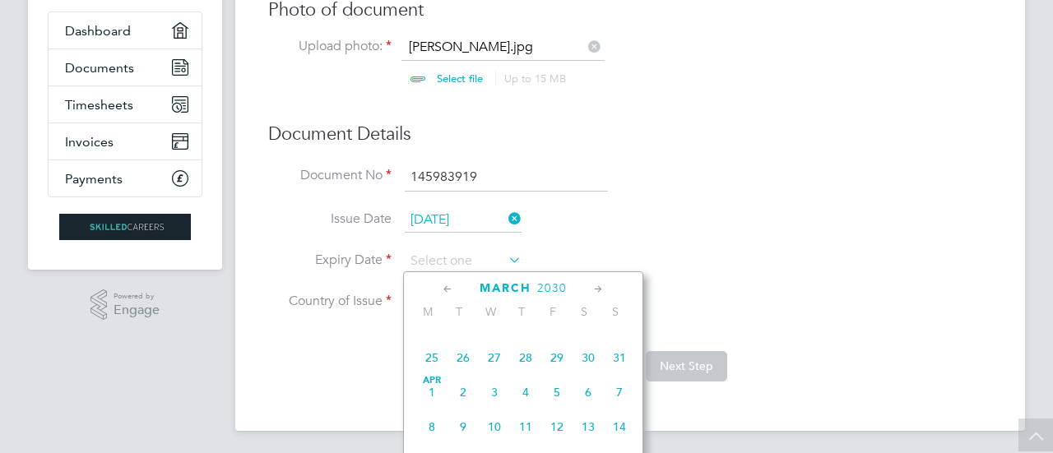
click at [597, 289] on icon at bounding box center [599, 290] width 16 height 18
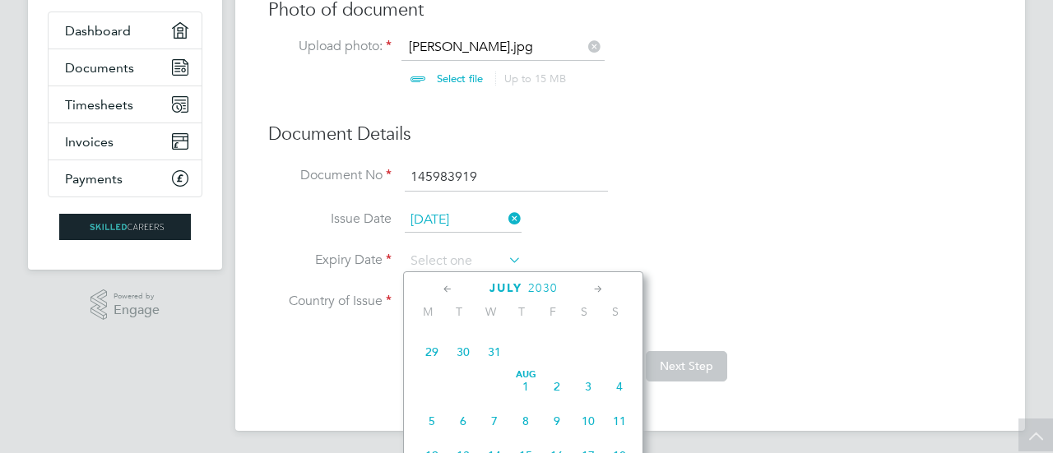
click at [597, 289] on icon at bounding box center [599, 290] width 16 height 18
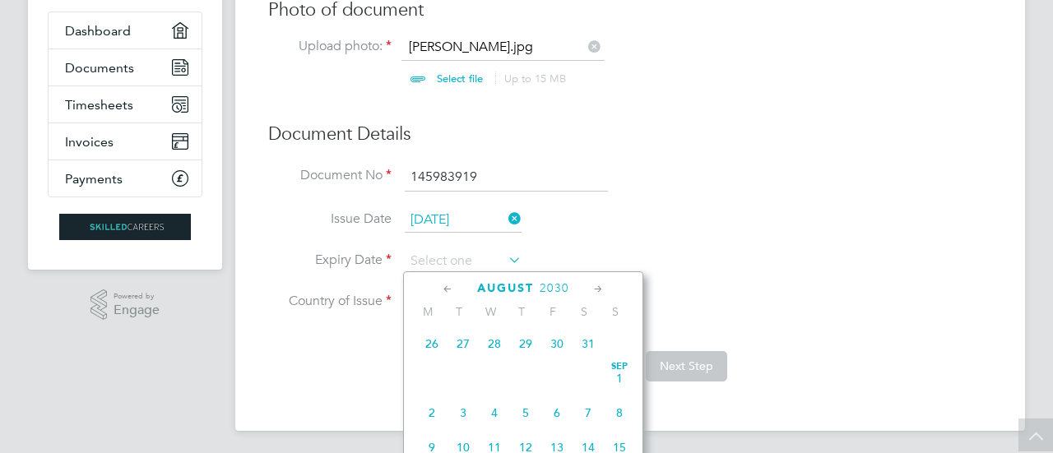
click at [597, 289] on icon at bounding box center [599, 290] width 16 height 18
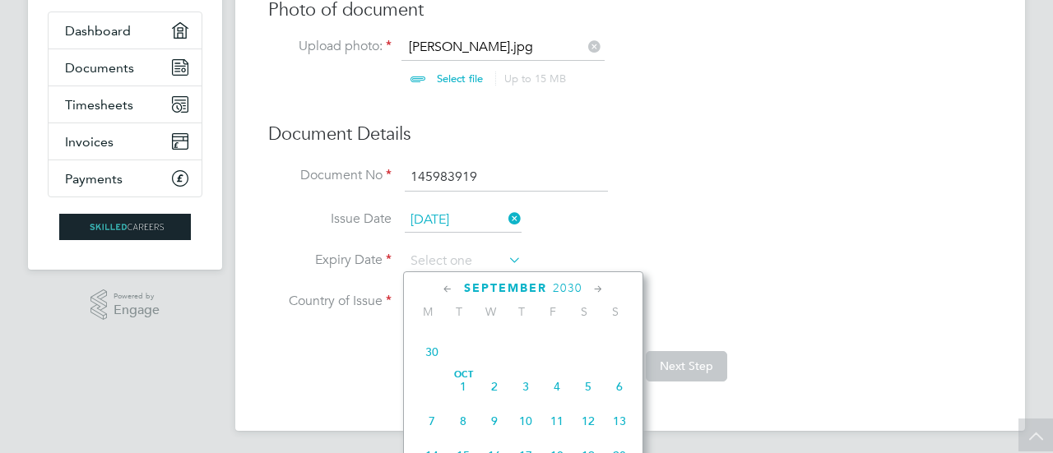
click at [597, 289] on icon at bounding box center [599, 290] width 16 height 18
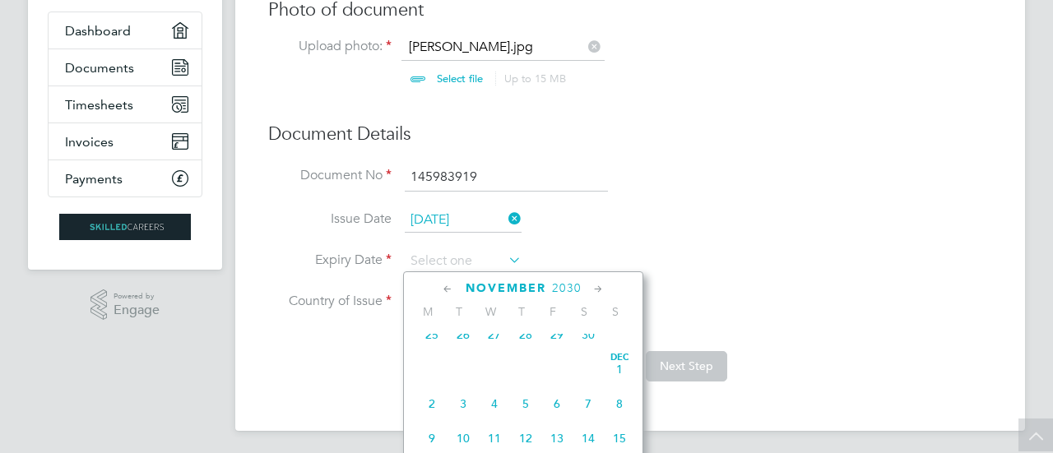
click at [597, 289] on icon at bounding box center [599, 290] width 16 height 18
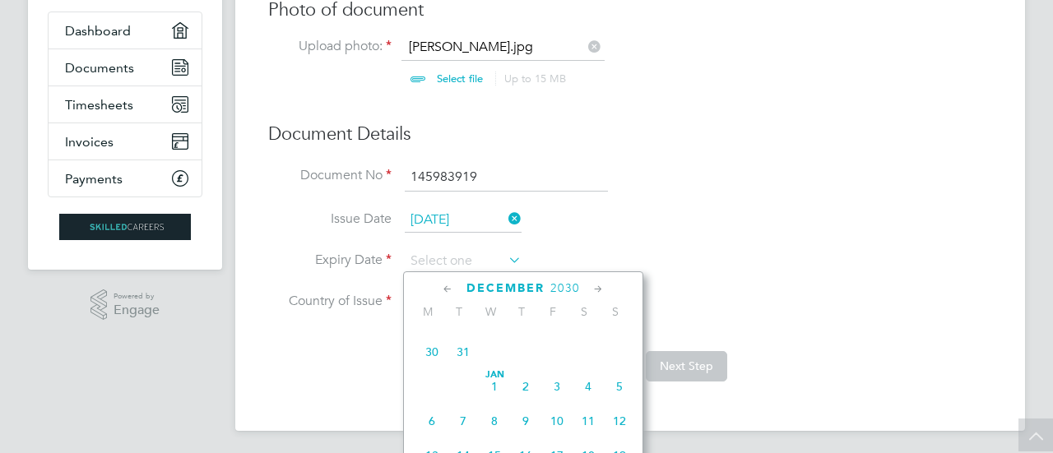
click at [597, 289] on icon at bounding box center [599, 290] width 16 height 18
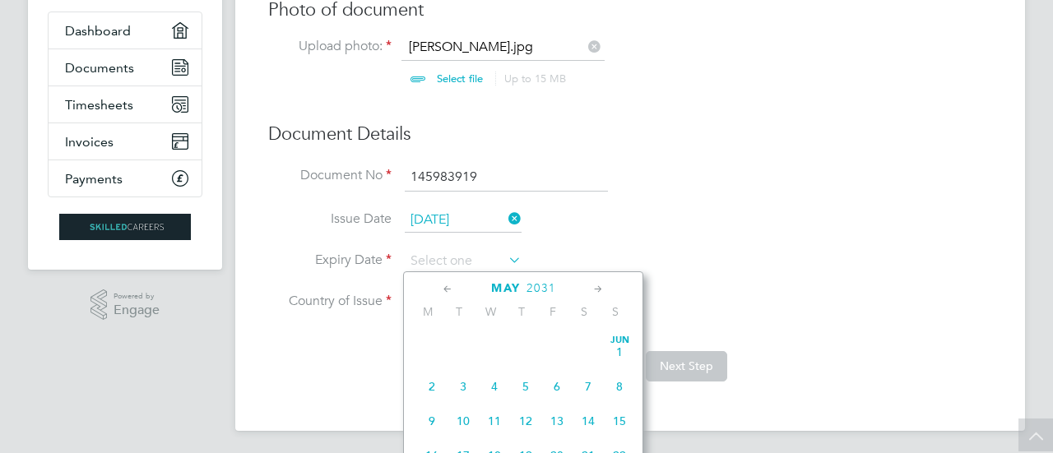
click at [597, 289] on icon at bounding box center [599, 290] width 16 height 18
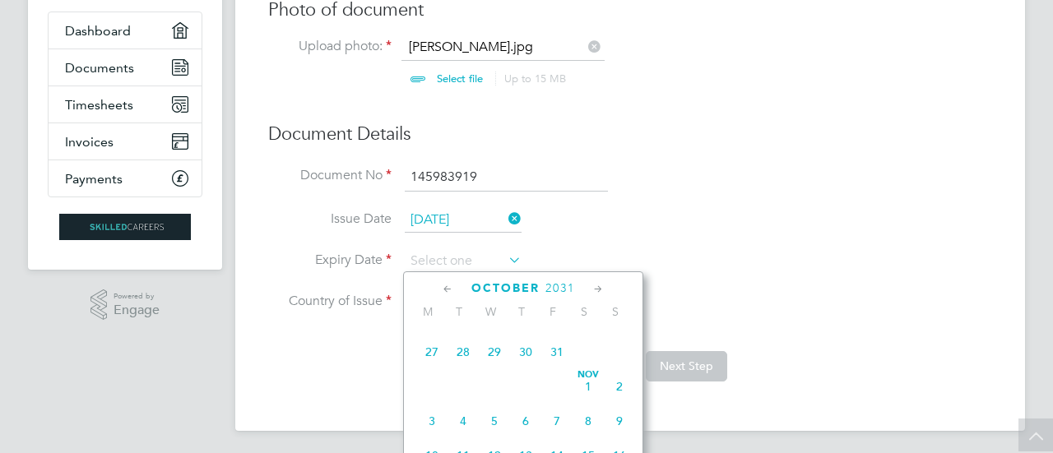
click at [597, 289] on icon at bounding box center [599, 290] width 16 height 18
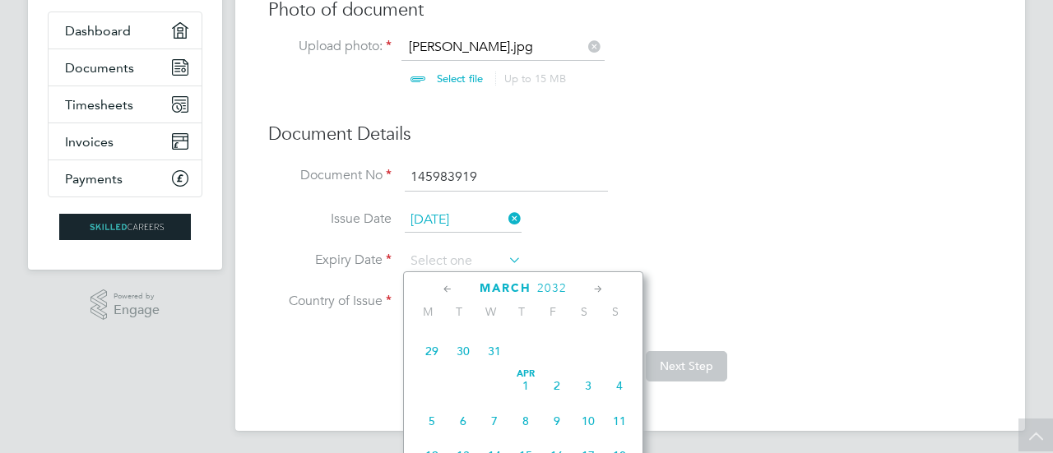
click at [597, 289] on icon at bounding box center [599, 290] width 16 height 18
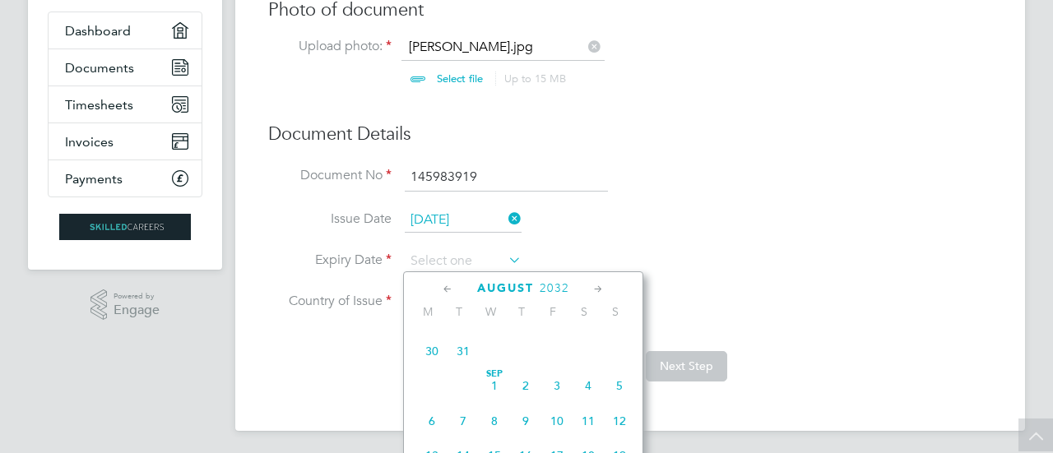
click at [597, 289] on icon at bounding box center [599, 290] width 16 height 18
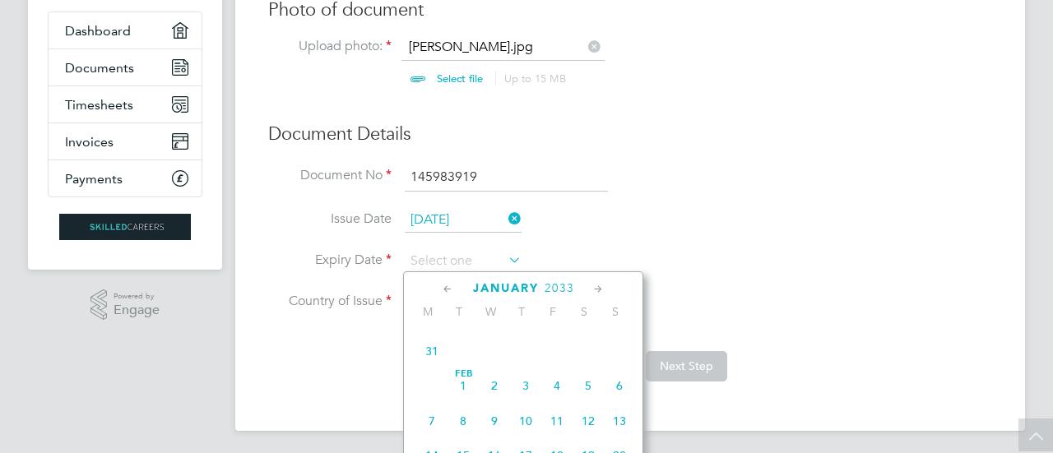
click at [597, 289] on icon at bounding box center [599, 290] width 16 height 18
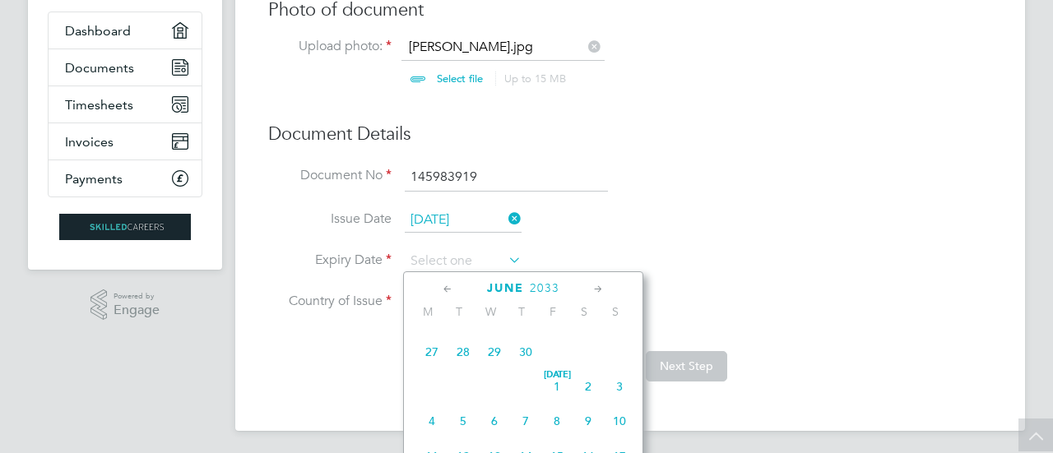
click at [597, 289] on icon at bounding box center [599, 290] width 16 height 18
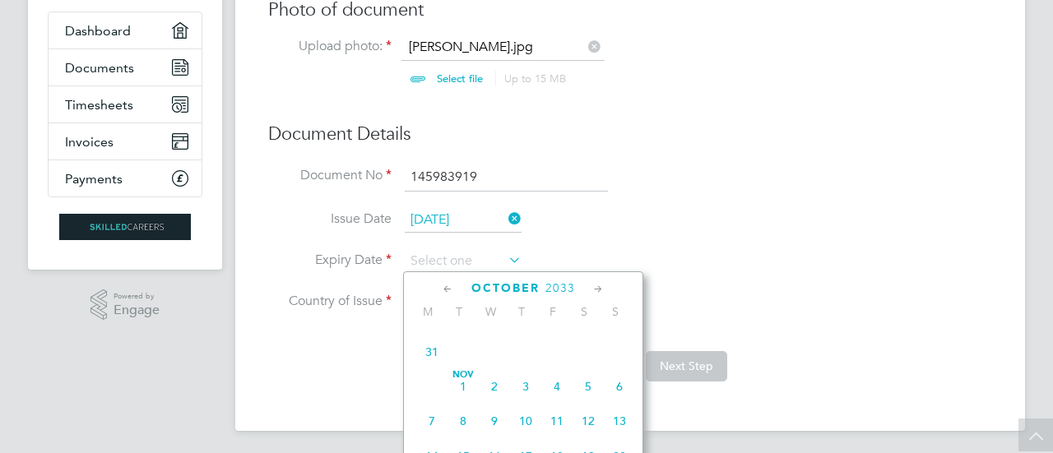
click at [597, 289] on icon at bounding box center [599, 290] width 16 height 18
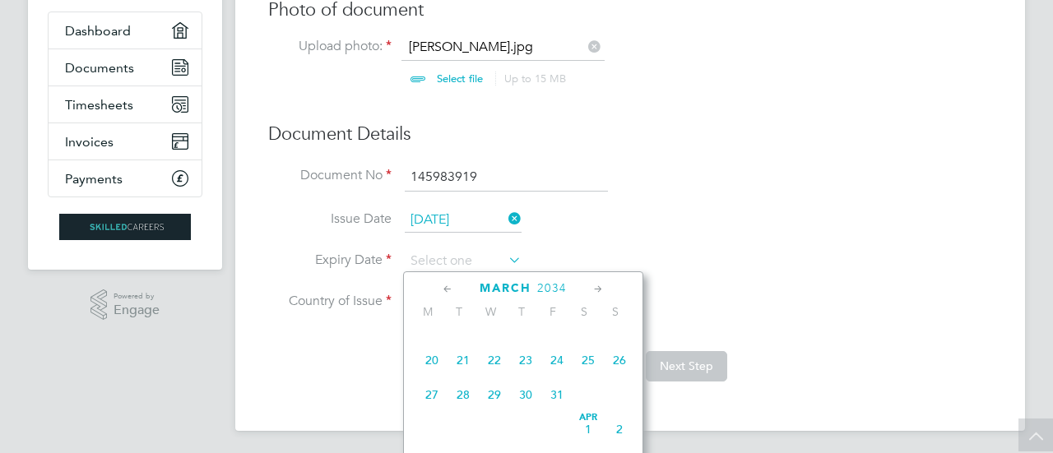
scroll to position [19225, 0]
click at [448, 286] on icon at bounding box center [448, 290] width 16 height 18
click at [526, 63] on span "2" at bounding box center [525, 47] width 31 height 31
type input "02 Feb 2034"
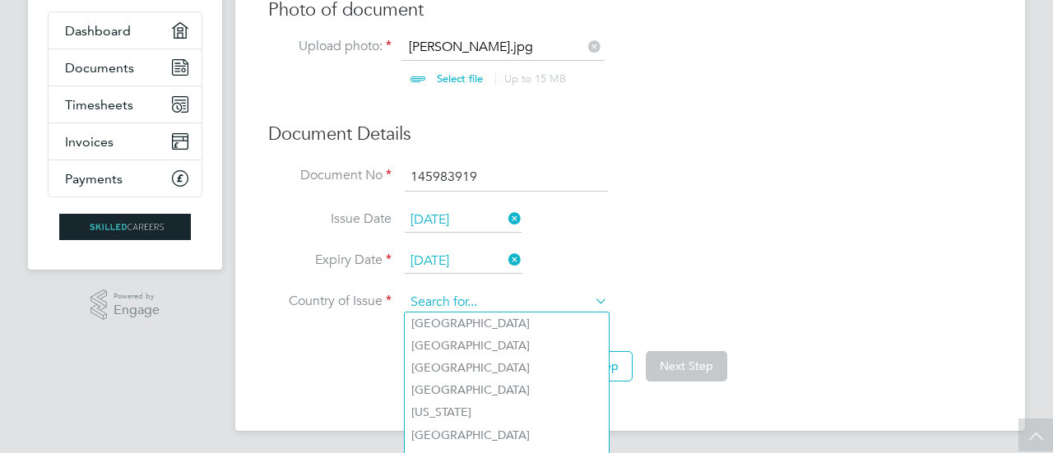
click at [494, 304] on input at bounding box center [506, 302] width 203 height 25
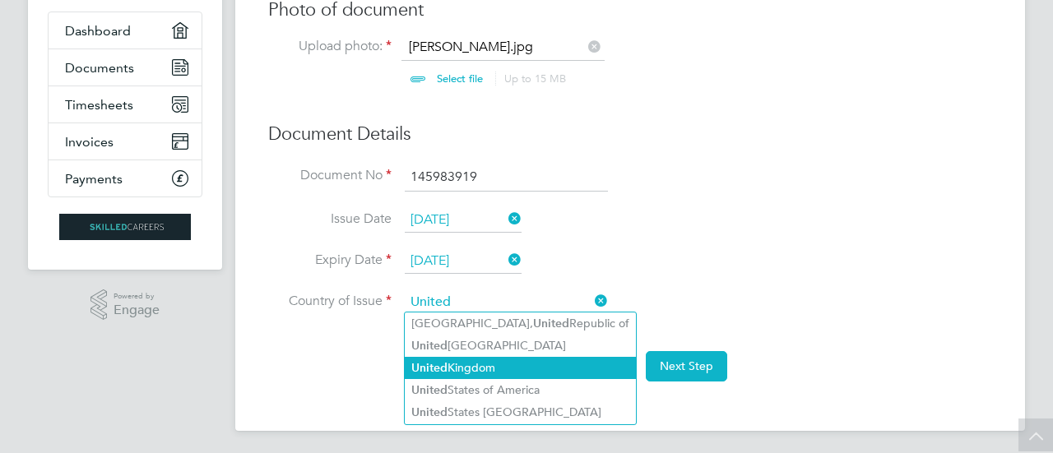
click at [499, 366] on li "United Kingdom" at bounding box center [520, 368] width 231 height 22
type input "United Kingdom"
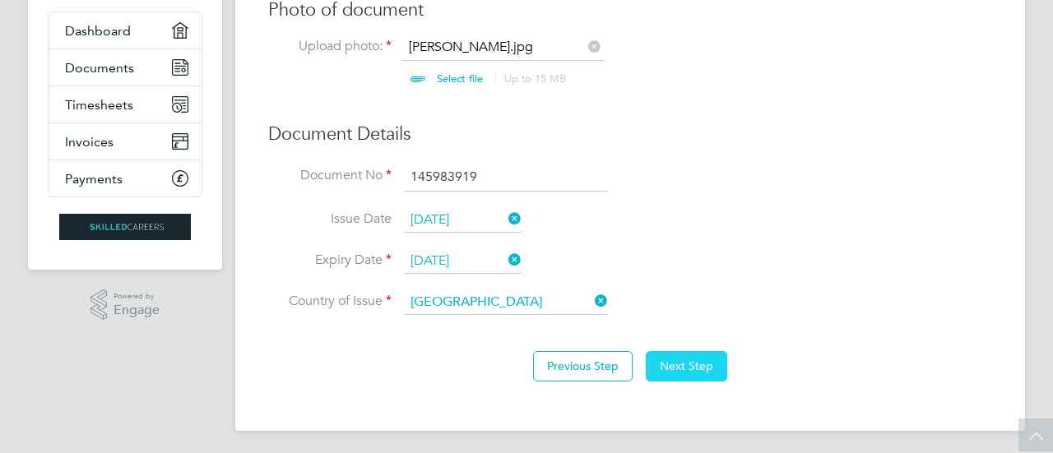
click at [698, 364] on button "Next Step" at bounding box center [686, 366] width 81 height 30
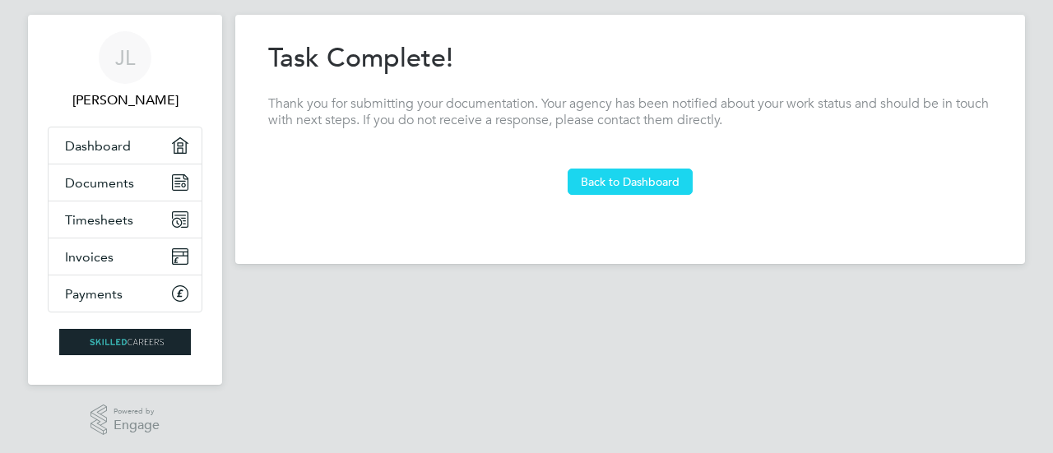
click at [650, 179] on button "Back to Dashboard" at bounding box center [630, 182] width 125 height 26
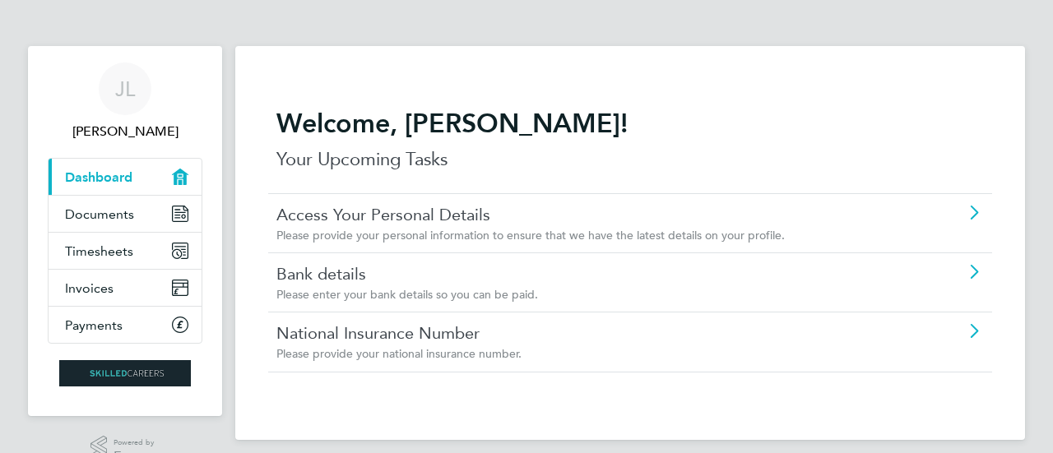
click at [976, 211] on icon at bounding box center [974, 213] width 21 height 13
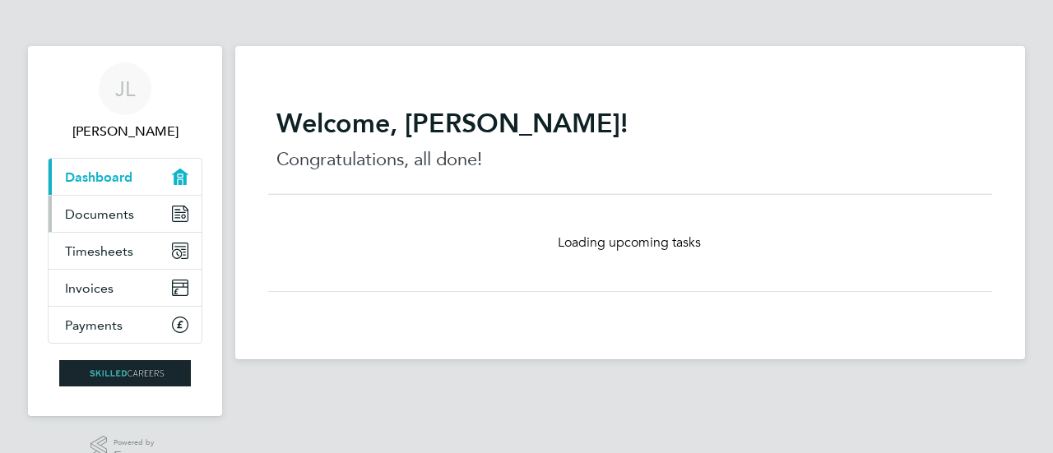
click at [113, 212] on span "Documents" at bounding box center [99, 215] width 69 height 16
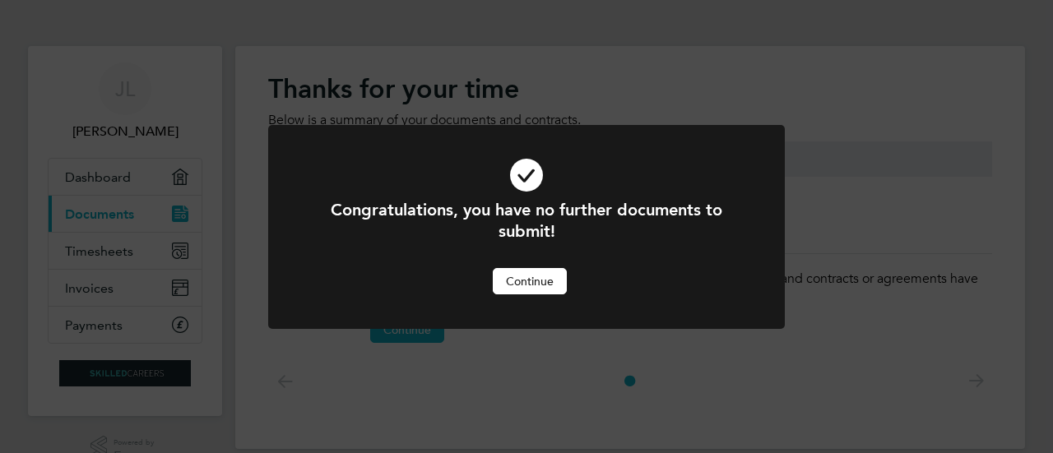
click at [537, 282] on button "Continue" at bounding box center [530, 281] width 74 height 26
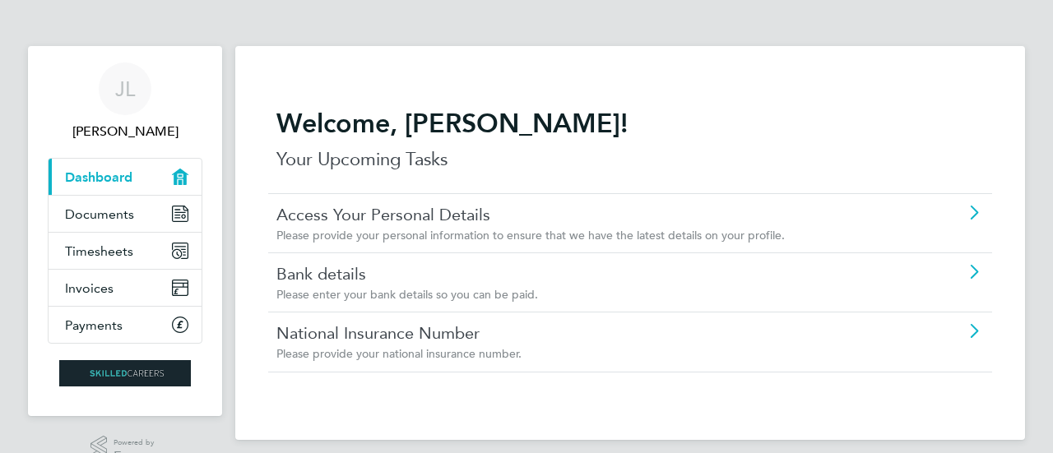
click at [976, 271] on icon at bounding box center [974, 272] width 21 height 13
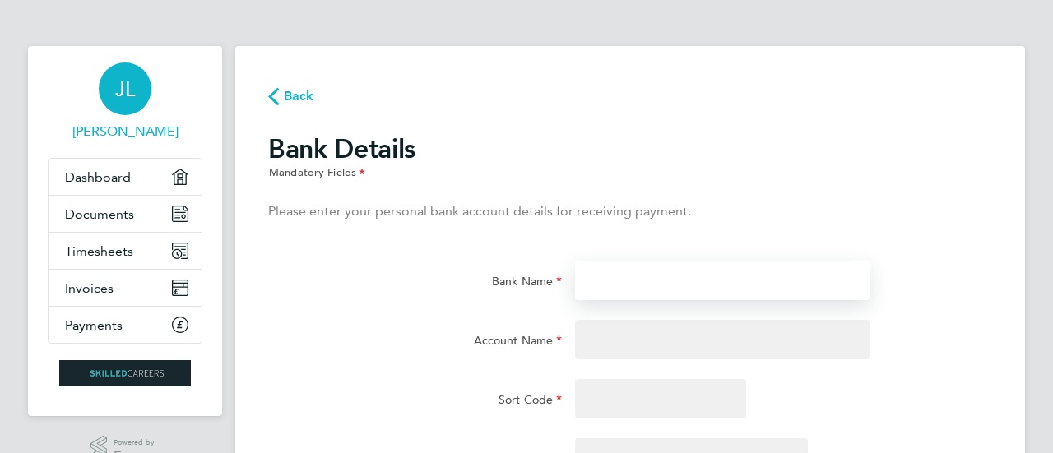
click at [598, 282] on input "Bank Name" at bounding box center [722, 281] width 294 height 40
type input "[PERSON_NAME]"
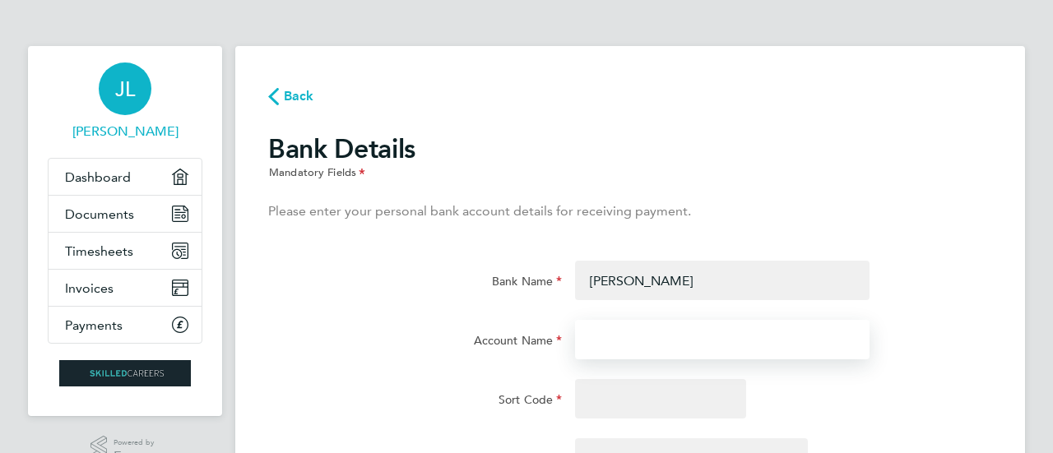
click at [614, 333] on input "Account Name" at bounding box center [722, 340] width 294 height 40
type input "Select"
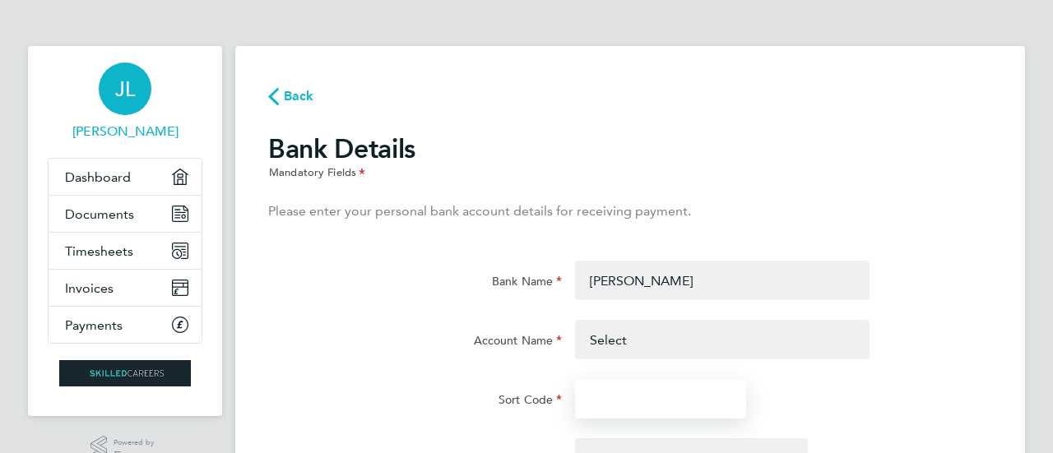
click at [607, 392] on input "Sort Code" at bounding box center [660, 399] width 171 height 40
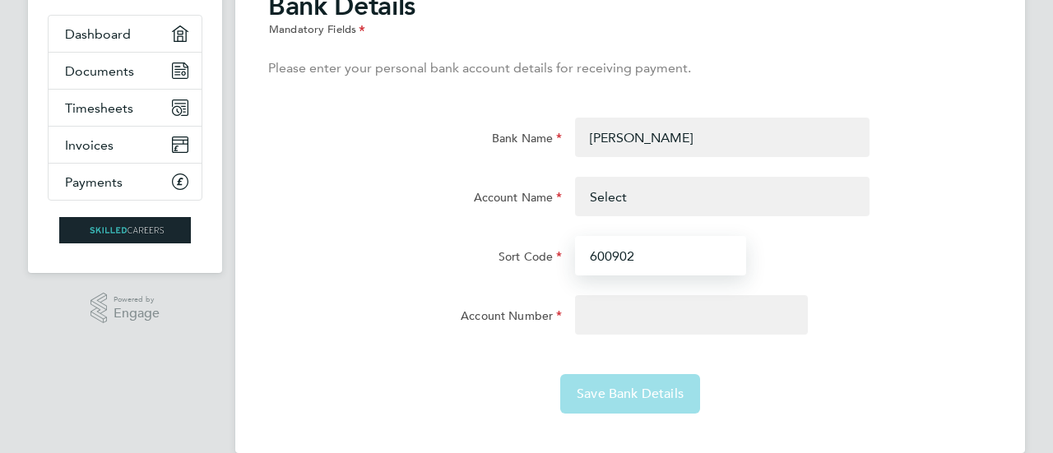
scroll to position [170, 0]
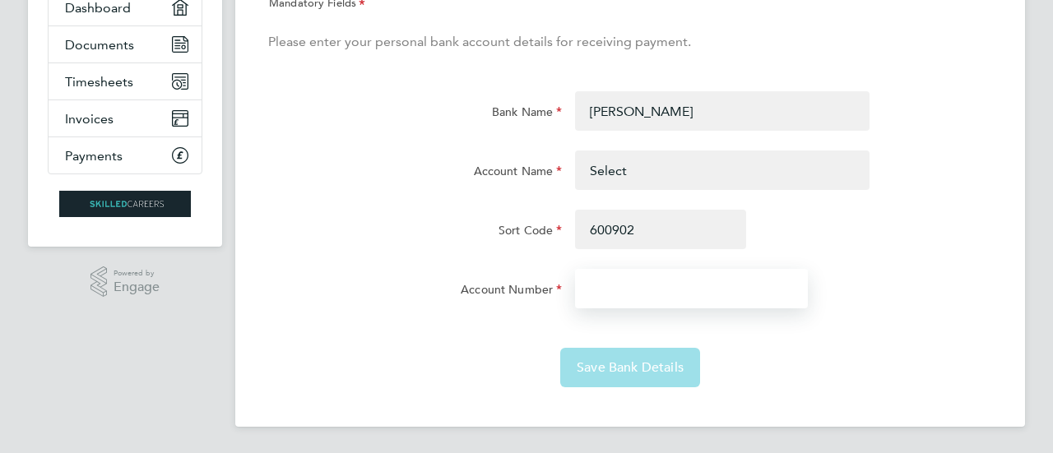
type input "60-09-02"
click at [598, 279] on input "Account Number" at bounding box center [691, 289] width 233 height 40
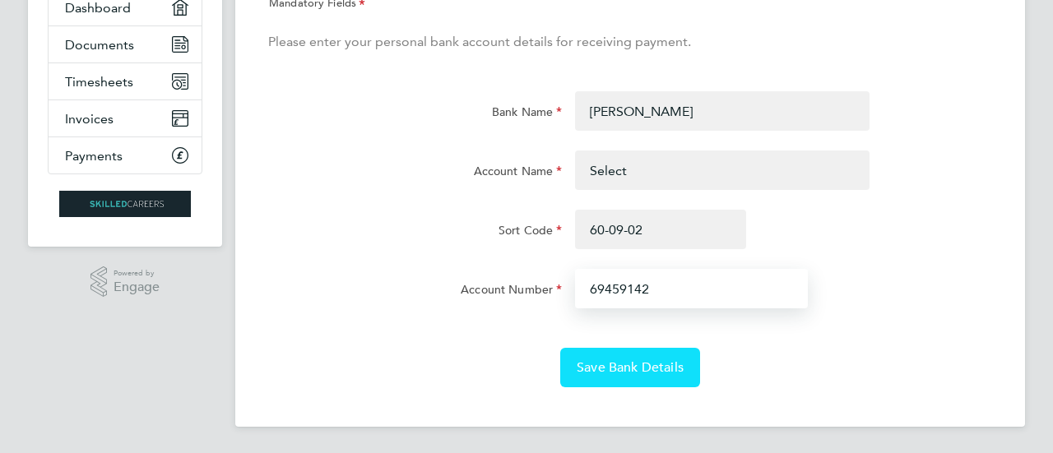
type input "69459142"
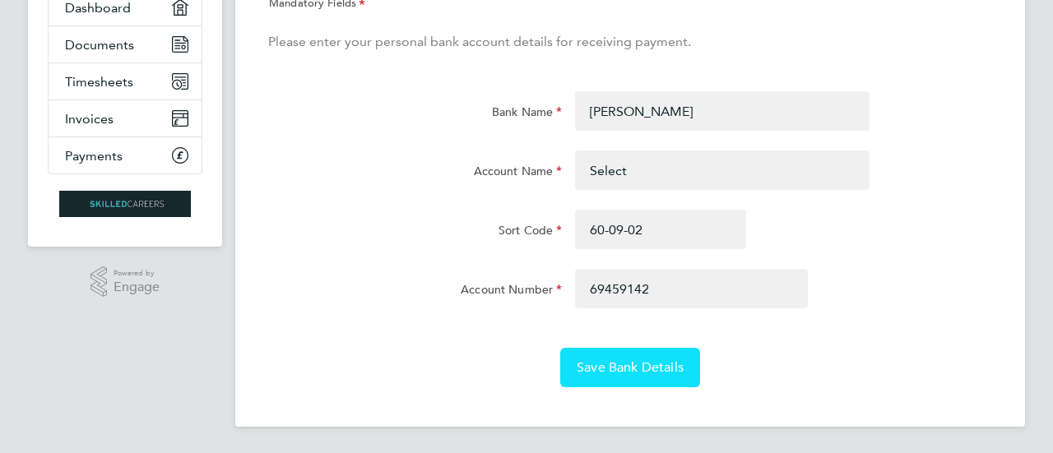
click at [655, 366] on span "Save Bank Details" at bounding box center [630, 368] width 107 height 16
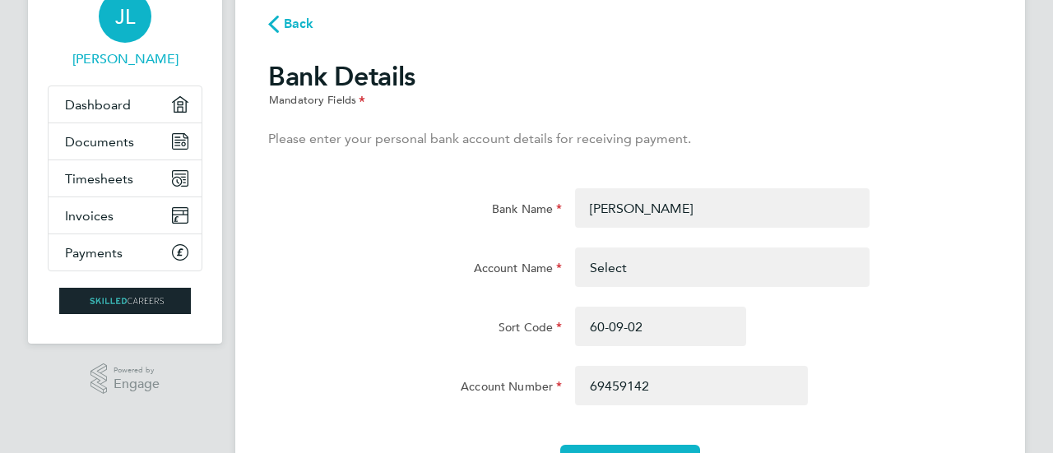
scroll to position [5, 0]
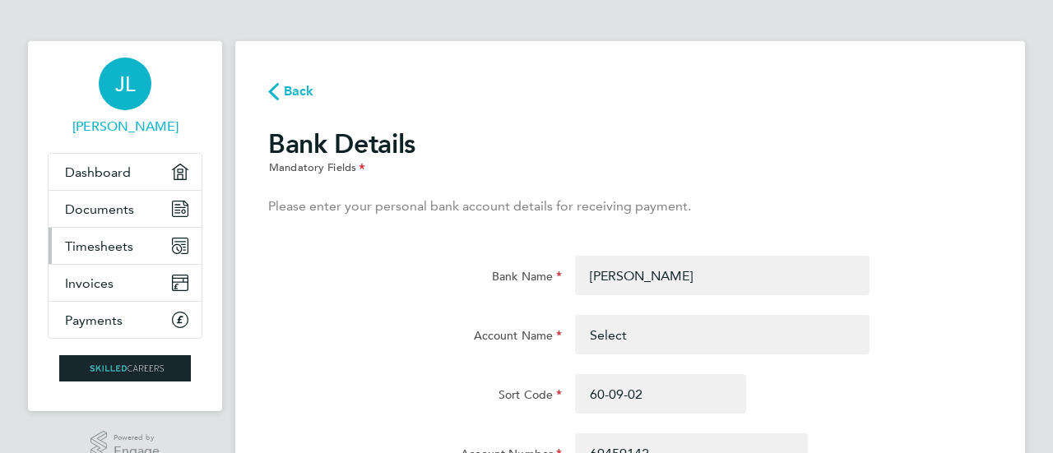
click at [119, 246] on span "Timesheets" at bounding box center [99, 247] width 68 height 16
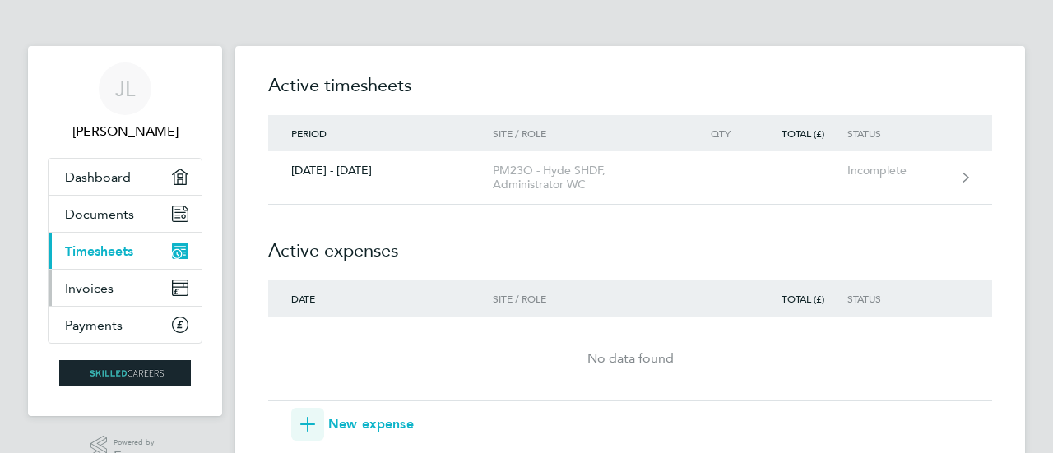
click at [109, 287] on span "Invoices" at bounding box center [89, 289] width 49 height 16
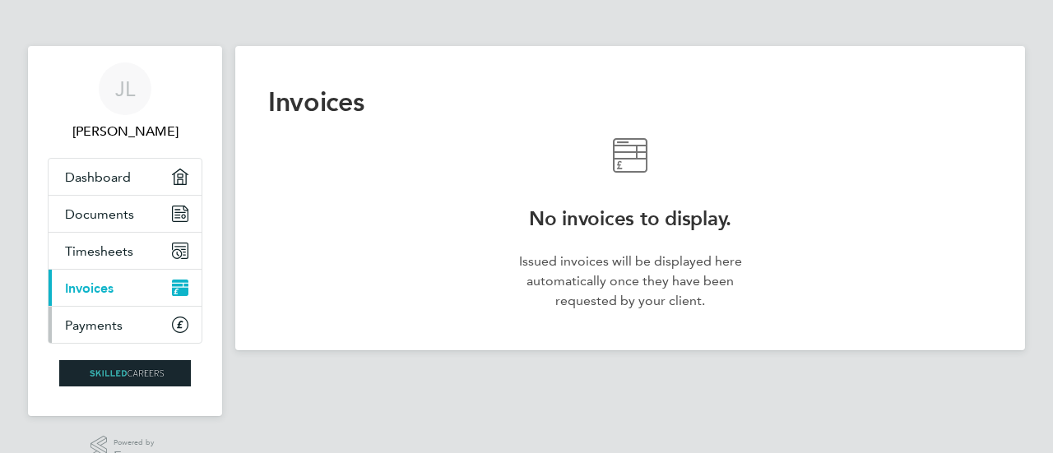
click at [86, 325] on span "Payments" at bounding box center [94, 326] width 58 height 16
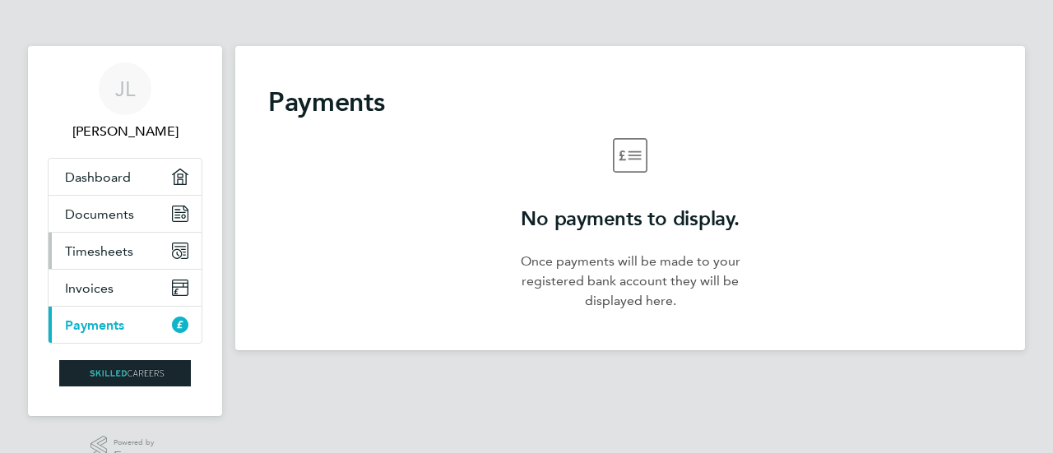
click at [97, 253] on span "Timesheets" at bounding box center [99, 252] width 68 height 16
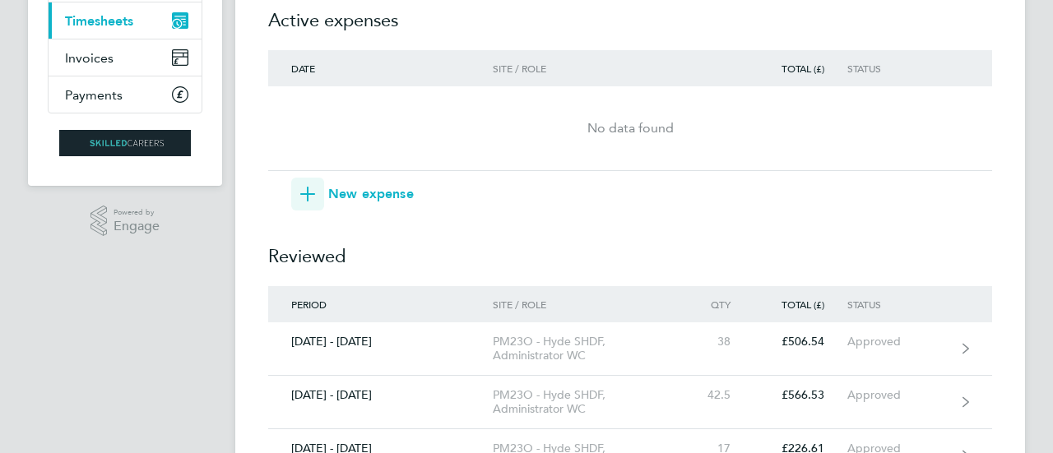
scroll to position [318, 0]
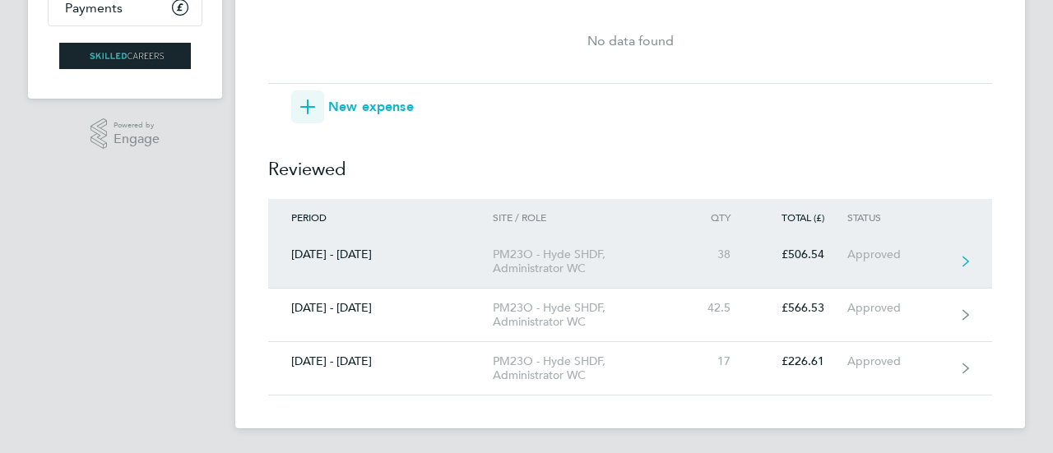
click at [966, 260] on icon at bounding box center [966, 262] width 7 height 12
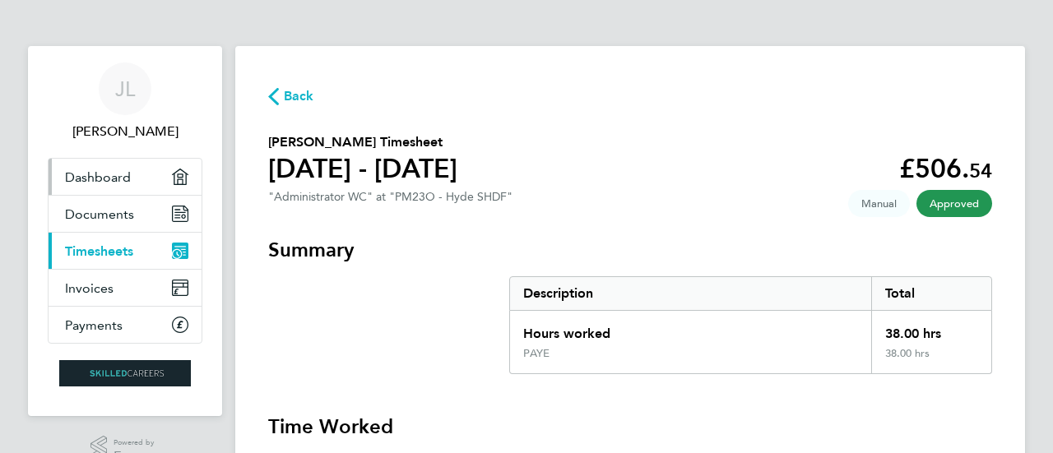
click at [111, 178] on span "Dashboard" at bounding box center [98, 178] width 66 height 16
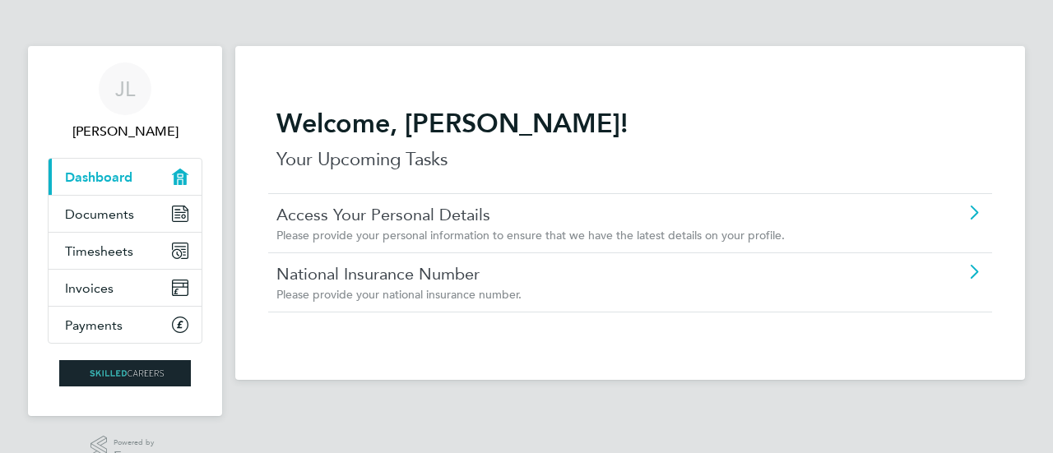
click at [974, 211] on icon at bounding box center [974, 213] width 21 height 13
click at [983, 267] on icon at bounding box center [974, 272] width 21 height 13
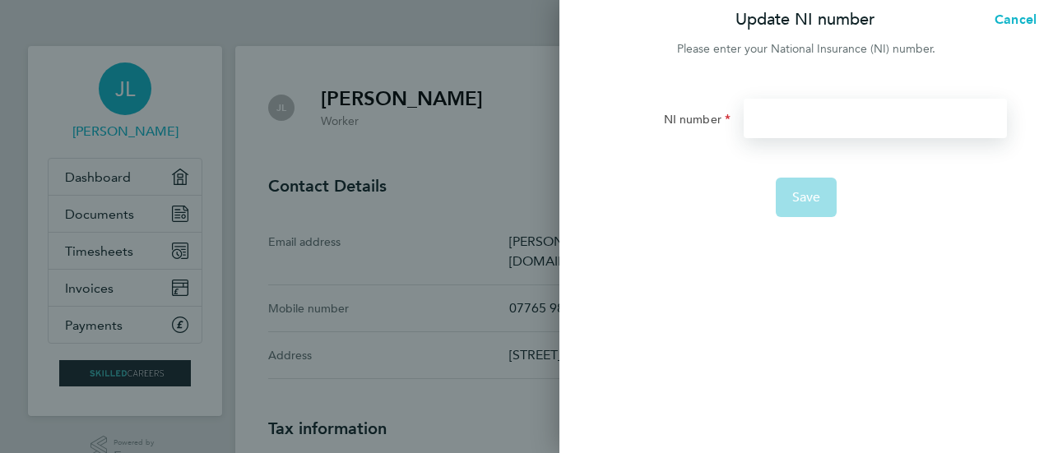
click at [769, 125] on input "NI number" at bounding box center [875, 119] width 263 height 40
type input "NA396350D"
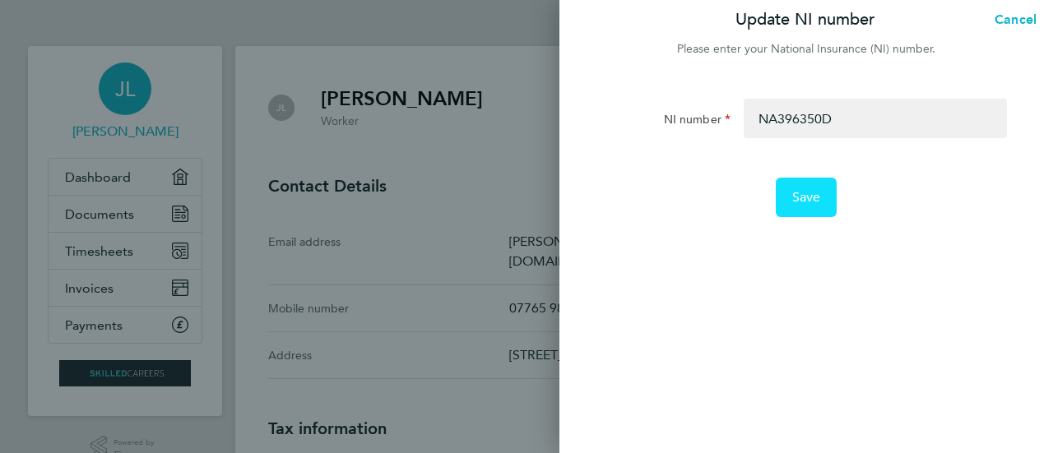
click at [816, 197] on span "Save" at bounding box center [806, 197] width 29 height 16
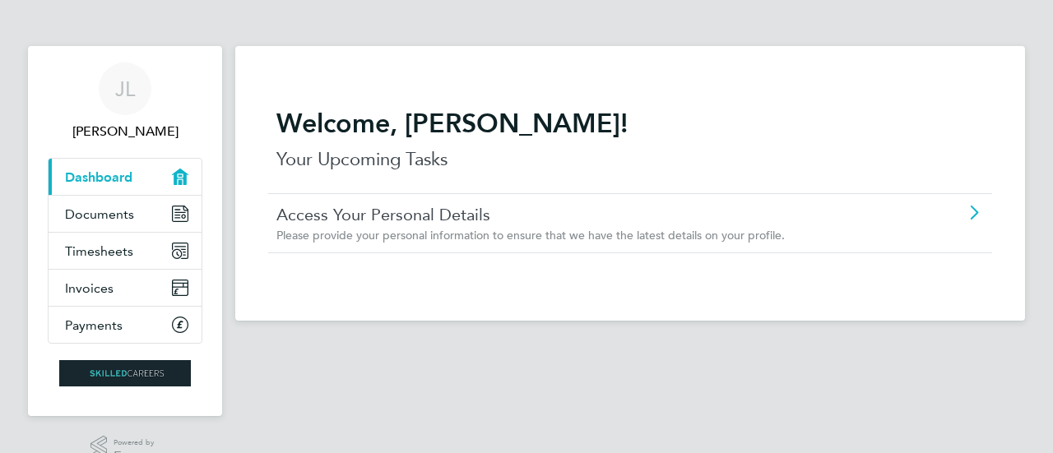
click at [981, 207] on icon at bounding box center [974, 213] width 21 height 13
click at [81, 213] on span "Documents" at bounding box center [99, 215] width 69 height 16
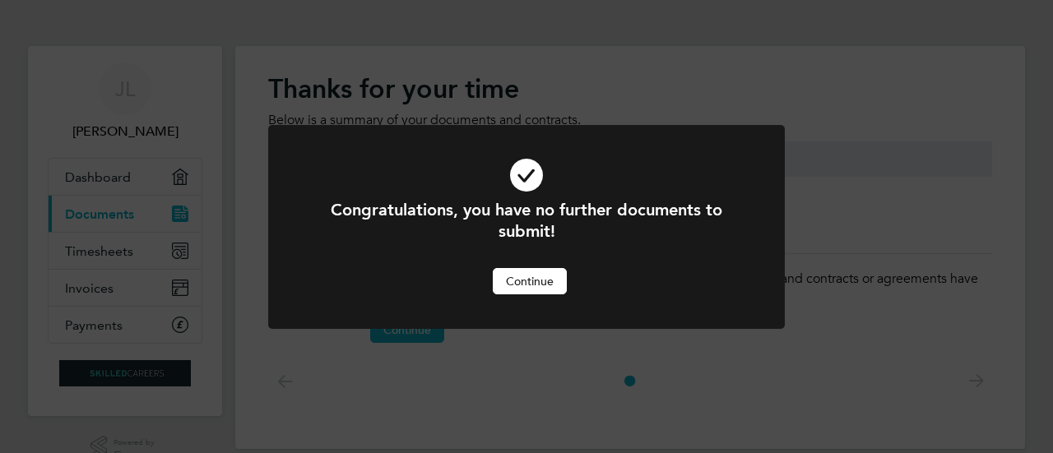
click at [539, 281] on button "Continue" at bounding box center [530, 281] width 74 height 26
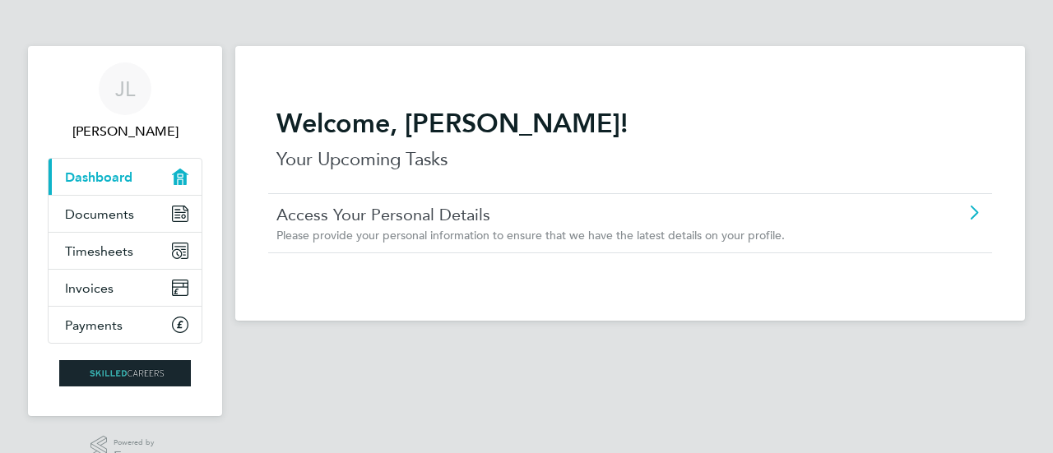
click at [975, 215] on icon at bounding box center [974, 213] width 21 height 13
click at [107, 248] on span "Timesheets" at bounding box center [99, 252] width 68 height 16
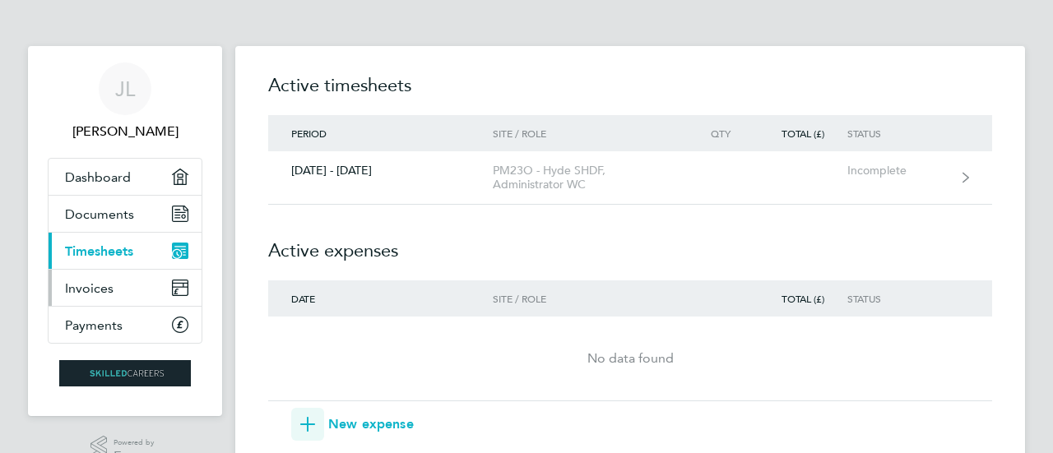
click at [101, 289] on span "Invoices" at bounding box center [89, 289] width 49 height 16
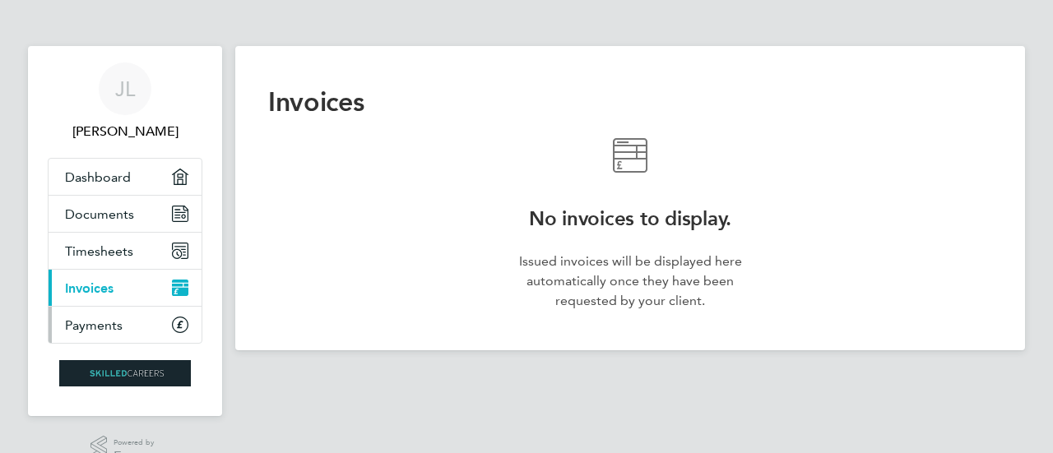
click at [109, 318] on span "Payments" at bounding box center [94, 326] width 58 height 16
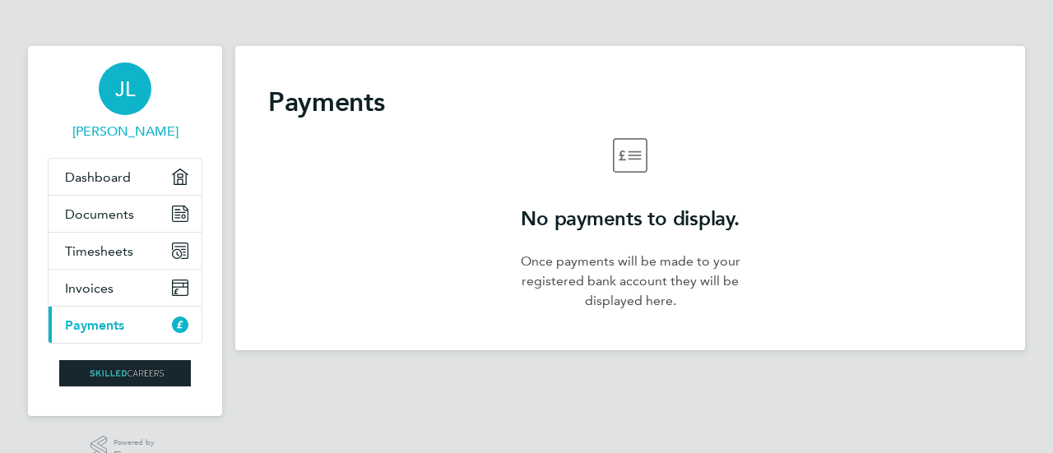
click at [77, 67] on link "JL [PERSON_NAME]" at bounding box center [125, 102] width 155 height 79
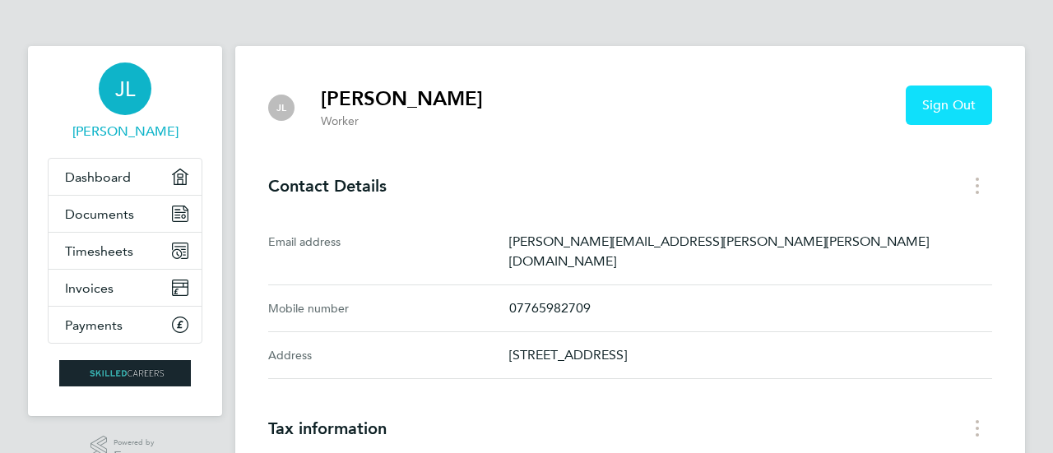
click at [950, 100] on span "Sign Out" at bounding box center [948, 105] width 53 height 16
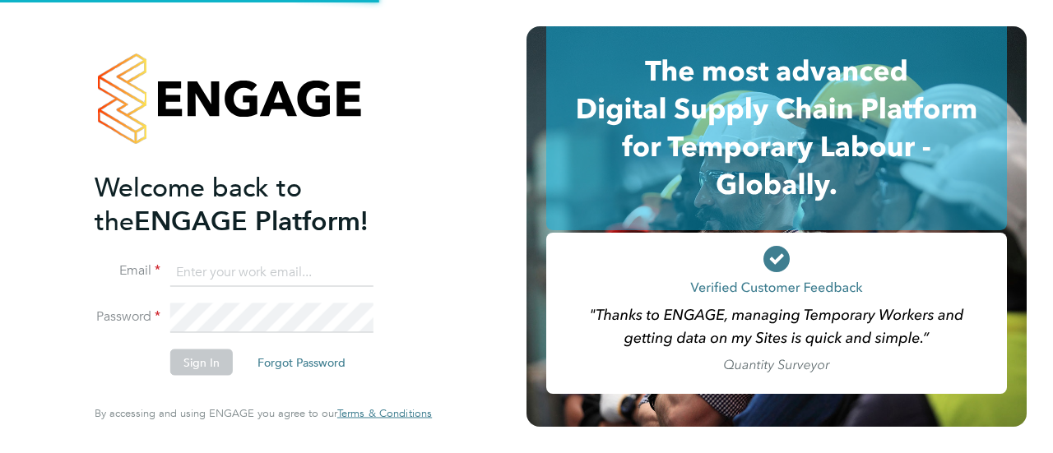
type input "[PERSON_NAME][EMAIL_ADDRESS][PERSON_NAME][PERSON_NAME][DOMAIN_NAME]"
